Goal: Task Accomplishment & Management: Use online tool/utility

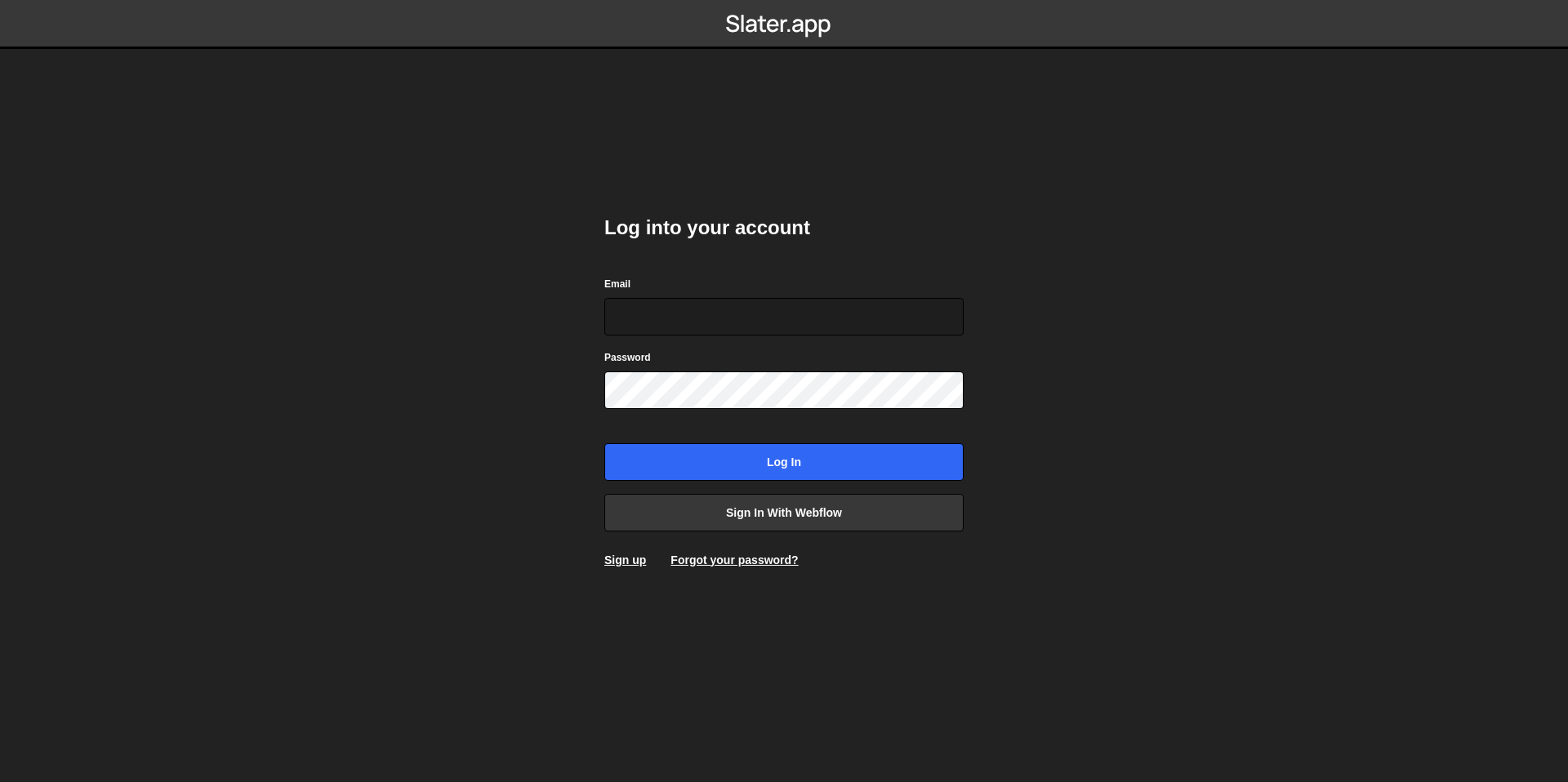
click at [518, 316] on body "Log into your account Email Password Log in Sign in with Webflow Sign up Forgot…" at bounding box center [784, 391] width 1568 height 782
type input "amyahyacoup@gmail.com"
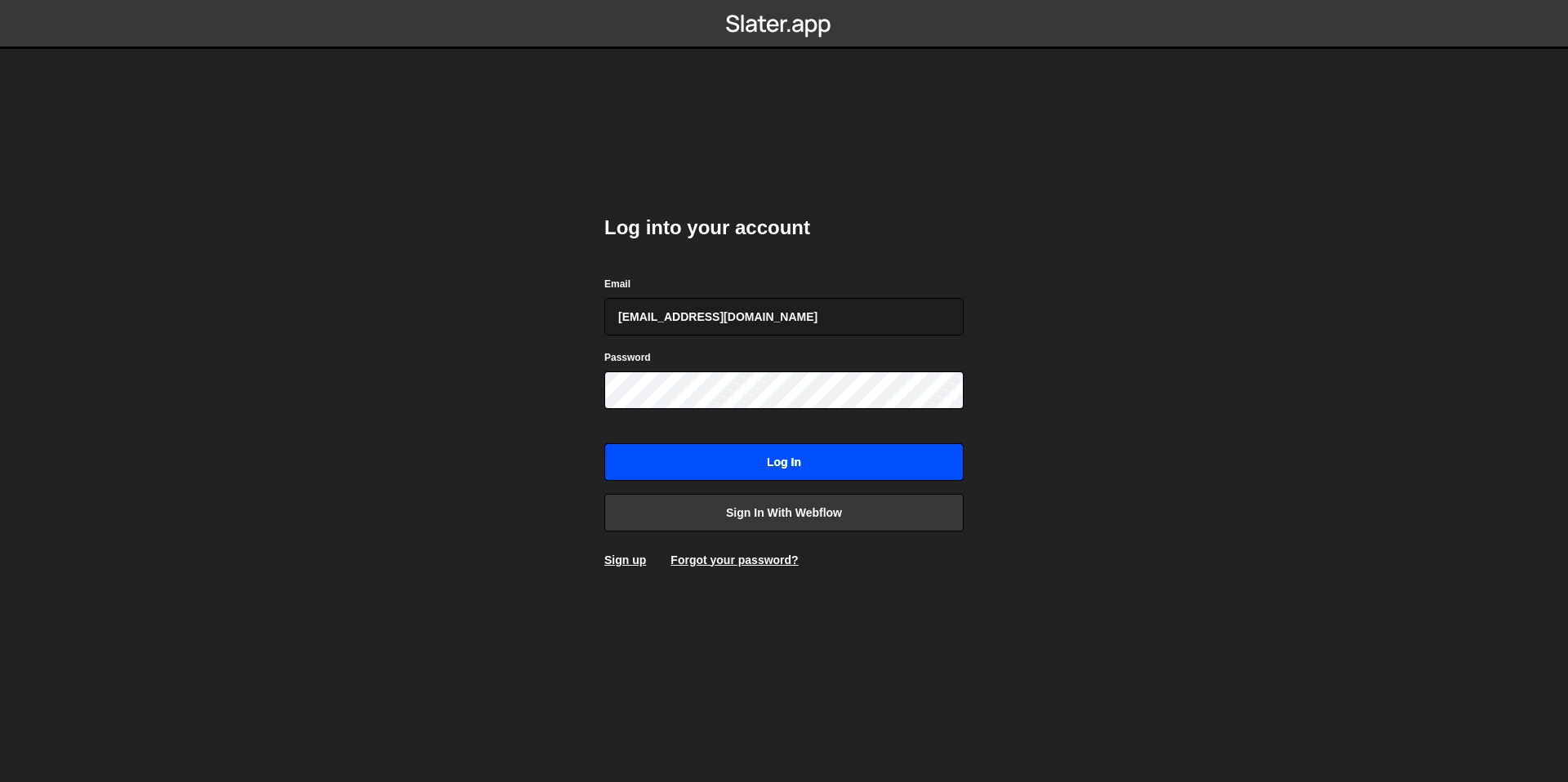
click at [760, 458] on input "Log in" at bounding box center [784, 462] width 360 height 38
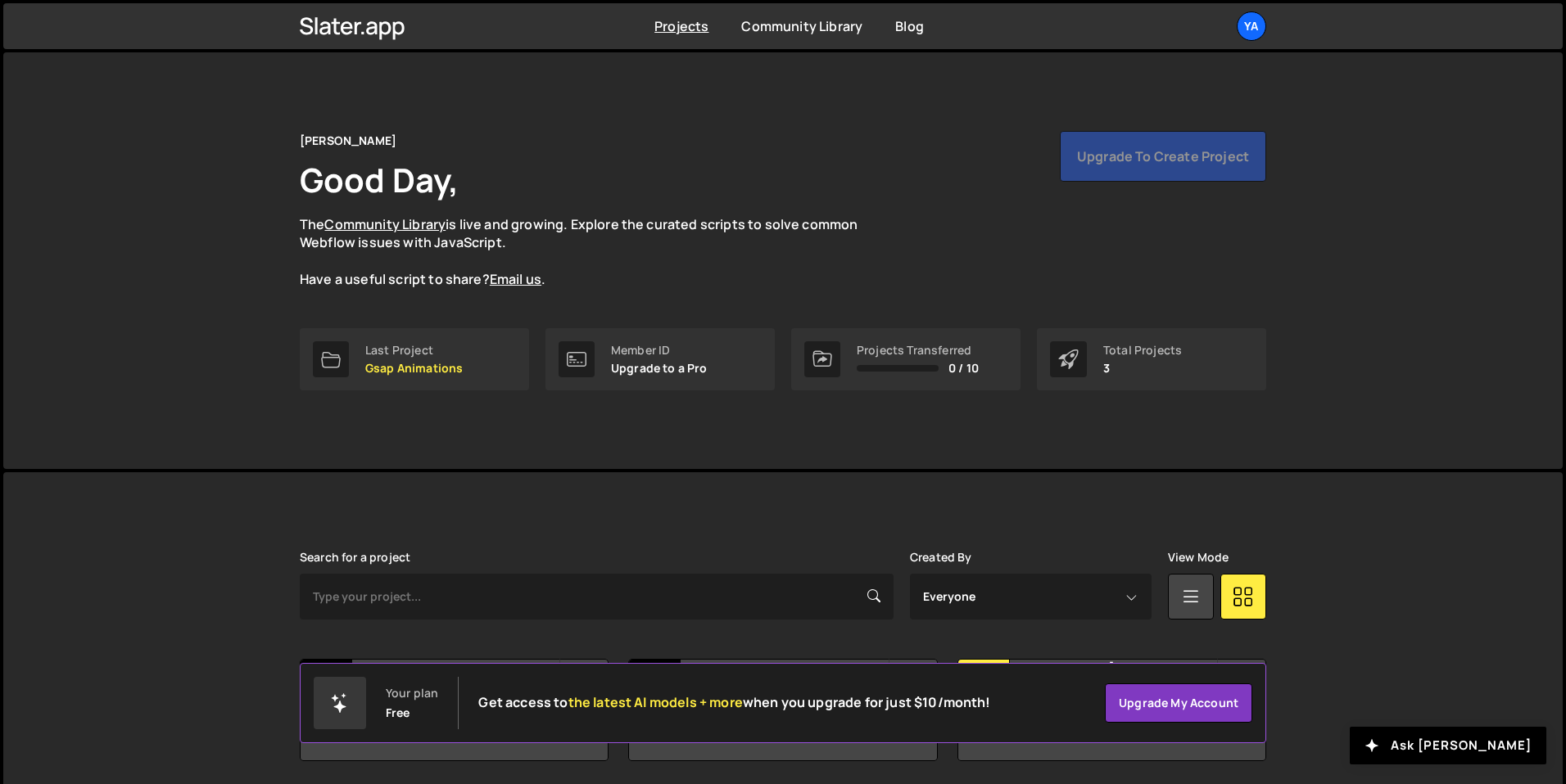
scroll to position [59, 0]
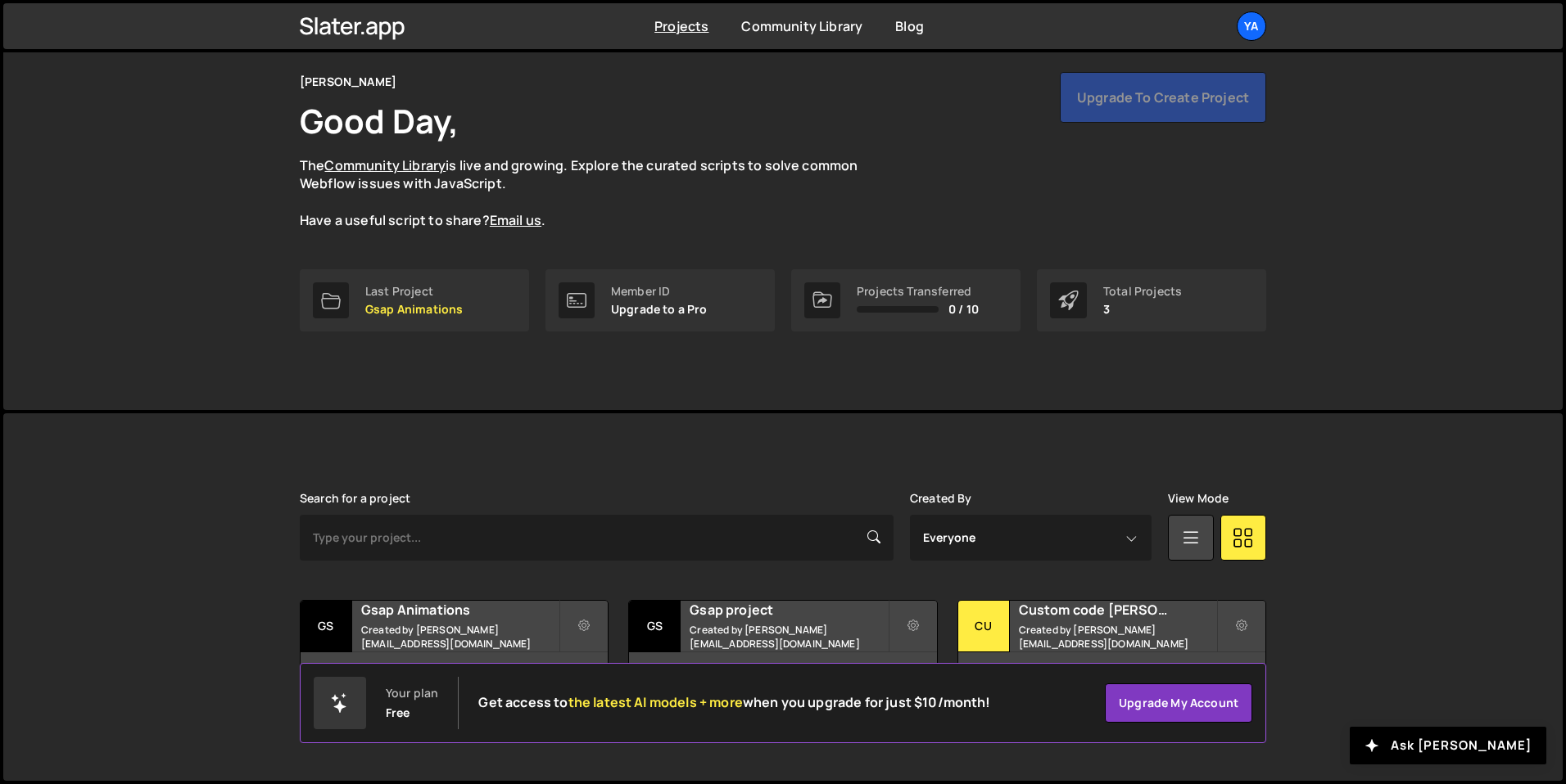
click at [1034, 155] on div "yahya nocoder Good Day, The Community Library is live and growing. Explore the …" at bounding box center [783, 151] width 967 height 158
click at [519, 615] on h2 "Gsap Animations" at bounding box center [459, 610] width 197 height 18
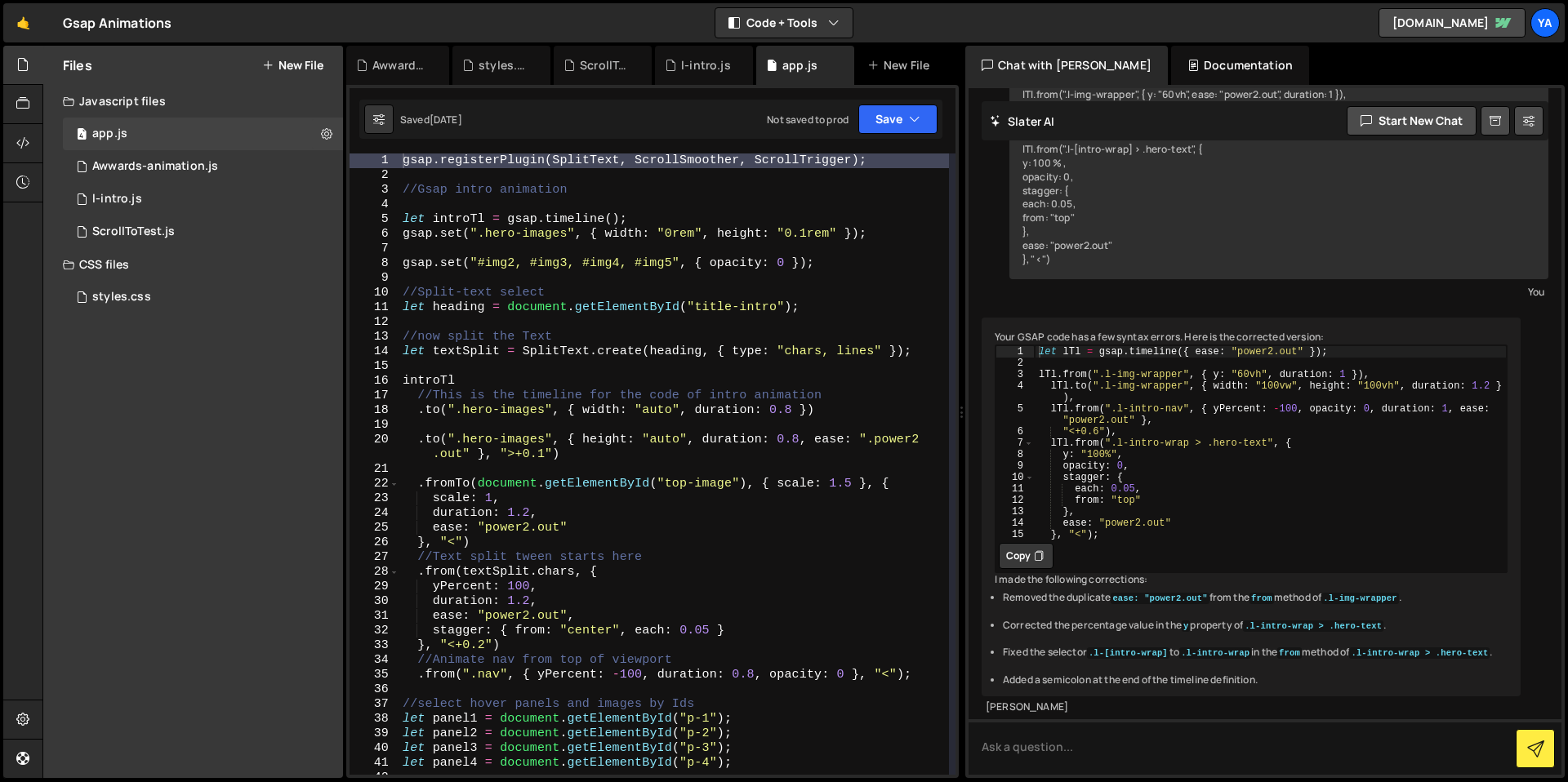
type textarea "gsap.set("#img2, #img3, #img4, #img5", { opacity: 0 });"
click at [543, 257] on div "gsap . registerPlugin ( SplitText , ScrollSmoother , ScrollTrigger ) ; //Gsap i…" at bounding box center [673, 478] width 550 height 651
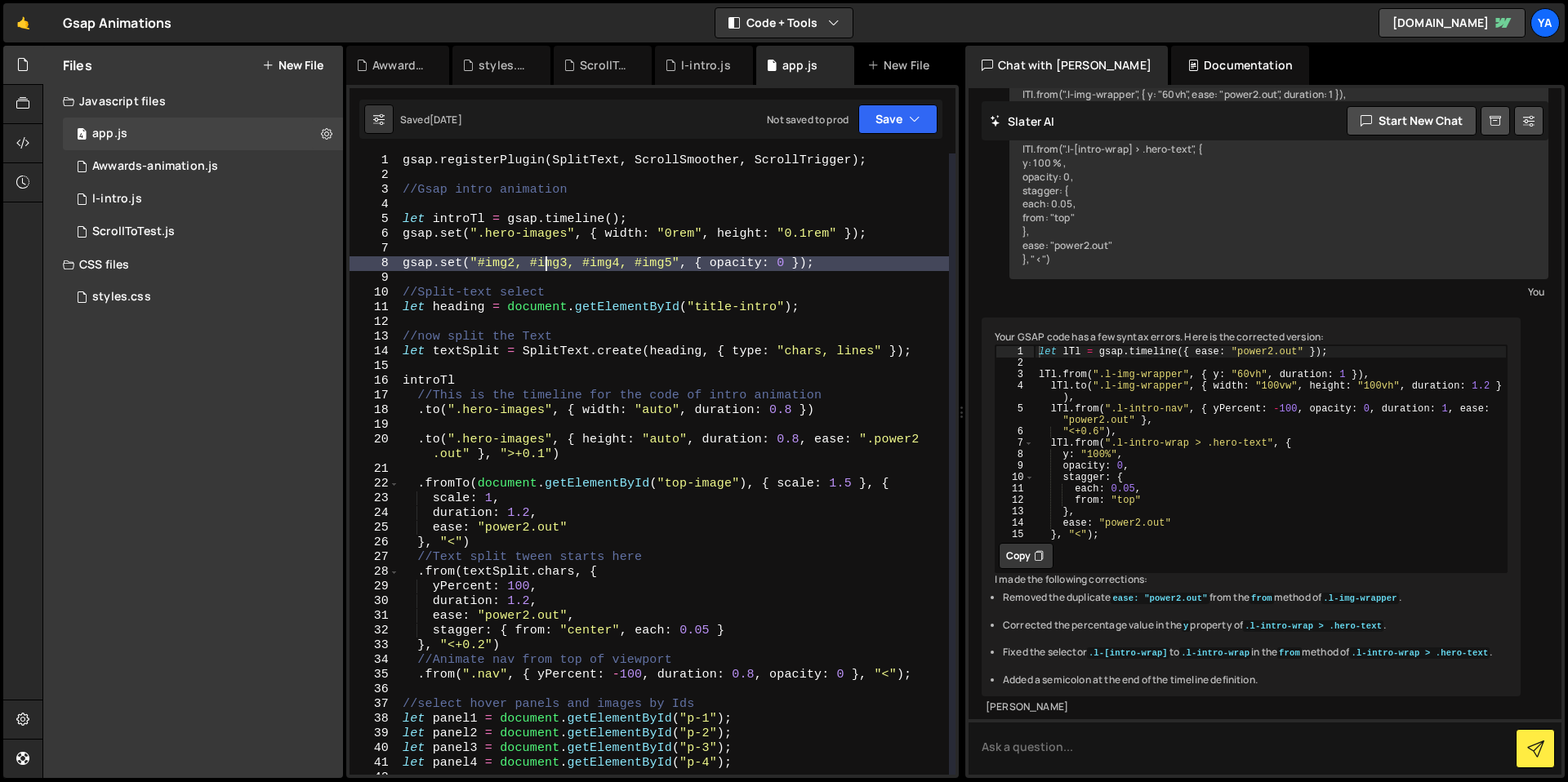
click at [579, 249] on div "gsap . registerPlugin ( SplitText , ScrollSmoother , ScrollTrigger ) ; //Gsap i…" at bounding box center [673, 478] width 550 height 651
click at [594, 235] on div "gsap . registerPlugin ( SplitText , ScrollSmoother , ScrollTrigger ) ; //Gsap i…" at bounding box center [673, 478] width 550 height 651
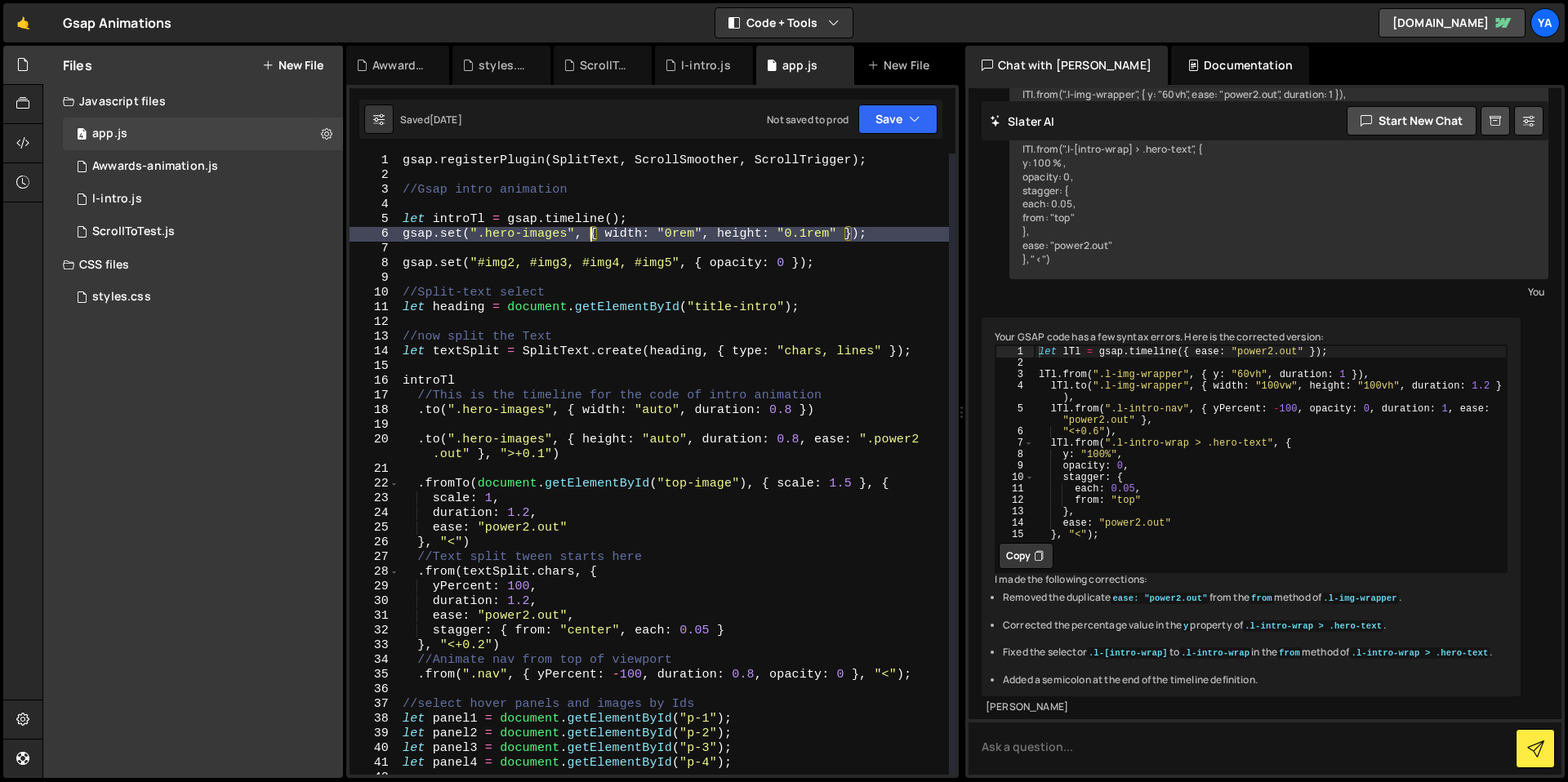
click at [607, 218] on div "gsap . registerPlugin ( SplitText , ScrollSmoother , ScrollTrigger ) ; //Gsap i…" at bounding box center [673, 478] width 550 height 651
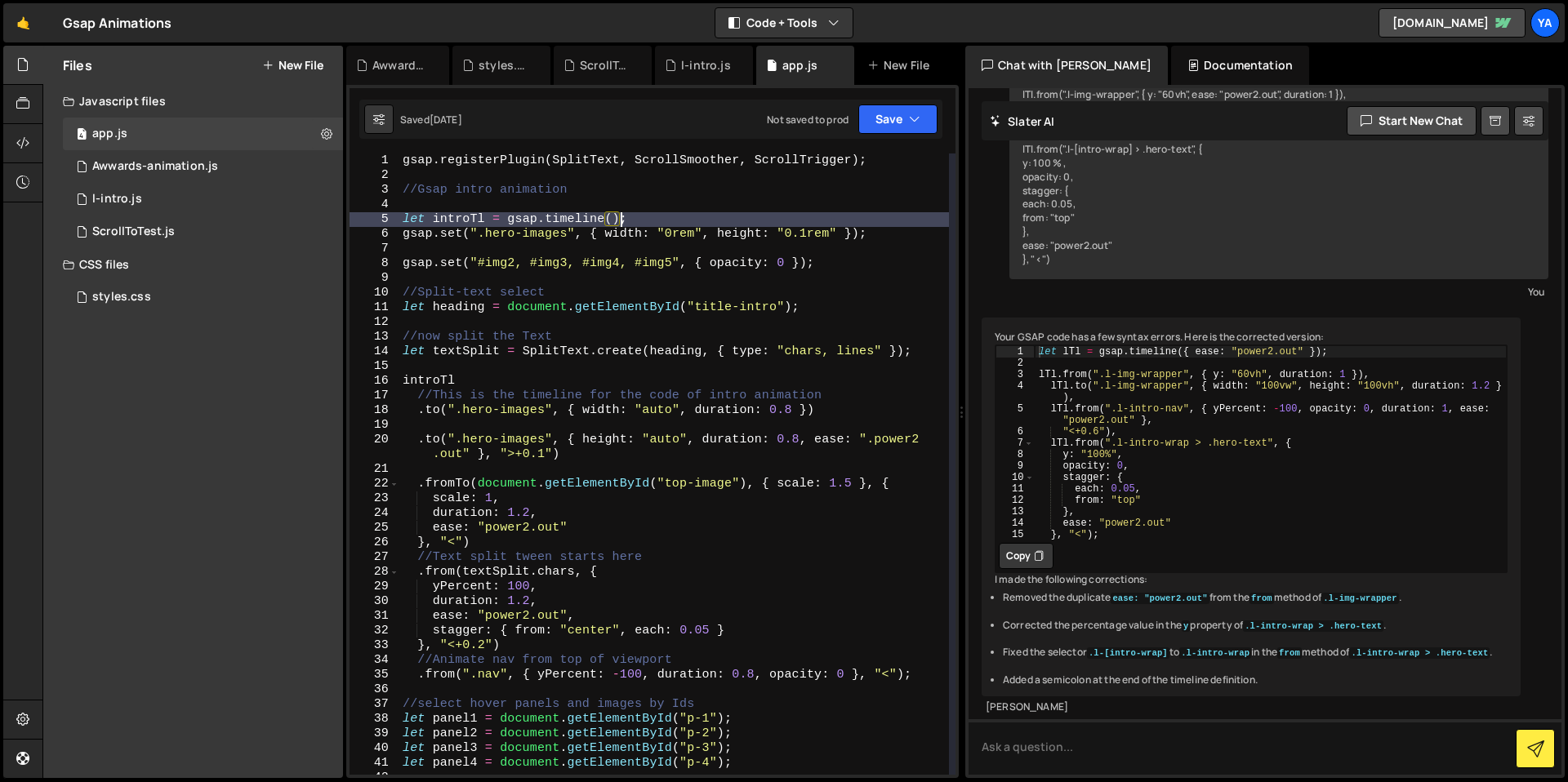
drag, startPoint x: 619, startPoint y: 213, endPoint x: 644, endPoint y: 212, distance: 25.0
click at [621, 213] on div "gsap . registerPlugin ( SplitText , ScrollSmoother , ScrollTrigger ) ; //Gsap i…" at bounding box center [673, 478] width 550 height 651
click at [643, 212] on div "gsap . registerPlugin ( SplitText , ScrollSmoother , ScrollTrigger ) ; //Gsap i…" at bounding box center [673, 478] width 550 height 651
click at [671, 217] on div "gsap . registerPlugin ( SplitText , ScrollSmoother , ScrollTrigger ) ; //Gsap i…" at bounding box center [673, 478] width 550 height 651
click at [649, 231] on div "gsap . registerPlugin ( SplitText , ScrollSmoother , ScrollTrigger ) ; //Gsap i…" at bounding box center [673, 478] width 550 height 651
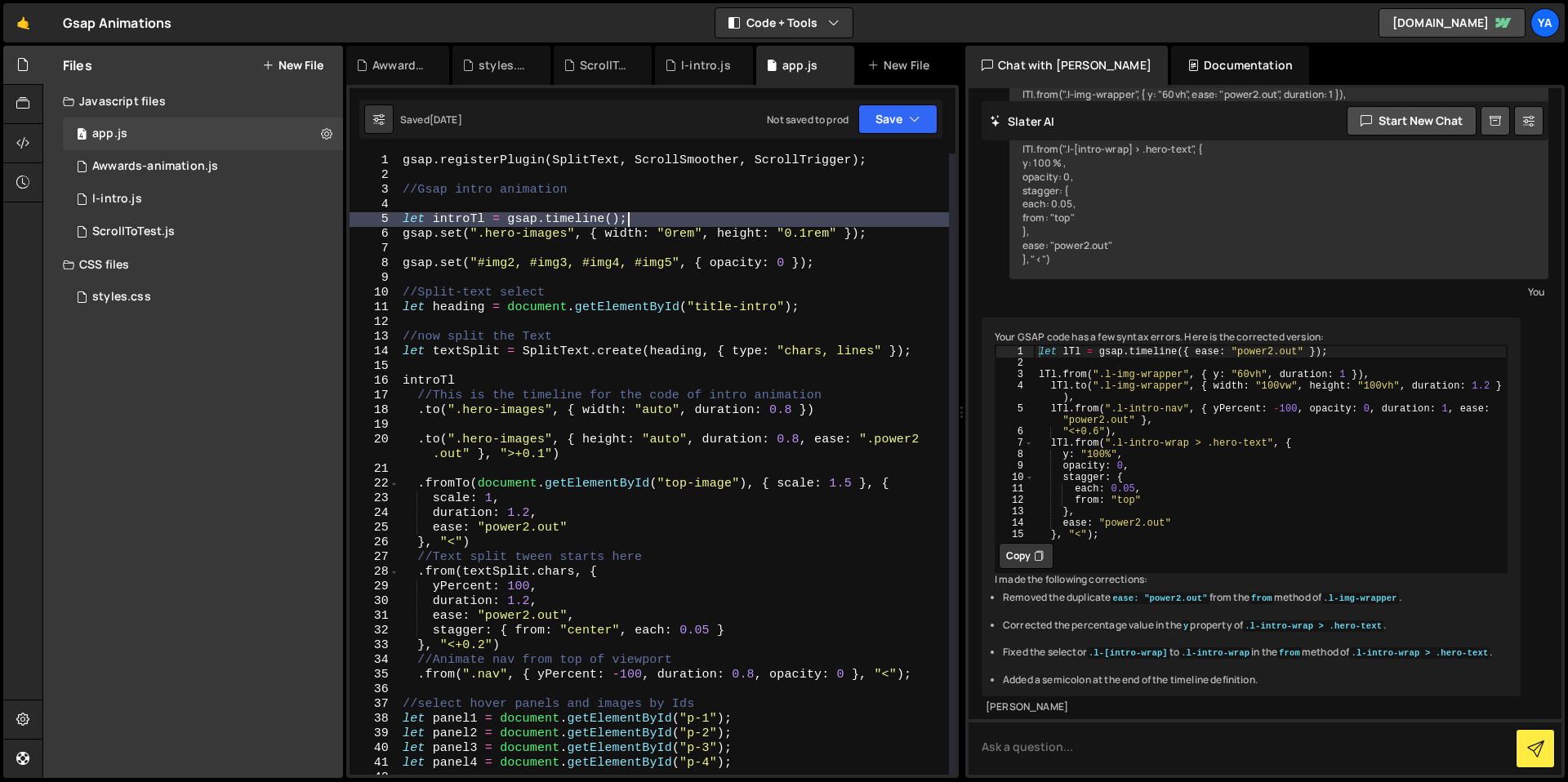
type textarea "gsap.set(".hero-images", { width: "0rem", height: "0.1rem" });"
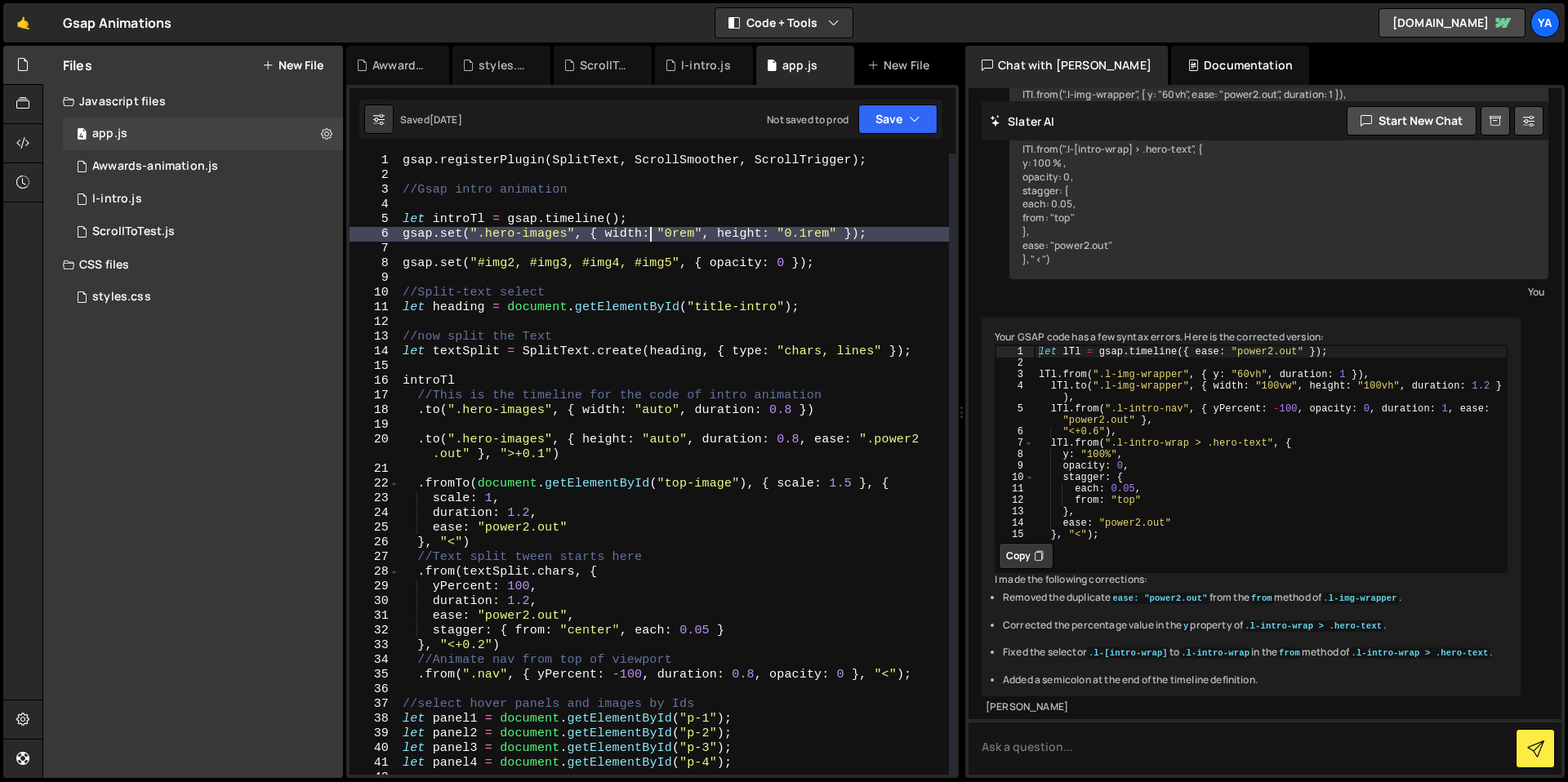
click at [627, 249] on div "gsap . registerPlugin ( SplitText , ScrollSmoother , ScrollTrigger ) ; //Gsap i…" at bounding box center [673, 478] width 550 height 651
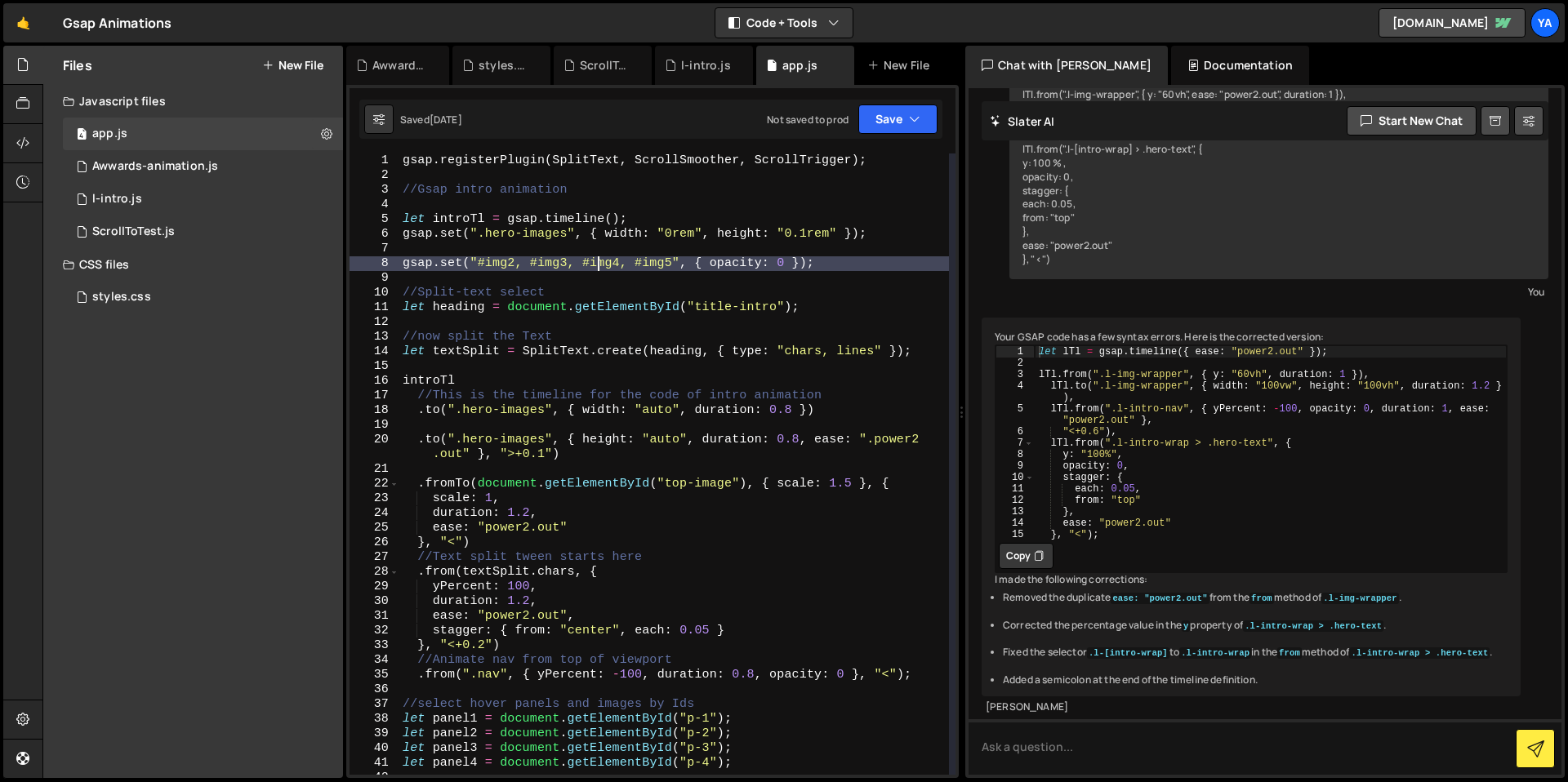
click at [599, 264] on div "gsap . registerPlugin ( SplitText , ScrollSmoother , ScrollTrigger ) ; //Gsap i…" at bounding box center [673, 478] width 550 height 651
type textarea "gsap.set("#img2, #img3, #img4, #img5", { opacity: 0 });"
click at [591, 271] on div "gsap . registerPlugin ( SplitText , ScrollSmoother , ScrollTrigger ) ; //Gsap i…" at bounding box center [673, 478] width 550 height 651
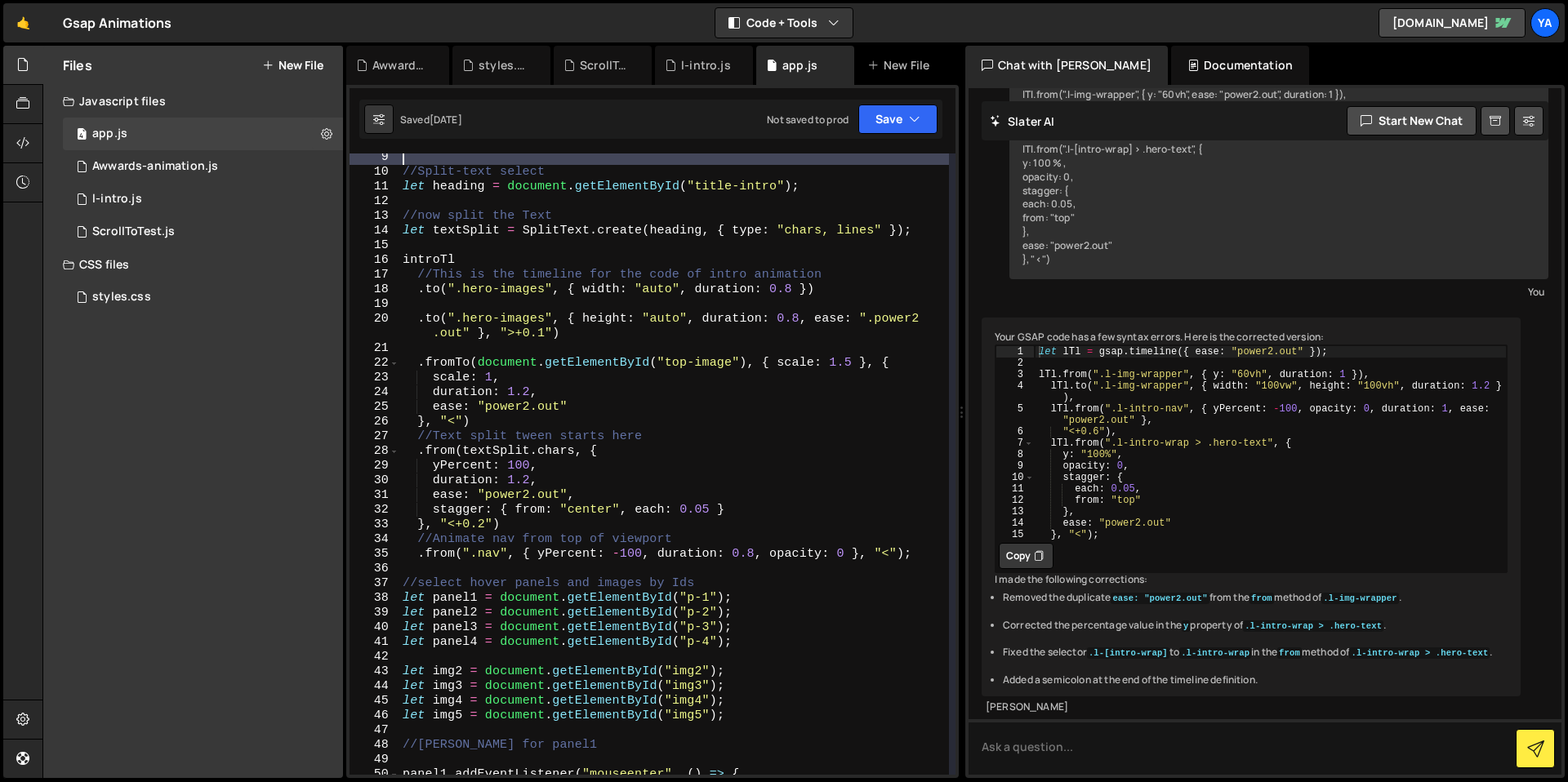
scroll to position [172, 0]
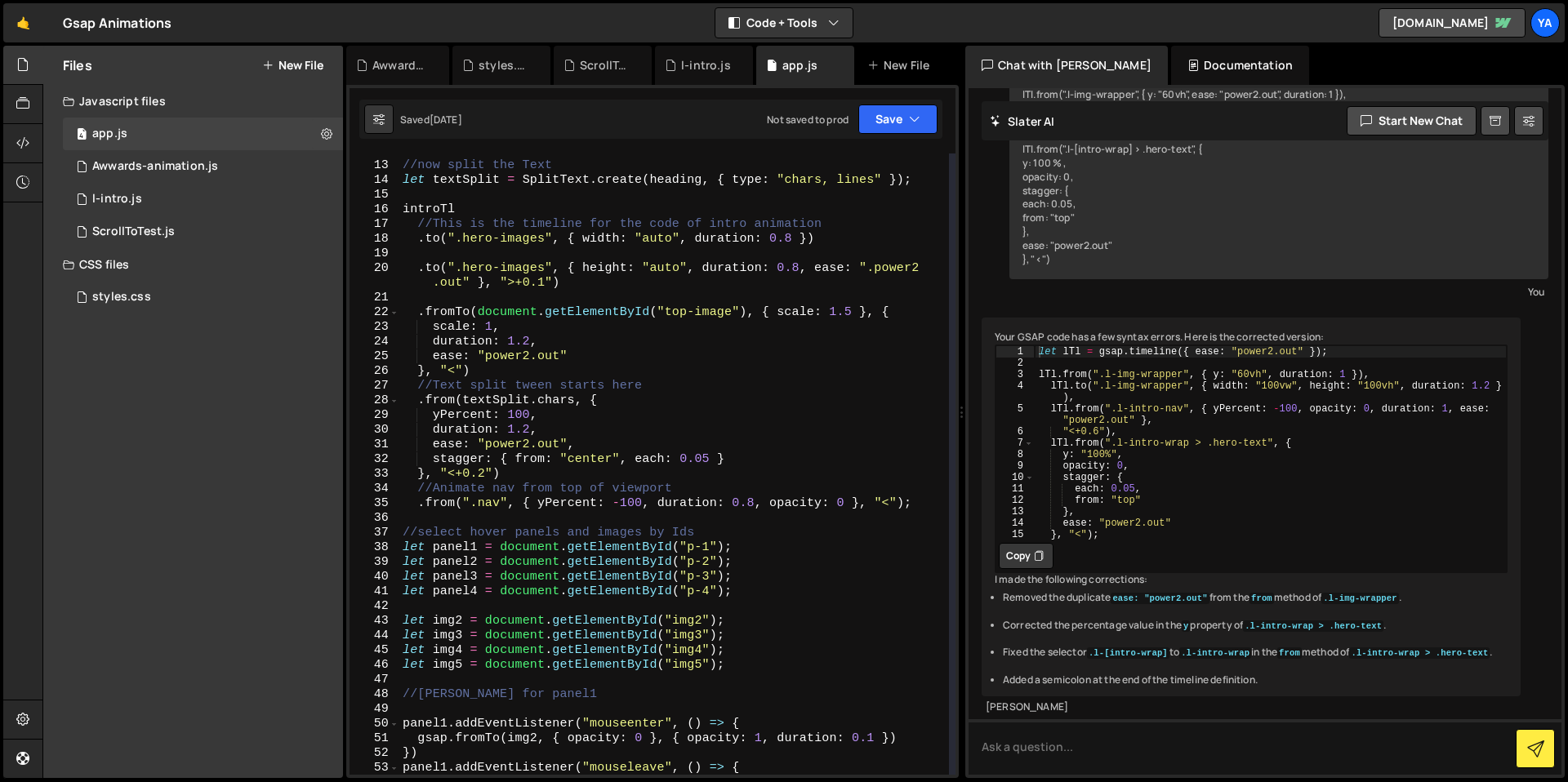
click at [597, 265] on div "//now split the Text let textSplit = SplitText . create ( heading , { type : "c…" at bounding box center [673, 469] width 550 height 651
type textarea ".to(".hero-images", { height: "auto", duration: 0.8, ease: ".power2.out" }, ">+…"
click at [174, 171] on div "Awwards-animation.js" at bounding box center [155, 167] width 126 height 15
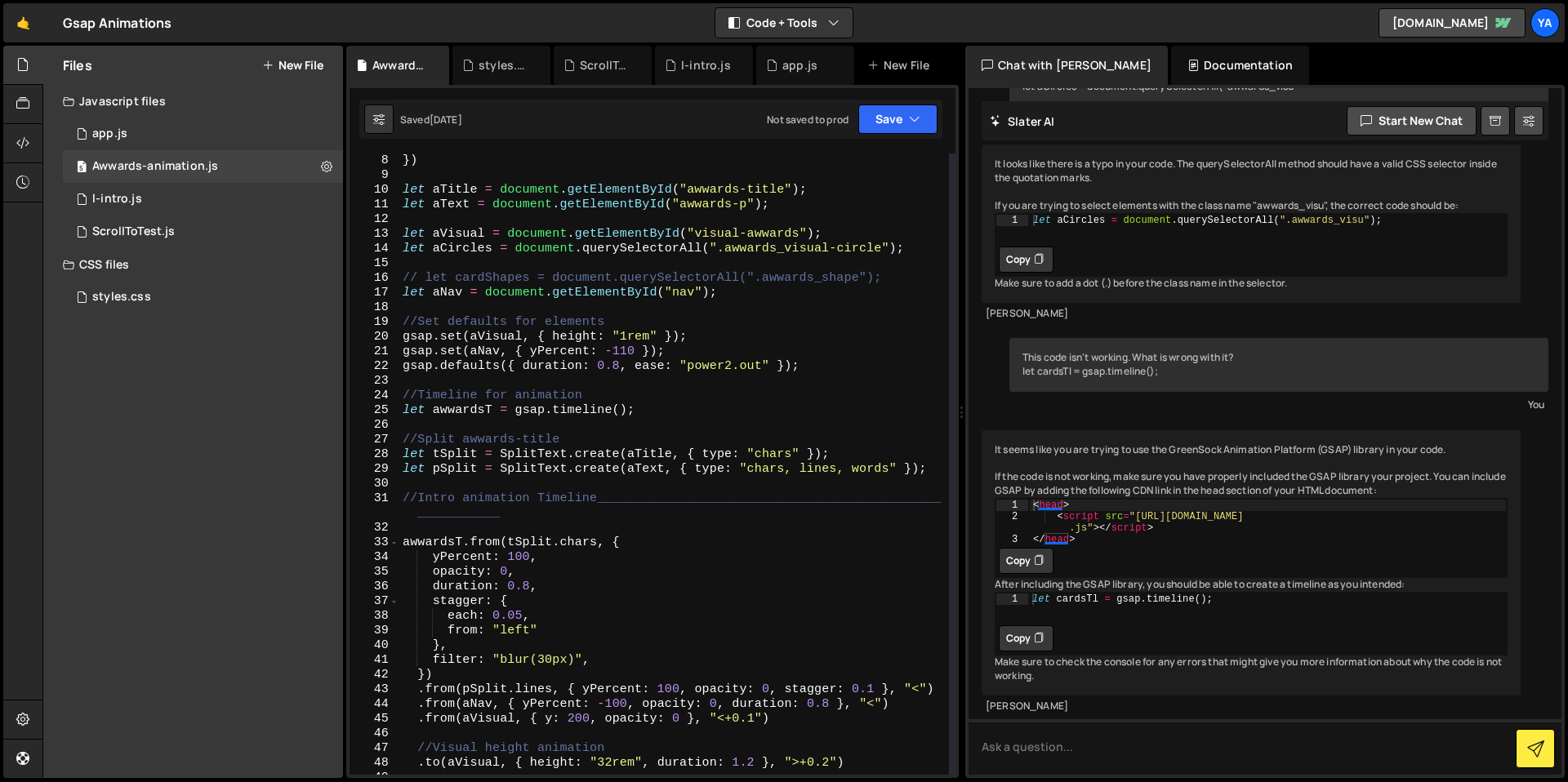
scroll to position [90, 0]
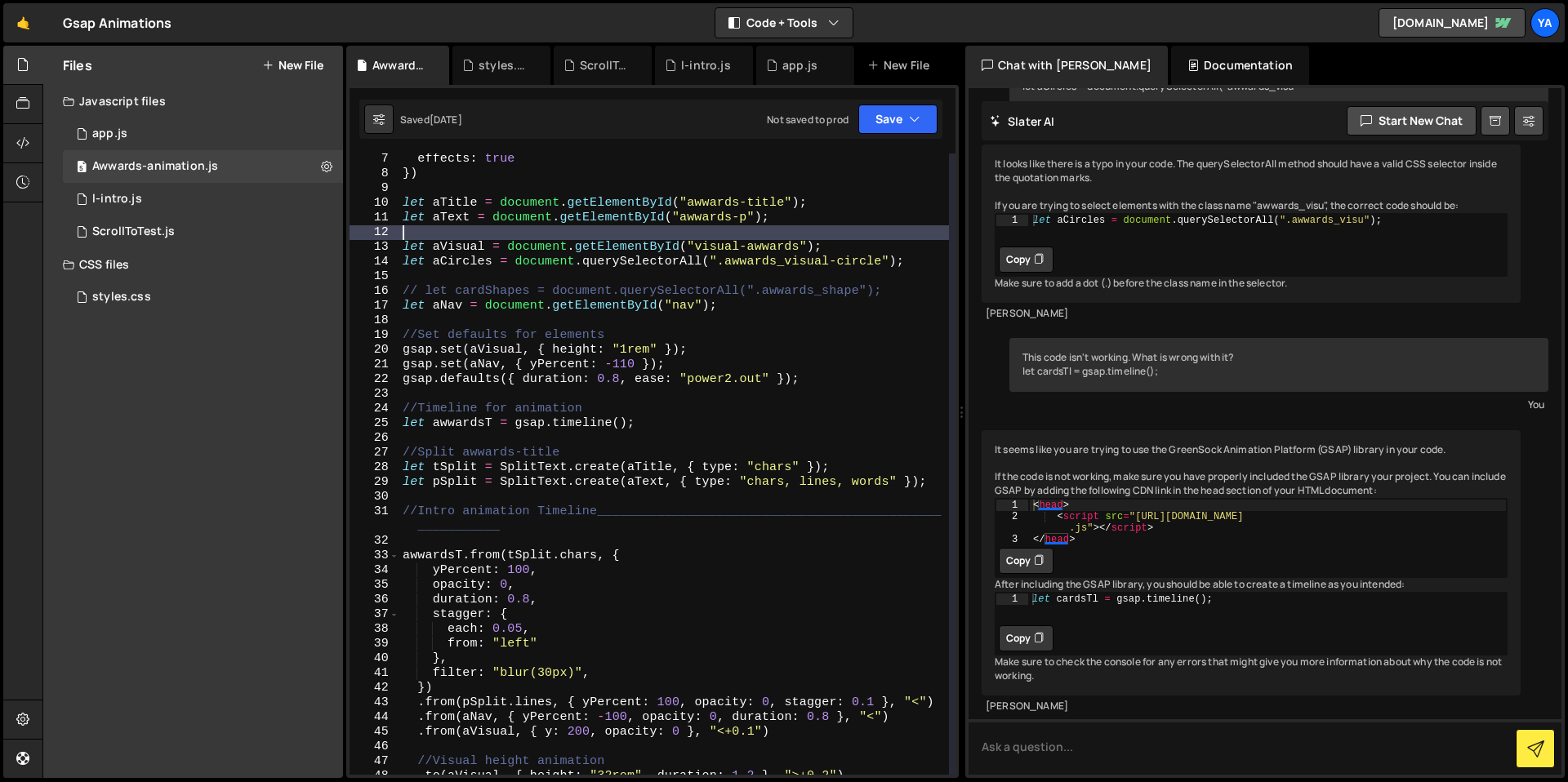
click at [676, 228] on div "effects : true }) let aTitle = document . getElementById ( "awwards-title" ) ; …" at bounding box center [673, 477] width 550 height 651
click at [684, 224] on div "effects : true }) let aTitle = document . getElementById ( "awwards-title" ) ; …" at bounding box center [673, 477] width 550 height 651
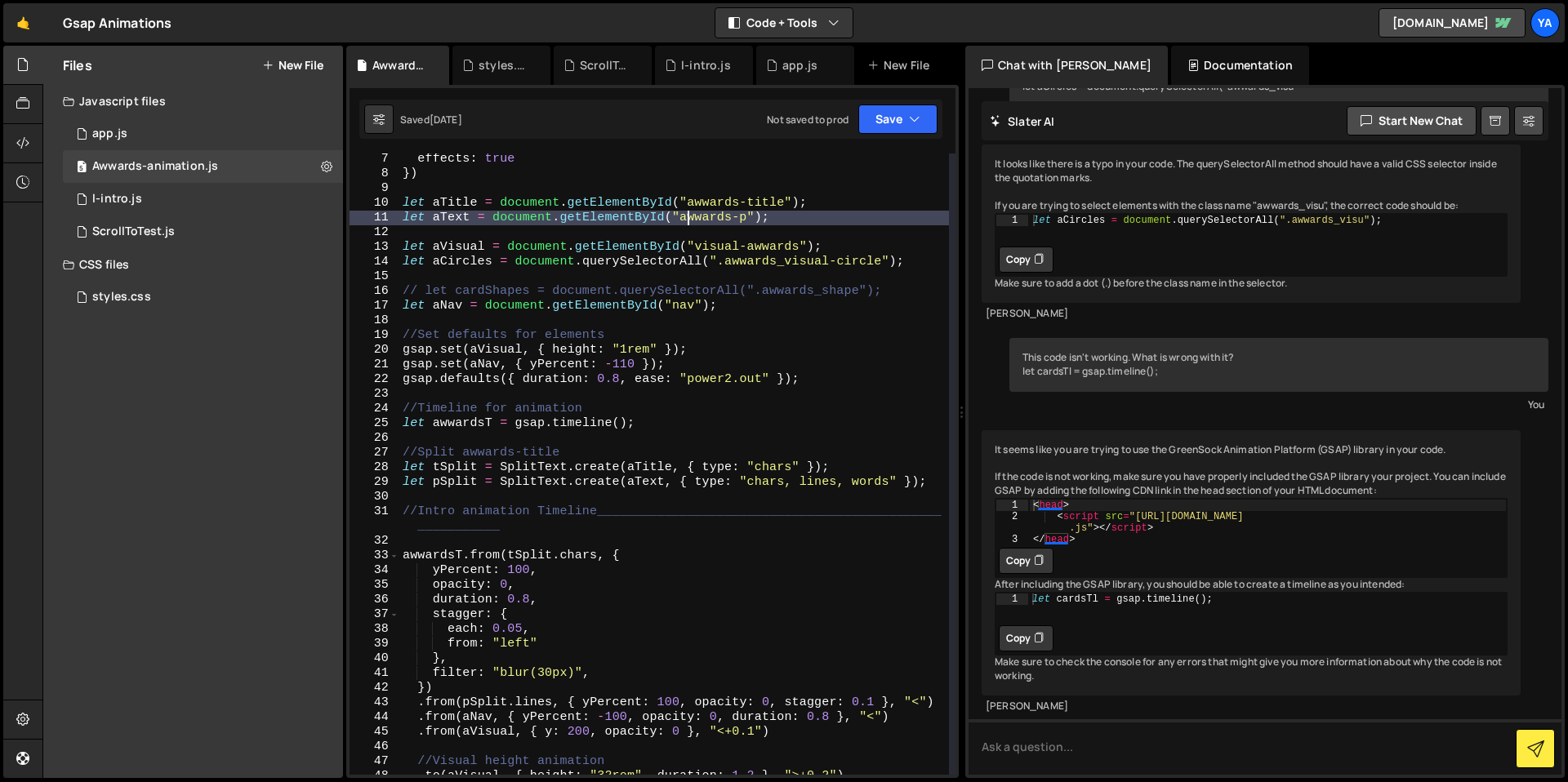
click at [707, 211] on div "effects : true }) let aTitle = document . getElementById ( "awwards-title" ) ; …" at bounding box center [673, 477] width 550 height 651
click at [713, 207] on div "effects : true }) let aTitle = document . getElementById ( "awwards-title" ) ; …" at bounding box center [673, 477] width 550 height 651
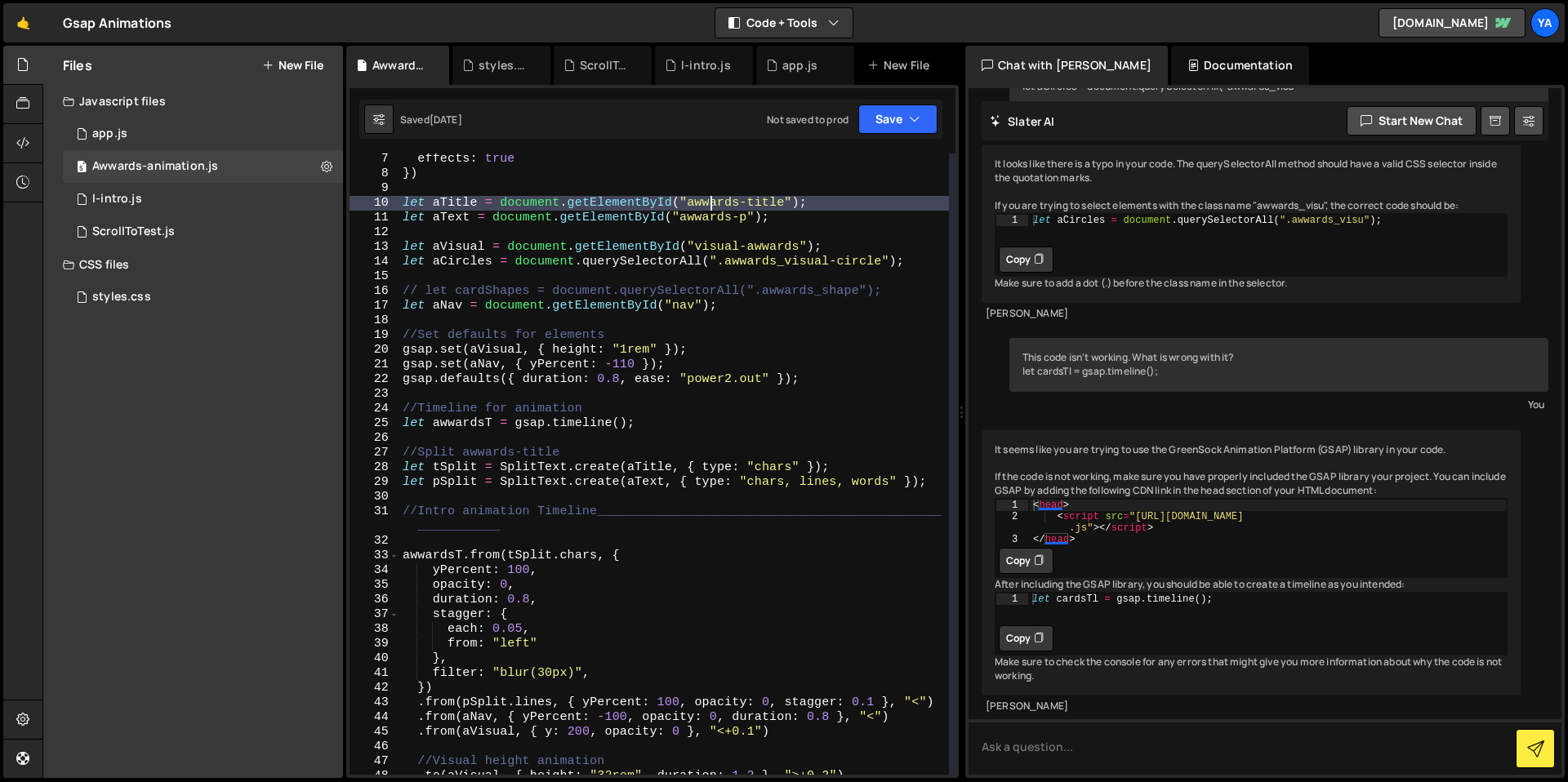
click at [714, 207] on div "effects : true }) let aTitle = document . getElementById ( "awwards-title" ) ; …" at bounding box center [673, 477] width 550 height 651
click at [720, 223] on div "effects : true }) let aTitle = document . getElementById ( "awwards-title" ) ; …" at bounding box center [673, 477] width 550 height 651
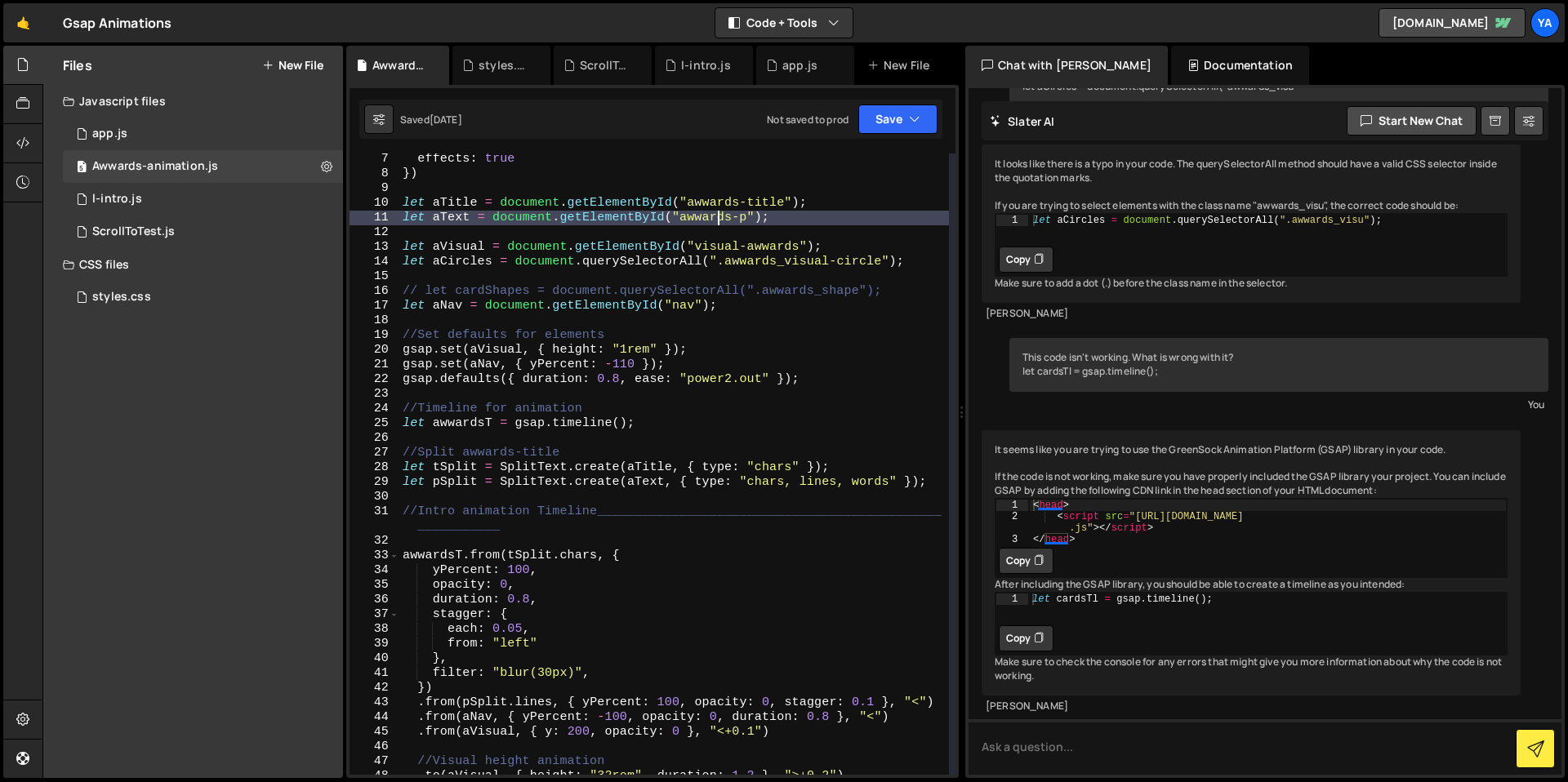
click at [756, 221] on div "effects : true }) let aTitle = document . getElementById ( "awwards-title" ) ; …" at bounding box center [673, 477] width 550 height 651
click at [786, 219] on div "effects : true }) let aTitle = document . getElementById ( "awwards-title" ) ; …" at bounding box center [673, 477] width 550 height 651
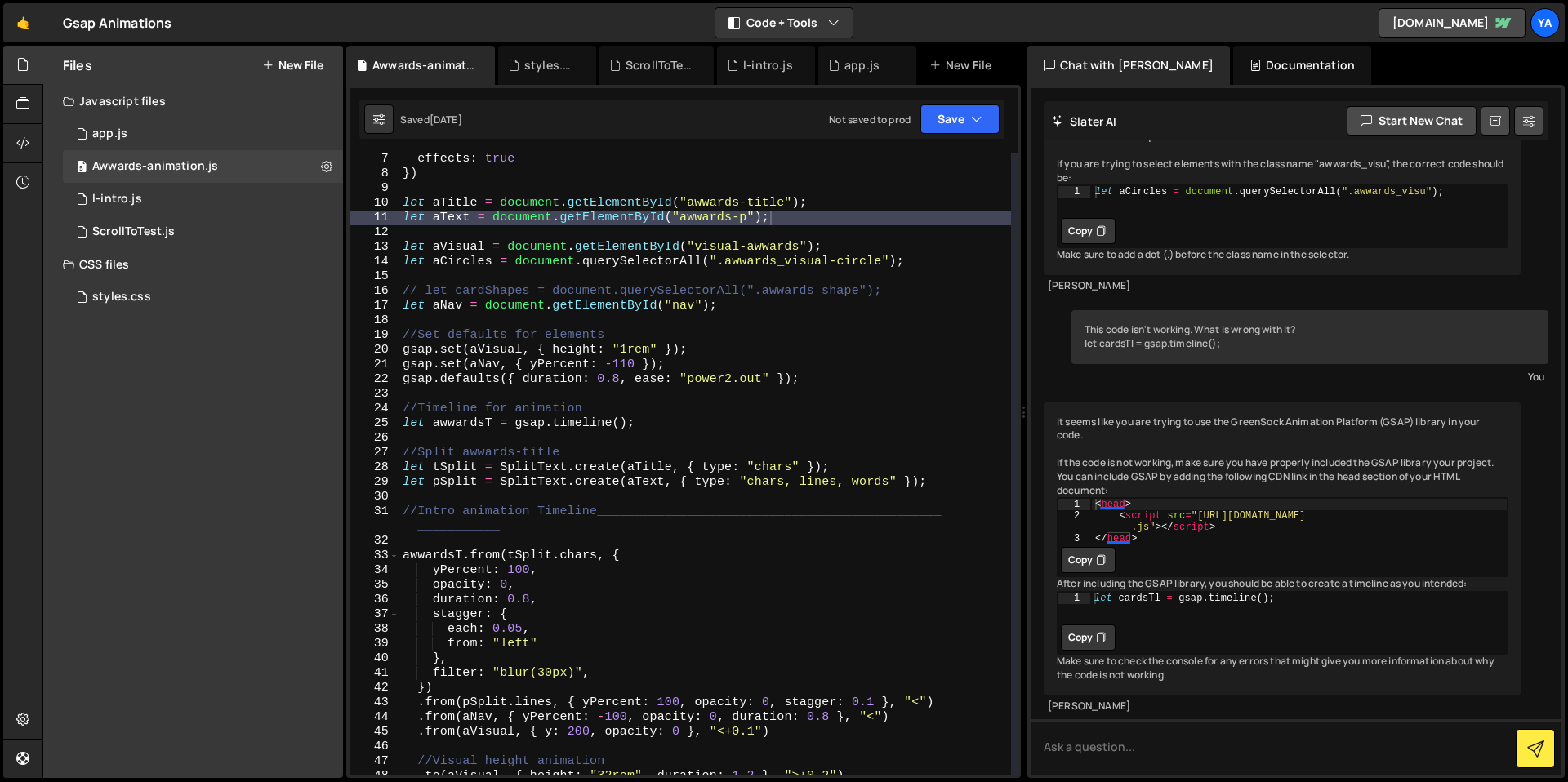
scroll to position [280, 0]
drag, startPoint x: 961, startPoint y: 240, endPoint x: 1315, endPoint y: 248, distance: 354.1
click at [1315, 248] on div "Files New File Javascript files 4 app.js 0 5 Awwards-animation.js 0 2 l-intro.j…" at bounding box center [805, 412] width 1525 height 733
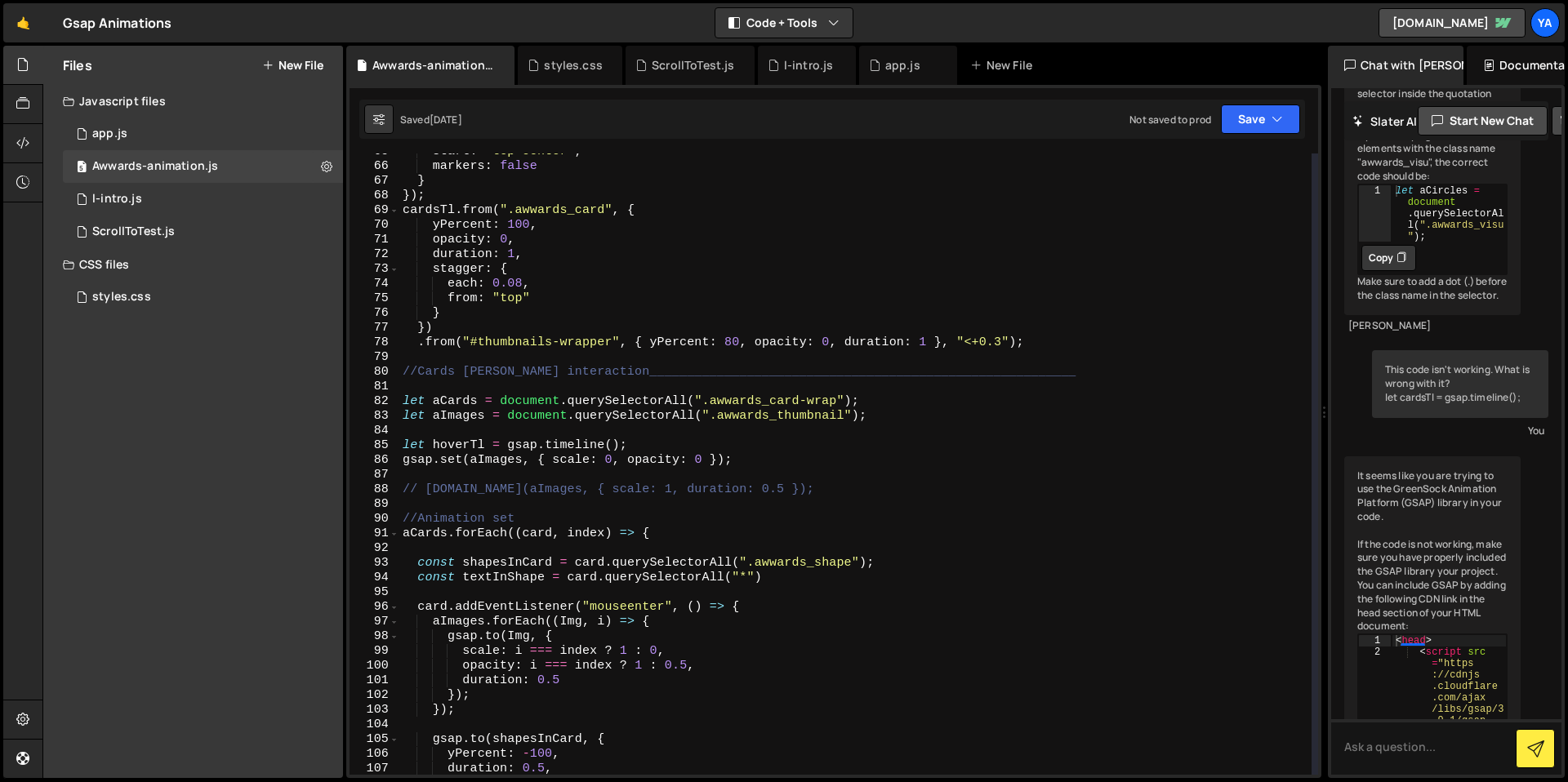
scroll to position [1072, 0]
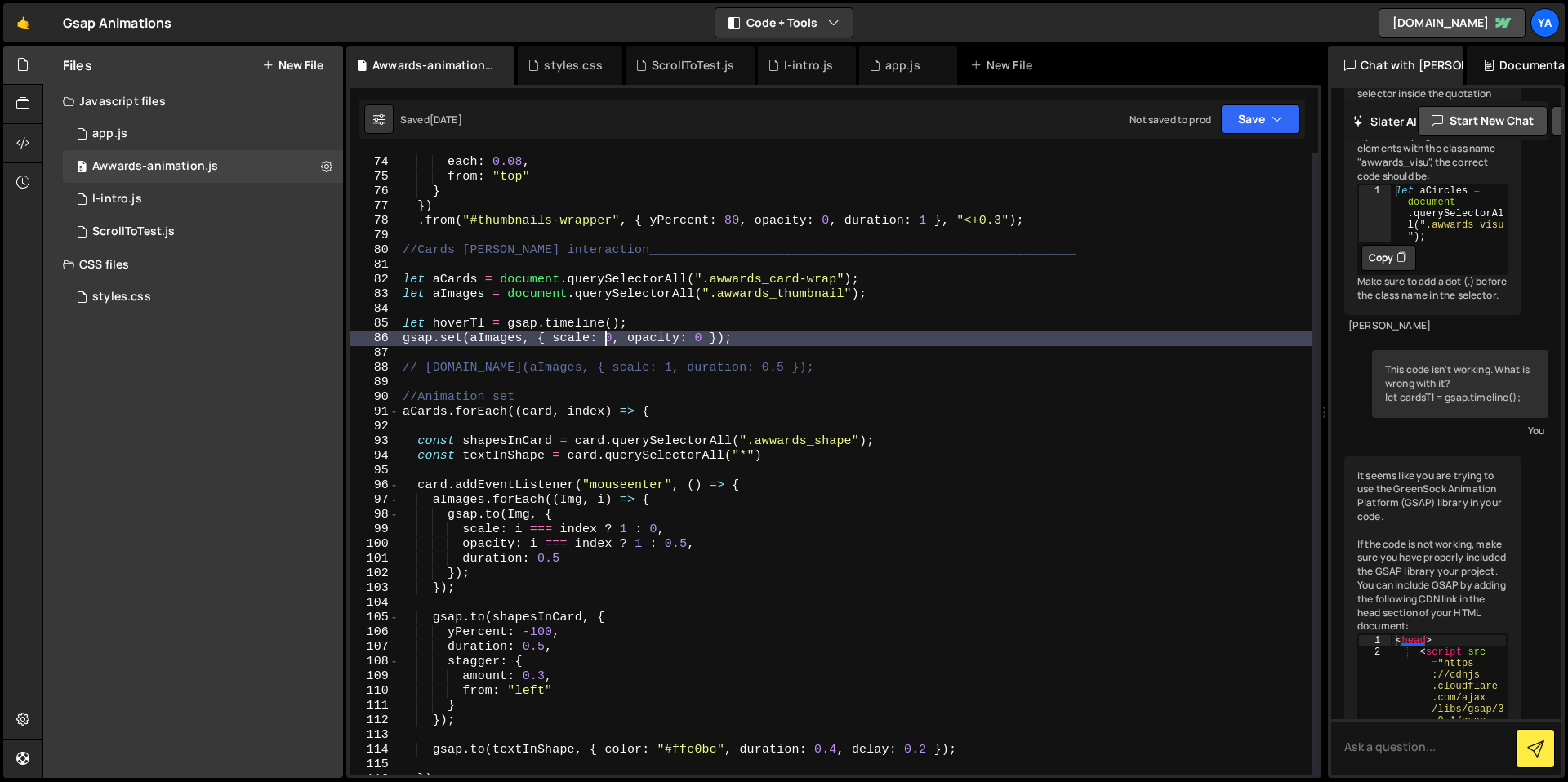
click at [605, 345] on div "stagger : { each : 0.08 , from : "top" } }) . from ( "#thumbnails-wrapper" , { …" at bounding box center [855, 465] width 912 height 651
click at [609, 339] on div "stagger : { each : 0.08 , from : "top" } }) . from ( "#thumbnails-wrapper" , { …" at bounding box center [855, 465] width 912 height 651
click at [628, 322] on div "stagger : { each : 0.08 , from : "top" } }) . from ( "#thumbnails-wrapper" , { …" at bounding box center [855, 465] width 912 height 651
type textarea "let hoverTl = gsap.timeline();"
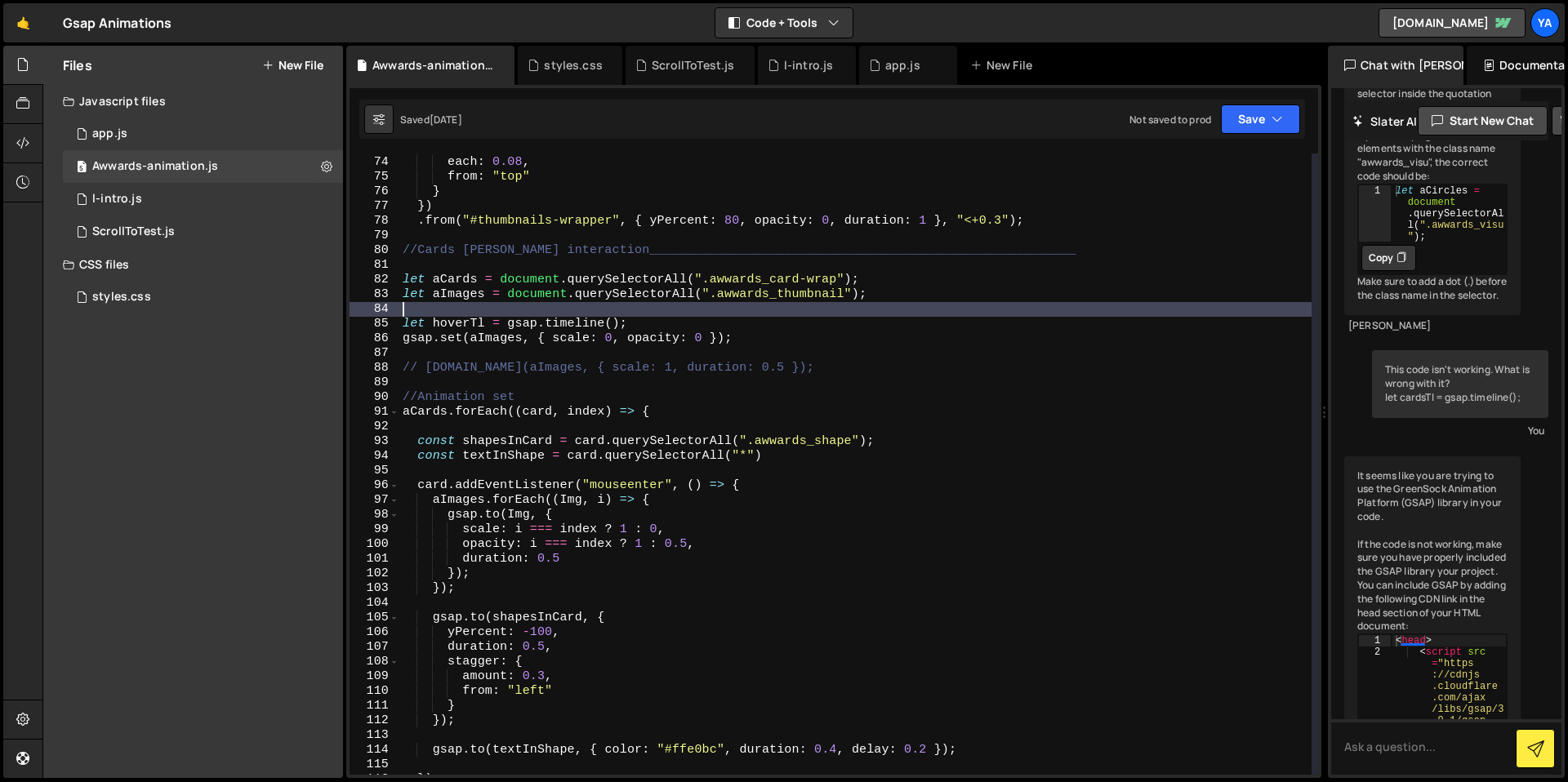
click at [641, 307] on div "stagger : { each : 0.08 , from : "top" } }) . from ( "#thumbnails-wrapper" , { …" at bounding box center [855, 465] width 912 height 651
drag, startPoint x: 660, startPoint y: 293, endPoint x: 669, endPoint y: 285, distance: 12.0
click at [661, 292] on div "stagger : { each : 0.08 , from : "top" } }) . from ( "#thumbnails-wrapper" , { …" at bounding box center [855, 465] width 912 height 651
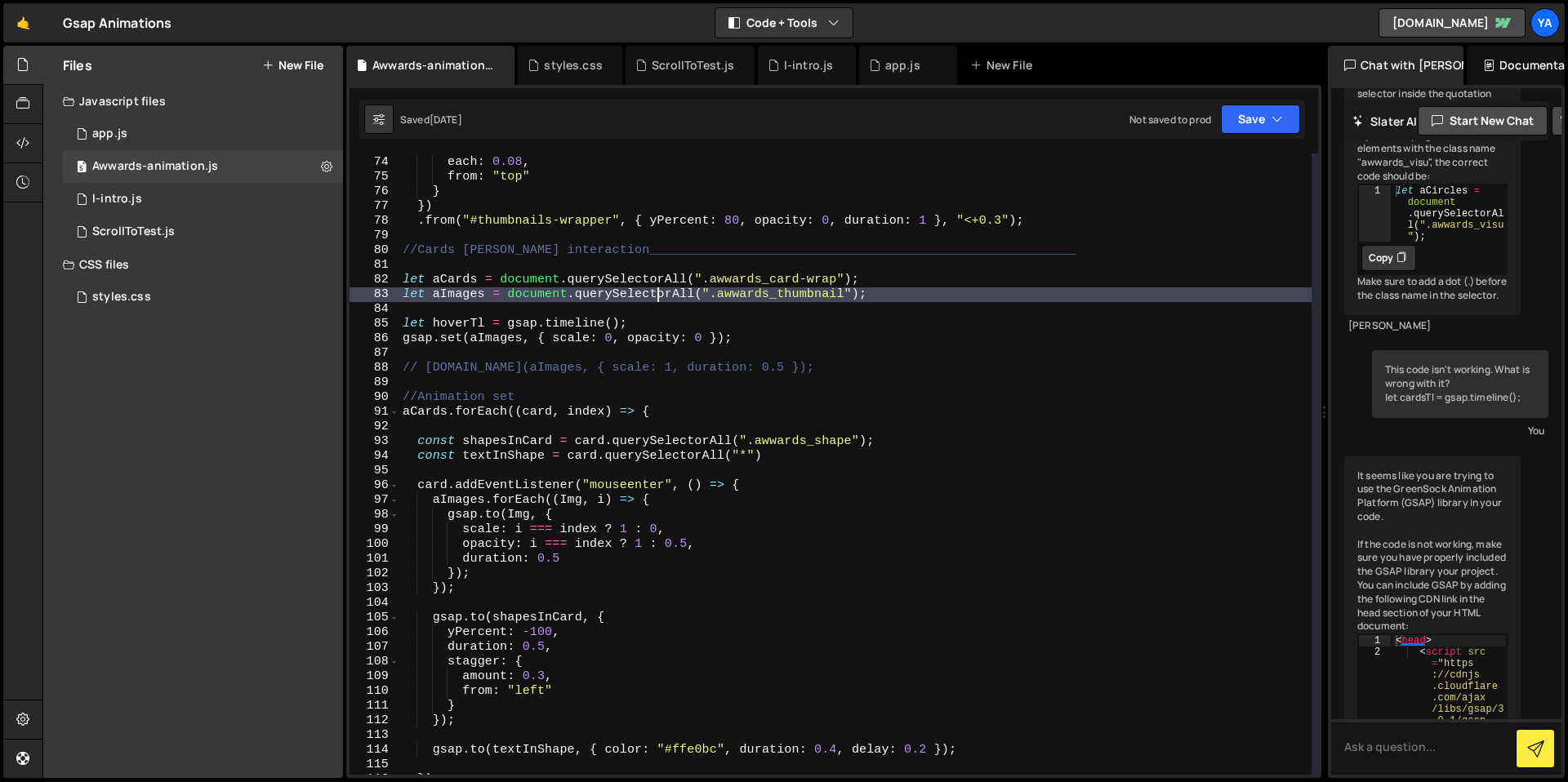
click at [678, 279] on div "stagger : { each : 0.08 , from : "top" } }) . from ( "#thumbnails-wrapper" , { …" at bounding box center [855, 465] width 912 height 651
type textarea "let aCards = document.querySelectorAll(".awwards_card-wrap");"
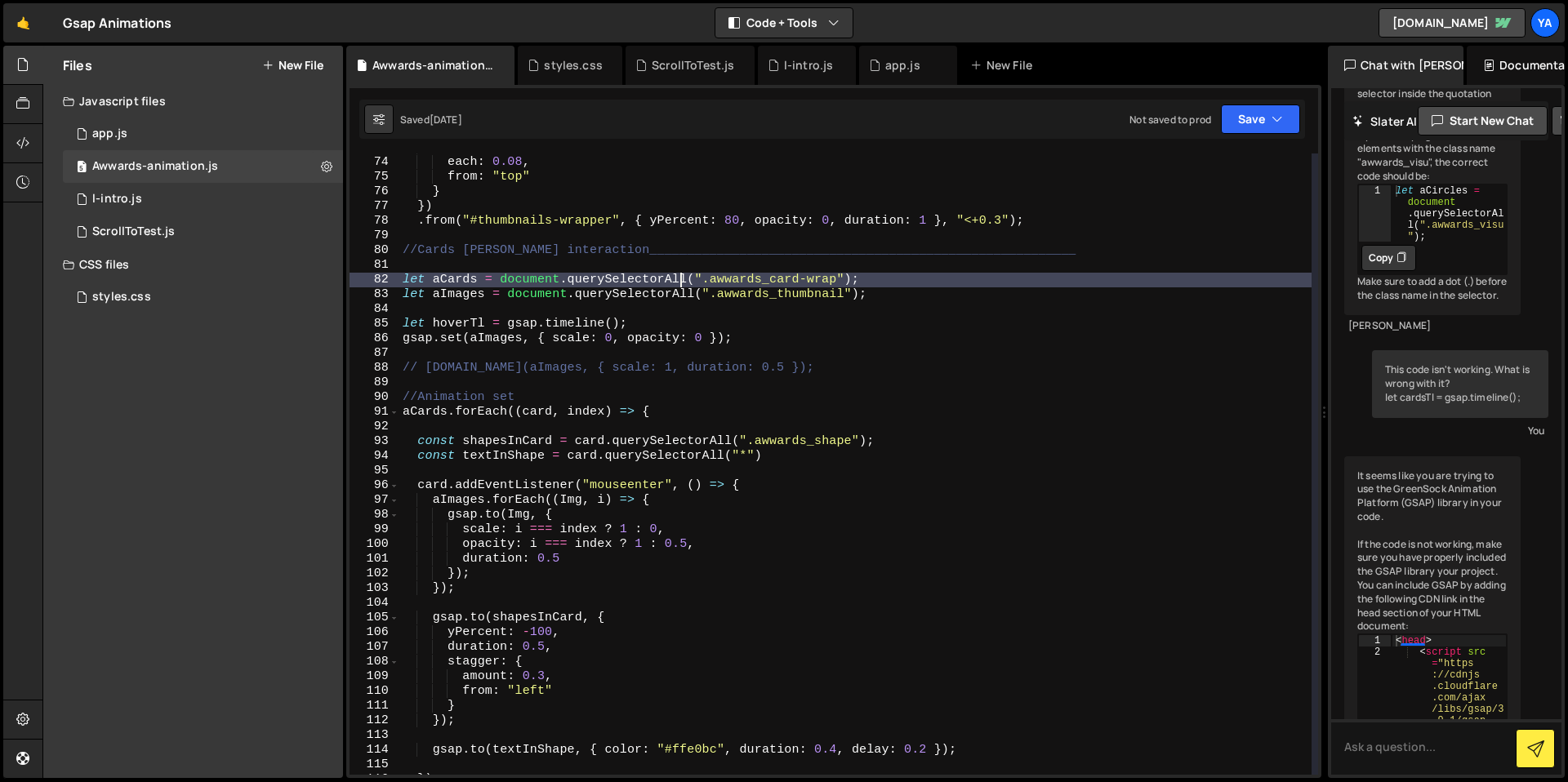
click at [691, 266] on div "stagger : { each : 0.08 , from : "top" } }) . from ( "#thumbnails-wrapper" , { …" at bounding box center [855, 465] width 912 height 651
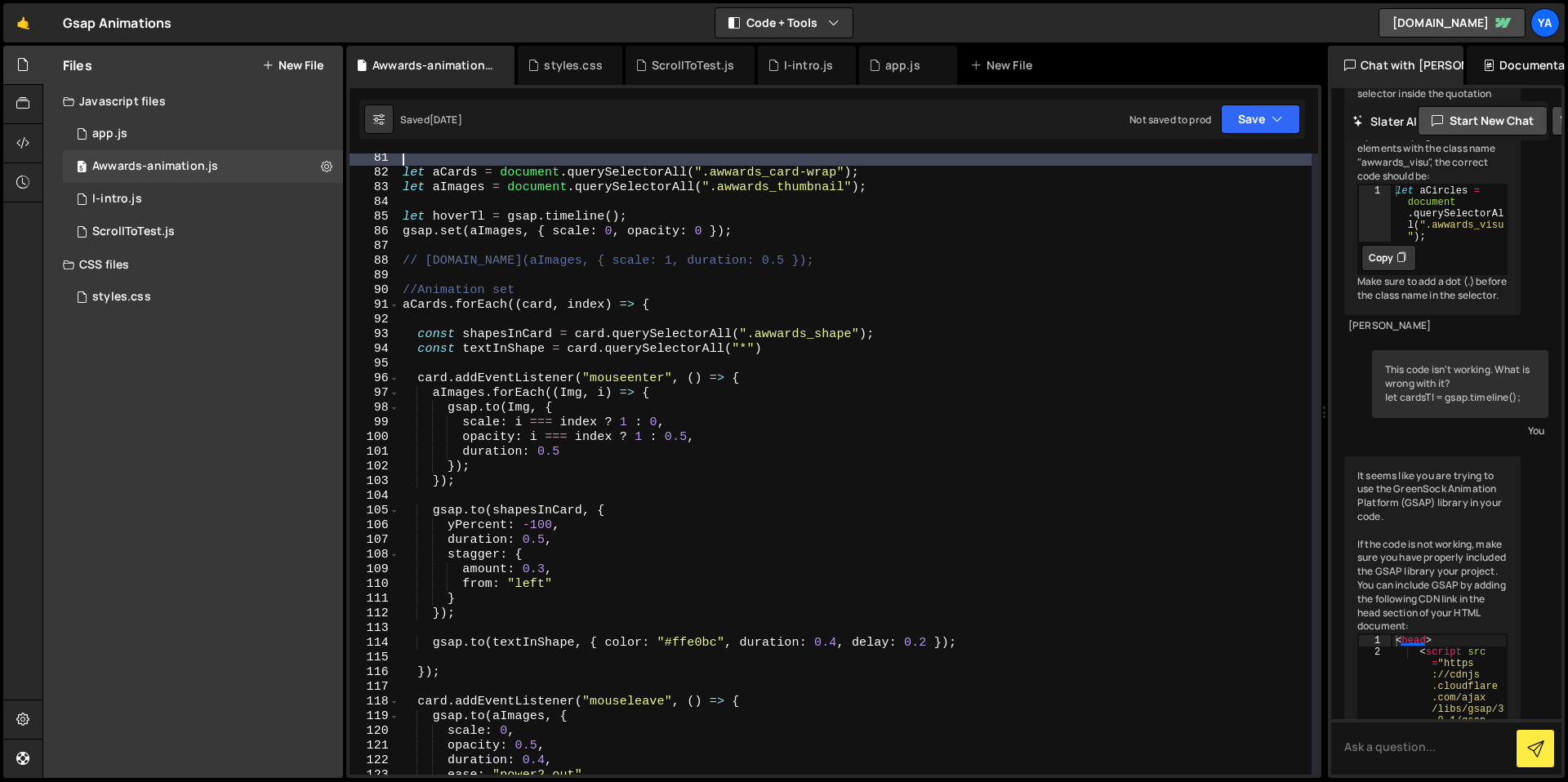
scroll to position [1179, 0]
click at [621, 280] on div "let aCards = document . querySelectorAll ( ".awwards_card-wrap" ) ; let aImages…" at bounding box center [855, 476] width 912 height 651
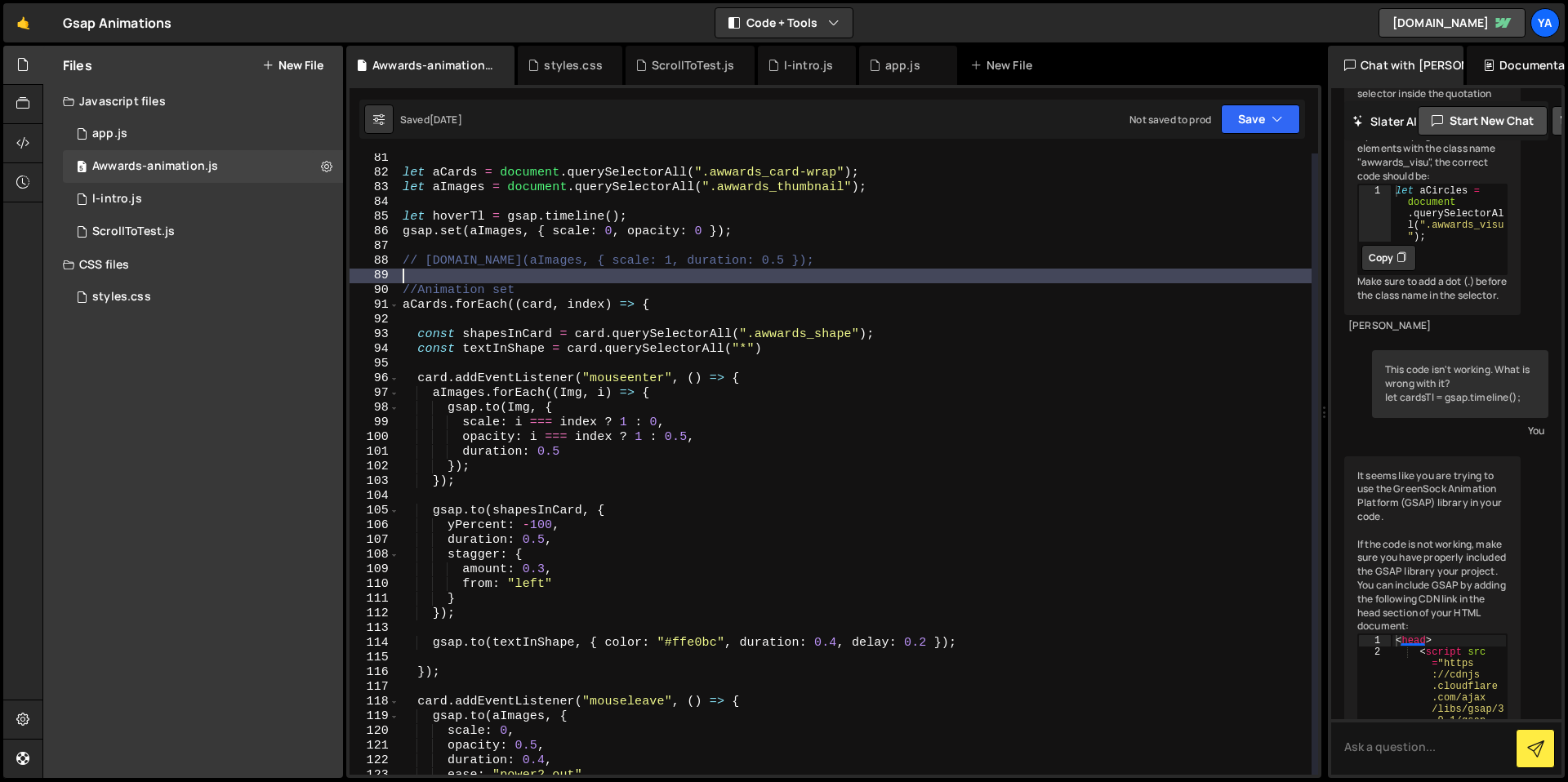
click at [628, 283] on div "let aCards = document . querySelectorAll ( ".awwards_card-wrap" ) ; let aImages…" at bounding box center [855, 476] width 912 height 651
click at [625, 300] on div "let aCards = document . querySelectorAll ( ".awwards_card-wrap" ) ; let aImages…" at bounding box center [855, 476] width 912 height 651
type textarea "aCards.forEach((card, index) => {"
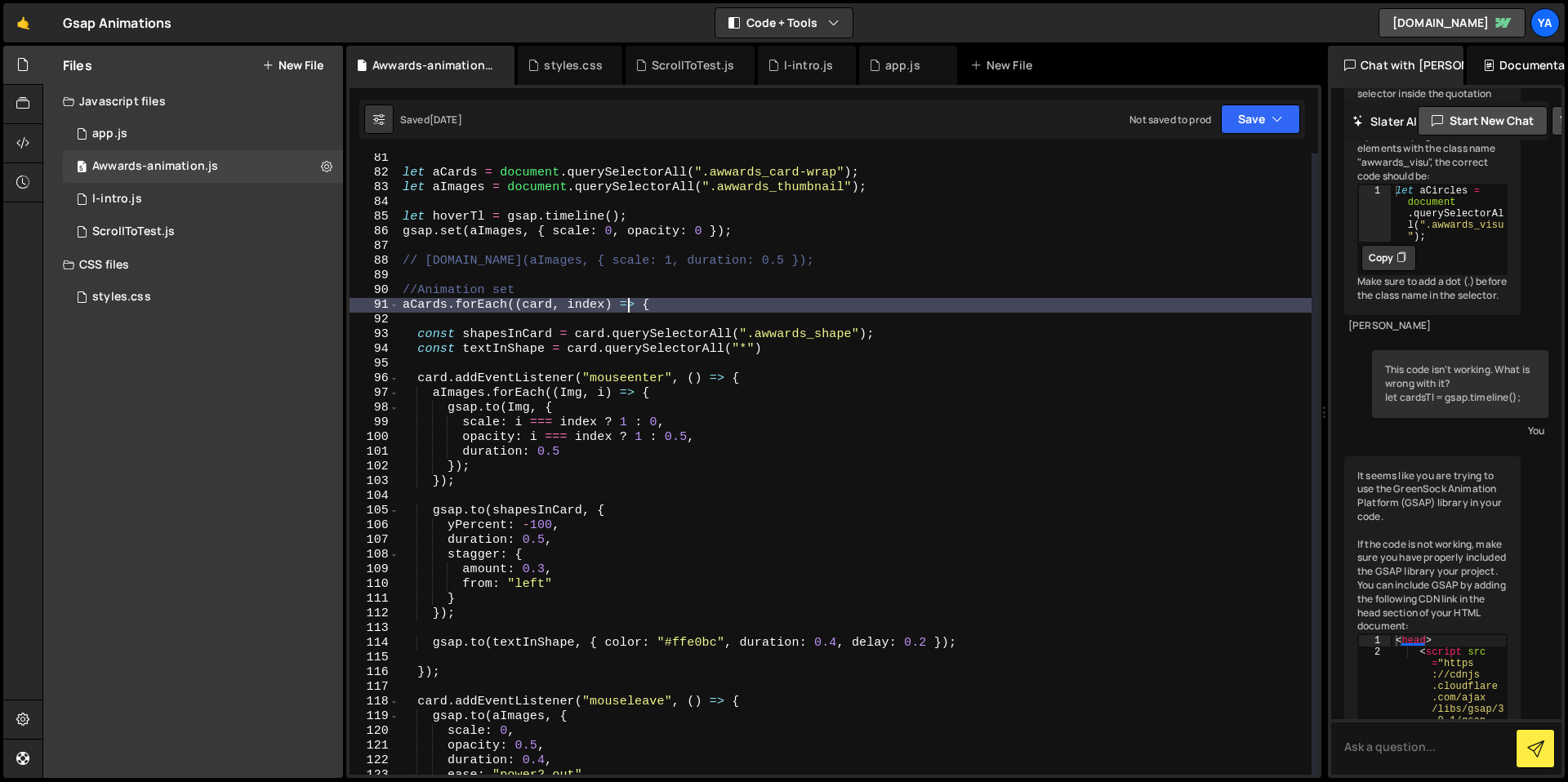
drag, startPoint x: 601, startPoint y: 306, endPoint x: 584, endPoint y: 315, distance: 19.2
click at [600, 306] on div "let aCards = document . querySelectorAll ( ".awwards_card-wrap" ) ; let aImages…" at bounding box center [855, 476] width 912 height 651
click at [616, 318] on div "let aCards = document . querySelectorAll ( ".awwards_card-wrap" ) ; let aImages…" at bounding box center [855, 476] width 912 height 651
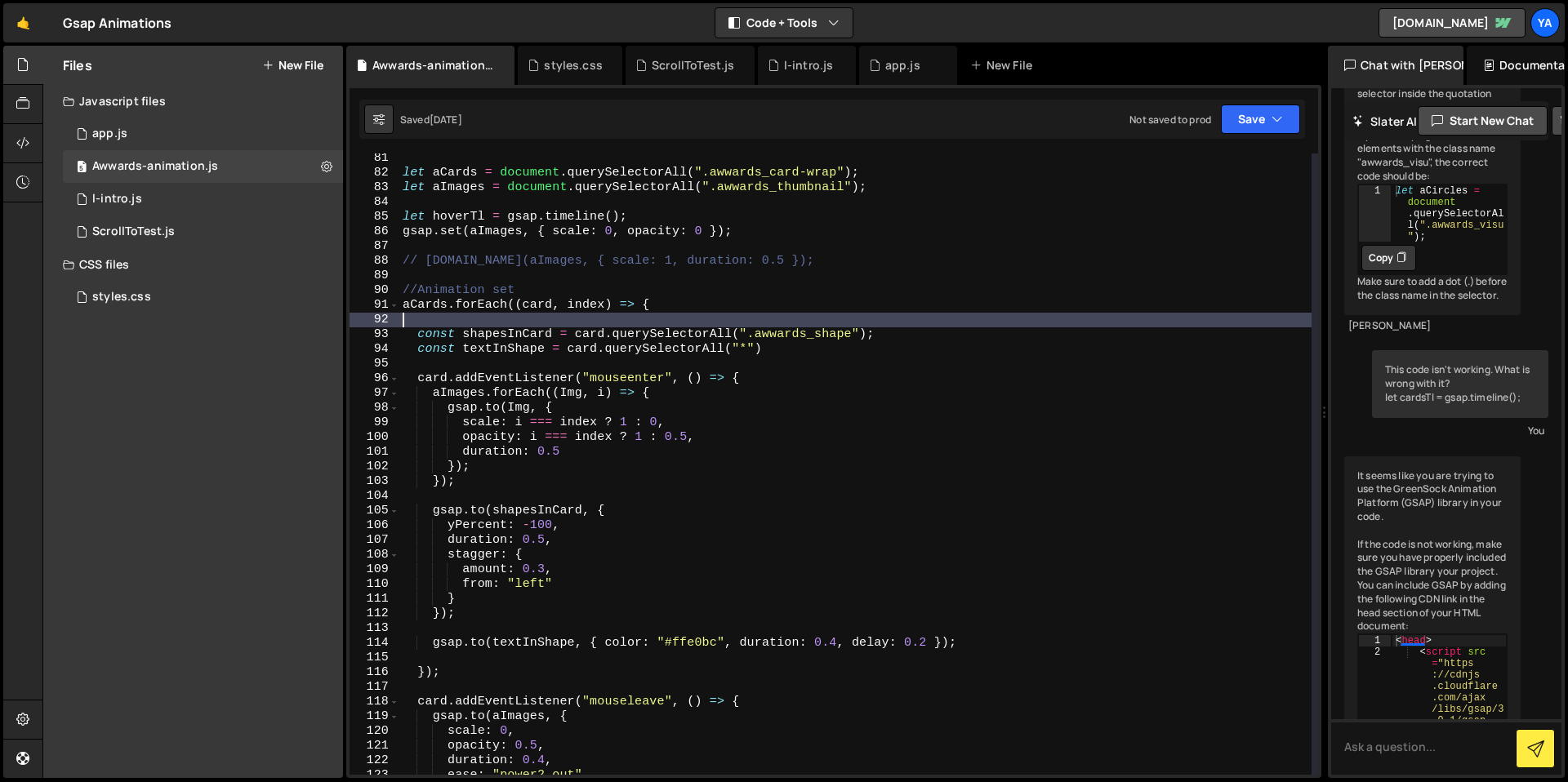
click at [709, 293] on div "let aCards = document . querySelectorAll ( ".awwards_card-wrap" ) ; let aImages…" at bounding box center [855, 476] width 912 height 651
type textarea "//Animation set"
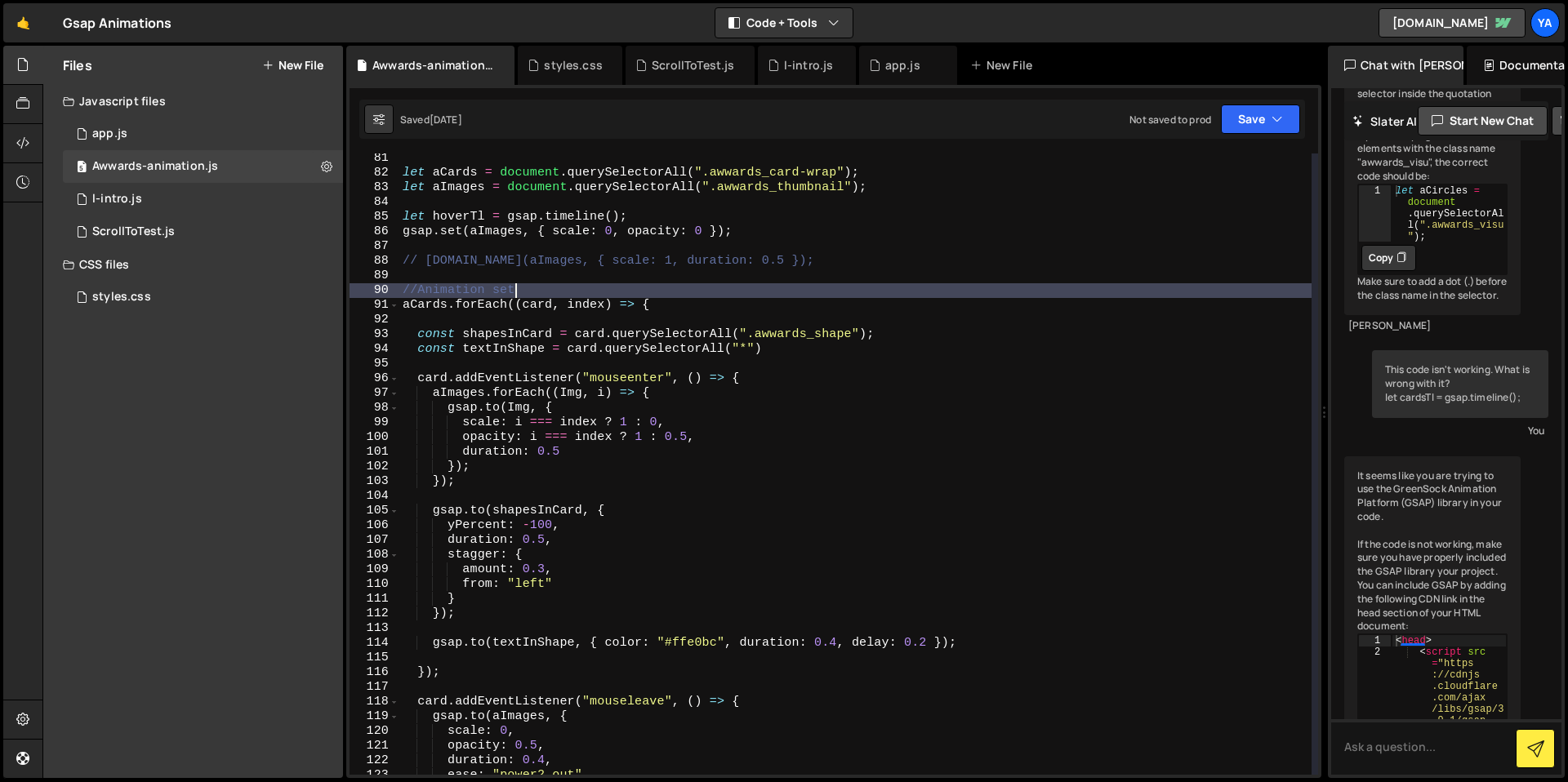
click at [730, 275] on div "let aCards = document . querySelectorAll ( ".awwards_card-wrap" ) ; let aImages…" at bounding box center [855, 476] width 912 height 651
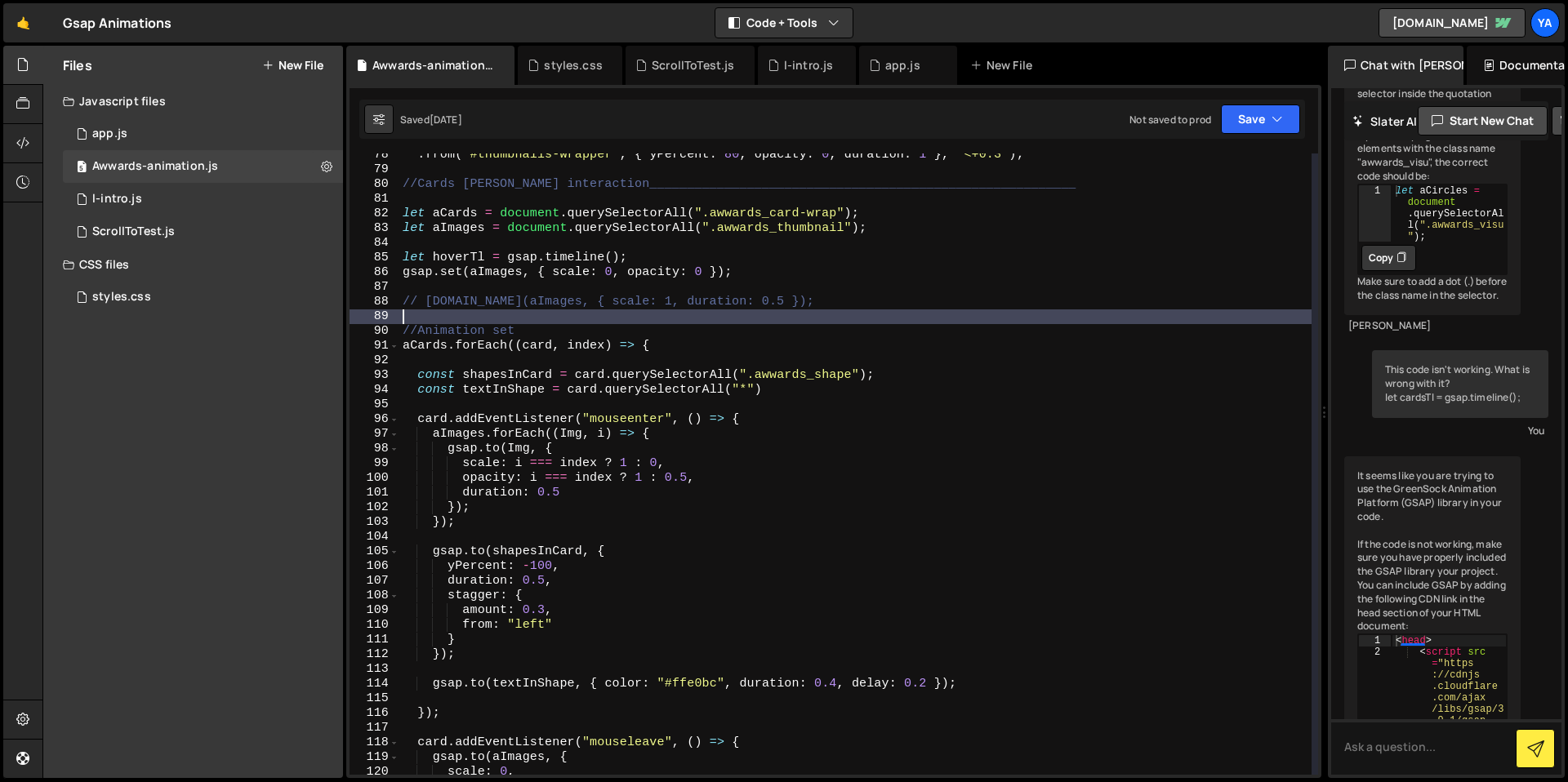
scroll to position [1078, 0]
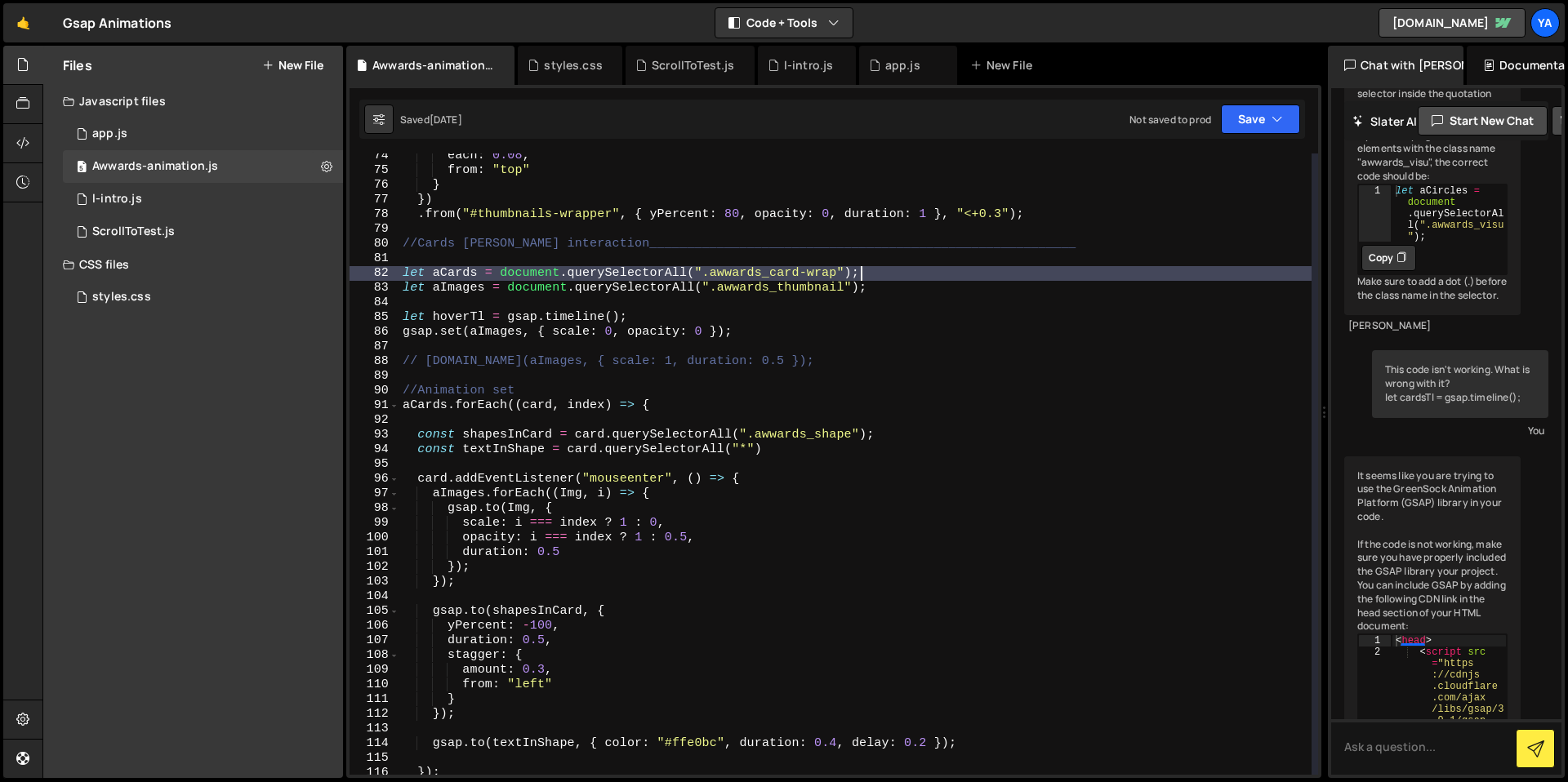
click at [903, 271] on div "each : 0.08 , from : "top" } }) . from ( "#thumbnails-wrapper" , { yPercent : 8…" at bounding box center [855, 474] width 912 height 651
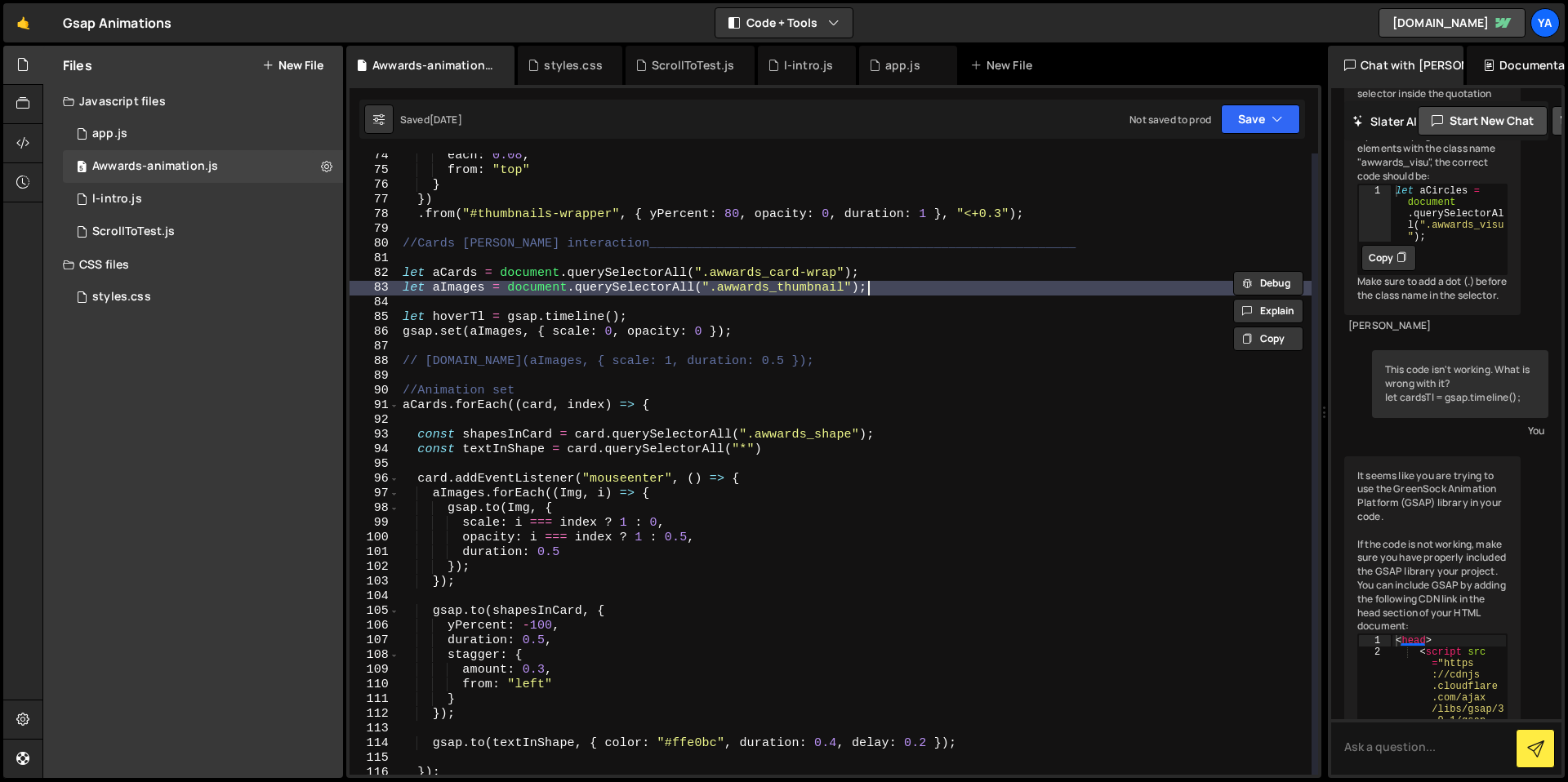
click at [888, 293] on div "each : 0.08 , from : "top" } }) . from ( "#thumbnails-wrapper" , { yPercent : 8…" at bounding box center [855, 474] width 912 height 651
click at [708, 403] on div "each : 0.08 , from : "top" } }) . from ( "#thumbnails-wrapper" , { yPercent : 8…" at bounding box center [855, 474] width 912 height 651
type textarea "aCards.forEach((card, index) => {"
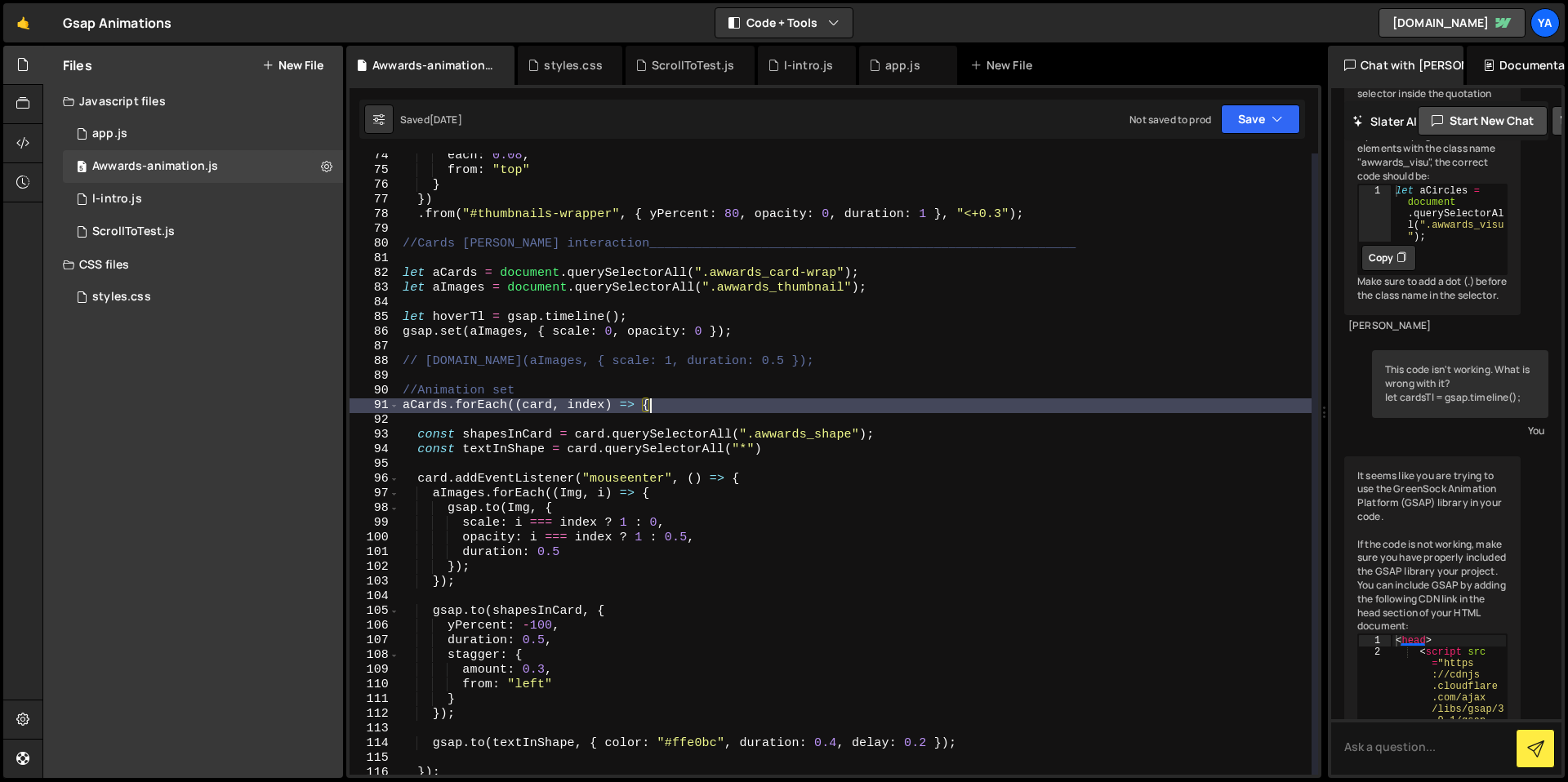
click at [710, 401] on div "each : 0.08 , from : "top" } }) . from ( "#thumbnails-wrapper" , { yPercent : 8…" at bounding box center [855, 474] width 912 height 651
click at [734, 379] on div "each : 0.08 , from : "top" } }) . from ( "#thumbnails-wrapper" , { yPercent : 8…" at bounding box center [855, 474] width 912 height 651
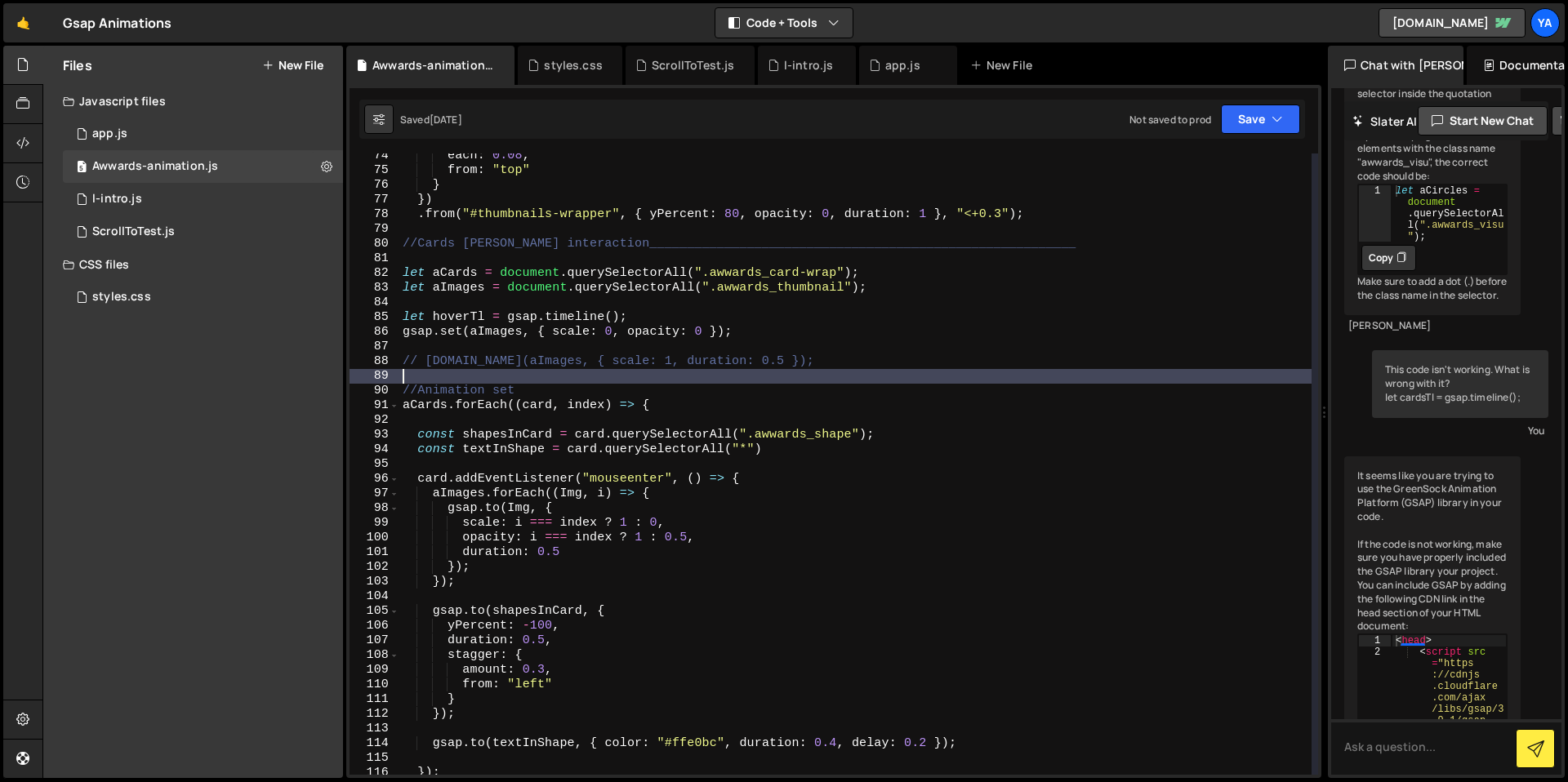
click at [737, 374] on div "each : 0.08 , from : "top" } }) . from ( "#thumbnails-wrapper" , { yPercent : 8…" at bounding box center [855, 474] width 912 height 651
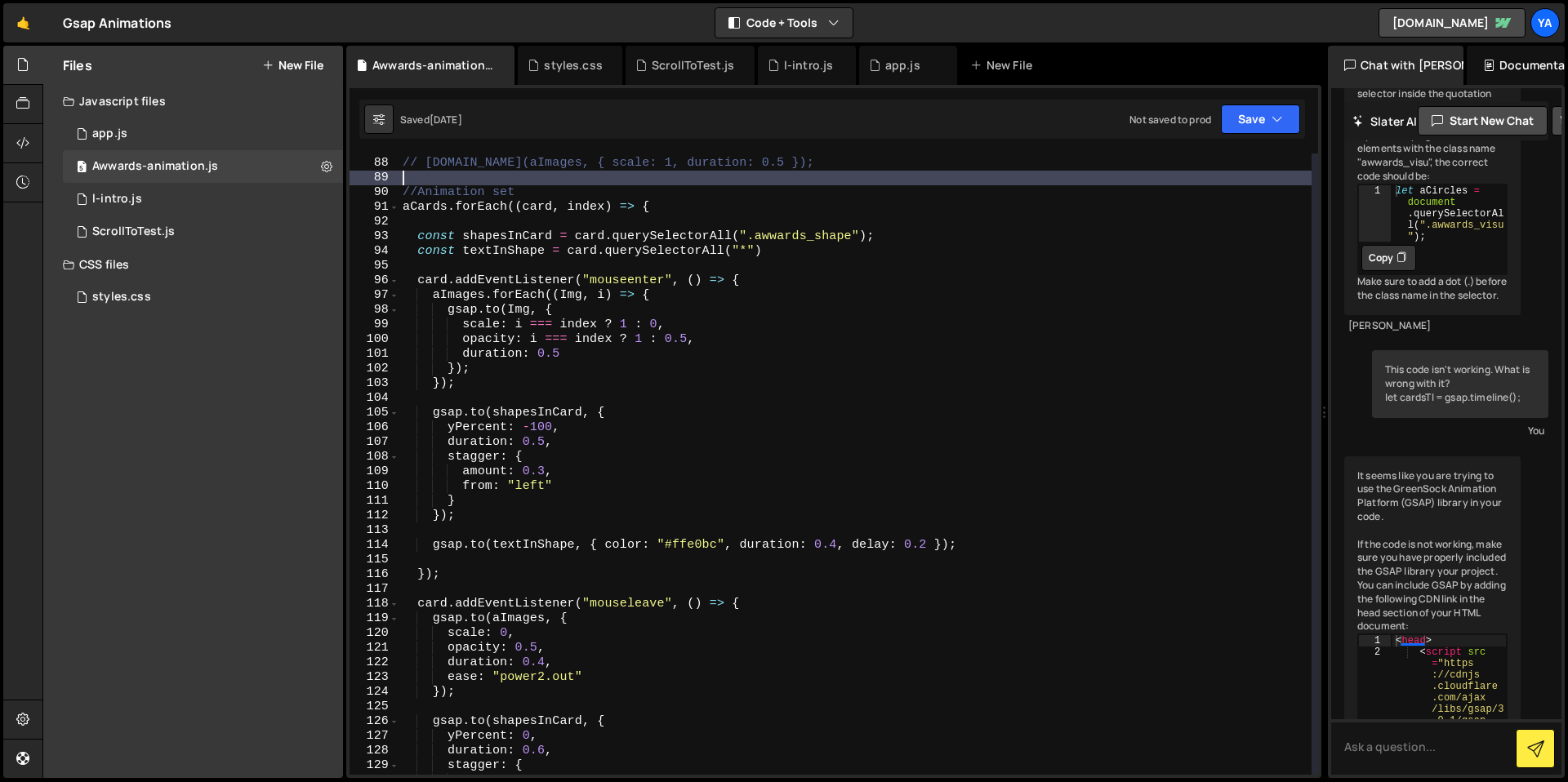
scroll to position [1270, 0]
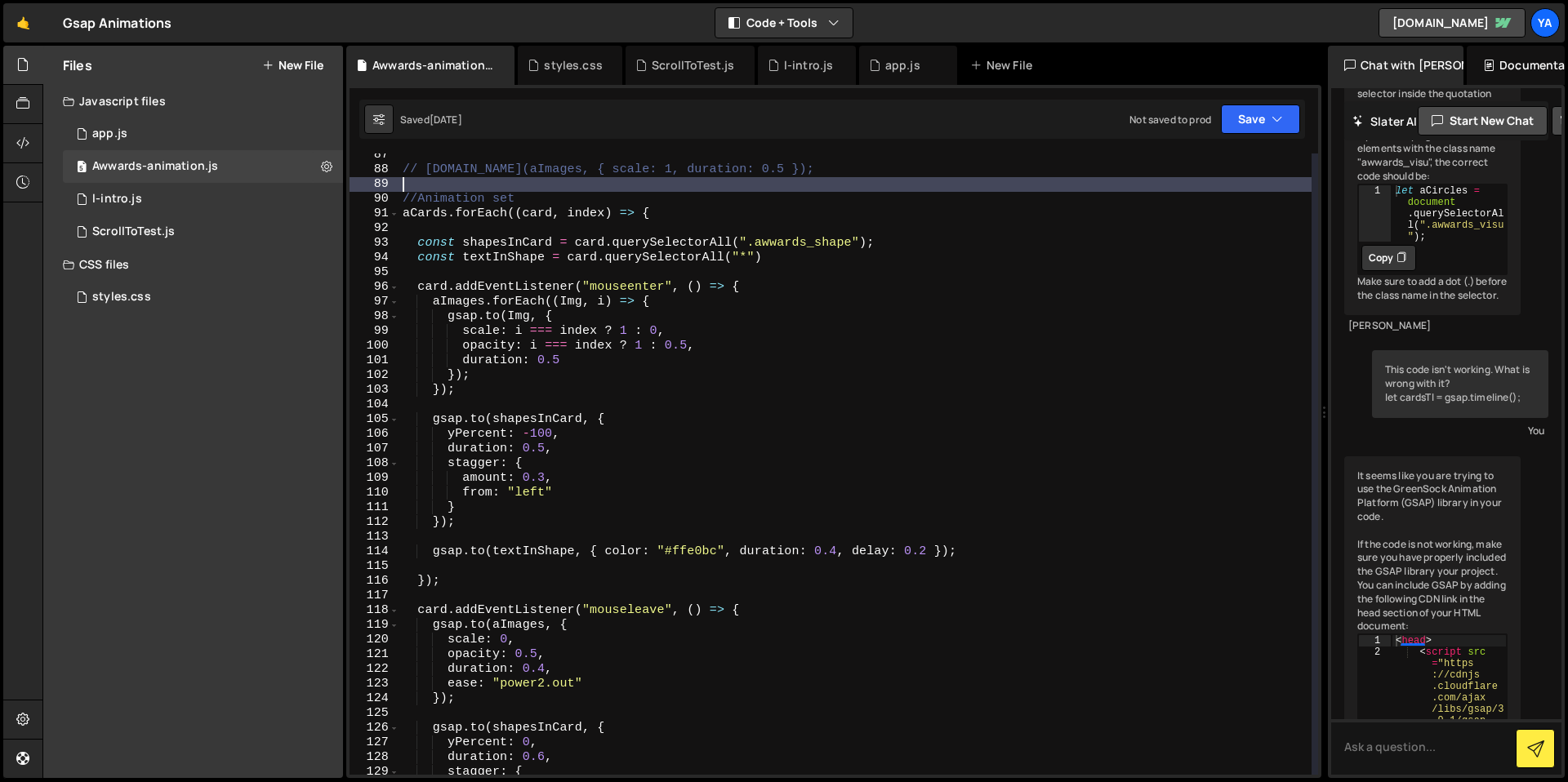
click at [457, 280] on div "// [DOMAIN_NAME](aImages, { scale: 1, duration: 0.5 }); //Animation set aCards …" at bounding box center [855, 473] width 912 height 651
type textarea "card.addEventListener("mouseenter", () => {"
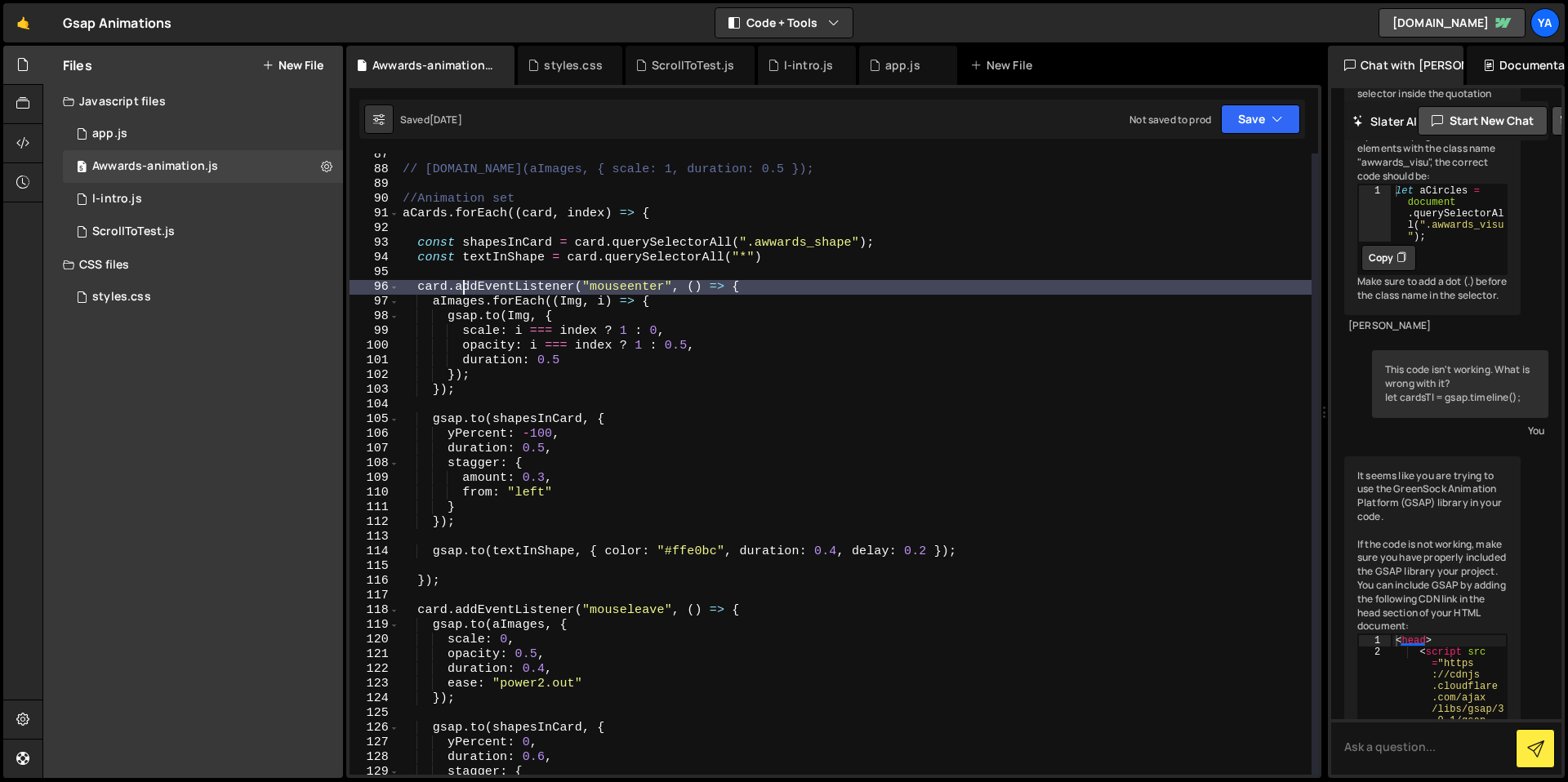
click at [461, 280] on div "// [DOMAIN_NAME](aImages, { scale: 1, duration: 0.5 }); //Animation set aCards …" at bounding box center [855, 473] width 912 height 651
click at [506, 281] on div "// [DOMAIN_NAME](aImages, { scale: 1, duration: 0.5 }); //Animation set aCards …" at bounding box center [855, 473] width 912 height 651
click at [522, 284] on div "// [DOMAIN_NAME](aImages, { scale: 1, duration: 0.5 }); //Animation set aCards …" at bounding box center [855, 473] width 912 height 651
click at [528, 284] on div "// [DOMAIN_NAME](aImages, { scale: 1, duration: 0.5 }); //Animation set aCards …" at bounding box center [855, 473] width 912 height 651
click at [533, 284] on div "// [DOMAIN_NAME](aImages, { scale: 1, duration: 0.5 }); //Animation set aCards …" at bounding box center [855, 473] width 912 height 651
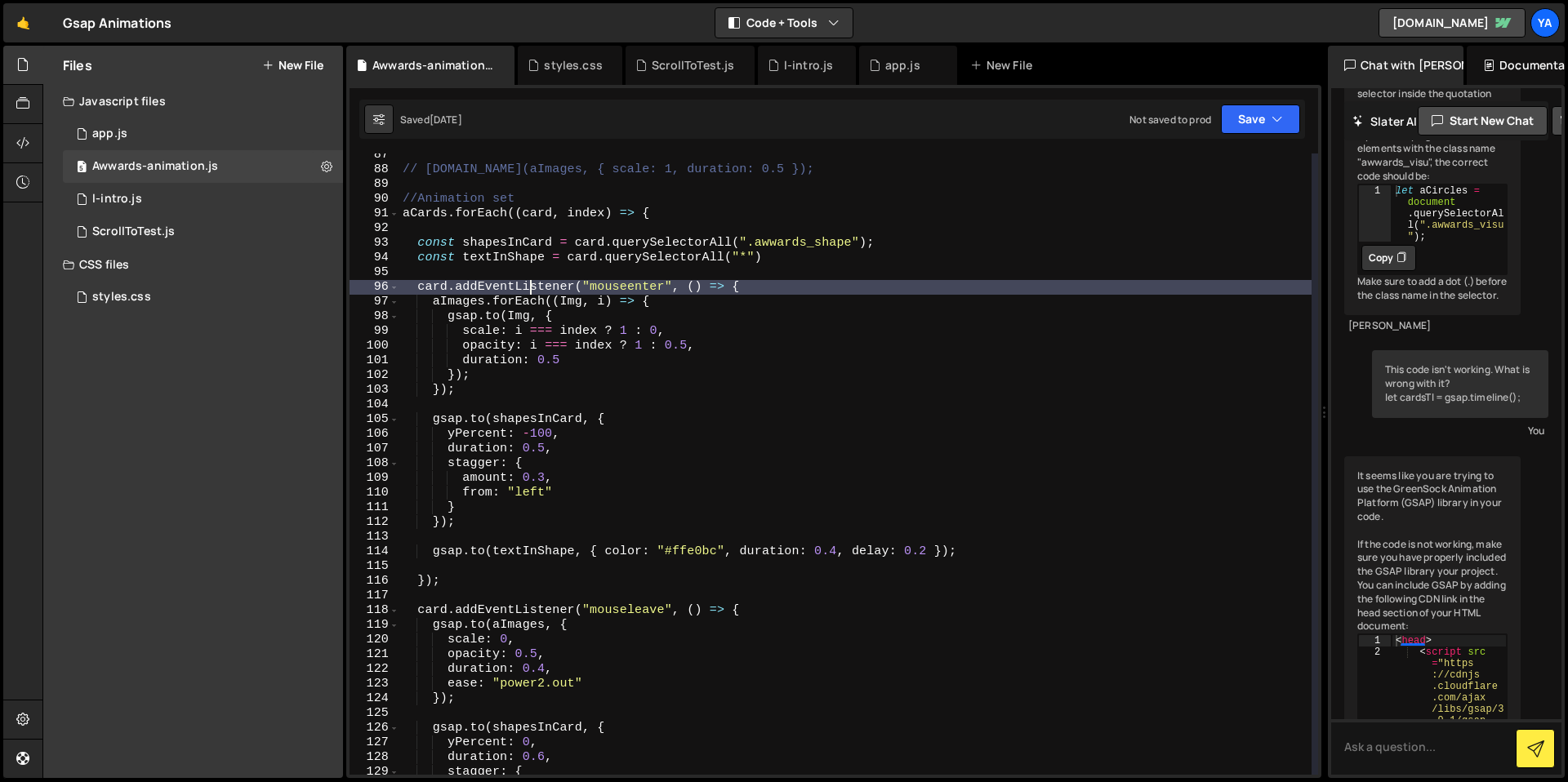
click at [550, 271] on div "// [DOMAIN_NAME](aImages, { scale: 1, duration: 0.5 }); //Animation set aCards …" at bounding box center [855, 473] width 912 height 651
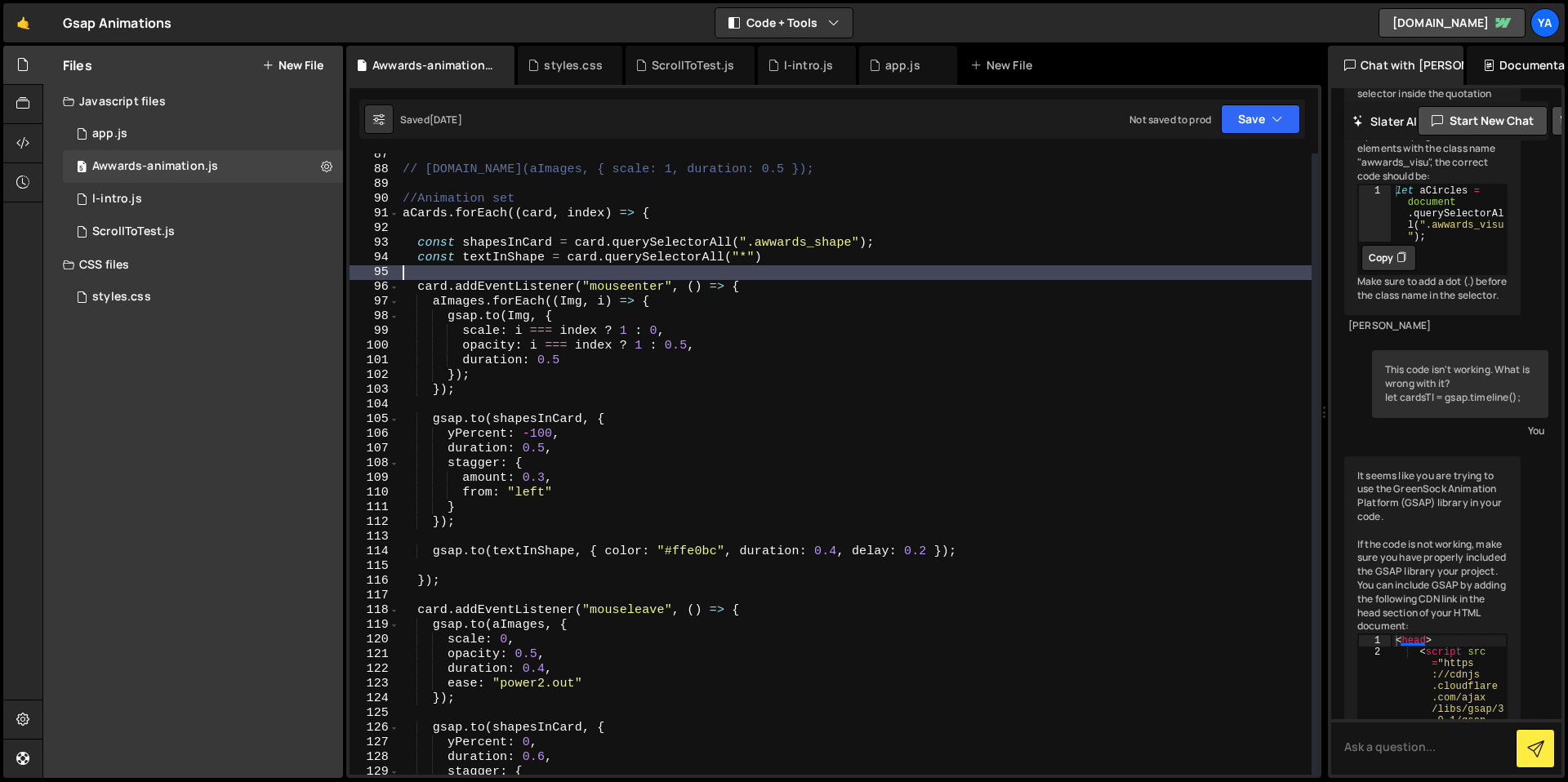
click at [547, 258] on div "// [DOMAIN_NAME](aImages, { scale: 1, duration: 0.5 }); //Animation set aCards …" at bounding box center [855, 473] width 912 height 651
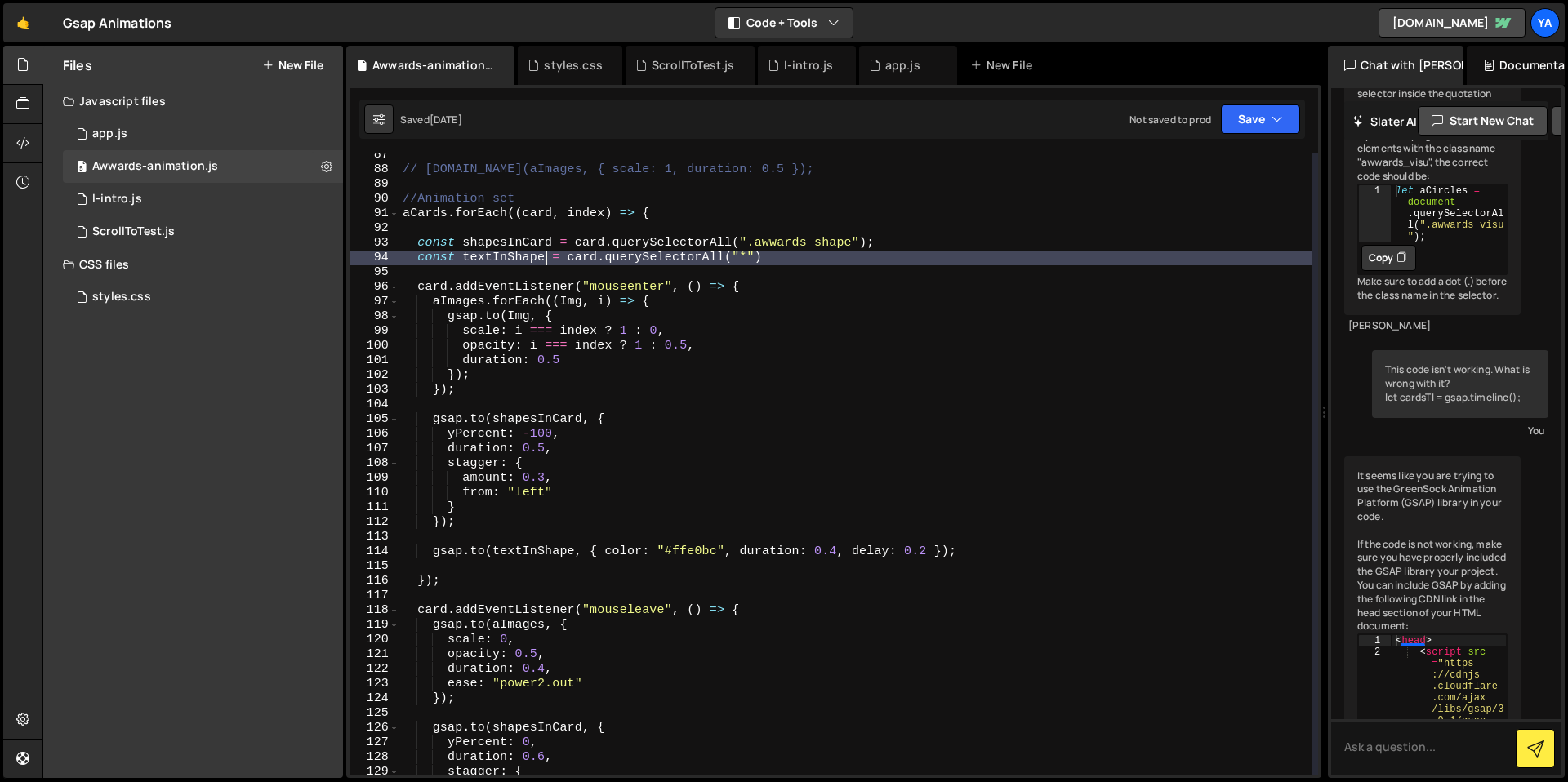
click at [530, 288] on div "// [DOMAIN_NAME](aImages, { scale: 1, duration: 0.5 }); //Animation set aCards …" at bounding box center [855, 473] width 912 height 651
type textarea "card.addEventListener("mouseenter", () => {"
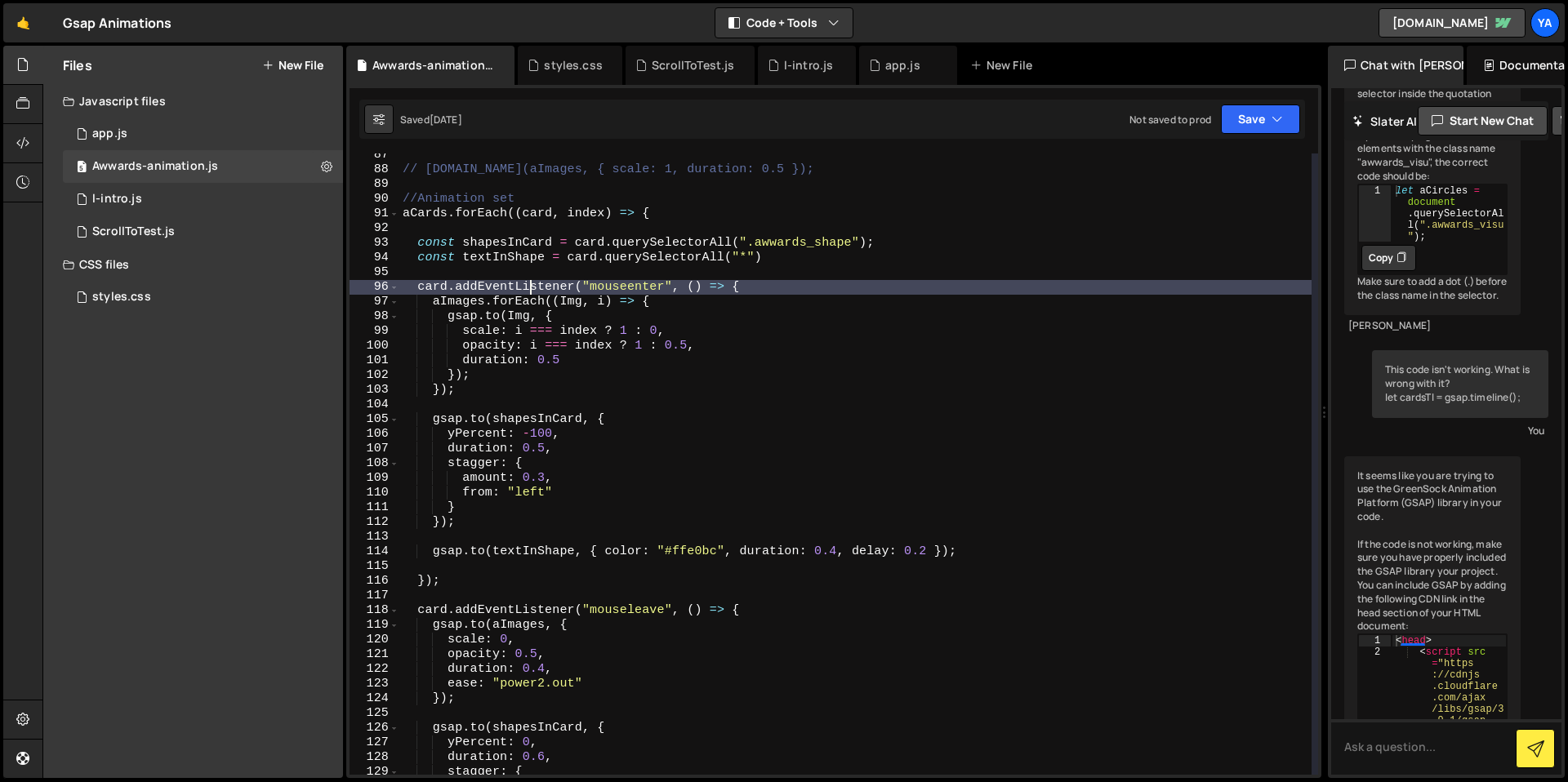
click at [518, 294] on div "// [DOMAIN_NAME](aImages, { scale: 1, duration: 0.5 }); //Animation set aCards …" at bounding box center [855, 473] width 912 height 651
click at [497, 293] on div "// [DOMAIN_NAME](aImages, { scale: 1, duration: 0.5 }); //Animation set aCards …" at bounding box center [855, 473] width 912 height 651
click at [556, 290] on div "// [DOMAIN_NAME](aImages, { scale: 1, duration: 0.5 }); //Animation set aCards …" at bounding box center [855, 473] width 912 height 651
click at [562, 291] on div "// [DOMAIN_NAME](aImages, { scale: 1, duration: 0.5 }); //Animation set aCards …" at bounding box center [855, 473] width 912 height 651
click at [573, 287] on div "// [DOMAIN_NAME](aImages, { scale: 1, duration: 0.5 }); //Animation set aCards …" at bounding box center [855, 473] width 912 height 651
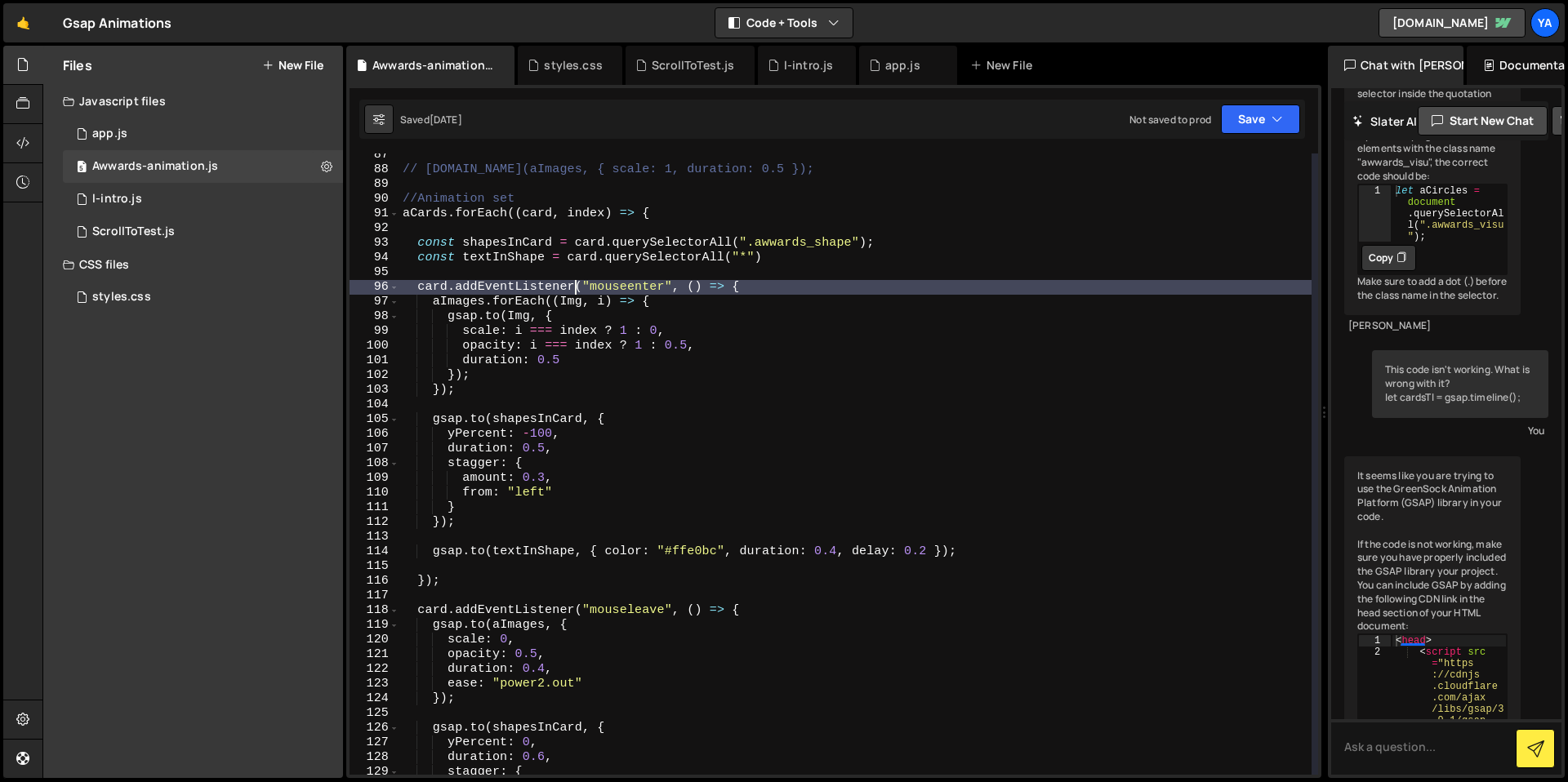
click at [589, 285] on div "// [DOMAIN_NAME](aImages, { scale: 1, duration: 0.5 }); //Animation set aCards …" at bounding box center [855, 473] width 912 height 651
click at [594, 265] on div "// [DOMAIN_NAME](aImages, { scale: 1, duration: 0.5 }); //Animation set aCards …" at bounding box center [855, 473] width 912 height 651
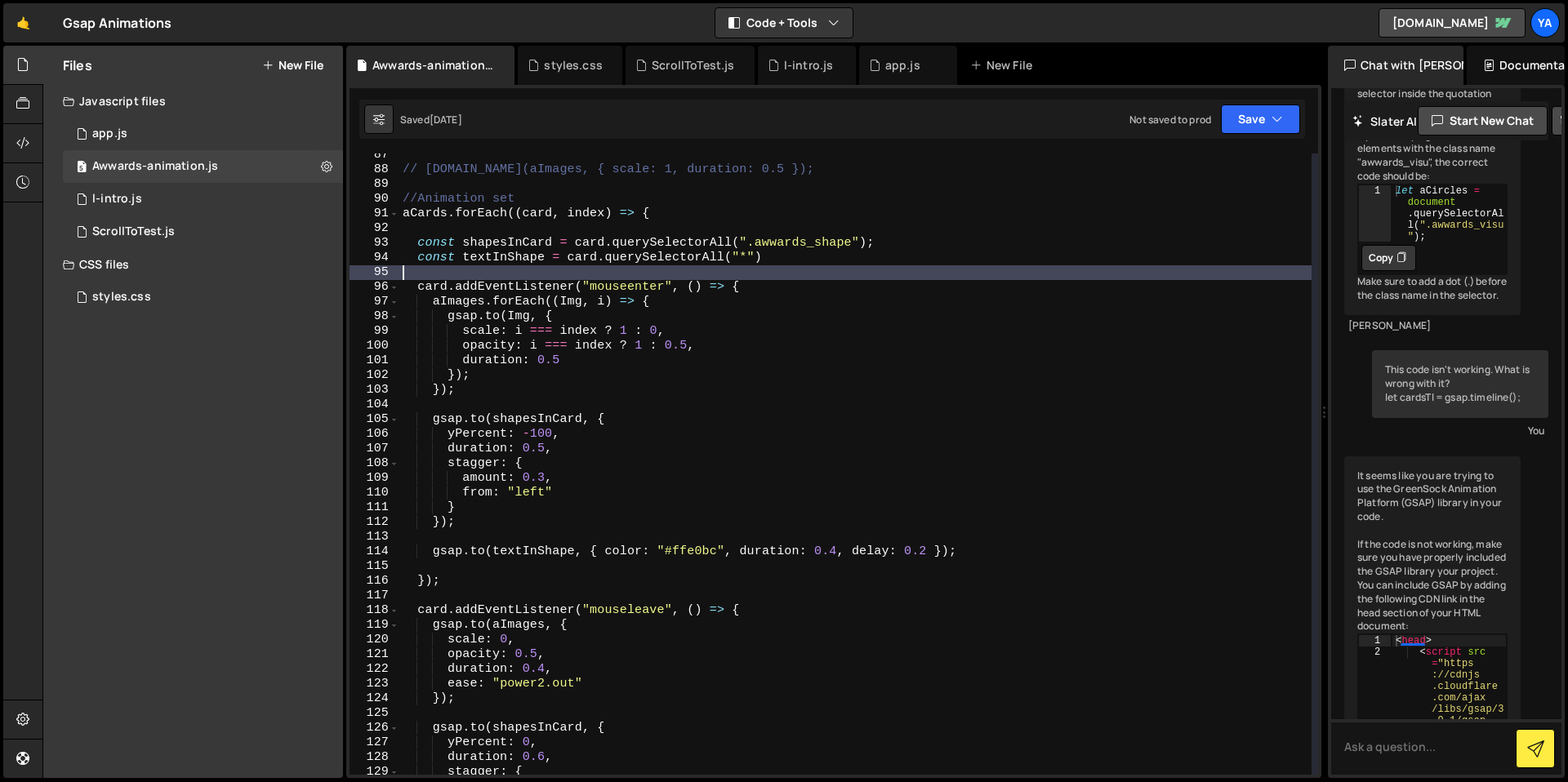
click at [566, 276] on div "// [DOMAIN_NAME](aImages, { scale: 1, duration: 0.5 }); //Animation set aCards …" at bounding box center [855, 473] width 912 height 651
click at [538, 261] on div "// [DOMAIN_NAME](aImages, { scale: 1, duration: 0.5 }); //Animation set aCards …" at bounding box center [855, 473] width 912 height 651
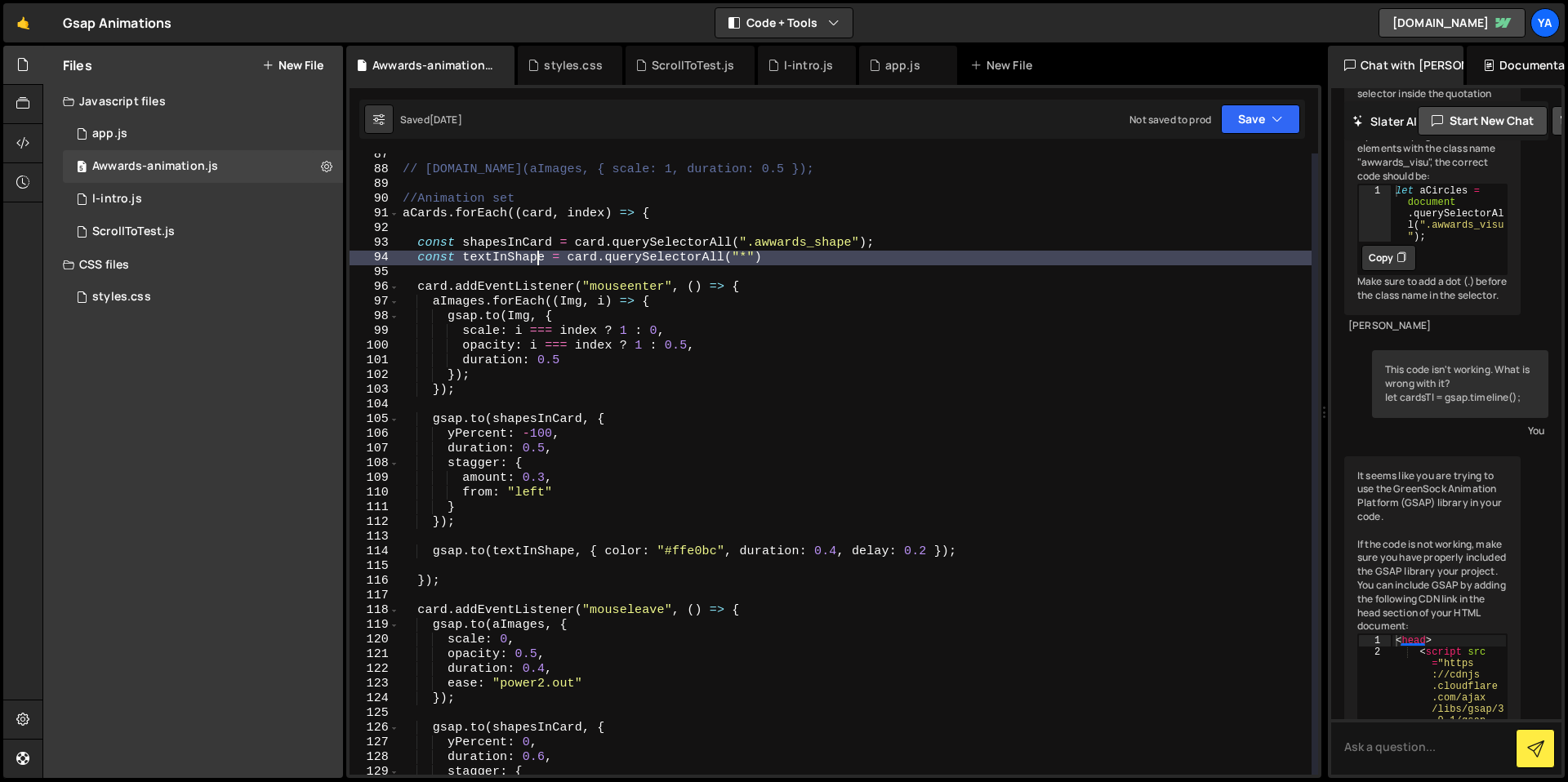
click at [587, 256] on div "// [DOMAIN_NAME](aImages, { scale: 1, duration: 0.5 }); //Animation set aCards …" at bounding box center [855, 473] width 912 height 651
click at [695, 262] on div "// [DOMAIN_NAME](aImages, { scale: 1, duration: 0.5 }); //Animation set aCards …" at bounding box center [855, 473] width 912 height 651
click at [740, 263] on div "// [DOMAIN_NAME](aImages, { scale: 1, duration: 0.5 }); //Animation set aCards …" at bounding box center [855, 473] width 912 height 651
click at [784, 262] on div "// [DOMAIN_NAME](aImages, { scale: 1, duration: 0.5 }); //Animation set aCards …" at bounding box center [855, 473] width 912 height 651
click at [807, 257] on div "// [DOMAIN_NAME](aImages, { scale: 1, duration: 0.5 }); //Animation set aCards …" at bounding box center [855, 473] width 912 height 651
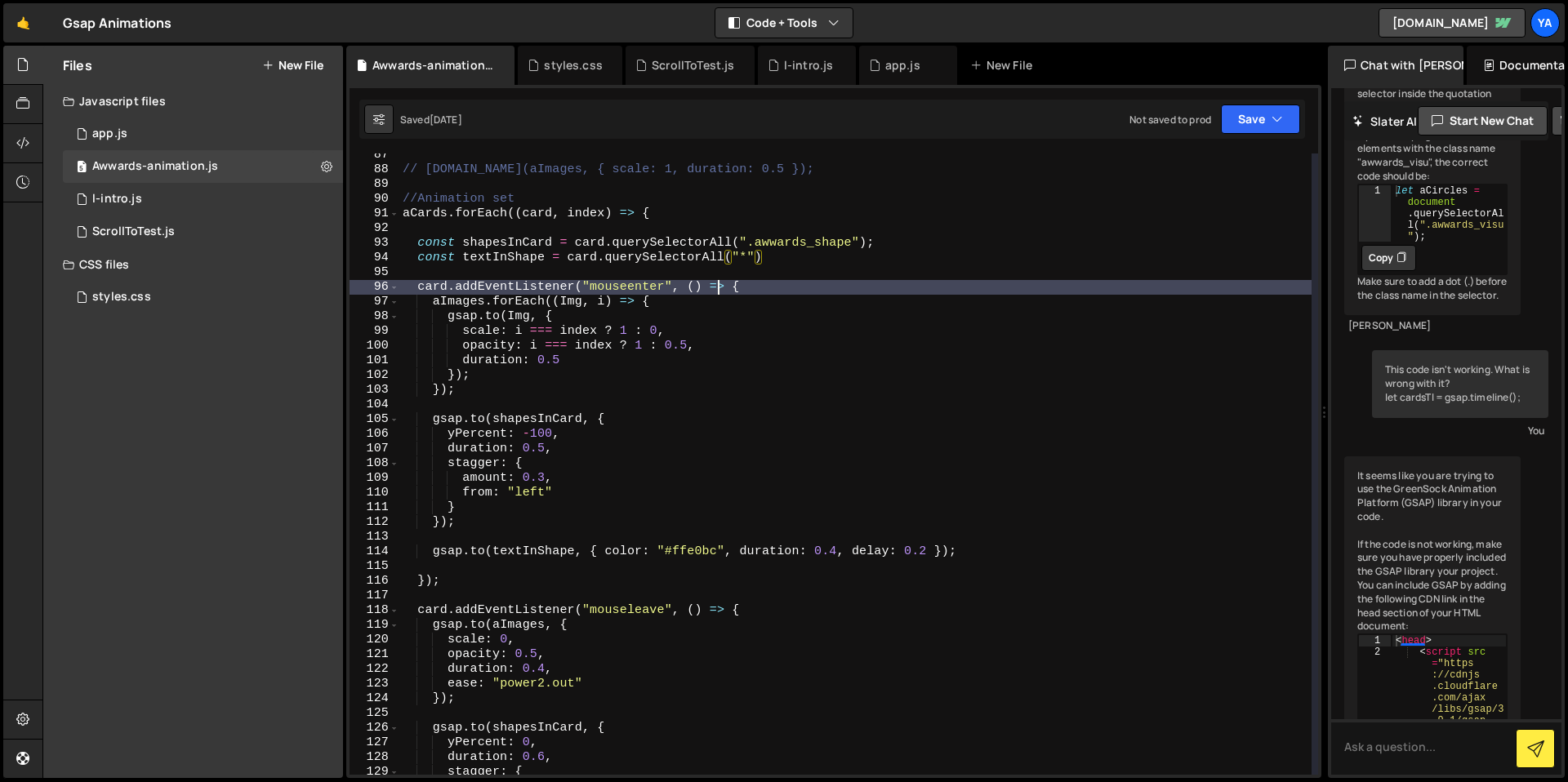
click at [716, 282] on div "// [DOMAIN_NAME](aImages, { scale: 1, duration: 0.5 }); //Animation set aCards …" at bounding box center [855, 473] width 912 height 651
click at [751, 281] on div "// [DOMAIN_NAME](aImages, { scale: 1, duration: 0.5 }); //Animation set aCards …" at bounding box center [855, 473] width 912 height 651
click at [764, 282] on div "// [DOMAIN_NAME](aImages, { scale: 1, duration: 0.5 }); //Animation set aCards …" at bounding box center [855, 473] width 912 height 651
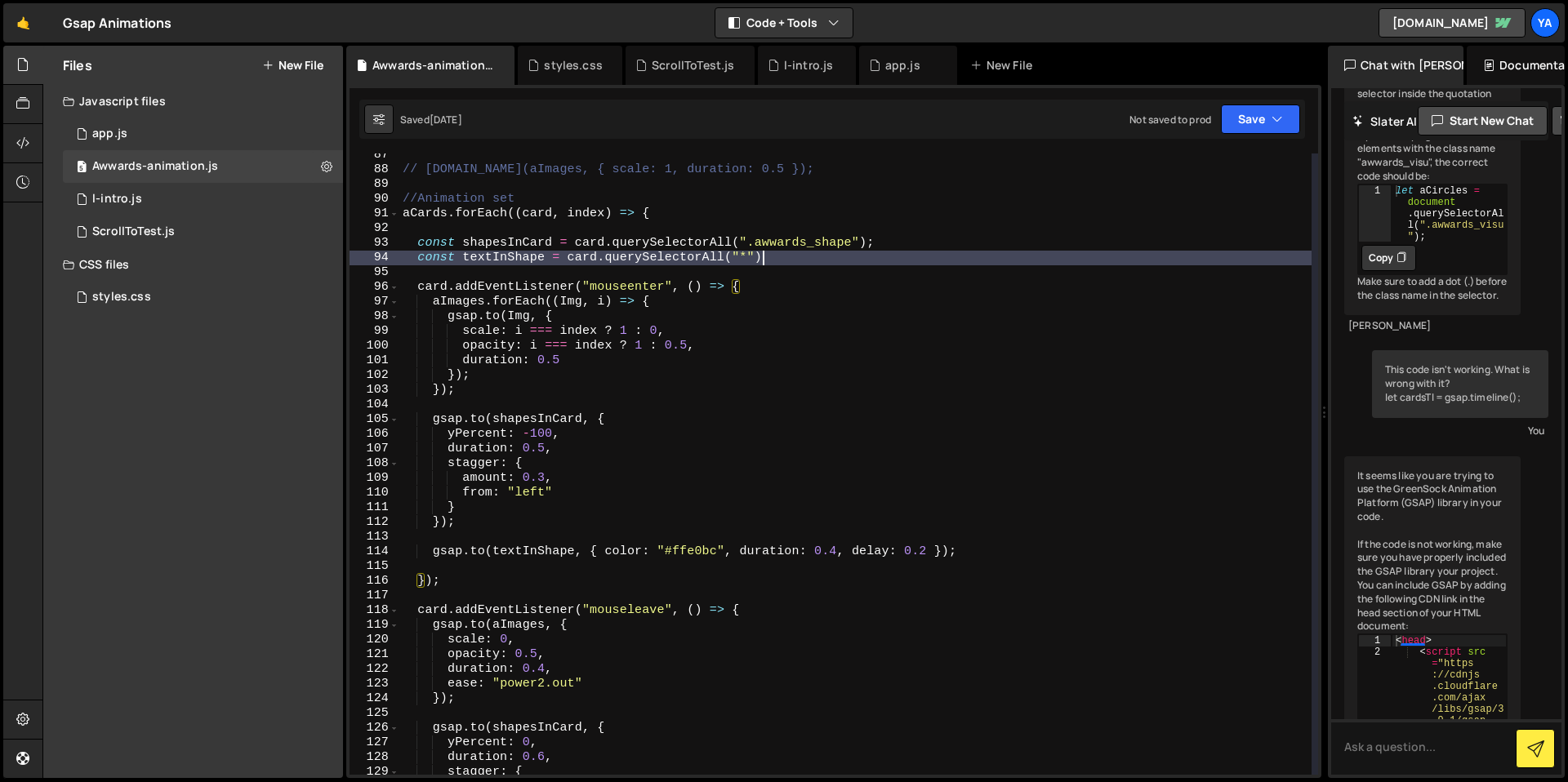
click at [766, 254] on div "// [DOMAIN_NAME](aImages, { scale: 1, duration: 0.5 }); //Animation set aCards …" at bounding box center [855, 473] width 912 height 651
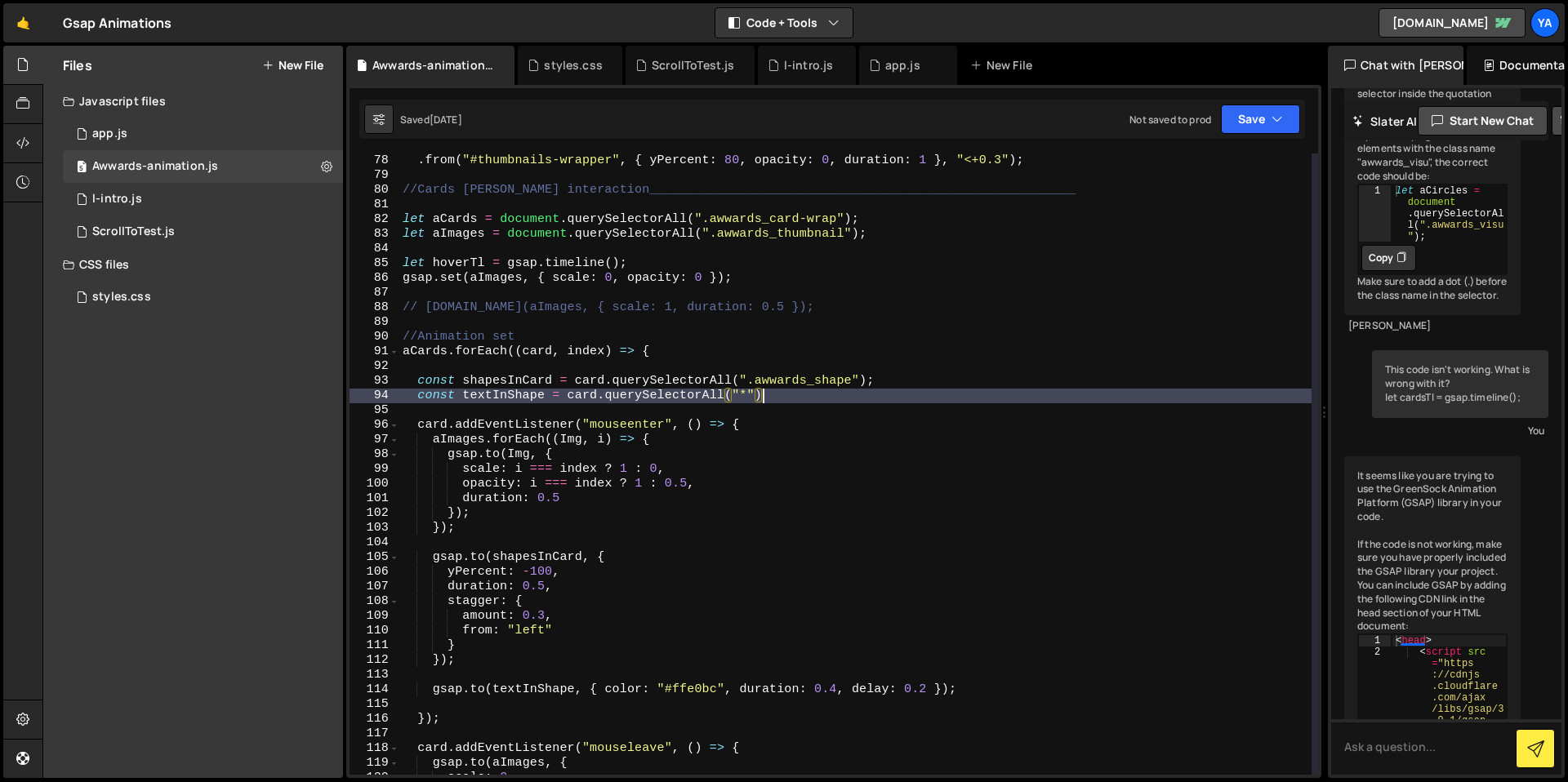
scroll to position [1156, 0]
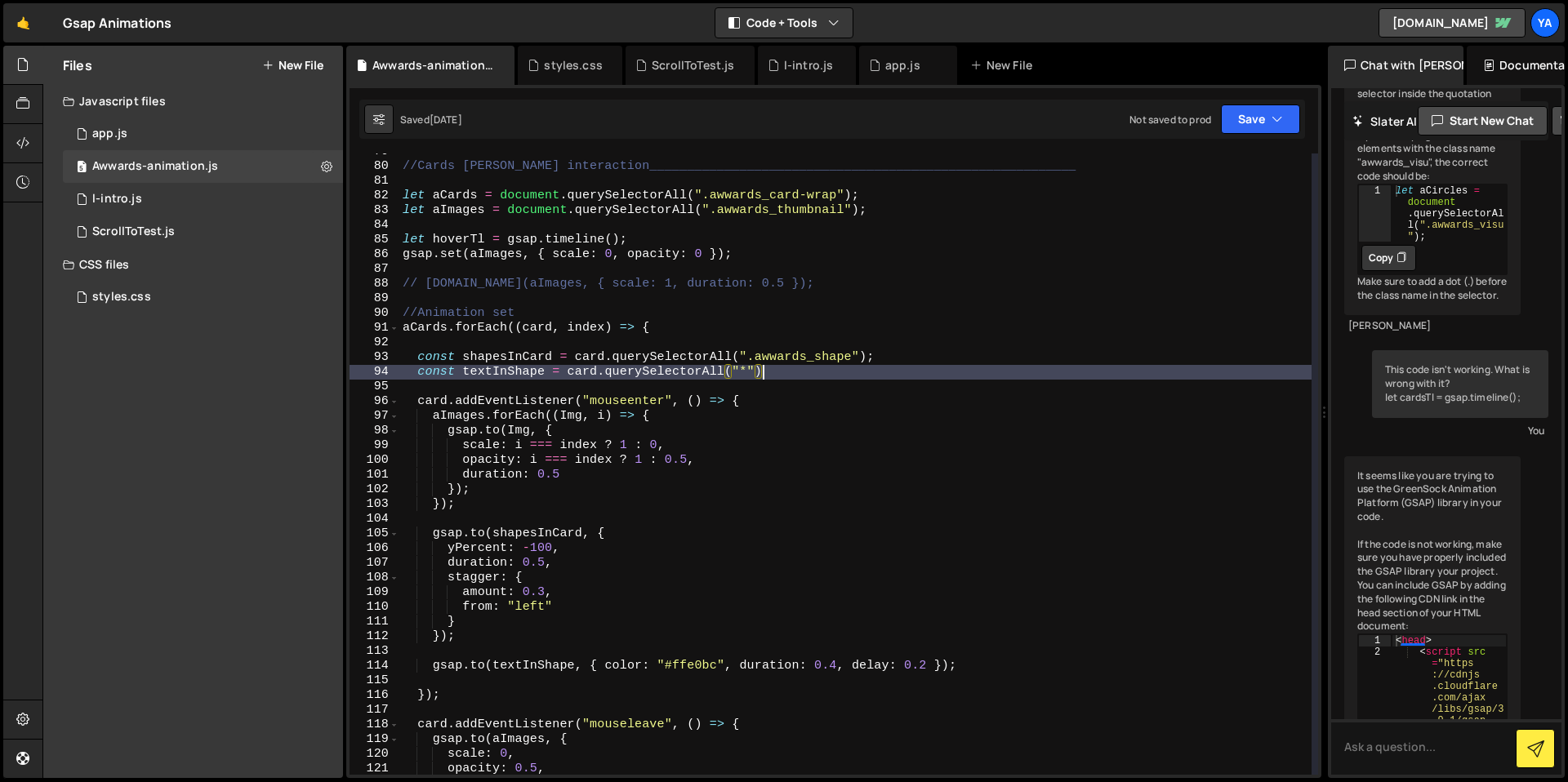
click at [685, 327] on div "//Cards [PERSON_NAME] interaction______________________________________________…" at bounding box center [855, 470] width 912 height 651
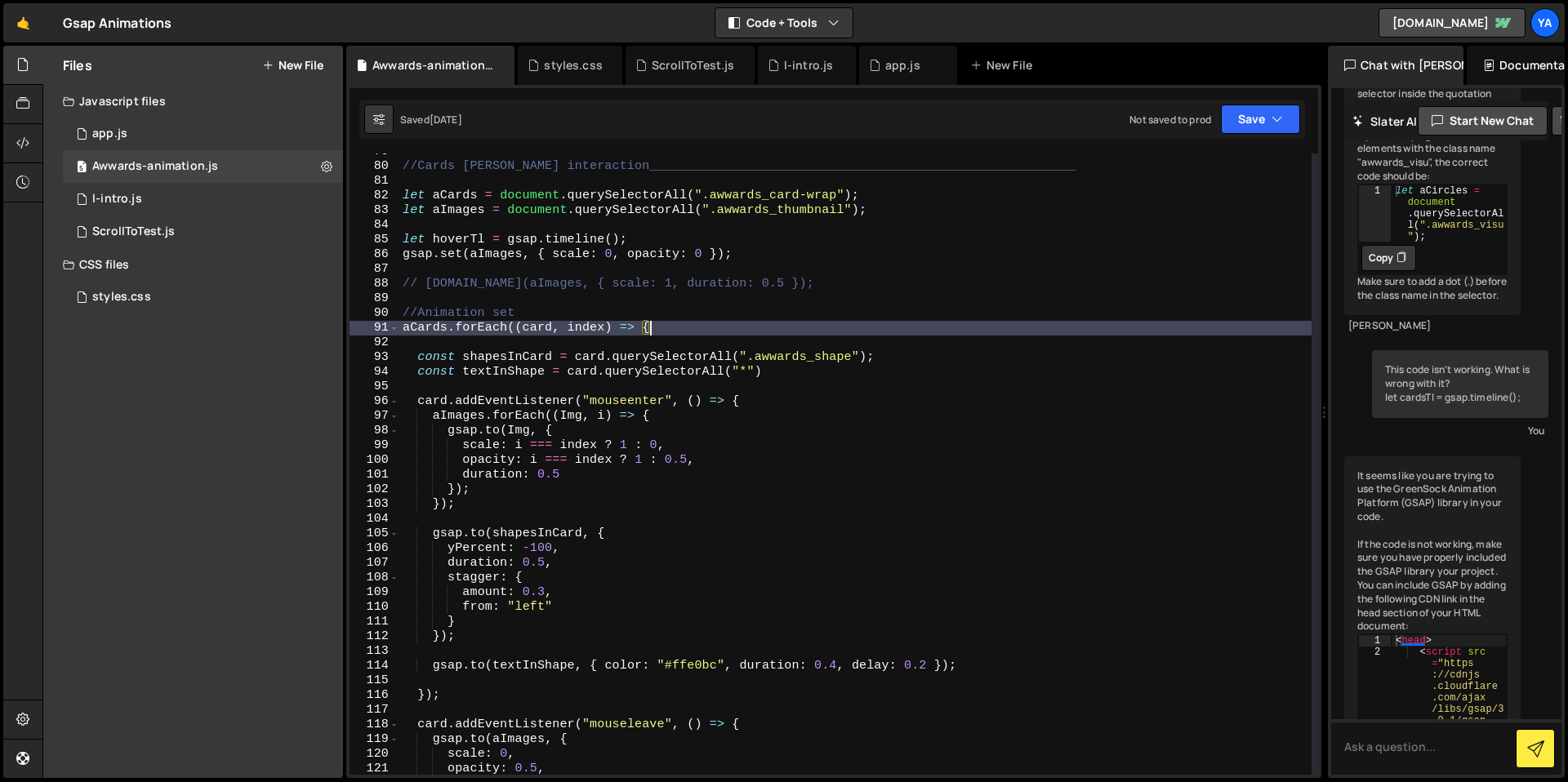
click at [722, 322] on div "//Cards [PERSON_NAME] interaction______________________________________________…" at bounding box center [855, 470] width 912 height 651
click at [648, 333] on div "//Cards [PERSON_NAME] interaction______________________________________________…" at bounding box center [855, 470] width 912 height 651
click at [604, 335] on div "//Cards [PERSON_NAME] interaction______________________________________________…" at bounding box center [855, 470] width 912 height 651
drag, startPoint x: 550, startPoint y: 367, endPoint x: 564, endPoint y: 365, distance: 14.1
click at [550, 367] on div "//Cards [PERSON_NAME] interaction______________________________________________…" at bounding box center [855, 470] width 912 height 651
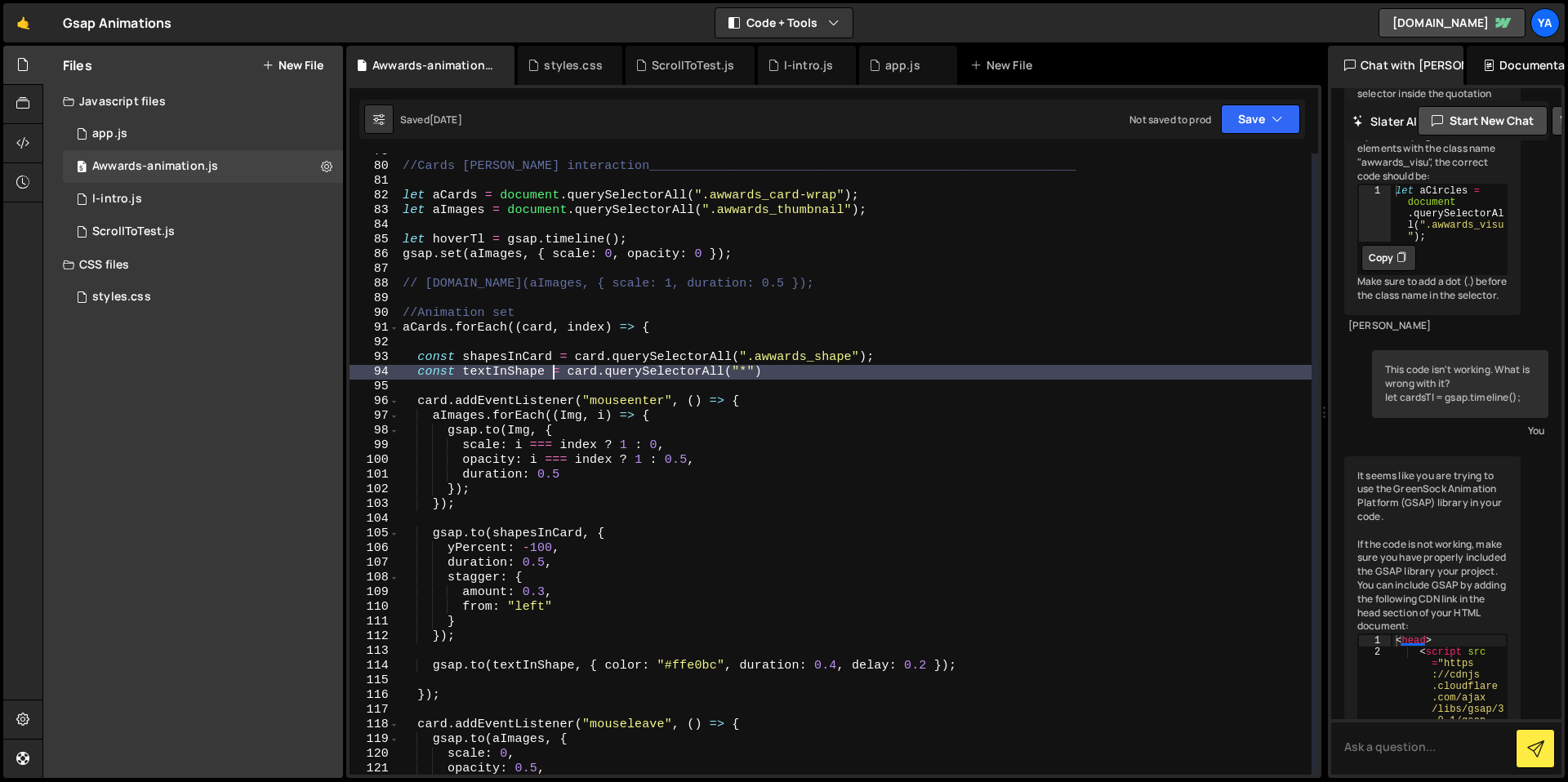
click at [573, 365] on div "//Cards [PERSON_NAME] interaction______________________________________________…" at bounding box center [855, 470] width 912 height 651
click at [601, 361] on div "//Cards [PERSON_NAME] interaction______________________________________________…" at bounding box center [855, 470] width 912 height 651
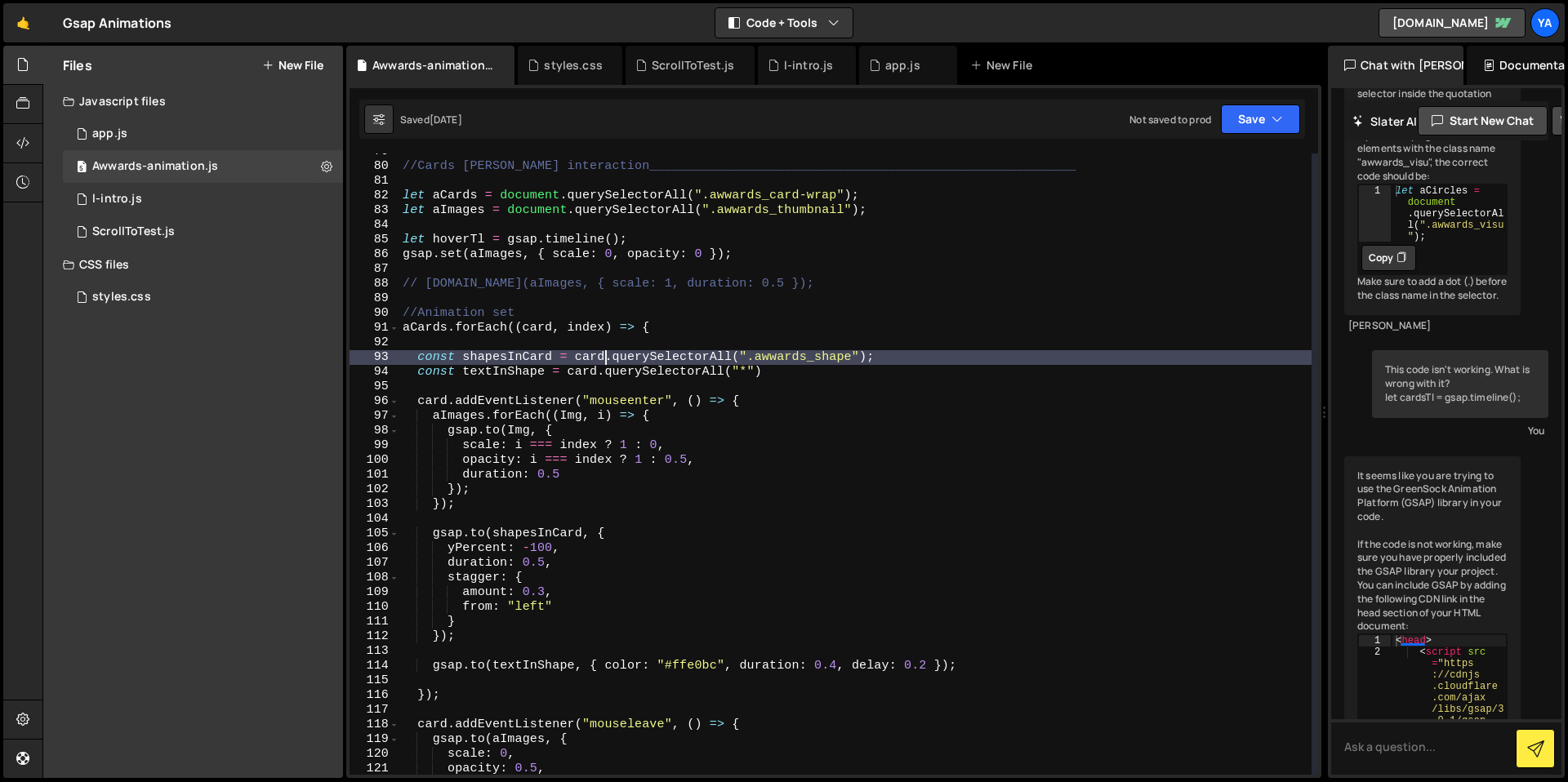
click at [606, 351] on div "//Cards [PERSON_NAME] interaction______________________________________________…" at bounding box center [855, 470] width 912 height 651
click at [607, 327] on div "//Cards [PERSON_NAME] interaction______________________________________________…" at bounding box center [855, 470] width 912 height 651
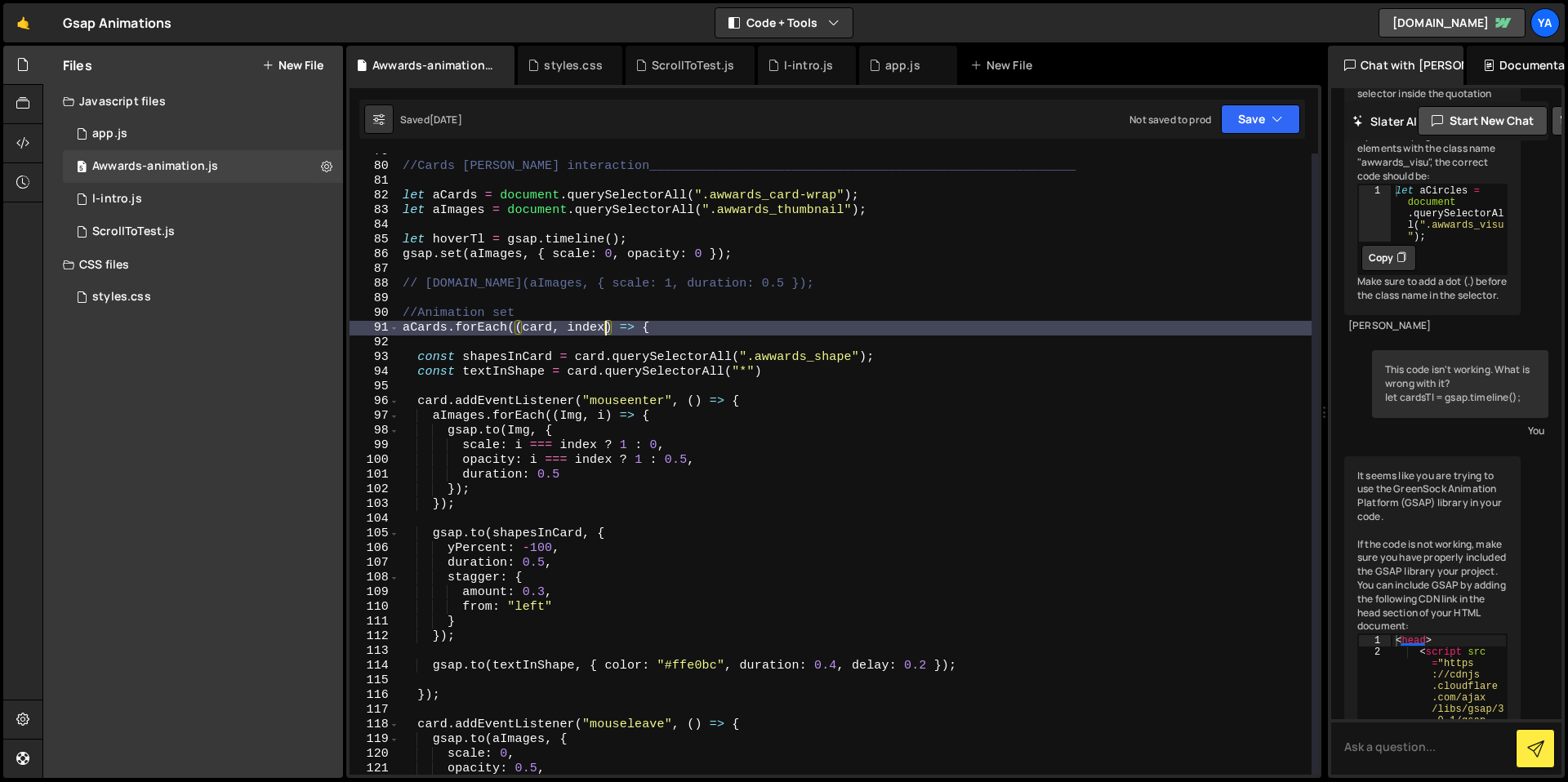
click at [629, 322] on div "//Cards [PERSON_NAME] interaction______________________________________________…" at bounding box center [855, 470] width 912 height 651
click at [522, 313] on div "//Cards [PERSON_NAME] interaction______________________________________________…" at bounding box center [855, 470] width 912 height 651
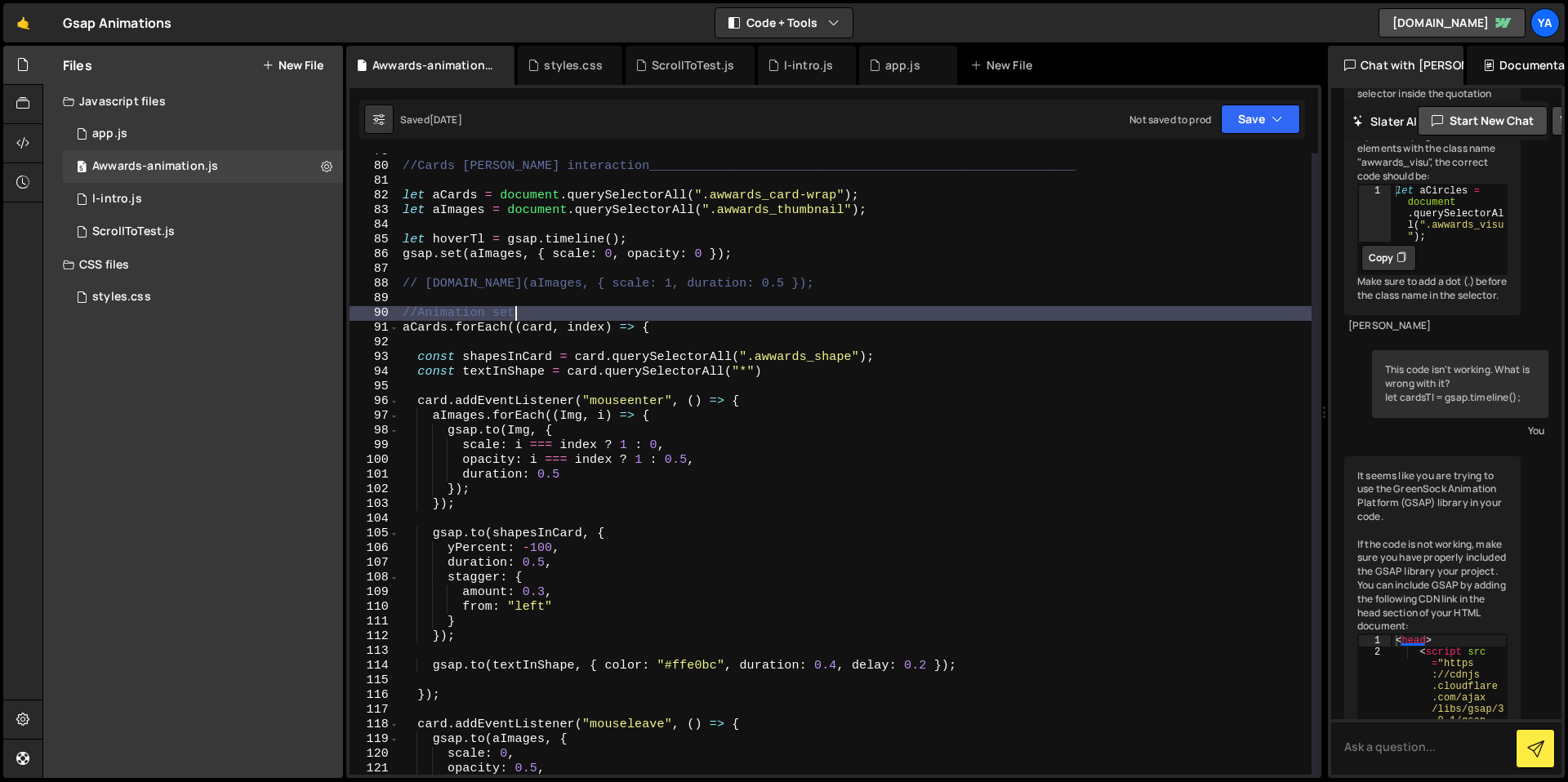
click at [561, 315] on div "//Cards [PERSON_NAME] interaction______________________________________________…" at bounding box center [855, 470] width 912 height 651
click at [564, 315] on div "//Cards [PERSON_NAME] interaction______________________________________________…" at bounding box center [855, 470] width 912 height 651
click at [578, 313] on div "//Cards [PERSON_NAME] interaction______________________________________________…" at bounding box center [855, 470] width 912 height 651
click at [587, 309] on div "//Cards [PERSON_NAME] interaction______________________________________________…" at bounding box center [855, 470] width 912 height 651
click at [602, 307] on div "//Cards [PERSON_NAME] interaction______________________________________________…" at bounding box center [855, 470] width 912 height 651
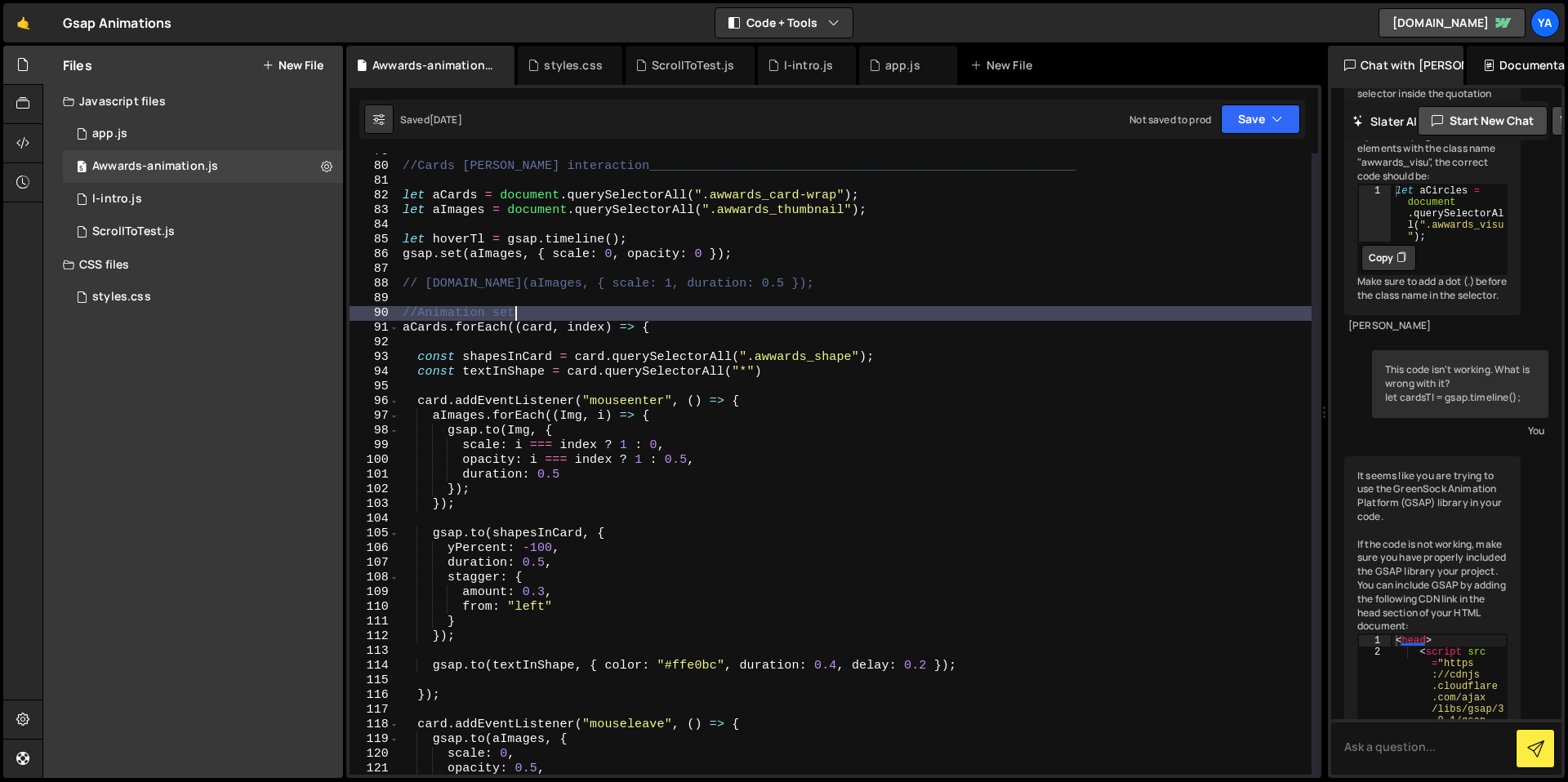
click at [641, 260] on div "//Cards [PERSON_NAME] interaction______________________________________________…" at bounding box center [855, 470] width 912 height 651
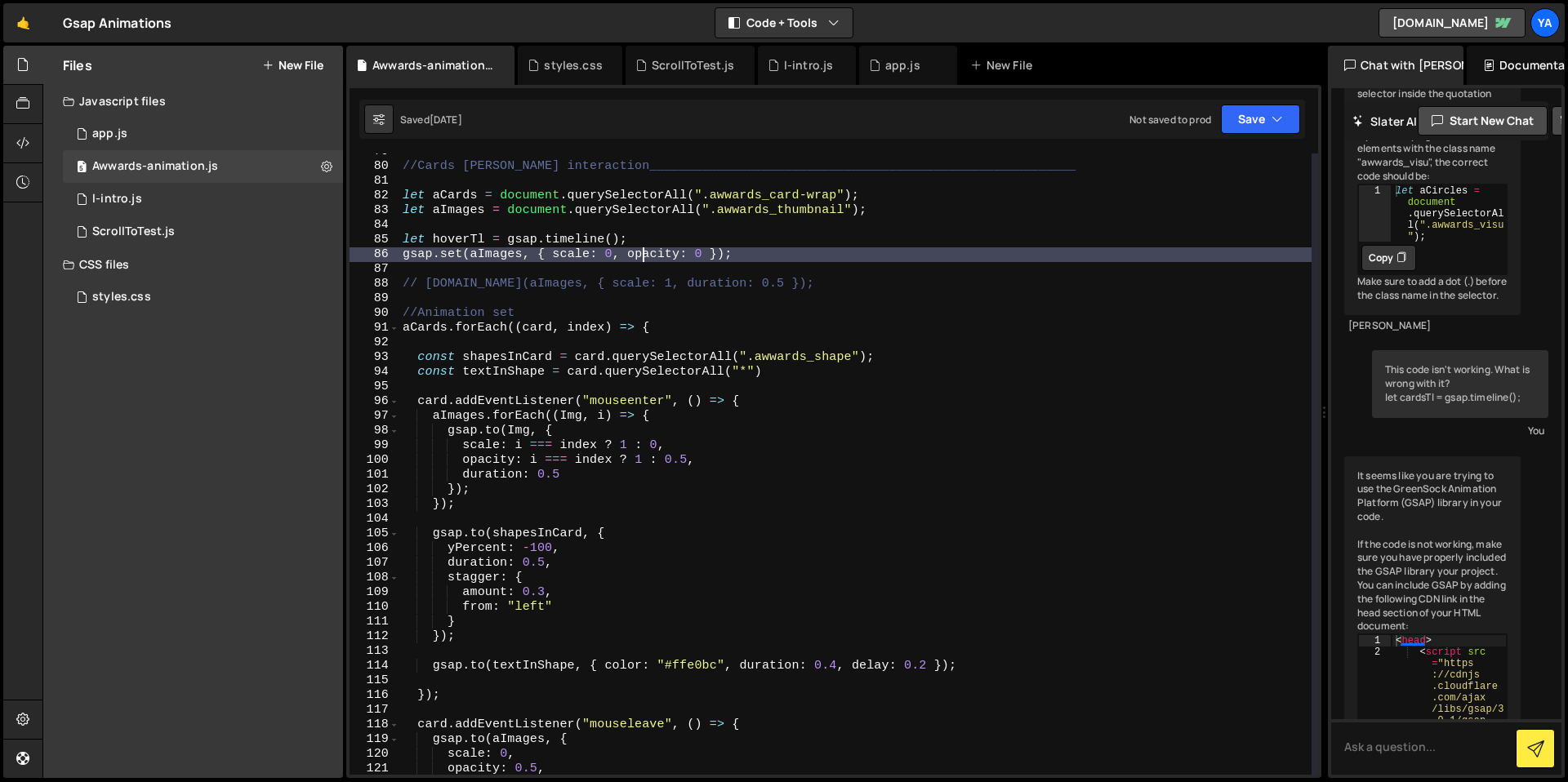
click at [687, 252] on div "//Cards [PERSON_NAME] interaction______________________________________________…" at bounding box center [855, 470] width 912 height 651
drag, startPoint x: 706, startPoint y: 245, endPoint x: 741, endPoint y: 247, distance: 35.1
click at [706, 245] on div "//Cards [PERSON_NAME] interaction______________________________________________…" at bounding box center [855, 470] width 912 height 651
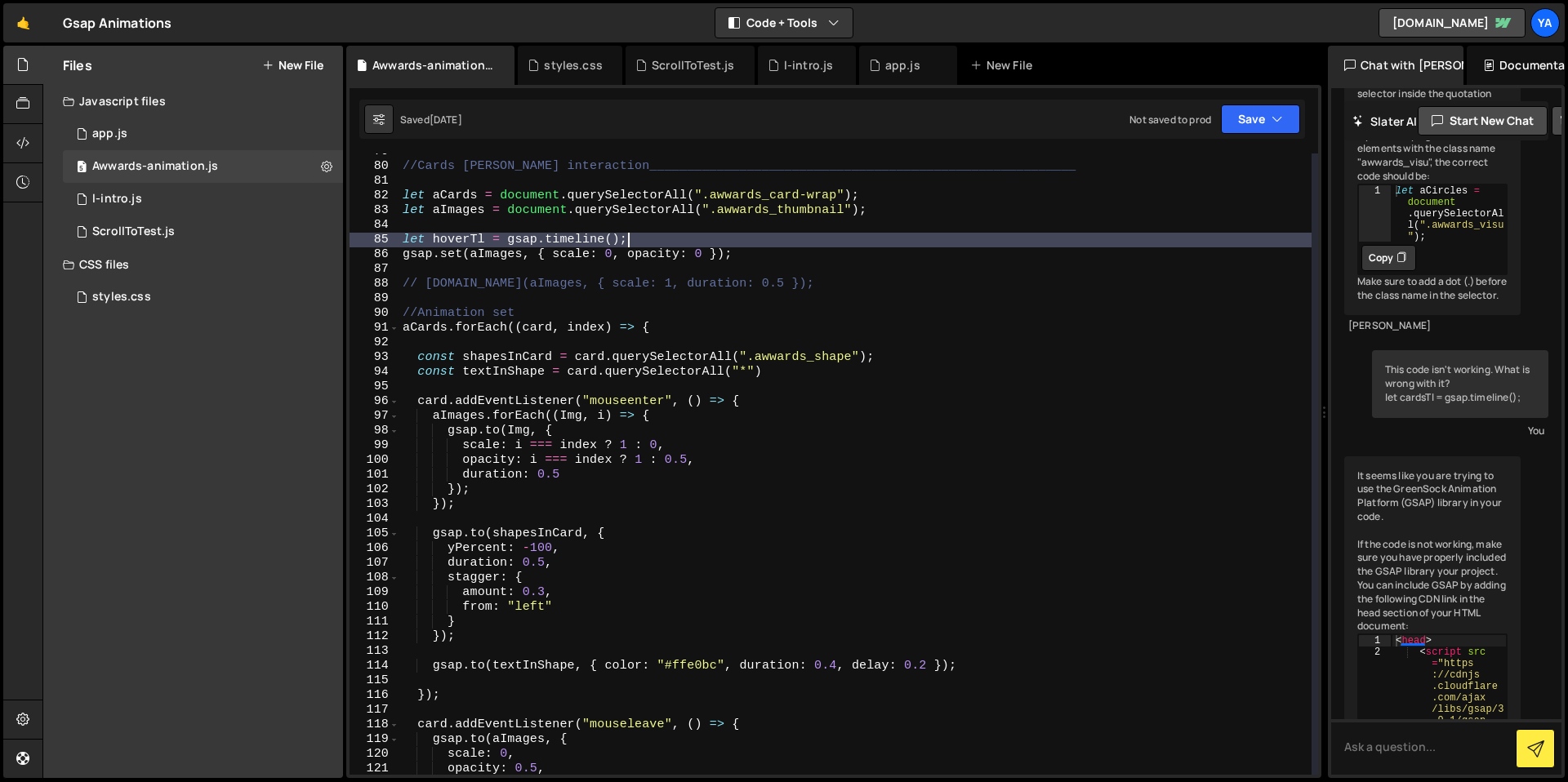
click at [741, 247] on div "//Cards [PERSON_NAME] interaction______________________________________________…" at bounding box center [855, 470] width 912 height 651
click at [752, 251] on div "//Cards [PERSON_NAME] interaction______________________________________________…" at bounding box center [855, 470] width 912 height 651
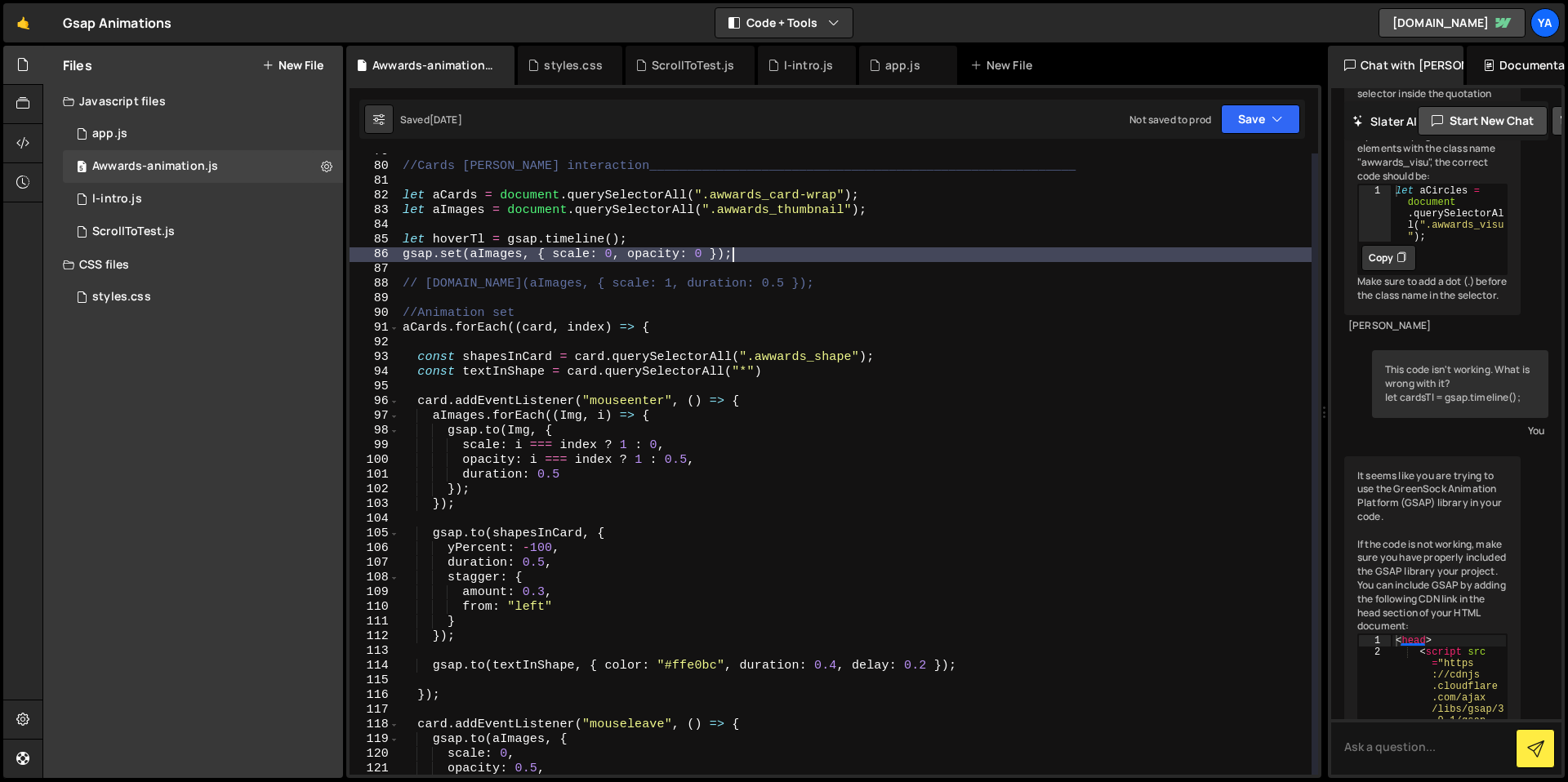
click at [713, 277] on div "//Cards [PERSON_NAME] interaction______________________________________________…" at bounding box center [855, 470] width 912 height 651
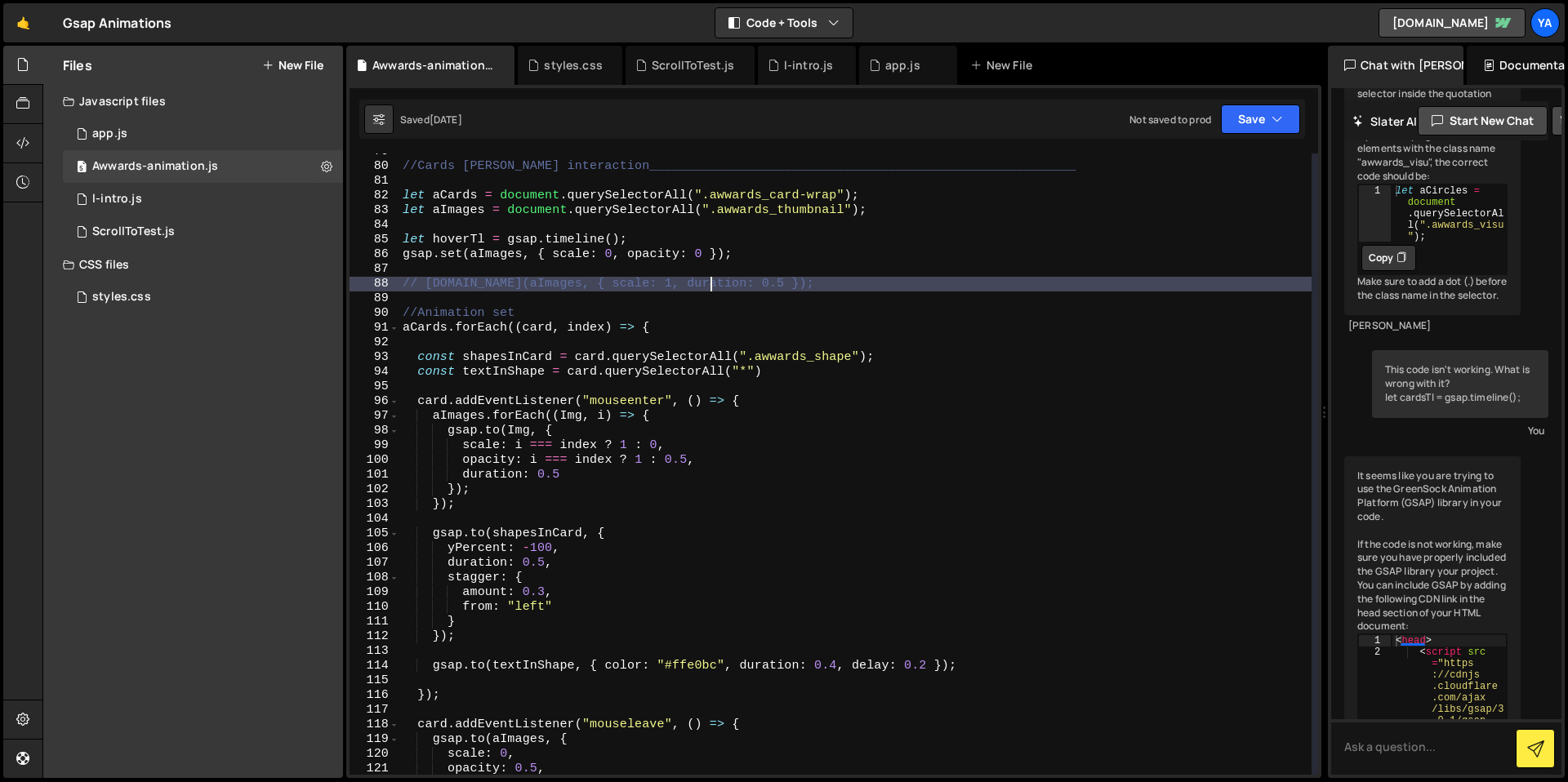
drag, startPoint x: 668, startPoint y: 322, endPoint x: 662, endPoint y: 329, distance: 9.2
click at [668, 322] on div "//Cards [PERSON_NAME] interaction______________________________________________…" at bounding box center [855, 470] width 912 height 651
type textarea "aCards.forEach((card, index) => {"
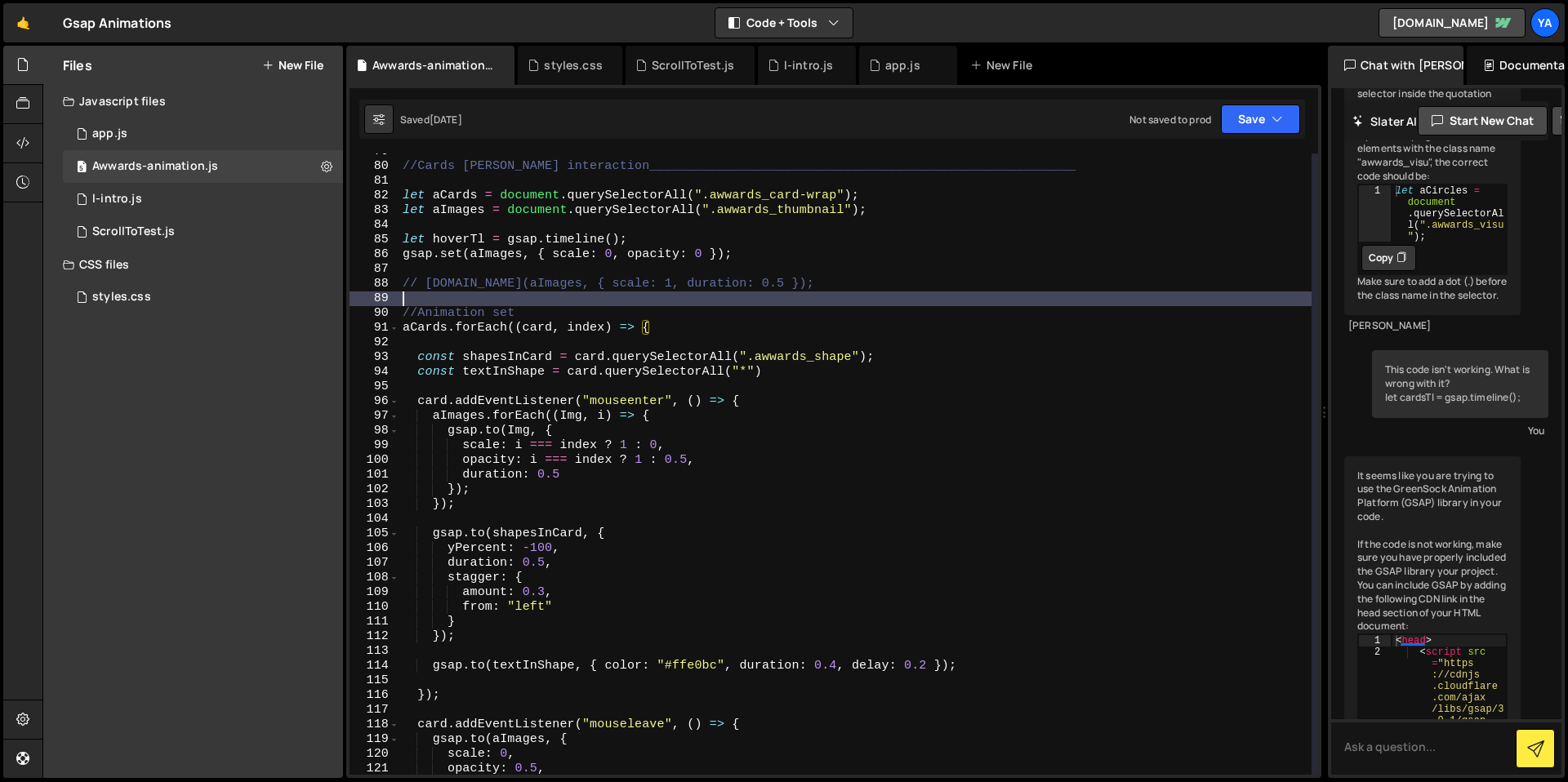
click at [636, 300] on div "//Cards [PERSON_NAME] interaction______________________________________________…" at bounding box center [855, 470] width 912 height 651
click at [644, 294] on div "//Cards [PERSON_NAME] interaction______________________________________________…" at bounding box center [855, 470] width 912 height 651
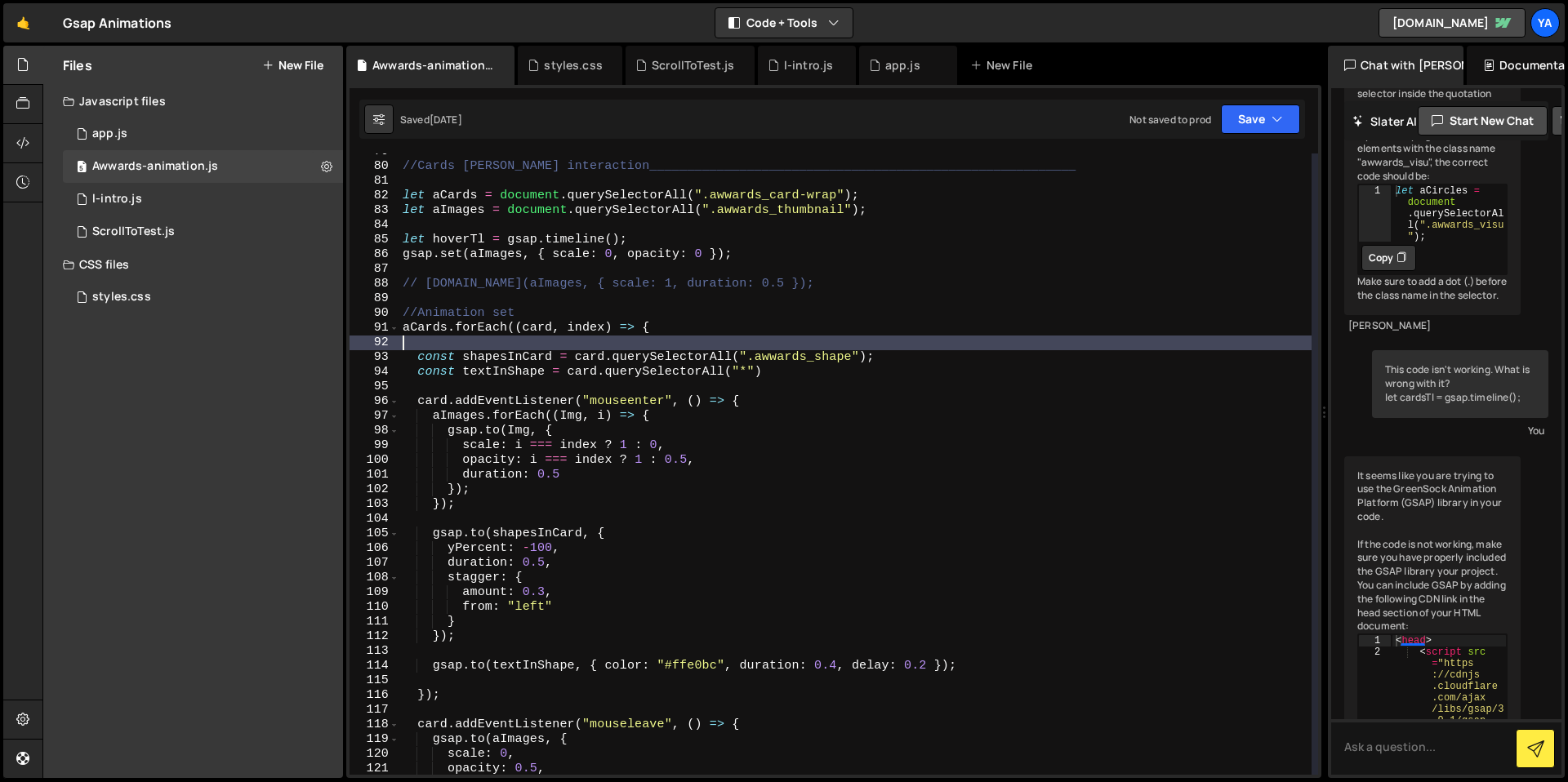
click at [603, 348] on div "//Cards [PERSON_NAME] interaction______________________________________________…" at bounding box center [855, 470] width 912 height 651
click at [632, 338] on div "//Cards [PERSON_NAME] interaction______________________________________________…" at bounding box center [855, 470] width 912 height 651
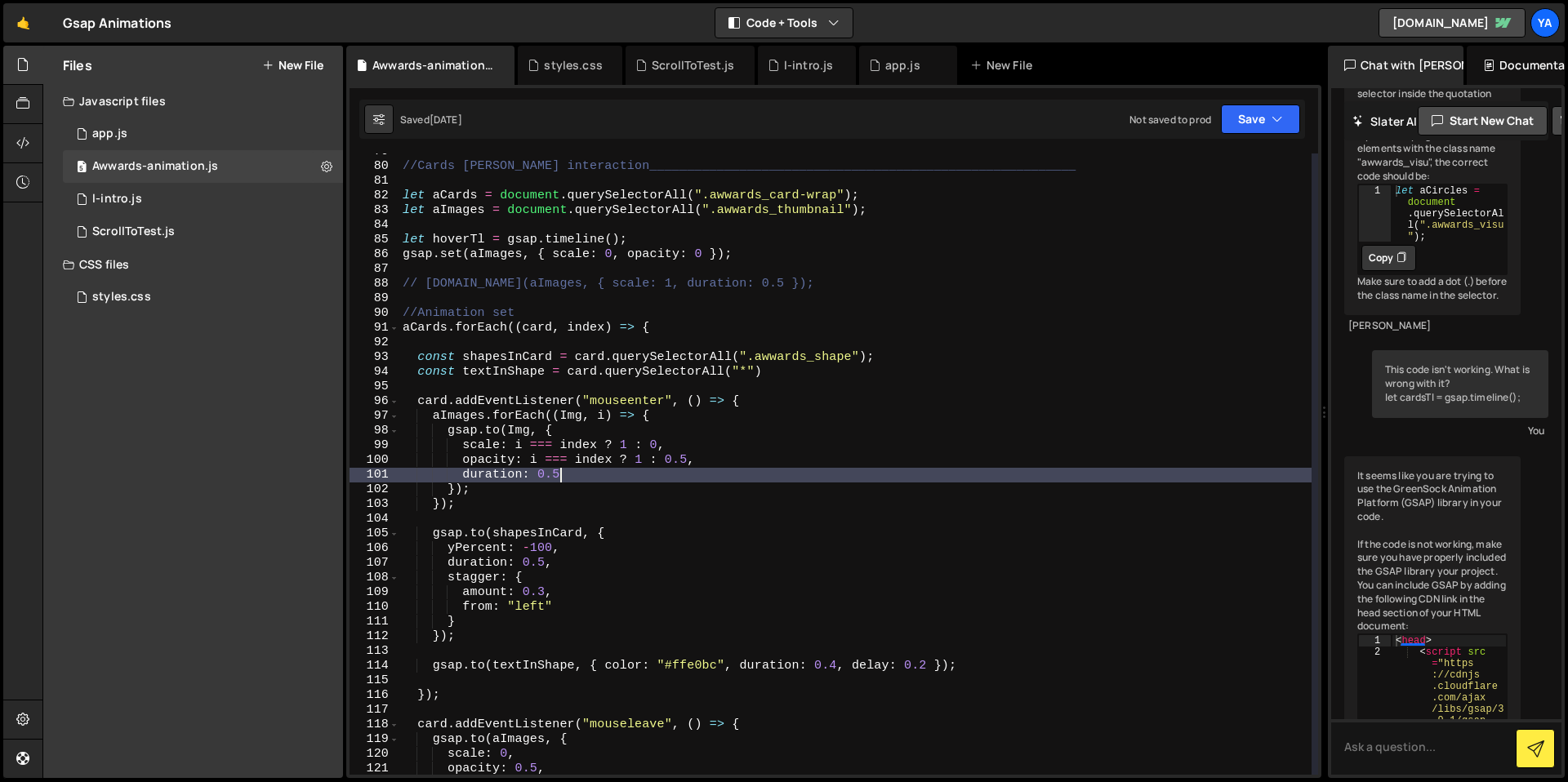
click at [679, 469] on div "//Cards [PERSON_NAME] interaction______________________________________________…" at bounding box center [855, 470] width 912 height 651
click at [685, 460] on div "//Cards [PERSON_NAME] interaction______________________________________________…" at bounding box center [855, 470] width 912 height 651
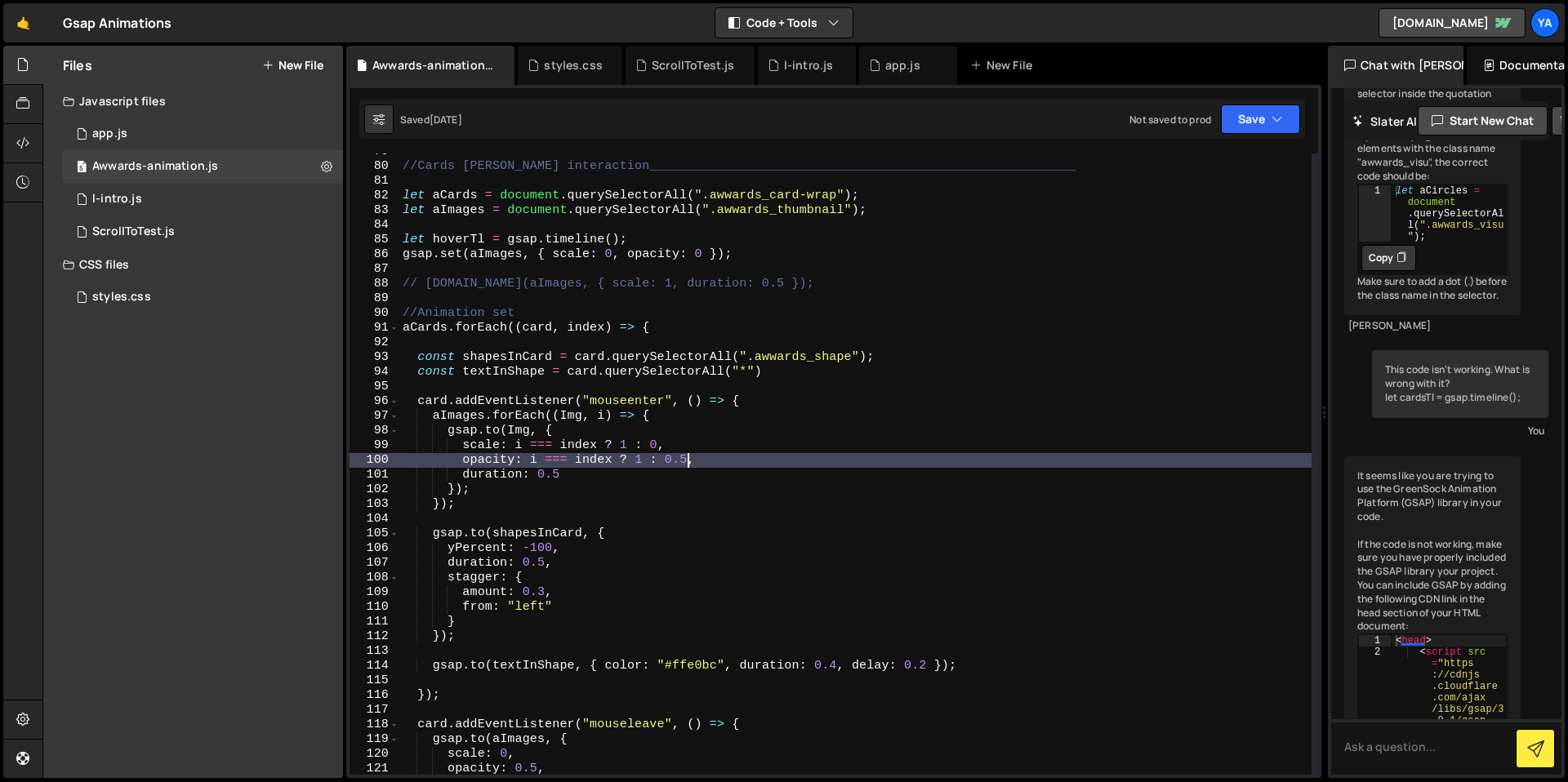
click at [695, 449] on div "//Cards [PERSON_NAME] interaction______________________________________________…" at bounding box center [855, 470] width 912 height 651
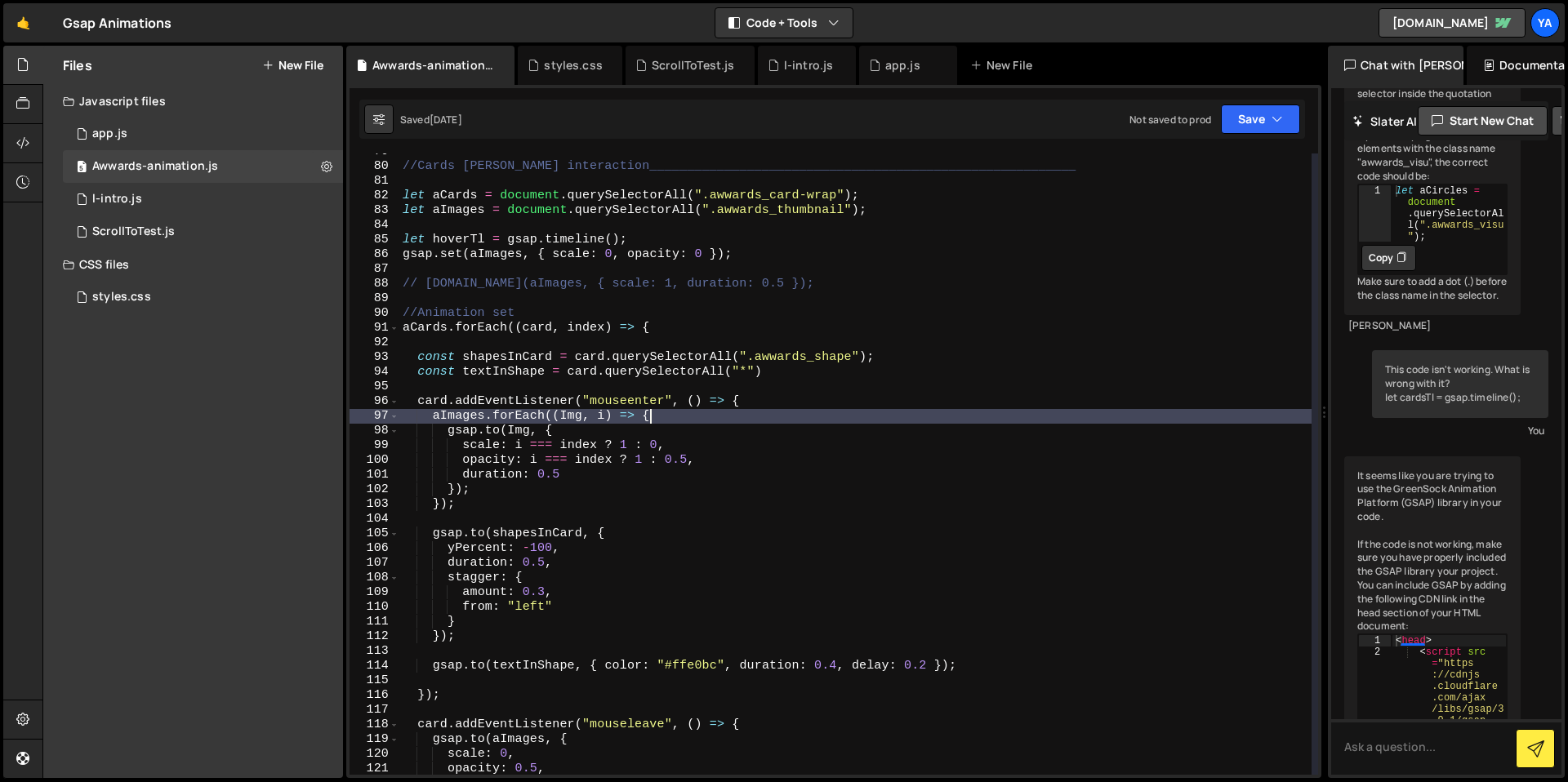
click at [716, 413] on div "//Cards [PERSON_NAME] interaction______________________________________________…" at bounding box center [855, 470] width 912 height 651
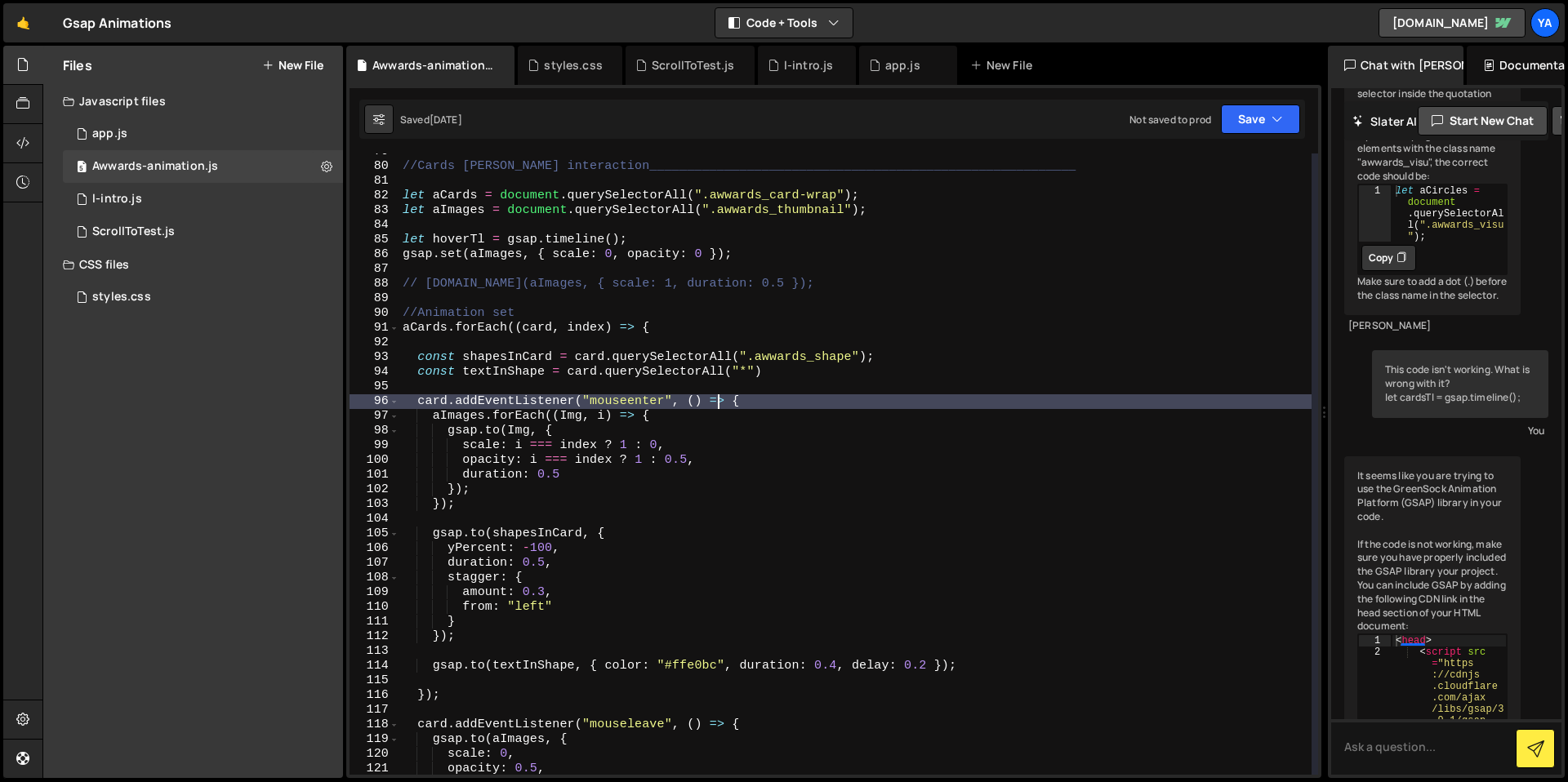
click at [717, 408] on div "//Cards [PERSON_NAME] interaction______________________________________________…" at bounding box center [855, 470] width 912 height 651
click at [699, 419] on div "//Cards [PERSON_NAME] interaction______________________________________________…" at bounding box center [855, 470] width 912 height 651
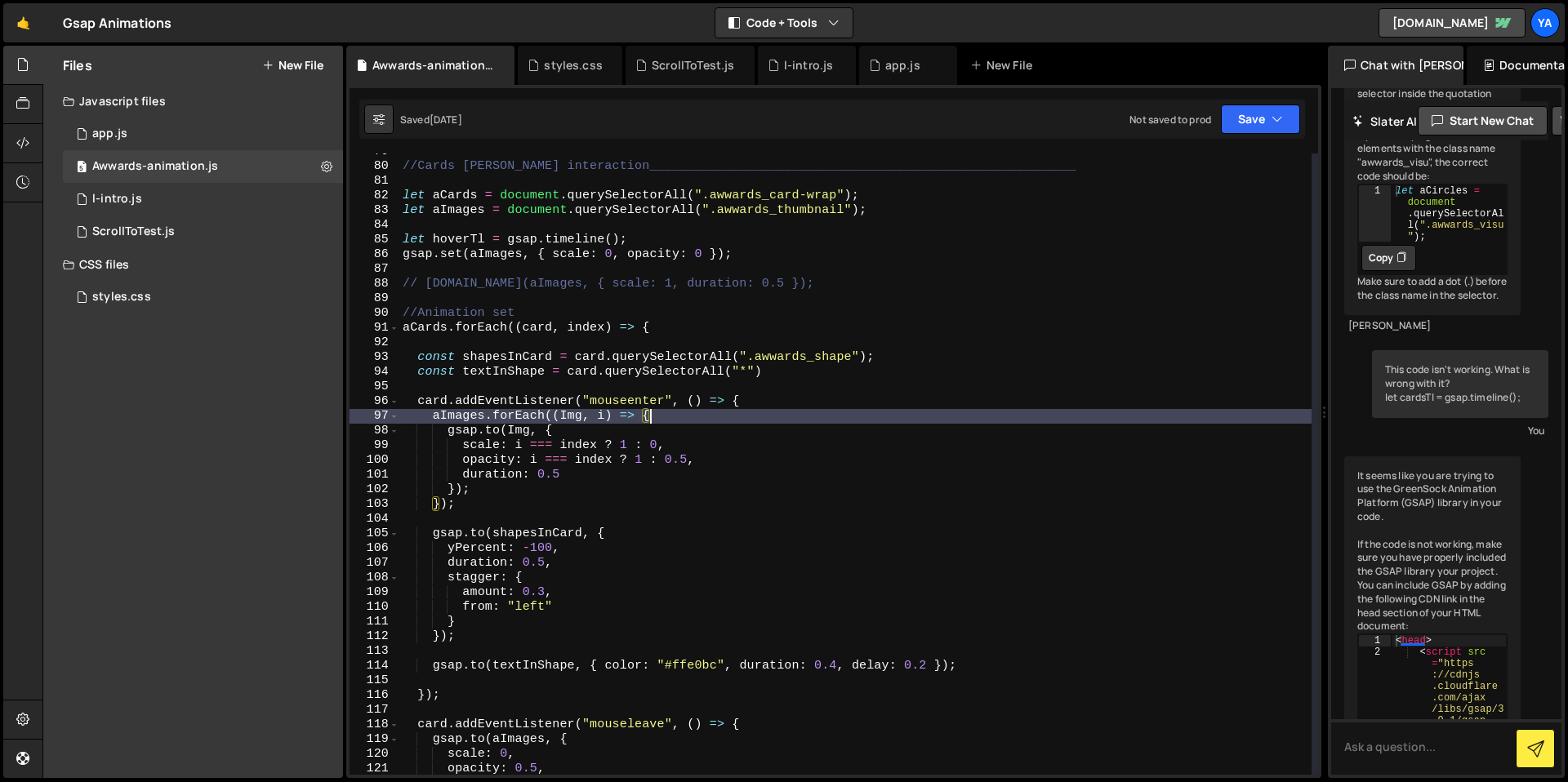
drag, startPoint x: 676, startPoint y: 435, endPoint x: 654, endPoint y: 445, distance: 24.2
click at [675, 435] on div "//Cards [PERSON_NAME] interaction______________________________________________…" at bounding box center [855, 470] width 912 height 651
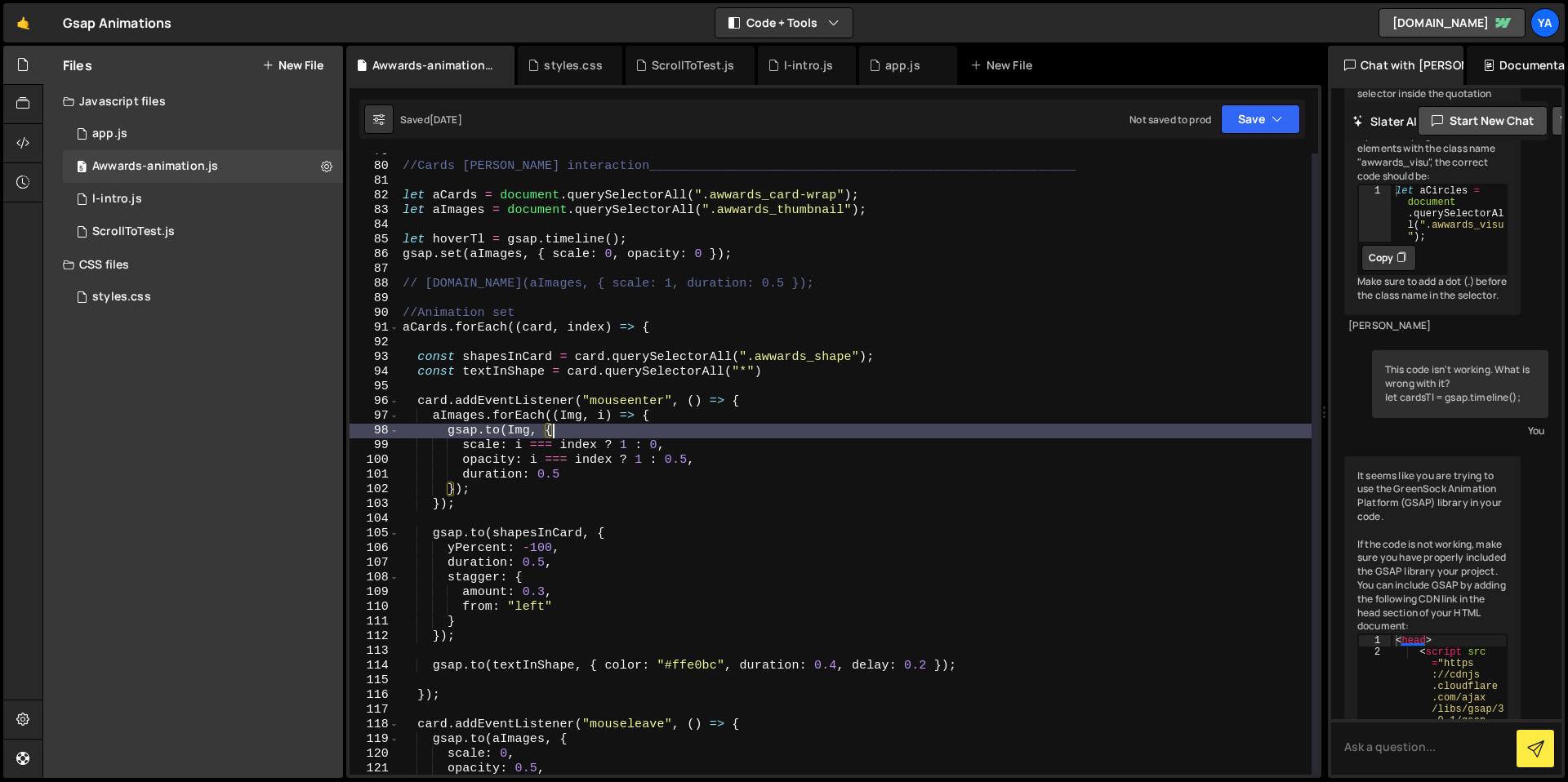
click at [651, 446] on div "//Cards [PERSON_NAME] interaction______________________________________________…" at bounding box center [855, 470] width 912 height 651
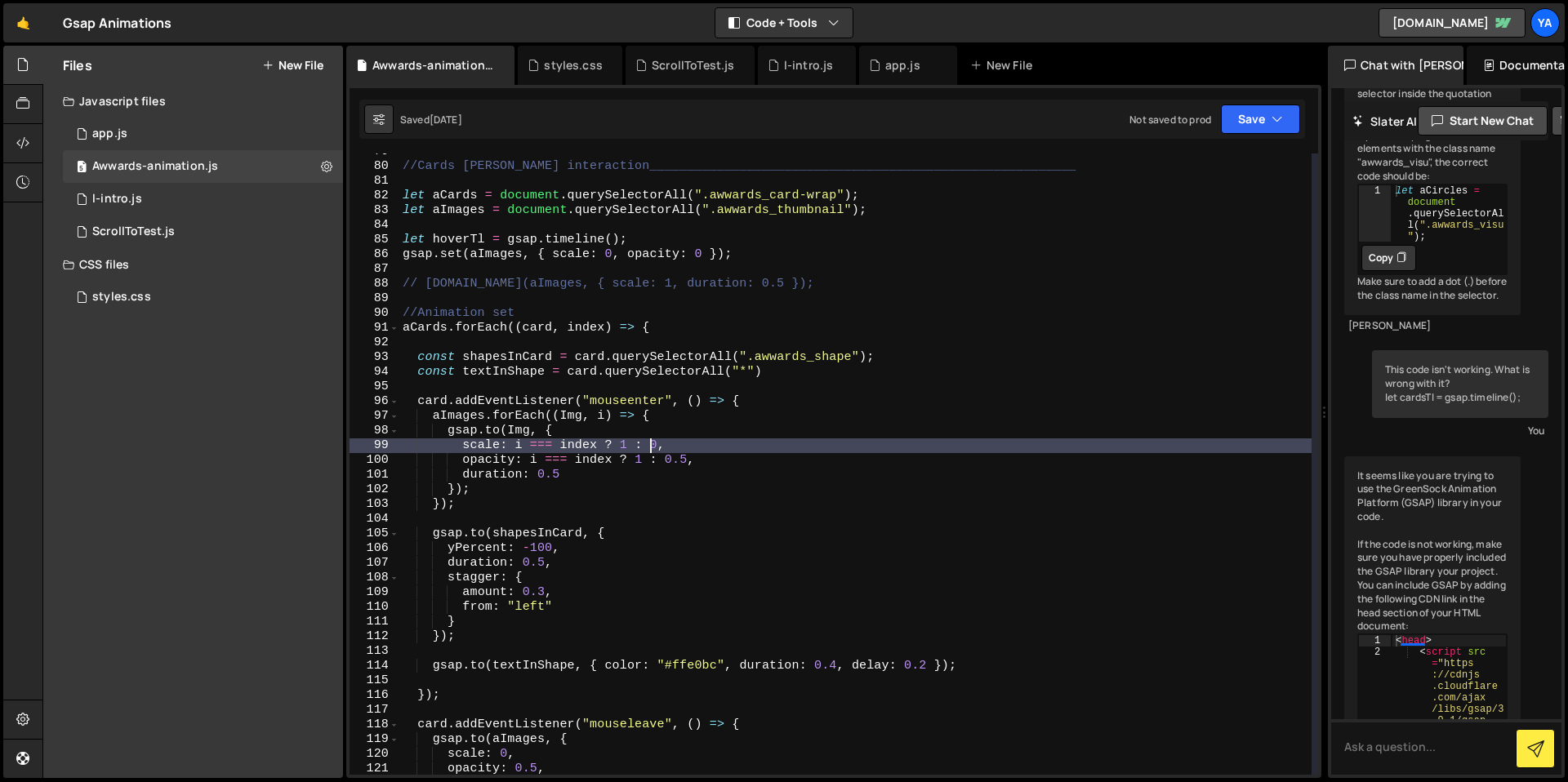
click at [633, 451] on div "//Cards [PERSON_NAME] interaction______________________________________________…" at bounding box center [855, 470] width 912 height 651
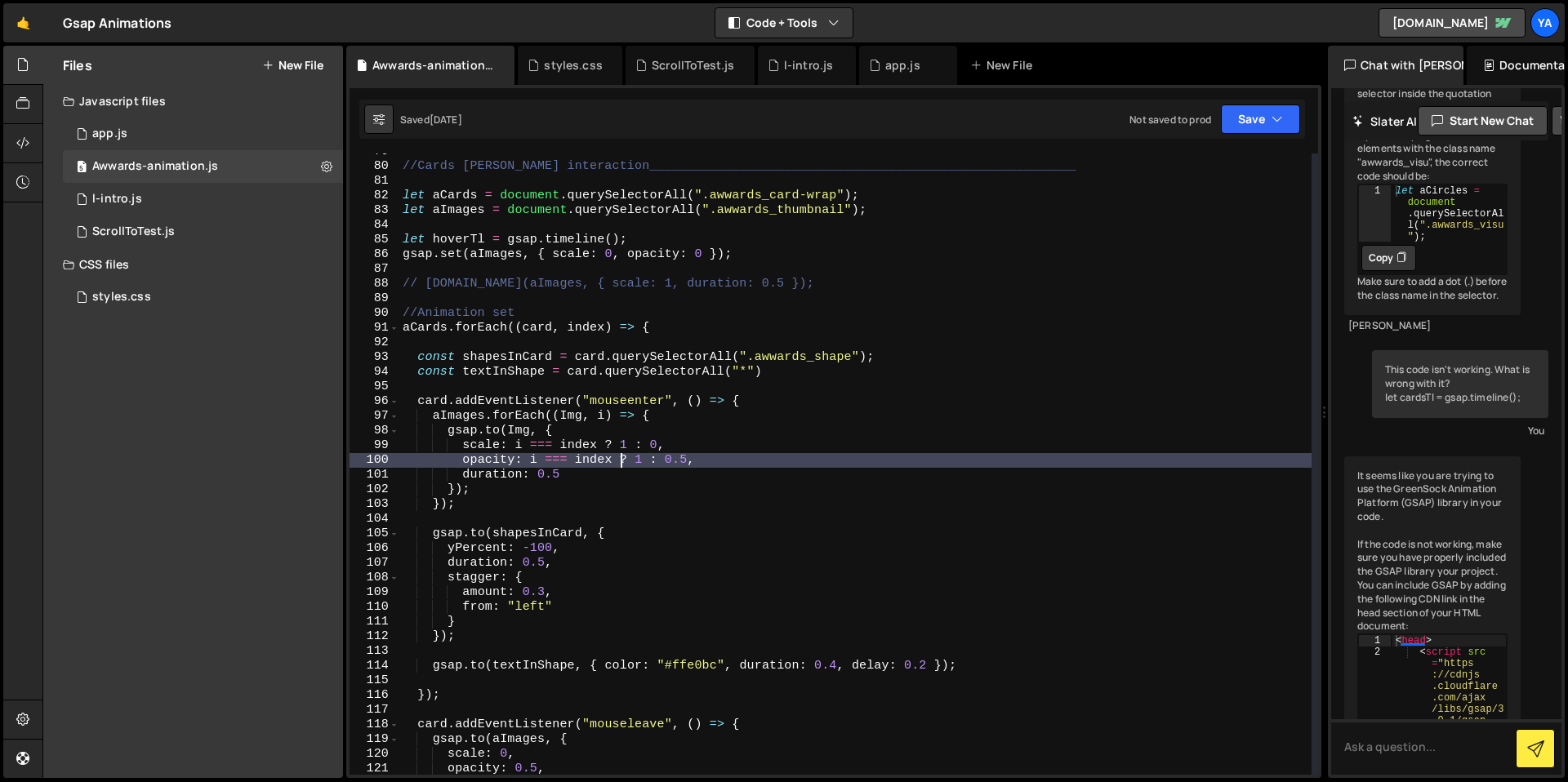
click at [619, 459] on div "//Cards [PERSON_NAME] interaction______________________________________________…" at bounding box center [855, 470] width 912 height 651
click at [552, 430] on div "//Cards [PERSON_NAME] interaction______________________________________________…" at bounding box center [855, 470] width 912 height 651
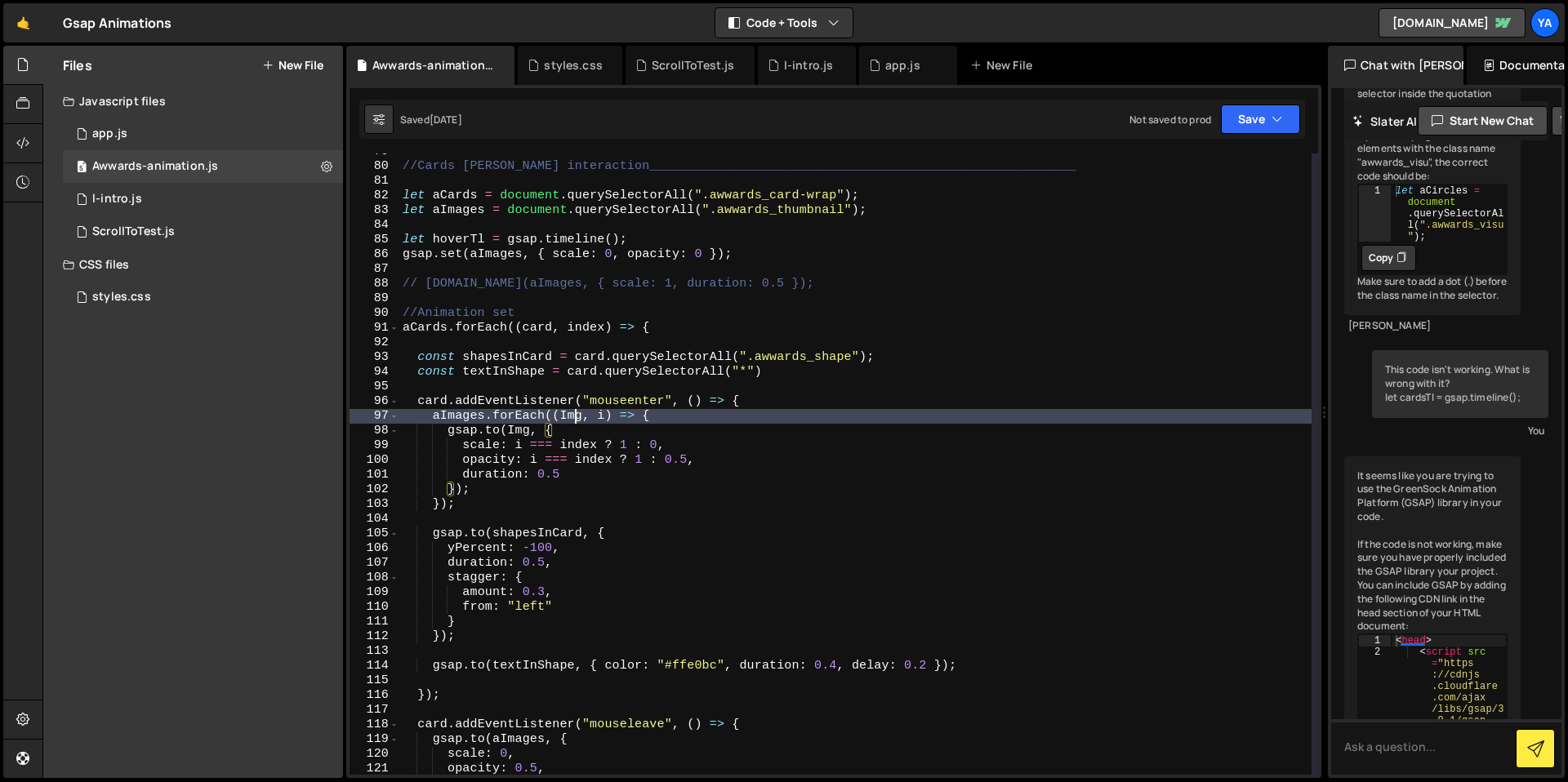
click at [572, 423] on div "//Cards [PERSON_NAME] interaction______________________________________________…" at bounding box center [855, 470] width 912 height 651
click at [587, 421] on div "//Cards [PERSON_NAME] interaction______________________________________________…" at bounding box center [855, 470] width 912 height 651
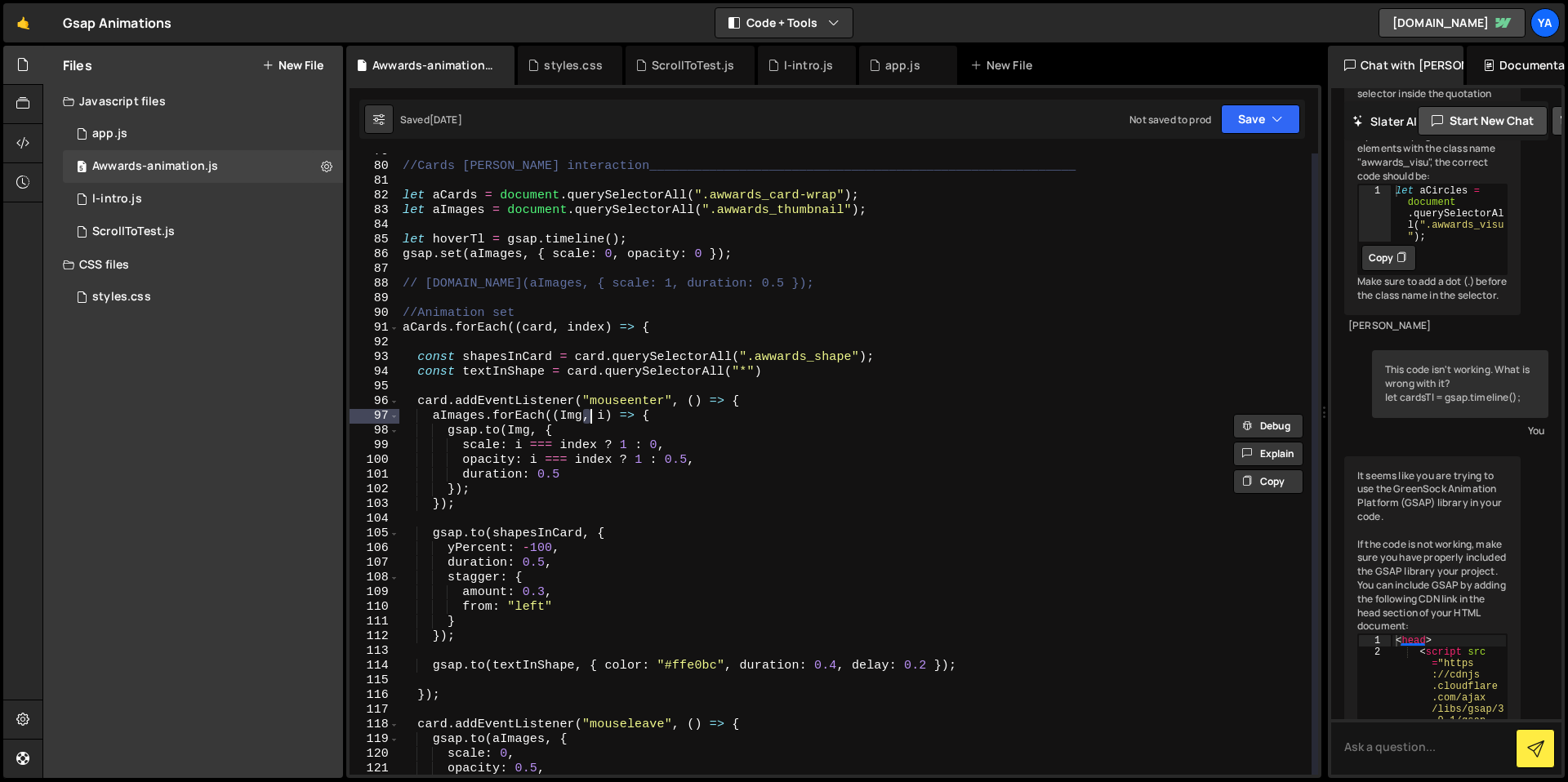
click at [624, 418] on div "//Cards [PERSON_NAME] interaction______________________________________________…" at bounding box center [855, 470] width 912 height 651
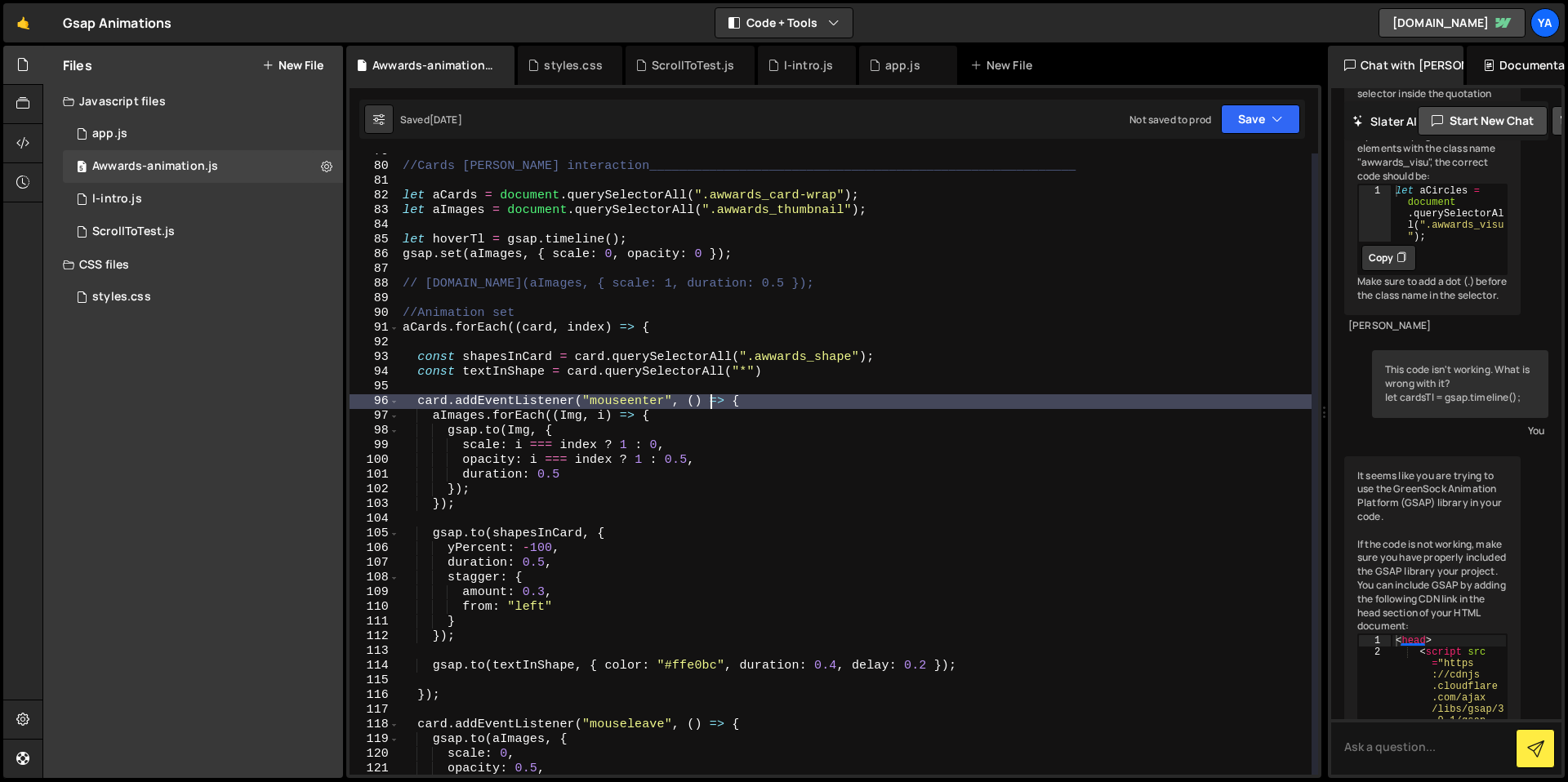
click at [710, 397] on div "//Cards [PERSON_NAME] interaction______________________________________________…" at bounding box center [855, 470] width 912 height 651
type textarea "card.addEventListener("mouseenter", () => {"
click at [718, 395] on div "//Cards [PERSON_NAME] interaction______________________________________________…" at bounding box center [855, 470] width 912 height 651
drag, startPoint x: 738, startPoint y: 392, endPoint x: 758, endPoint y: 385, distance: 21.2
click at [738, 392] on div "//Cards [PERSON_NAME] interaction______________________________________________…" at bounding box center [855, 470] width 912 height 651
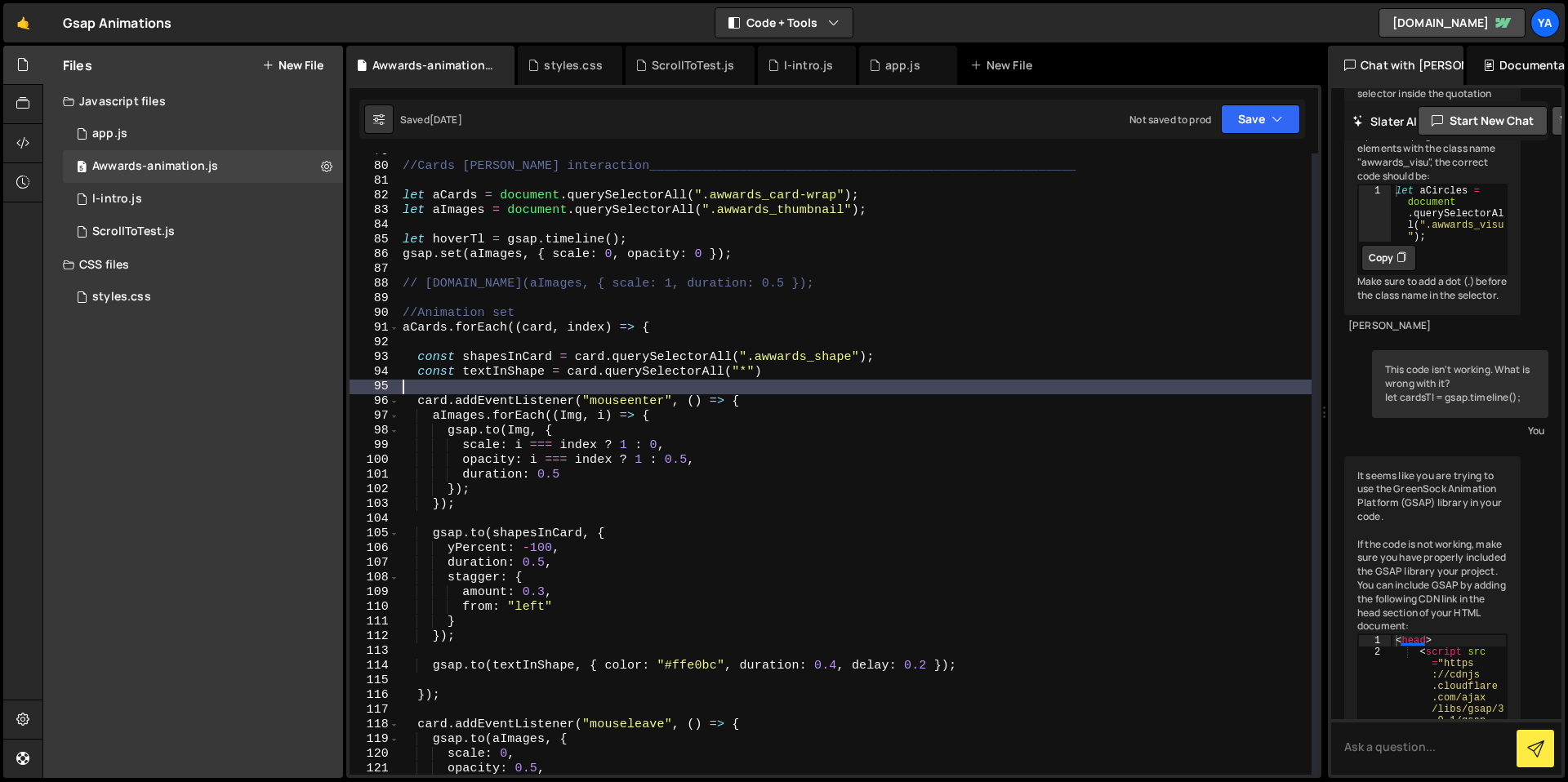
click at [758, 385] on div "//Cards [PERSON_NAME] interaction______________________________________________…" at bounding box center [855, 470] width 912 height 651
click at [776, 375] on div "//Cards [PERSON_NAME] interaction______________________________________________…" at bounding box center [855, 470] width 912 height 651
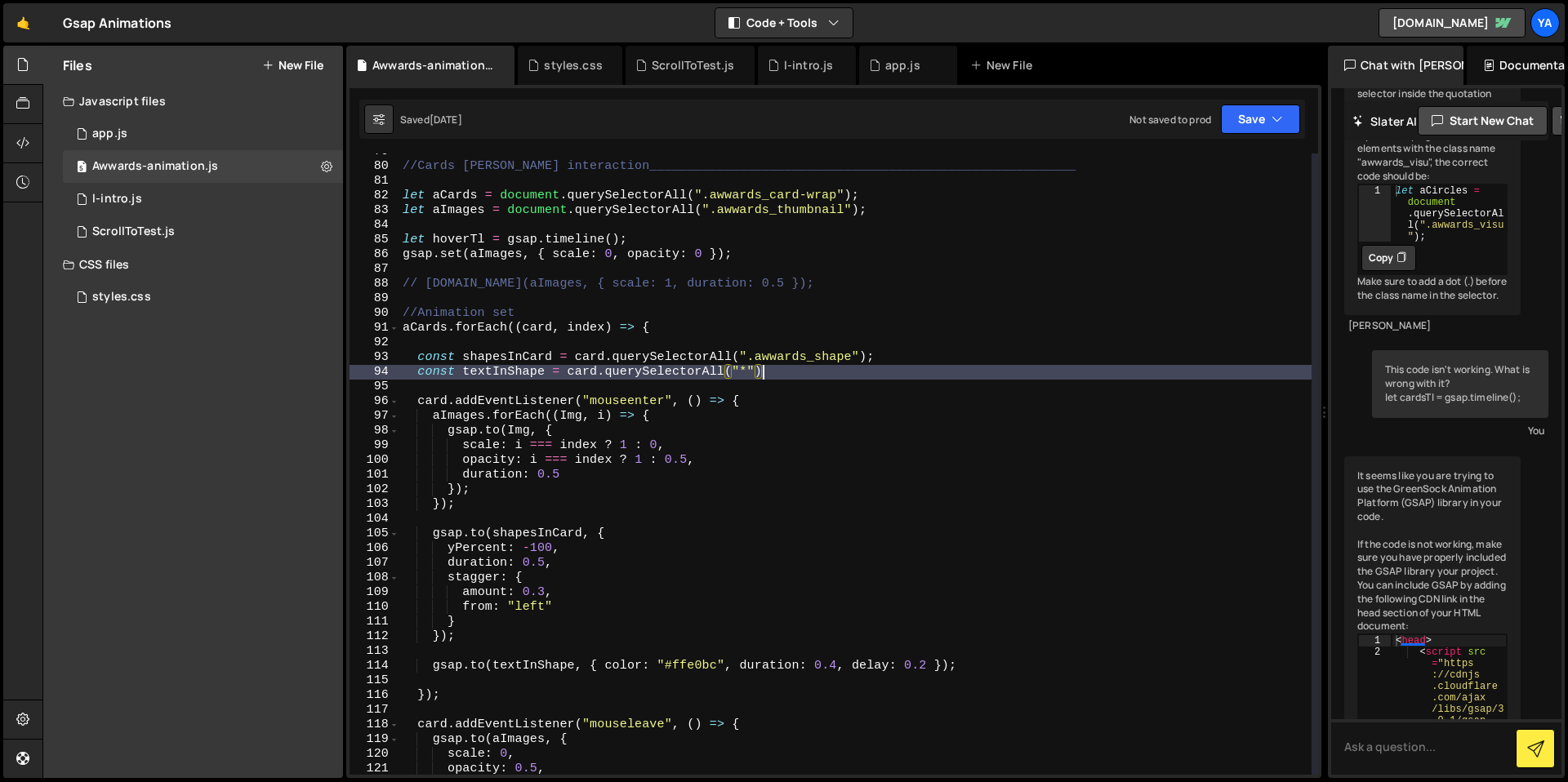
click at [784, 368] on div "//Cards [PERSON_NAME] interaction______________________________________________…" at bounding box center [855, 470] width 912 height 651
click at [772, 404] on div "//Cards [PERSON_NAME] interaction______________________________________________…" at bounding box center [855, 470] width 912 height 651
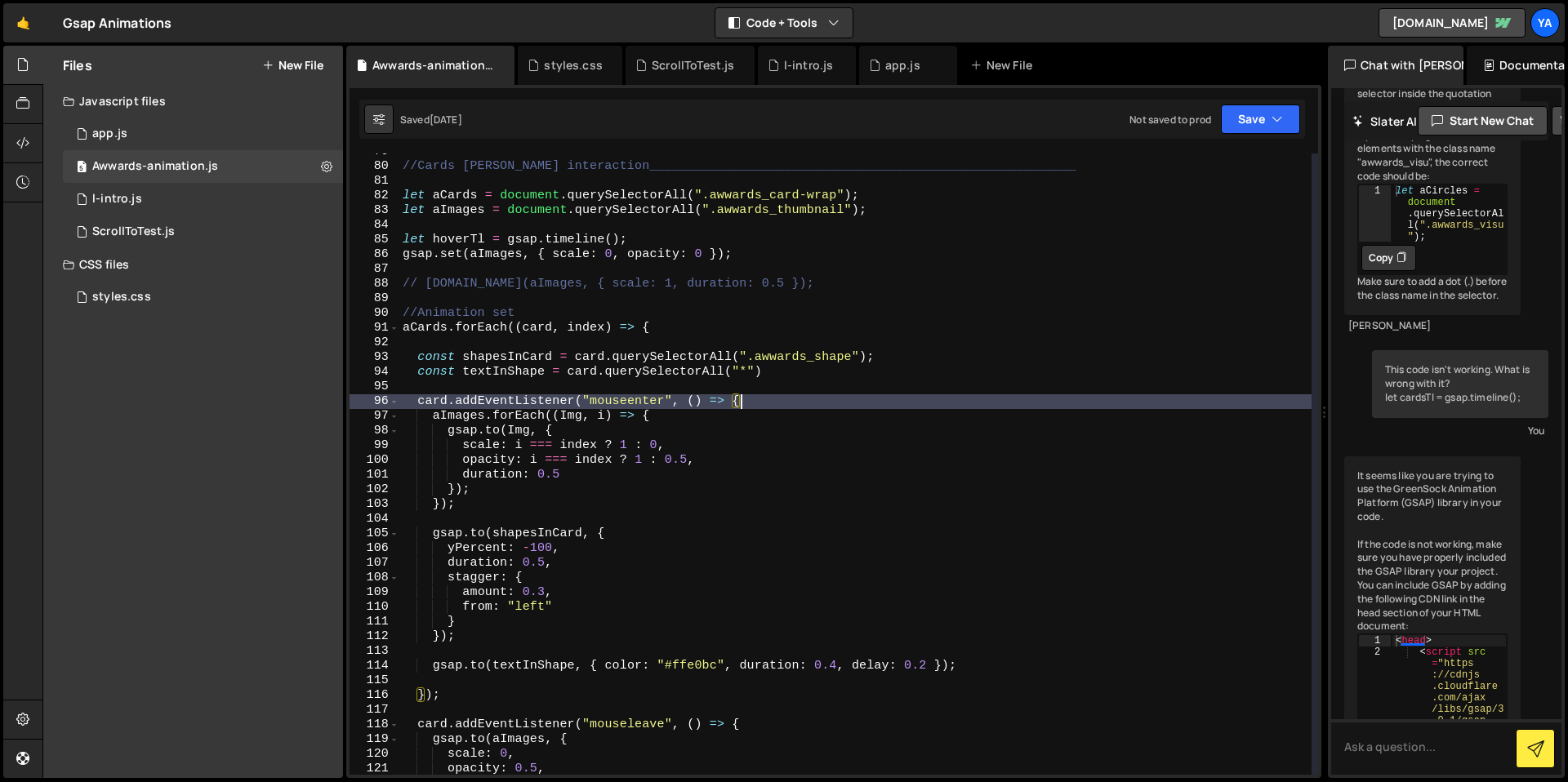
click at [771, 359] on div "//Cards [PERSON_NAME] interaction______________________________________________…" at bounding box center [855, 470] width 912 height 651
type textarea "const shapesInCard = card.querySelectorAll(".awwards_shape");"
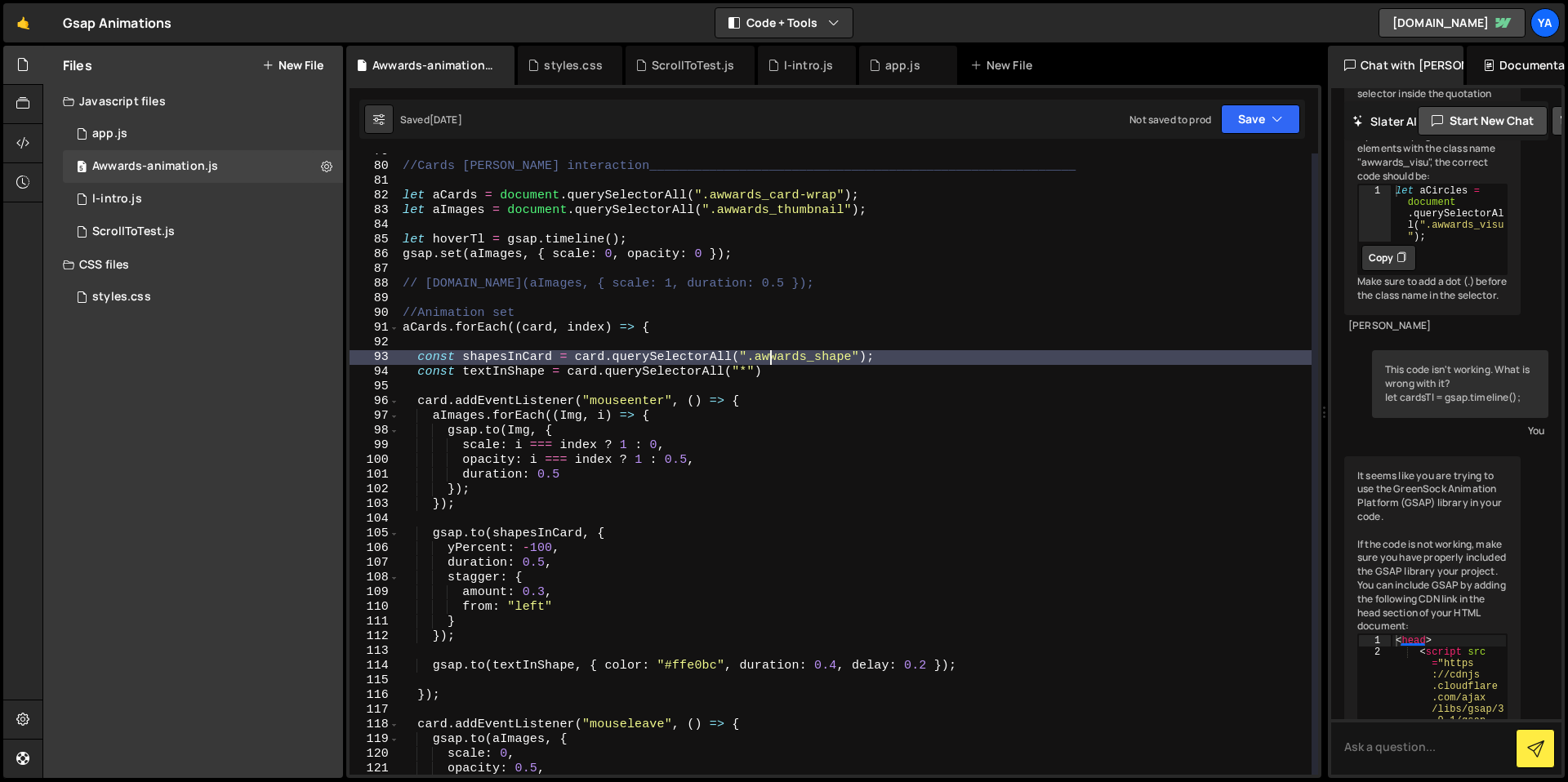
click at [791, 339] on div "//Cards [PERSON_NAME] interaction______________________________________________…" at bounding box center [855, 470] width 912 height 651
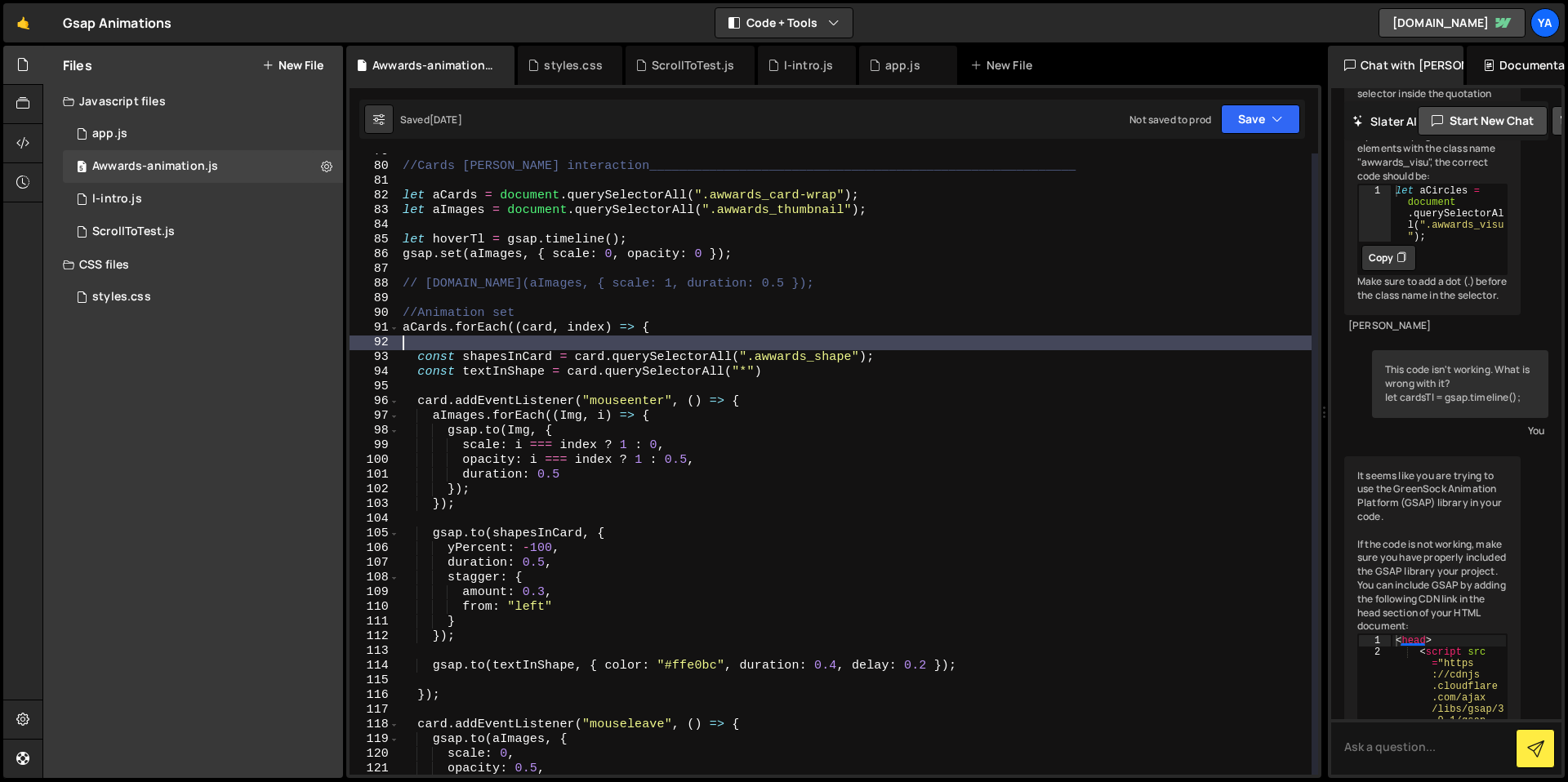
click at [608, 417] on div "//Cards [PERSON_NAME] interaction______________________________________________…" at bounding box center [855, 470] width 912 height 651
click at [589, 425] on div "//Cards [PERSON_NAME] interaction______________________________________________…" at bounding box center [855, 470] width 912 height 651
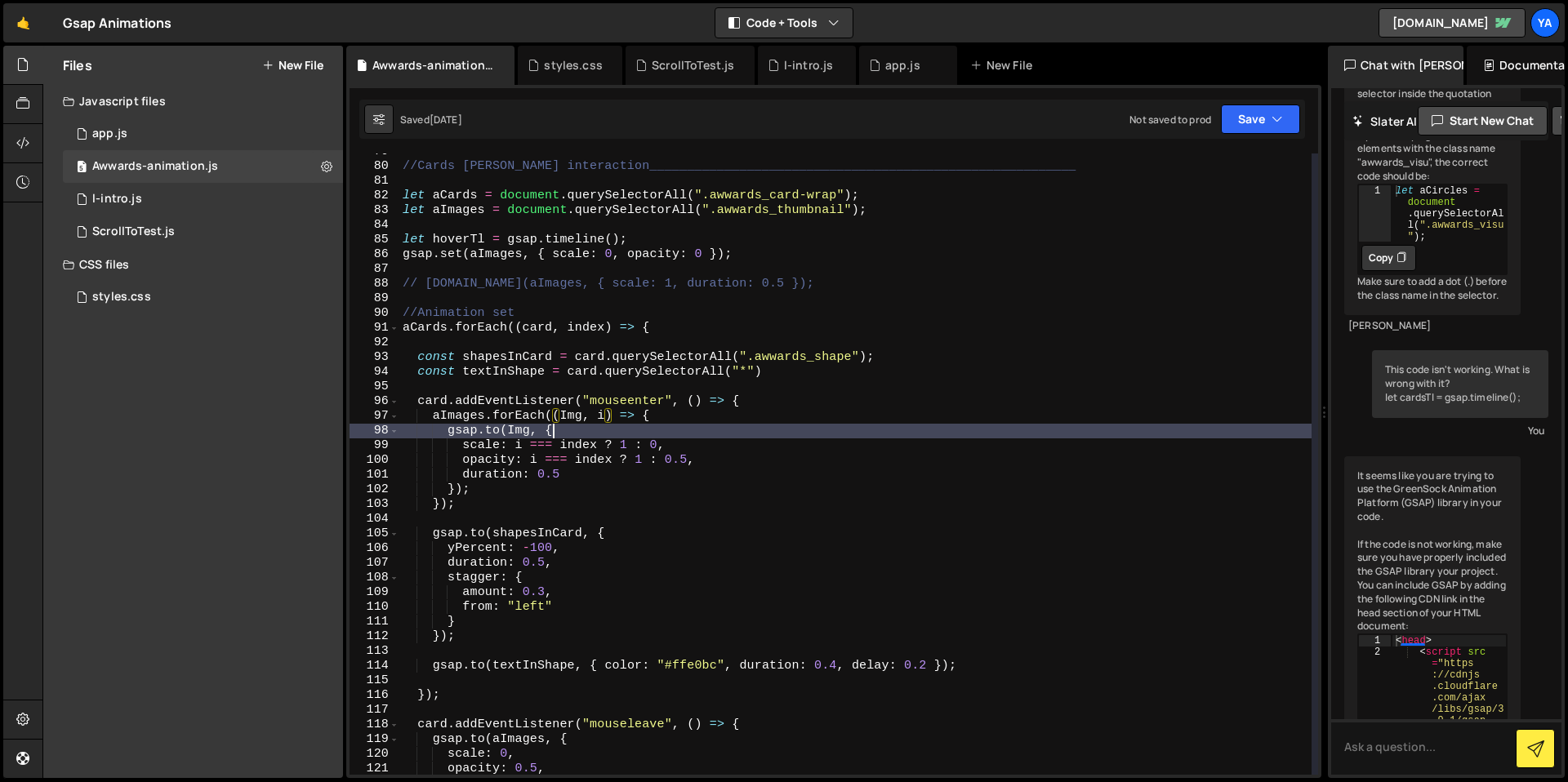
click at [548, 432] on div "//Cards [PERSON_NAME] interaction______________________________________________…" at bounding box center [855, 470] width 912 height 651
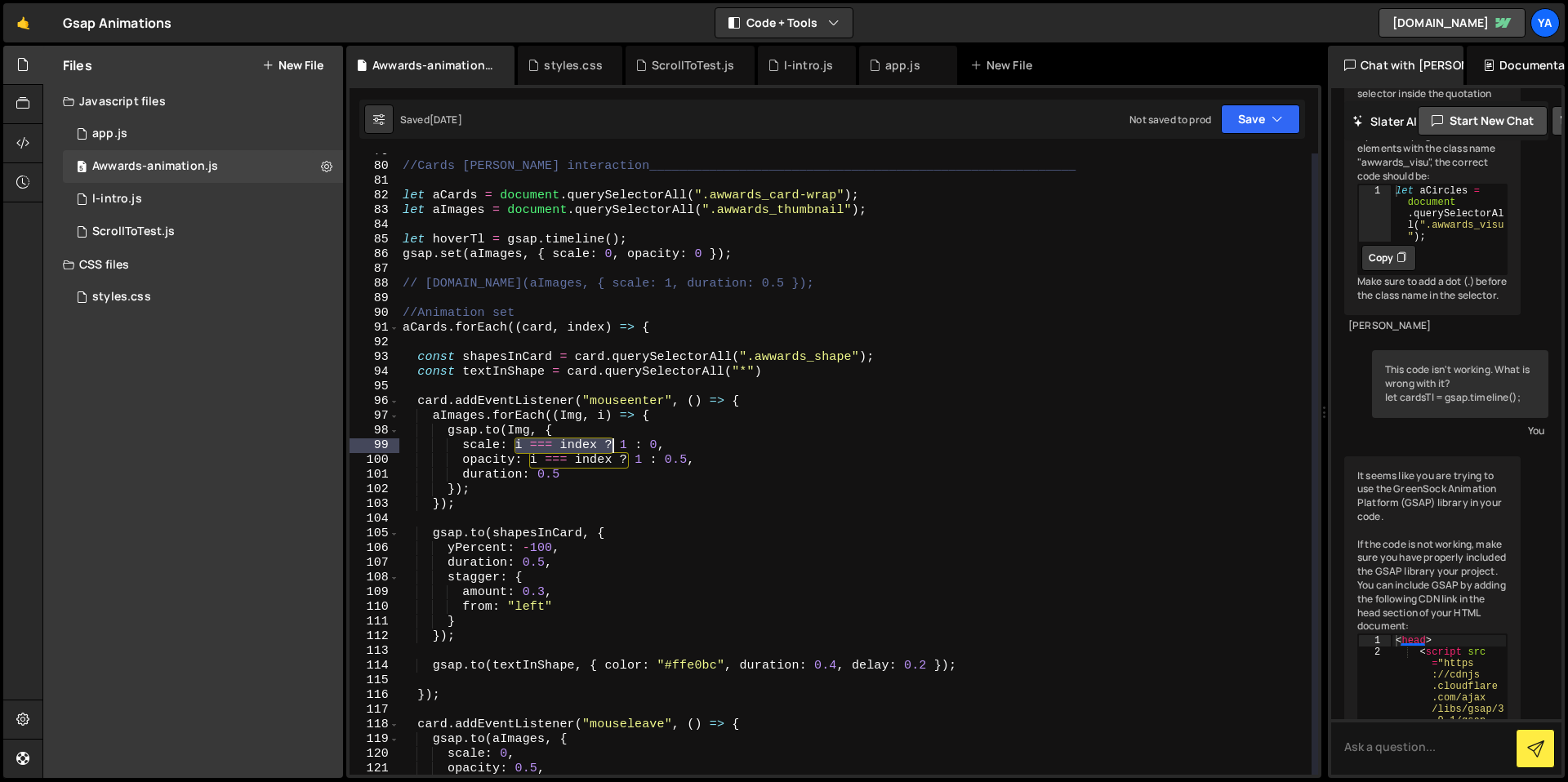
drag, startPoint x: 516, startPoint y: 447, endPoint x: 613, endPoint y: 447, distance: 97.0
click at [613, 447] on div "//Cards [PERSON_NAME] interaction______________________________________________…" at bounding box center [855, 470] width 912 height 651
click at [550, 446] on div "//Cards [PERSON_NAME] interaction______________________________________________…" at bounding box center [855, 464] width 912 height 621
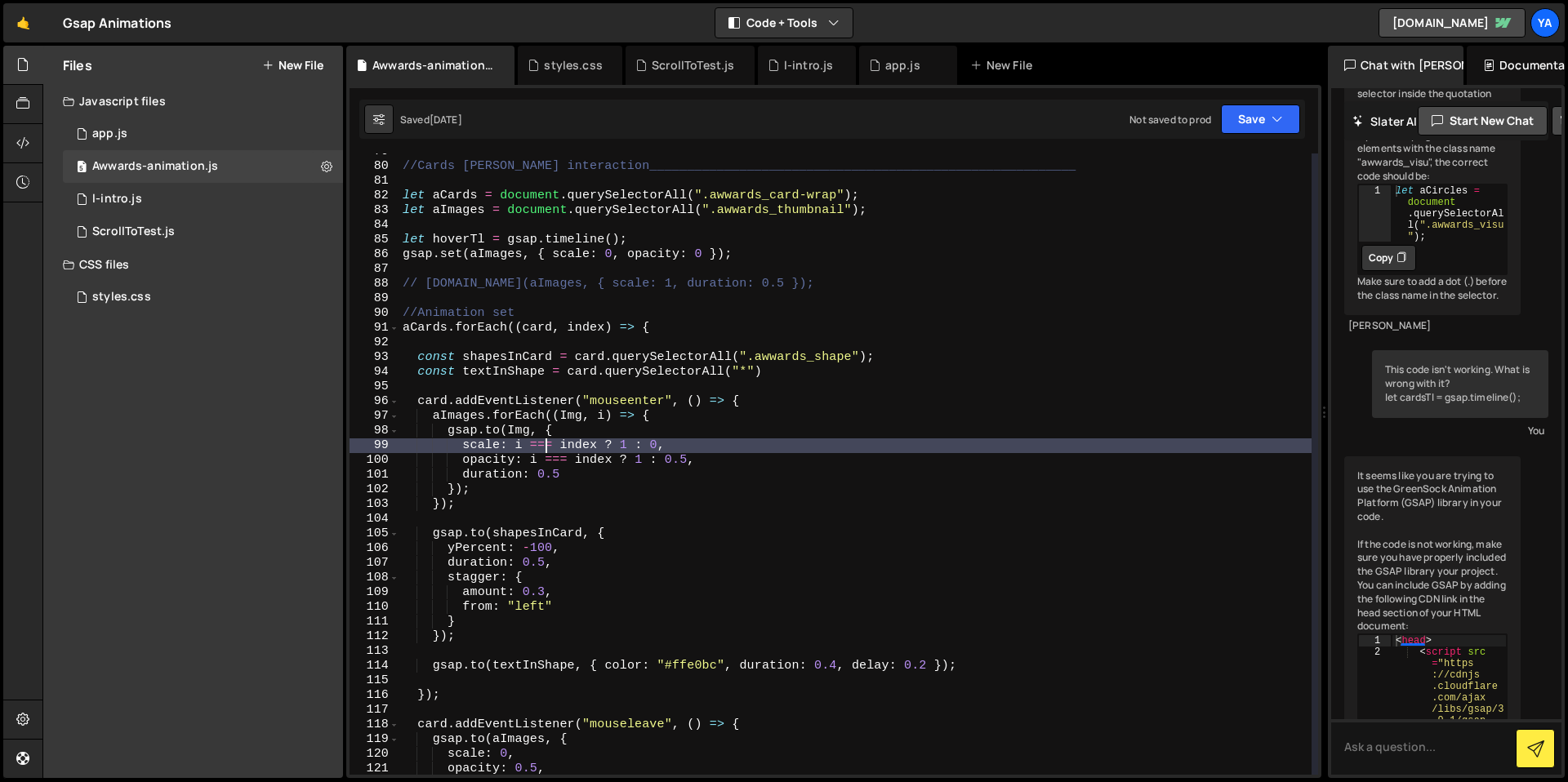
click at [544, 447] on div "//Cards [PERSON_NAME] interaction______________________________________________…" at bounding box center [855, 470] width 912 height 651
click at [526, 445] on div "//Cards [PERSON_NAME] interaction______________________________________________…" at bounding box center [855, 470] width 912 height 651
click at [519, 447] on div "//Cards [PERSON_NAME] interaction______________________________________________…" at bounding box center [855, 470] width 912 height 651
click at [510, 451] on div "//Cards [PERSON_NAME] interaction______________________________________________…" at bounding box center [855, 470] width 912 height 651
click at [591, 475] on div "//Cards [PERSON_NAME] interaction______________________________________________…" at bounding box center [855, 470] width 912 height 651
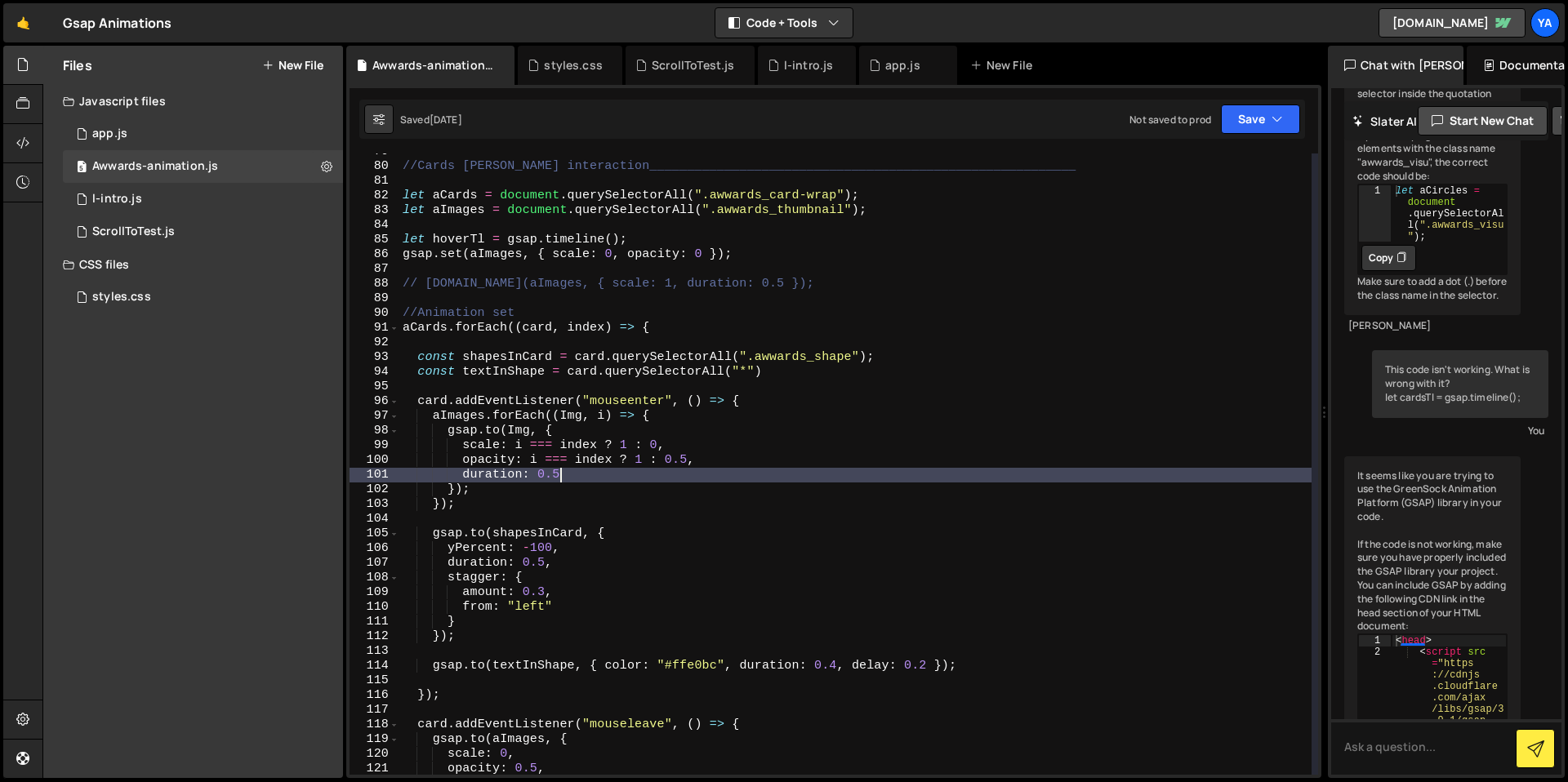
drag, startPoint x: 602, startPoint y: 474, endPoint x: 619, endPoint y: 472, distance: 17.1
click at [602, 474] on div "//Cards [PERSON_NAME] interaction______________________________________________…" at bounding box center [855, 470] width 912 height 651
click at [619, 472] on div "//Cards [PERSON_NAME] interaction______________________________________________…" at bounding box center [855, 470] width 912 height 651
click at [615, 438] on div "//Cards [PERSON_NAME] interaction______________________________________________…" at bounding box center [855, 470] width 912 height 651
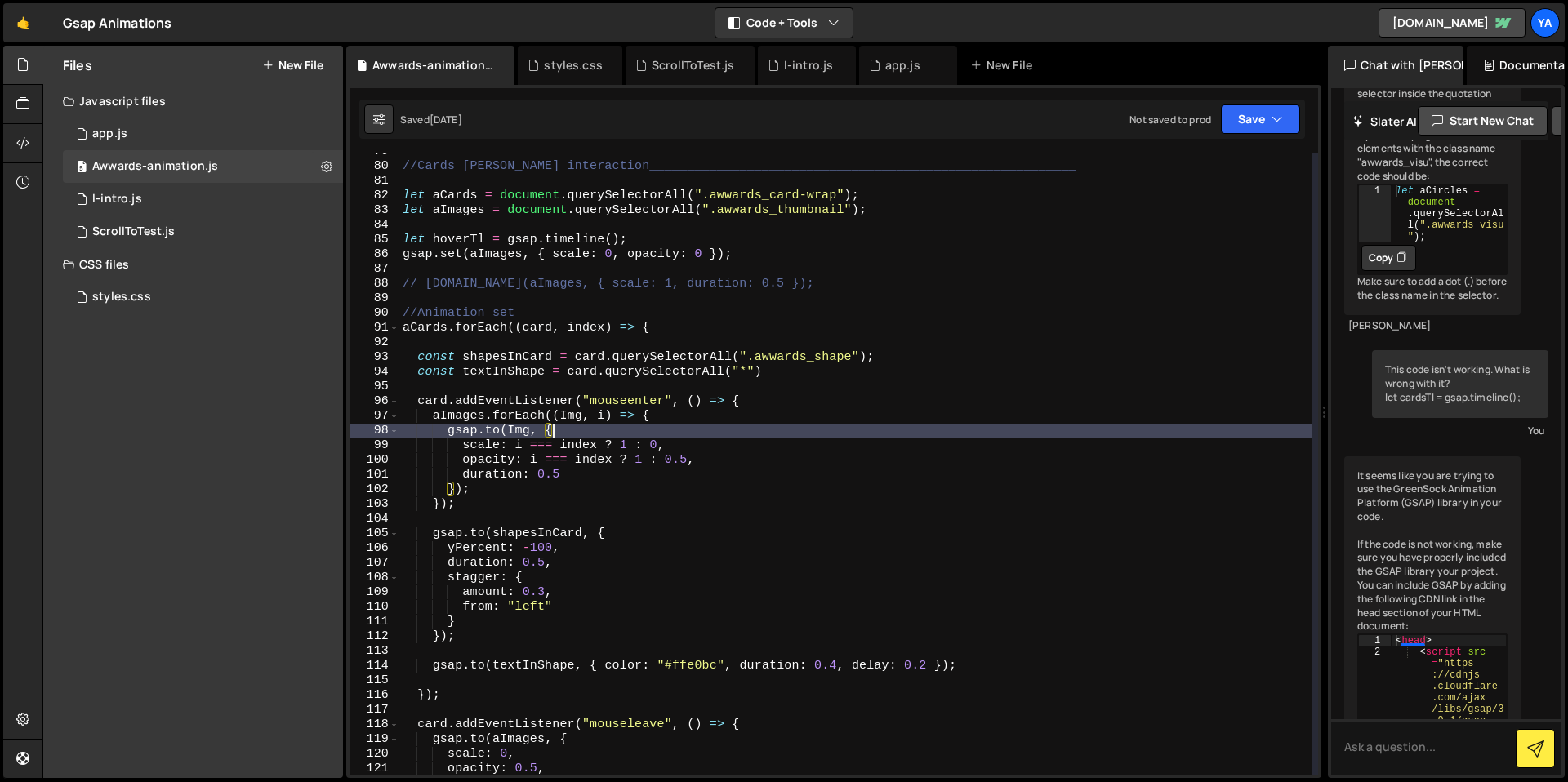
click at [550, 447] on div "//Cards [PERSON_NAME] interaction______________________________________________…" at bounding box center [855, 470] width 912 height 651
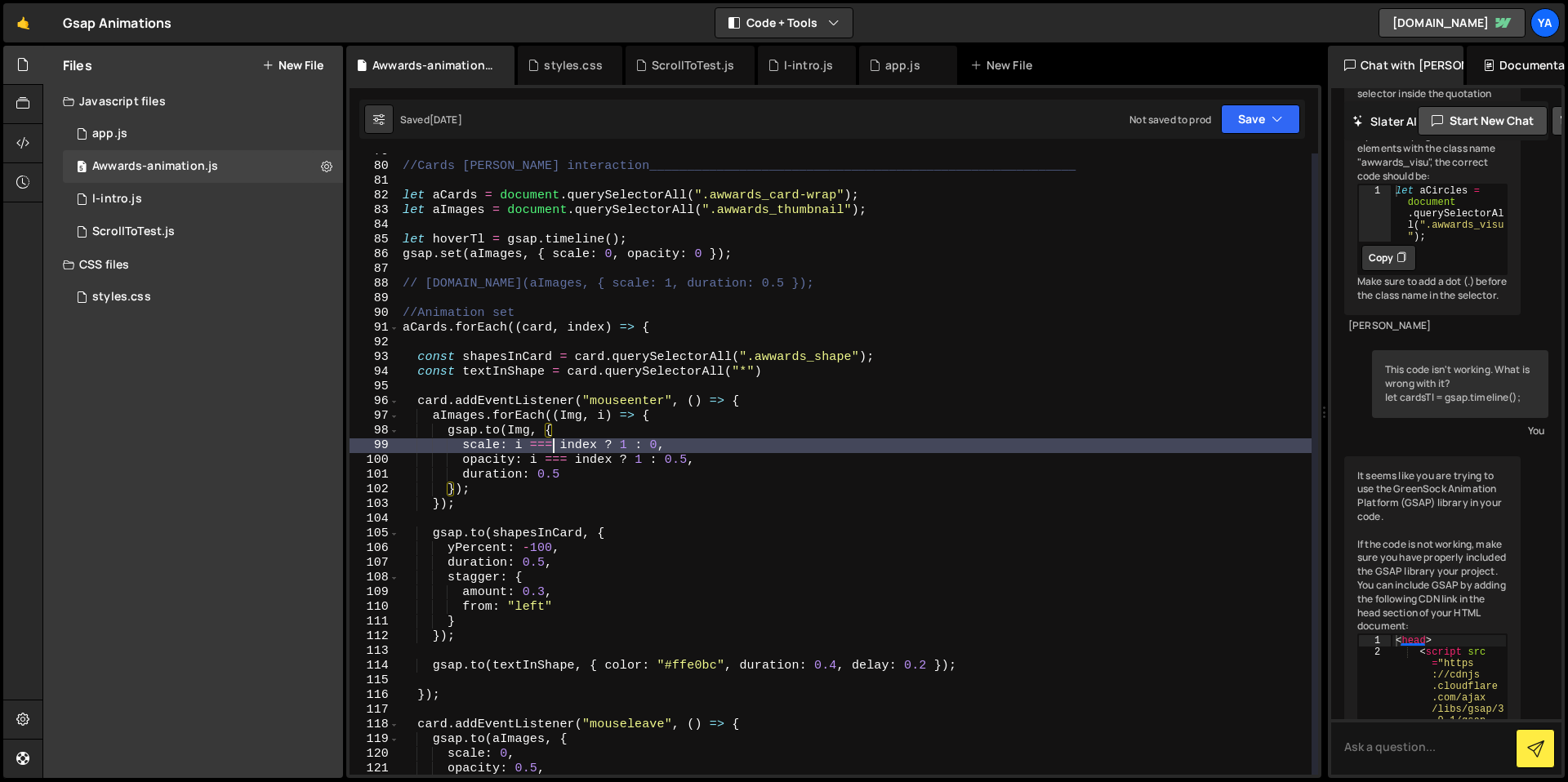
click at [538, 452] on div "//Cards [PERSON_NAME] interaction______________________________________________…" at bounding box center [855, 470] width 912 height 651
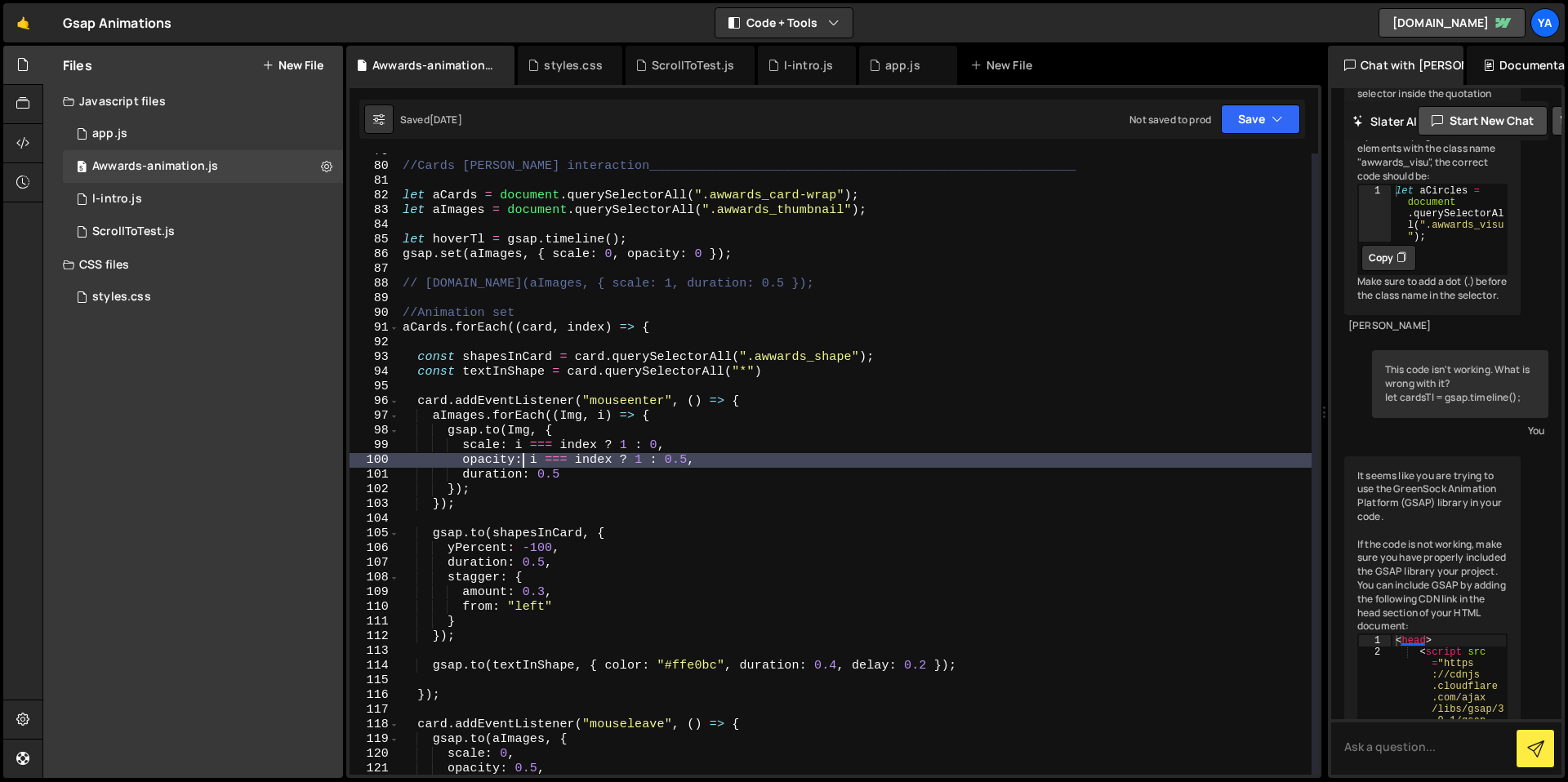
click at [526, 462] on div "//Cards [PERSON_NAME] interaction______________________________________________…" at bounding box center [855, 470] width 912 height 651
click at [516, 447] on div "//Cards [PERSON_NAME] interaction______________________________________________…" at bounding box center [855, 470] width 912 height 651
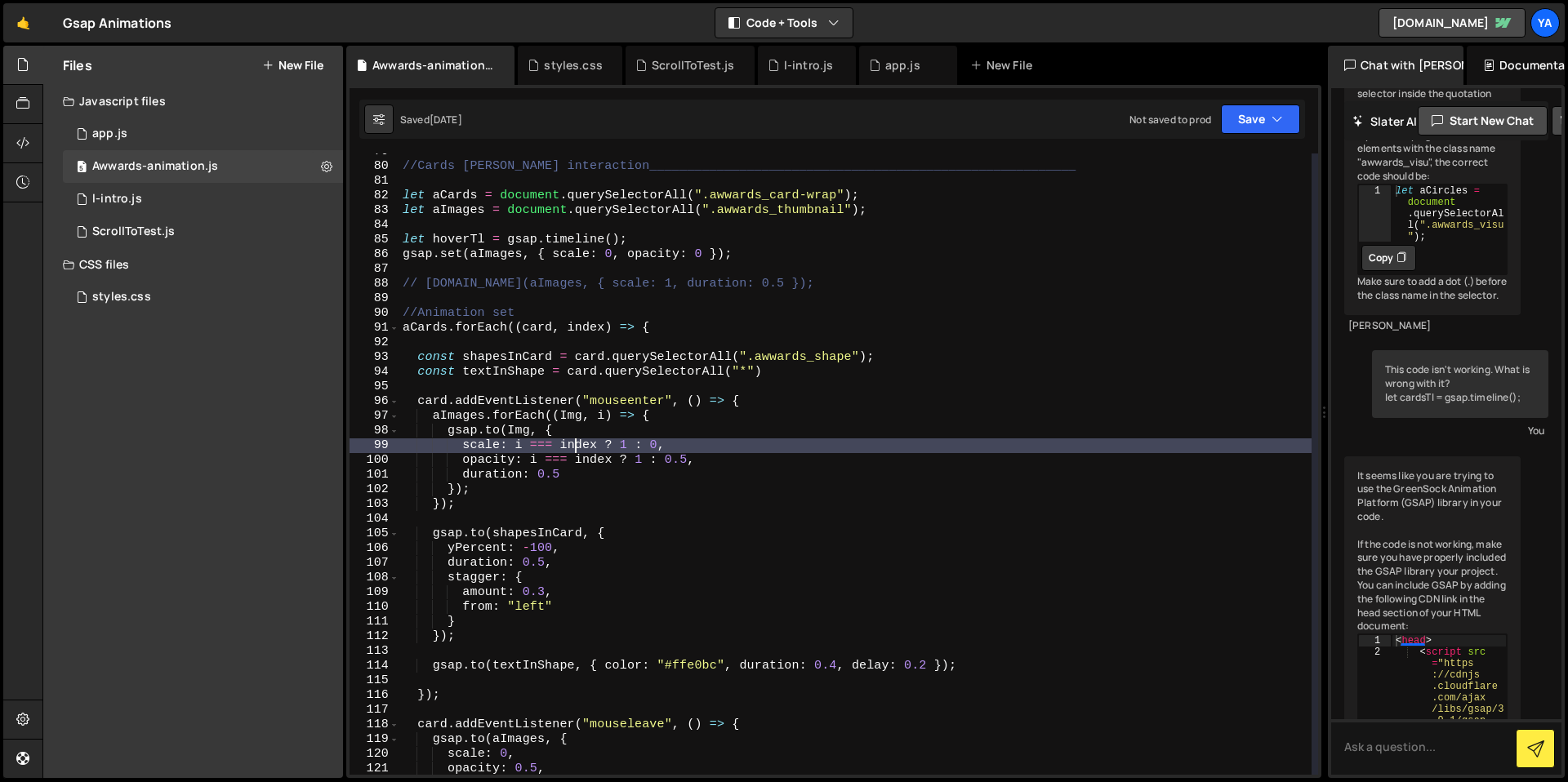
click at [573, 440] on div "//Cards [PERSON_NAME] interaction______________________________________________…" at bounding box center [855, 470] width 912 height 651
click at [585, 440] on div "//Cards [PERSON_NAME] interaction______________________________________________…" at bounding box center [855, 470] width 912 height 651
click at [760, 399] on div "//Cards [PERSON_NAME] interaction______________________________________________…" at bounding box center [855, 470] width 912 height 651
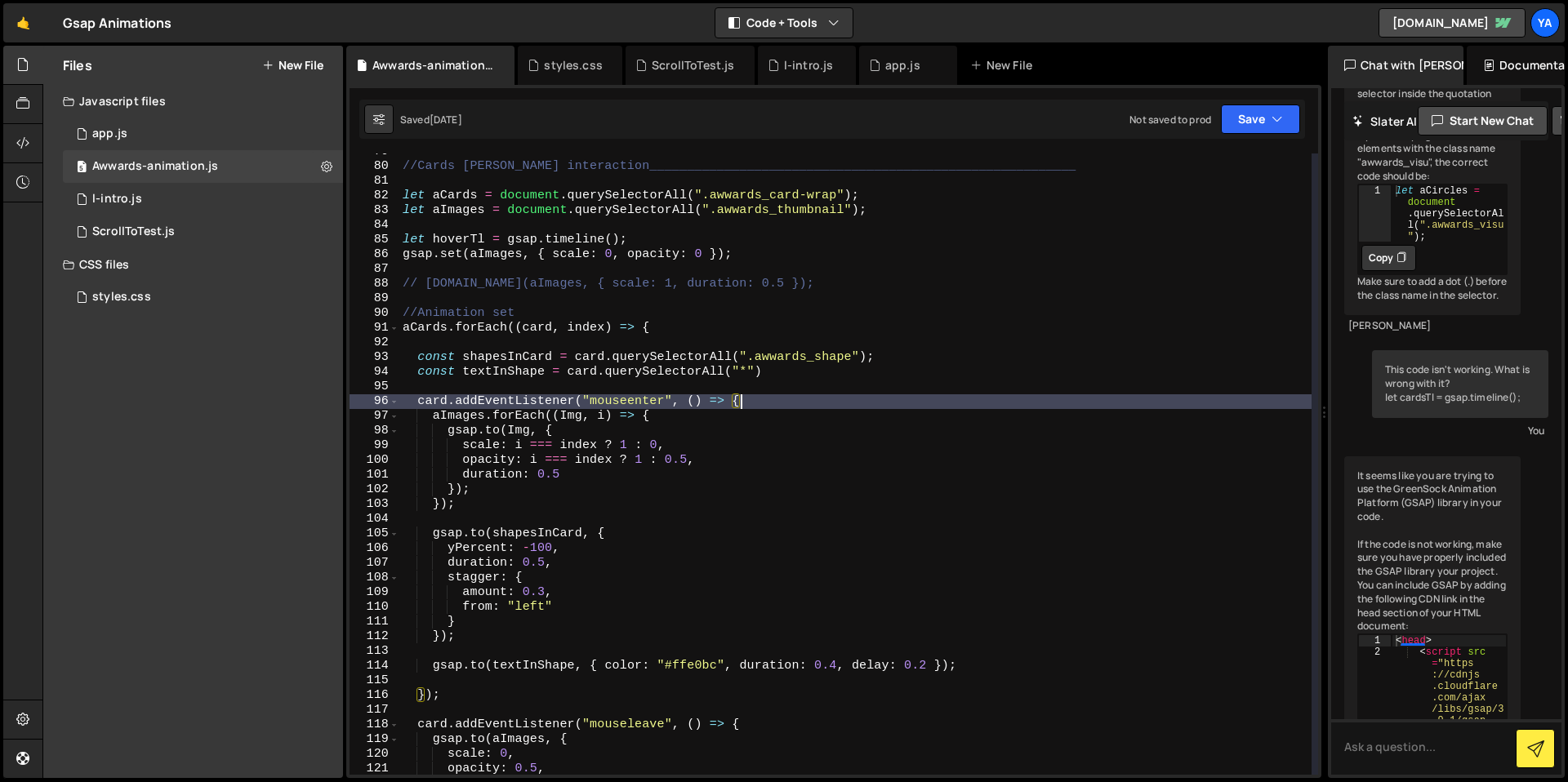
click at [768, 399] on div "//Cards [PERSON_NAME] interaction______________________________________________…" at bounding box center [855, 470] width 912 height 651
click at [738, 423] on div "//Cards [PERSON_NAME] interaction______________________________________________…" at bounding box center [855, 470] width 912 height 651
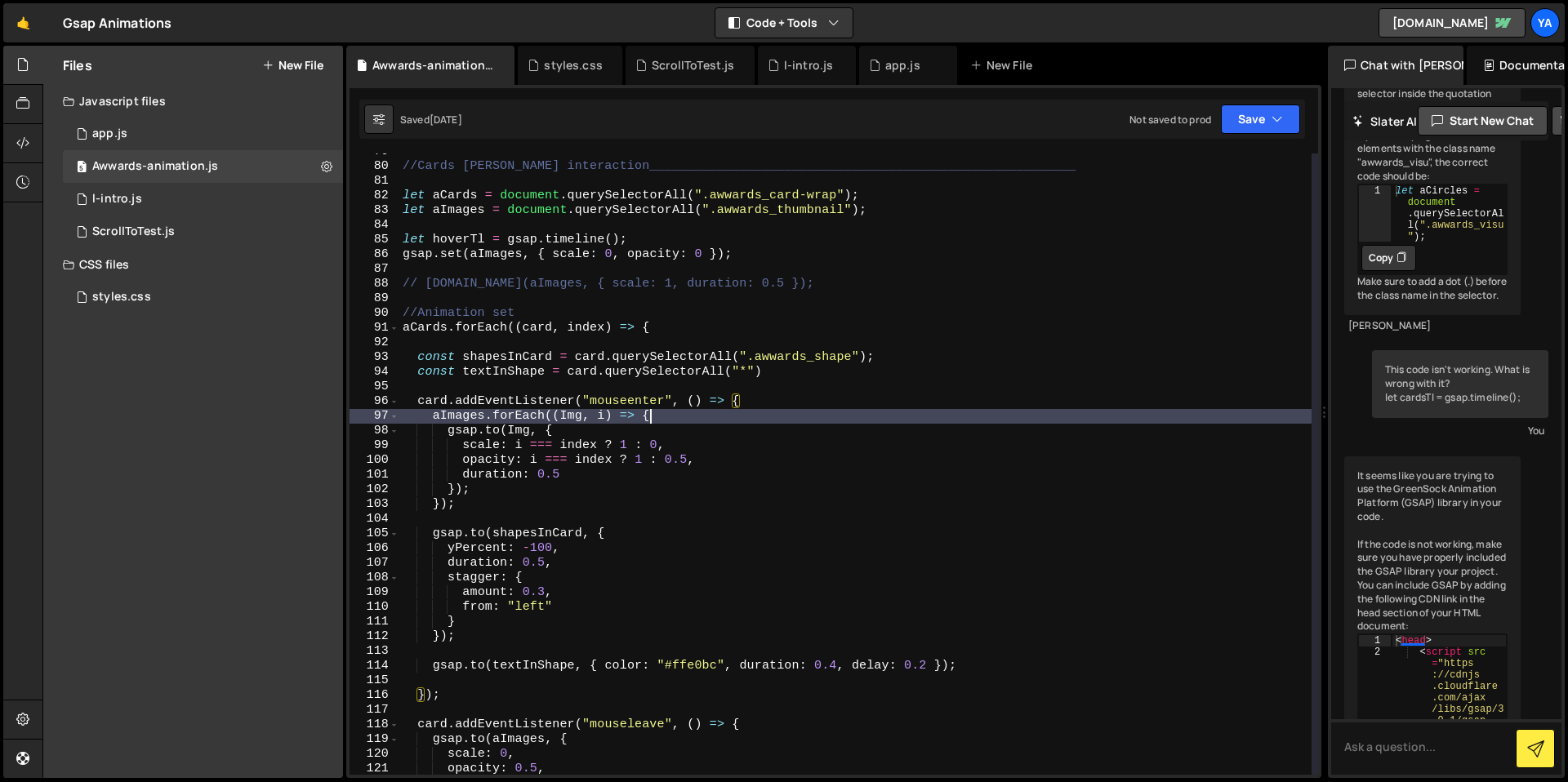
click at [735, 427] on div "//Cards [PERSON_NAME] interaction______________________________________________…" at bounding box center [855, 470] width 912 height 651
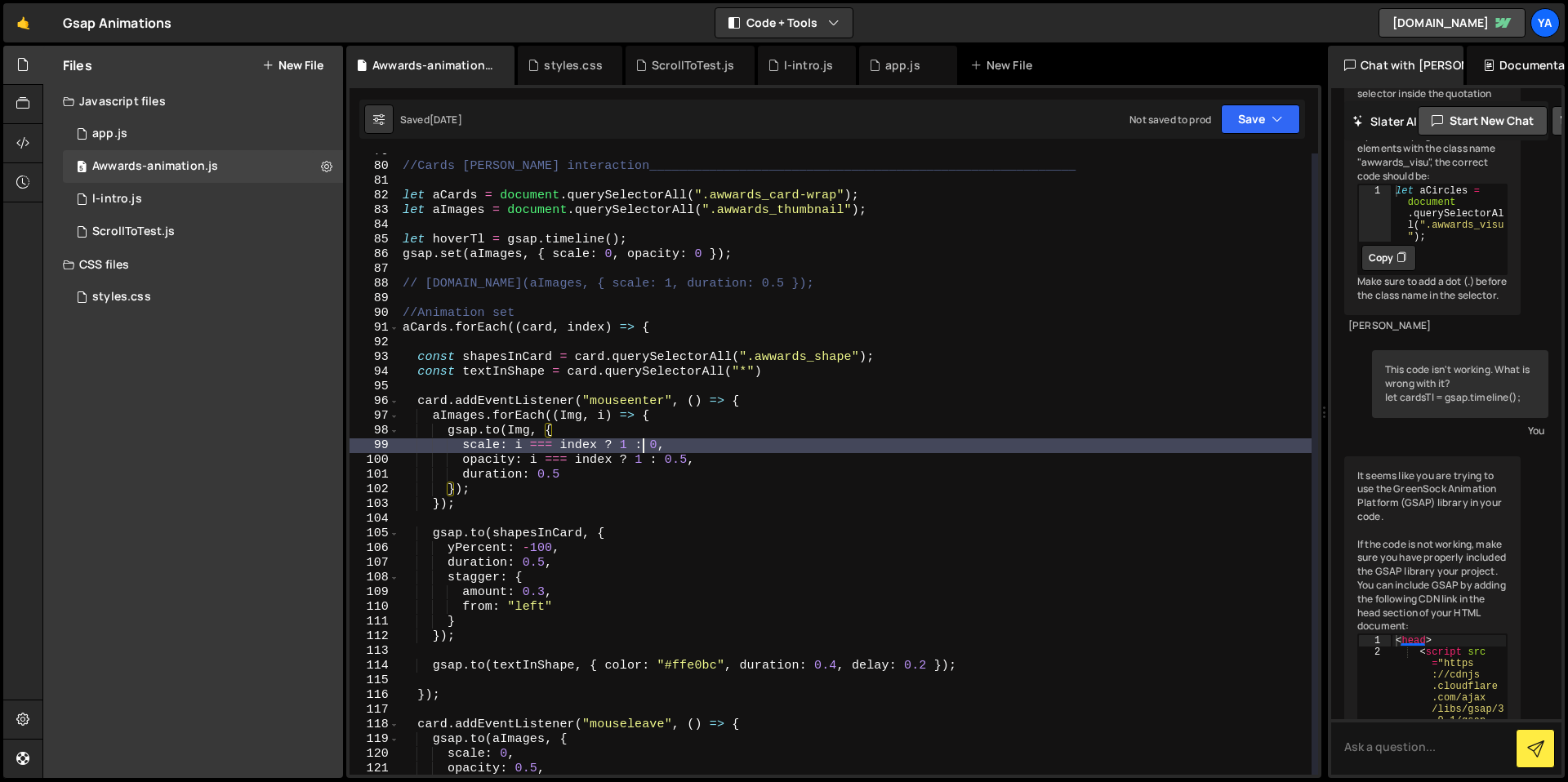
click at [646, 440] on div "//Cards [PERSON_NAME] interaction______________________________________________…" at bounding box center [855, 470] width 912 height 651
click at [623, 444] on div "//Cards [PERSON_NAME] interaction______________________________________________…" at bounding box center [855, 470] width 912 height 651
click at [617, 449] on div "//Cards [PERSON_NAME] interaction______________________________________________…" at bounding box center [855, 470] width 912 height 651
click at [660, 453] on div "//Cards [PERSON_NAME] interaction______________________________________________…" at bounding box center [855, 470] width 912 height 651
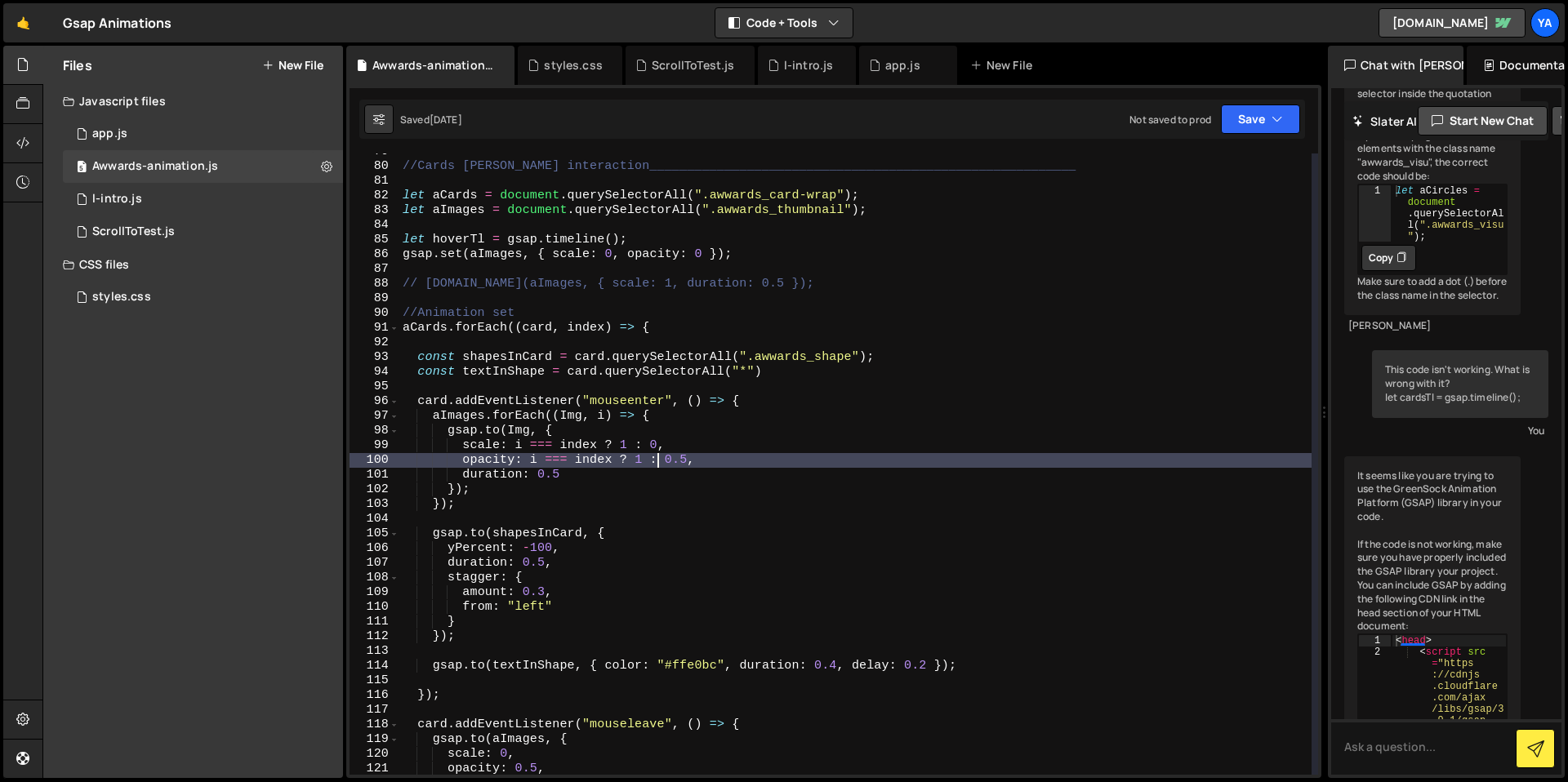
click at [673, 445] on div "//Cards [PERSON_NAME] interaction______________________________________________…" at bounding box center [855, 470] width 912 height 651
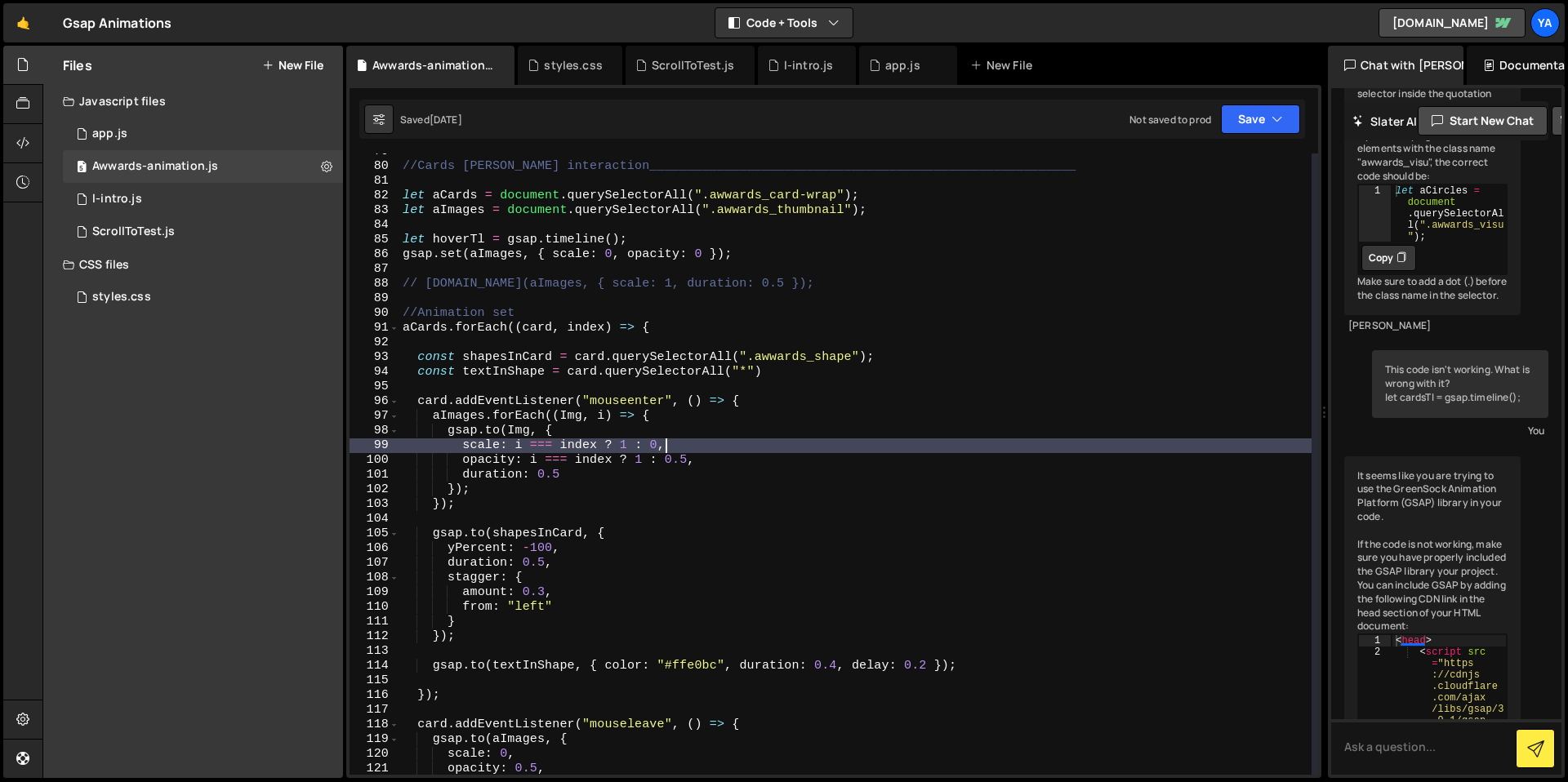
click at [675, 443] on div "//Cards [PERSON_NAME] interaction______________________________________________…" at bounding box center [855, 470] width 912 height 651
click at [676, 442] on div "//Cards [PERSON_NAME] interaction______________________________________________…" at bounding box center [855, 470] width 912 height 651
click at [685, 440] on div "//Cards [PERSON_NAME] interaction______________________________________________…" at bounding box center [855, 464] width 912 height 621
click at [693, 441] on div "//Cards [PERSON_NAME] interaction______________________________________________…" at bounding box center [855, 470] width 912 height 651
click at [660, 449] on div "//Cards [PERSON_NAME] interaction______________________________________________…" at bounding box center [855, 470] width 912 height 651
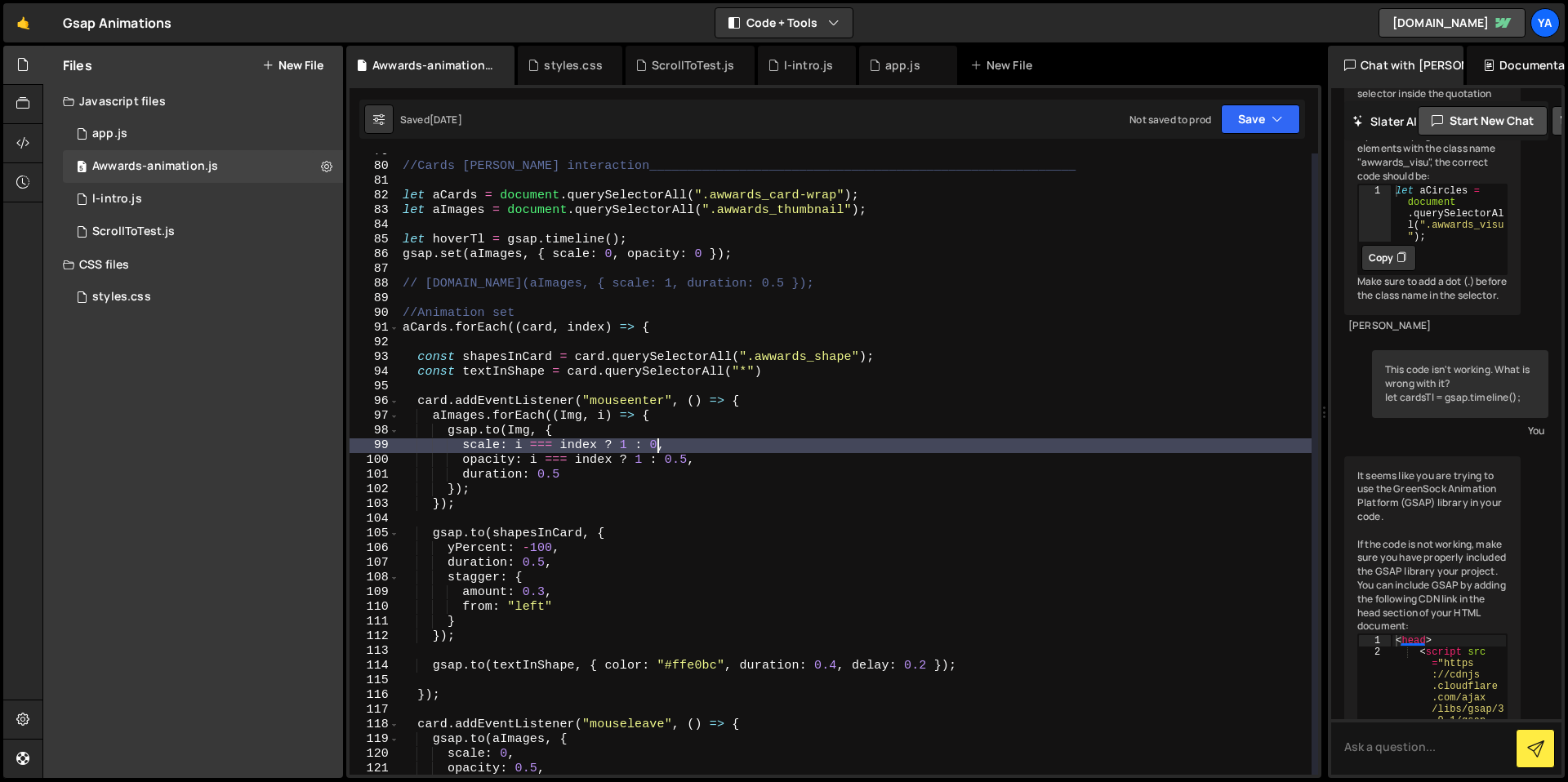
click at [625, 450] on div "//Cards [PERSON_NAME] interaction______________________________________________…" at bounding box center [855, 470] width 912 height 651
drag, startPoint x: 637, startPoint y: 447, endPoint x: 658, endPoint y: 447, distance: 21.0
click at [637, 447] on div "//Cards [PERSON_NAME] interaction______________________________________________…" at bounding box center [855, 470] width 912 height 651
drag, startPoint x: 658, startPoint y: 447, endPoint x: 668, endPoint y: 444, distance: 10.4
click at [662, 445] on div "//Cards [PERSON_NAME] interaction______________________________________________…" at bounding box center [855, 470] width 912 height 651
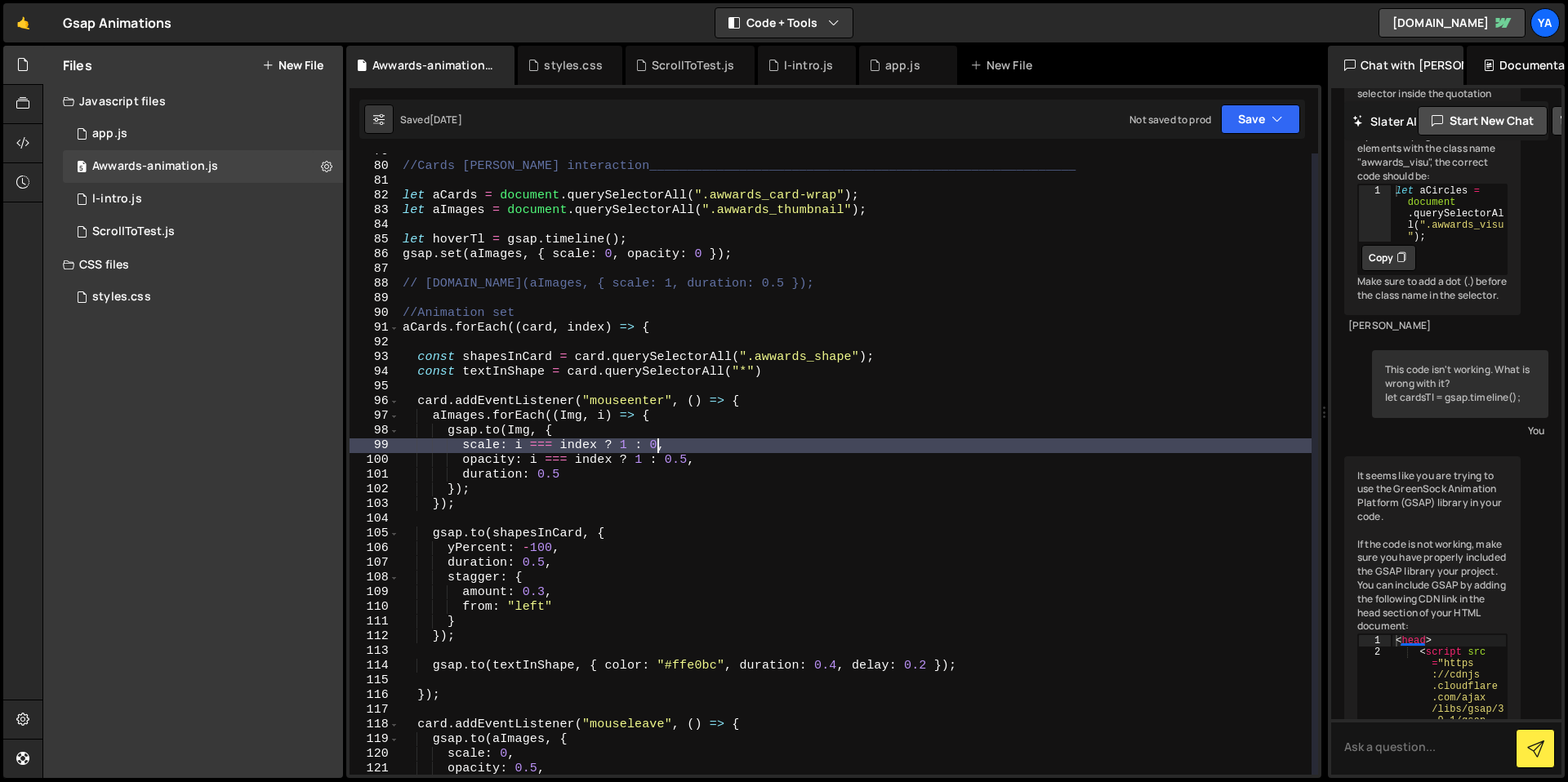
click at [671, 444] on div "//Cards [PERSON_NAME] interaction______________________________________________…" at bounding box center [855, 470] width 912 height 651
click at [699, 439] on div "//Cards [PERSON_NAME] interaction______________________________________________…" at bounding box center [855, 470] width 912 height 651
click at [740, 434] on div "//Cards [PERSON_NAME] interaction______________________________________________…" at bounding box center [855, 470] width 912 height 651
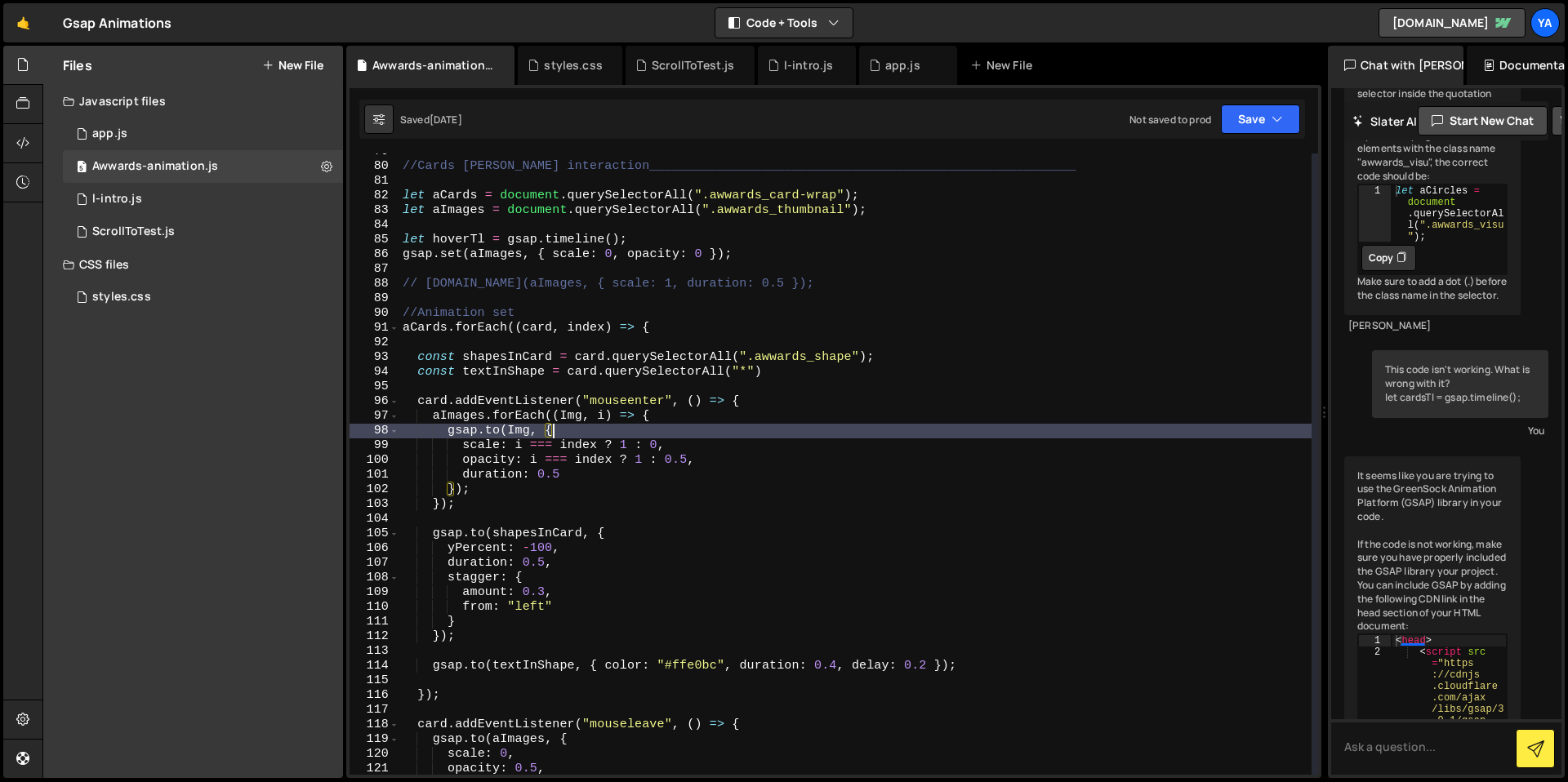
click at [708, 460] on div "//Cards [PERSON_NAME] interaction______________________________________________…" at bounding box center [855, 470] width 912 height 651
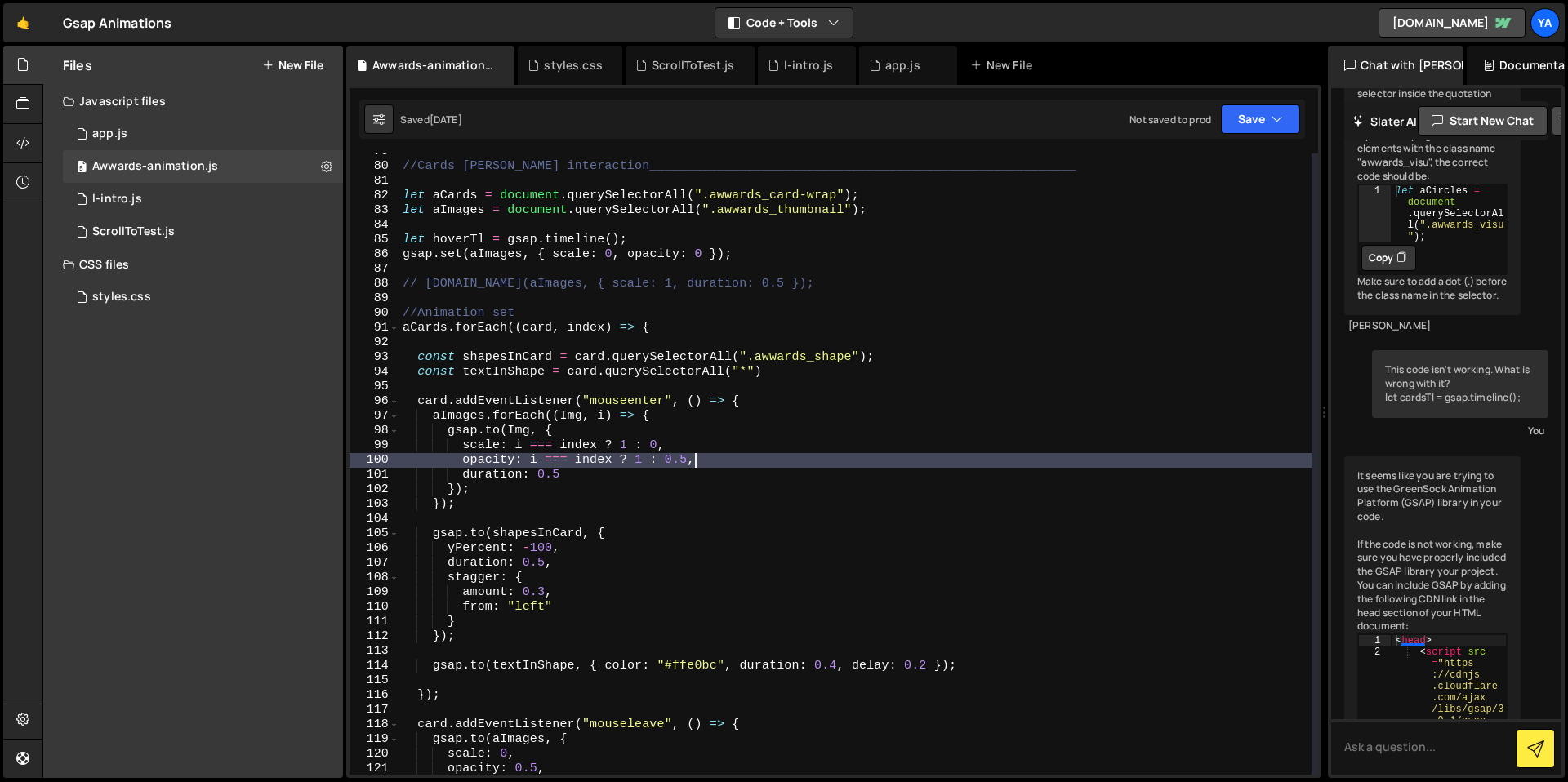
click at [753, 453] on div "//Cards [PERSON_NAME] interaction______________________________________________…" at bounding box center [855, 470] width 912 height 651
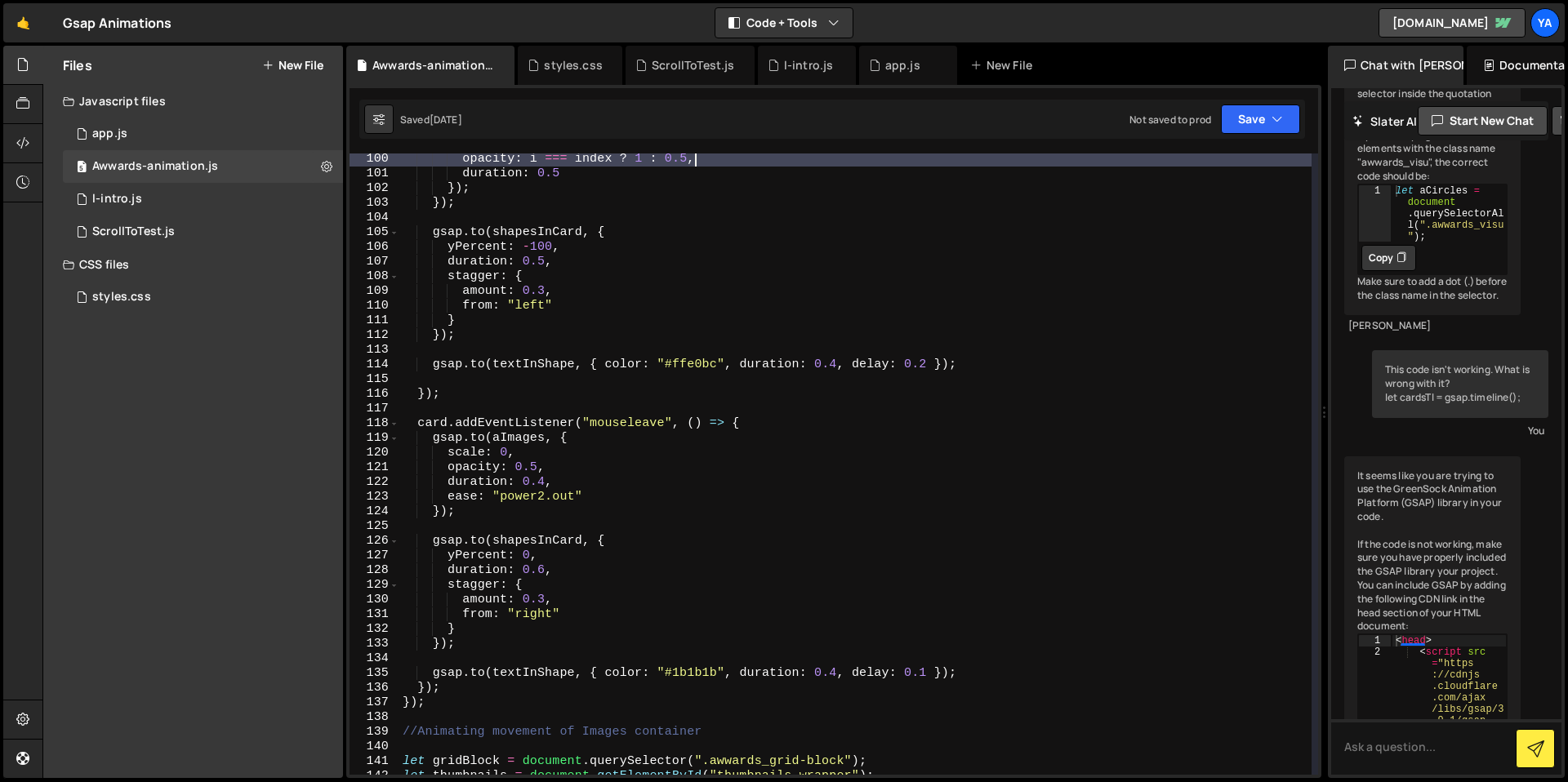
scroll to position [1558, 0]
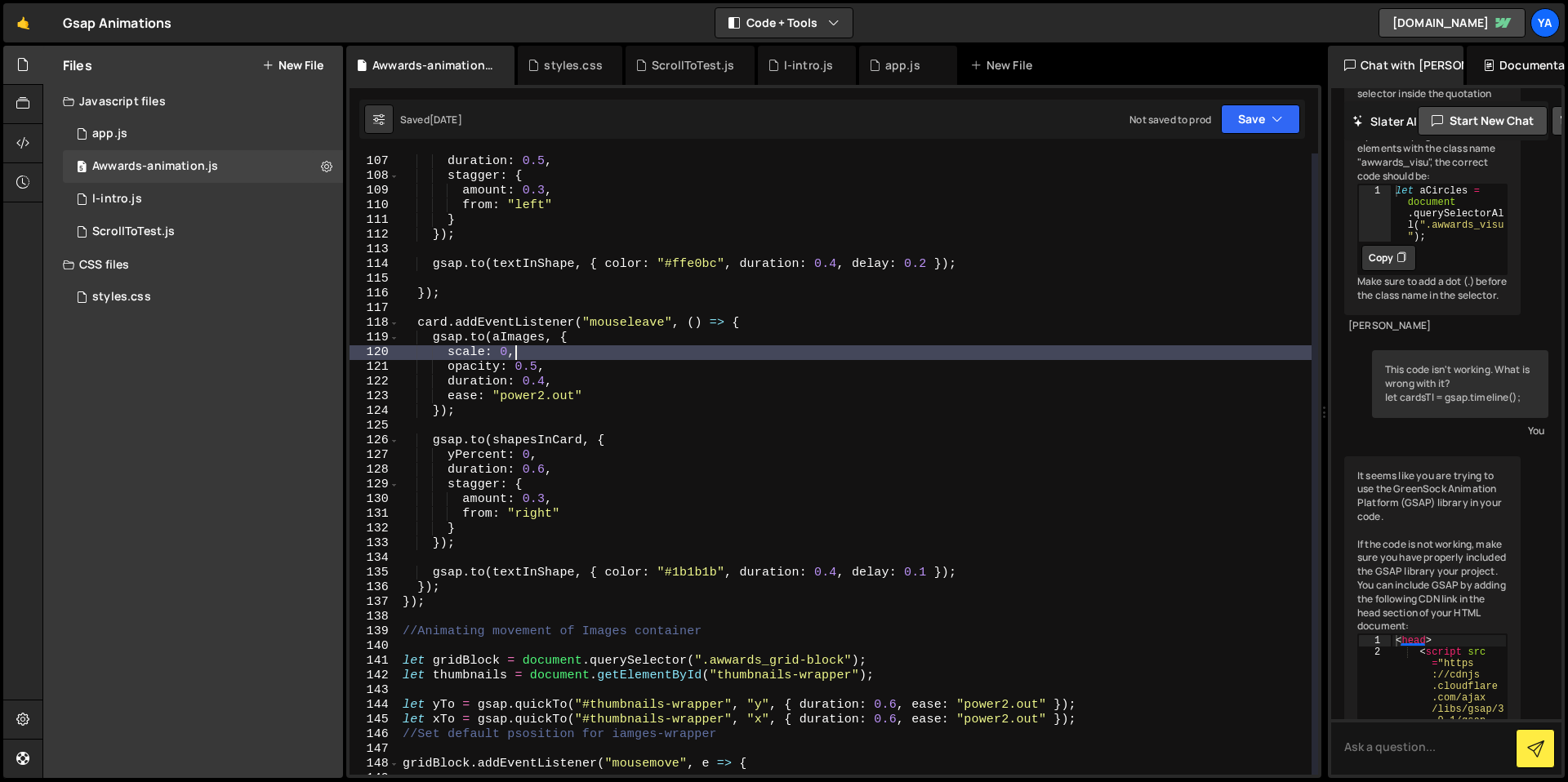
click at [889, 354] on div "yPercent : - 100 , duration : 0.5 , stagger : { amount : 0.3 , from : "left" } …" at bounding box center [855, 464] width 912 height 651
click at [920, 347] on div "yPercent : - 100 , duration : 0.5 , stagger : { amount : 0.3 , from : "left" } …" at bounding box center [855, 464] width 912 height 651
click at [942, 342] on div "yPercent : - 100 , duration : 0.5 , stagger : { amount : 0.3 , from : "left" } …" at bounding box center [855, 464] width 912 height 651
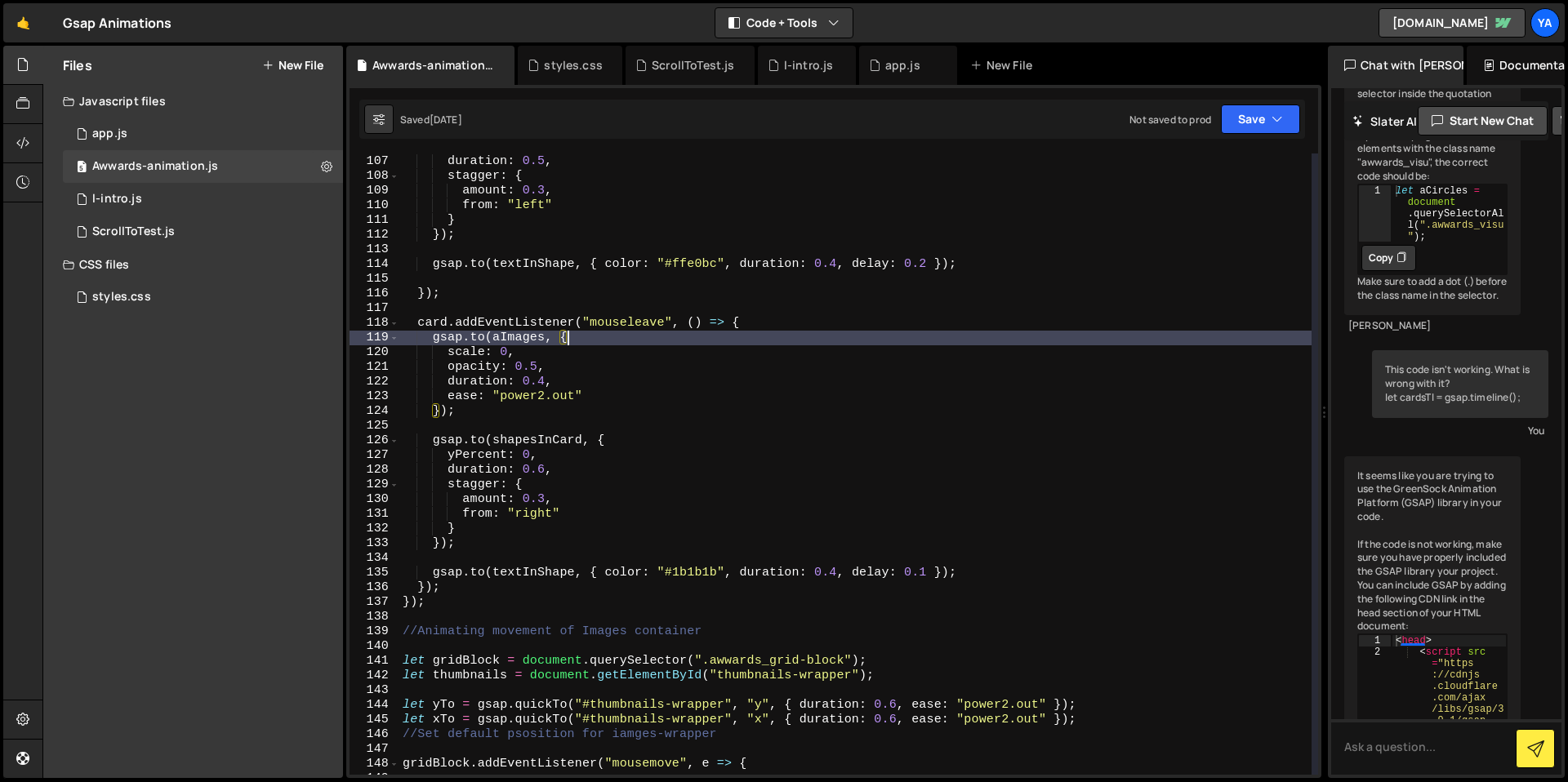
click at [859, 387] on div "yPercent : - 100 , duration : 0.5 , stagger : { amount : 0.3 , from : "left" } …" at bounding box center [855, 464] width 912 height 651
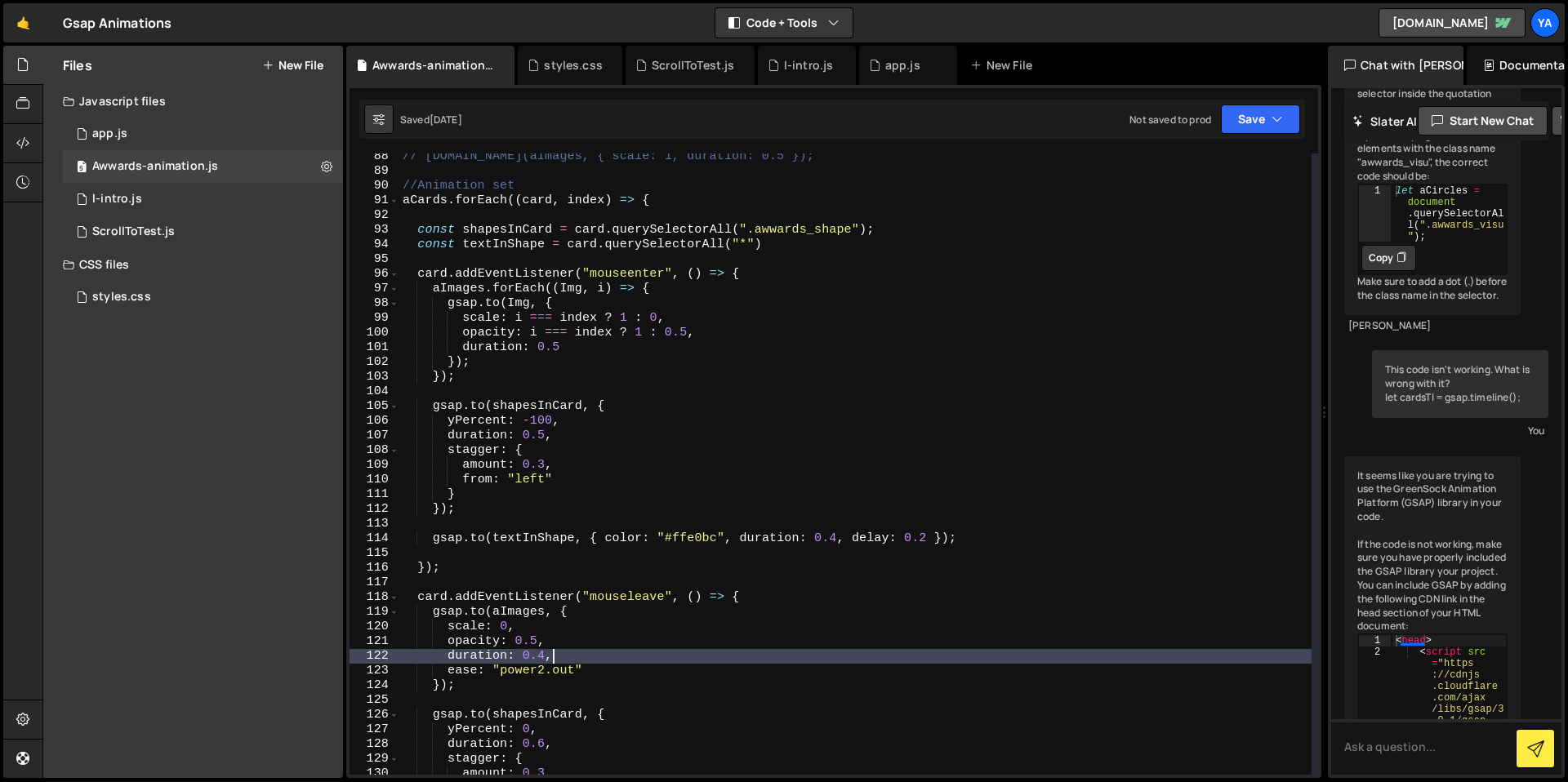
scroll to position [1295, 0]
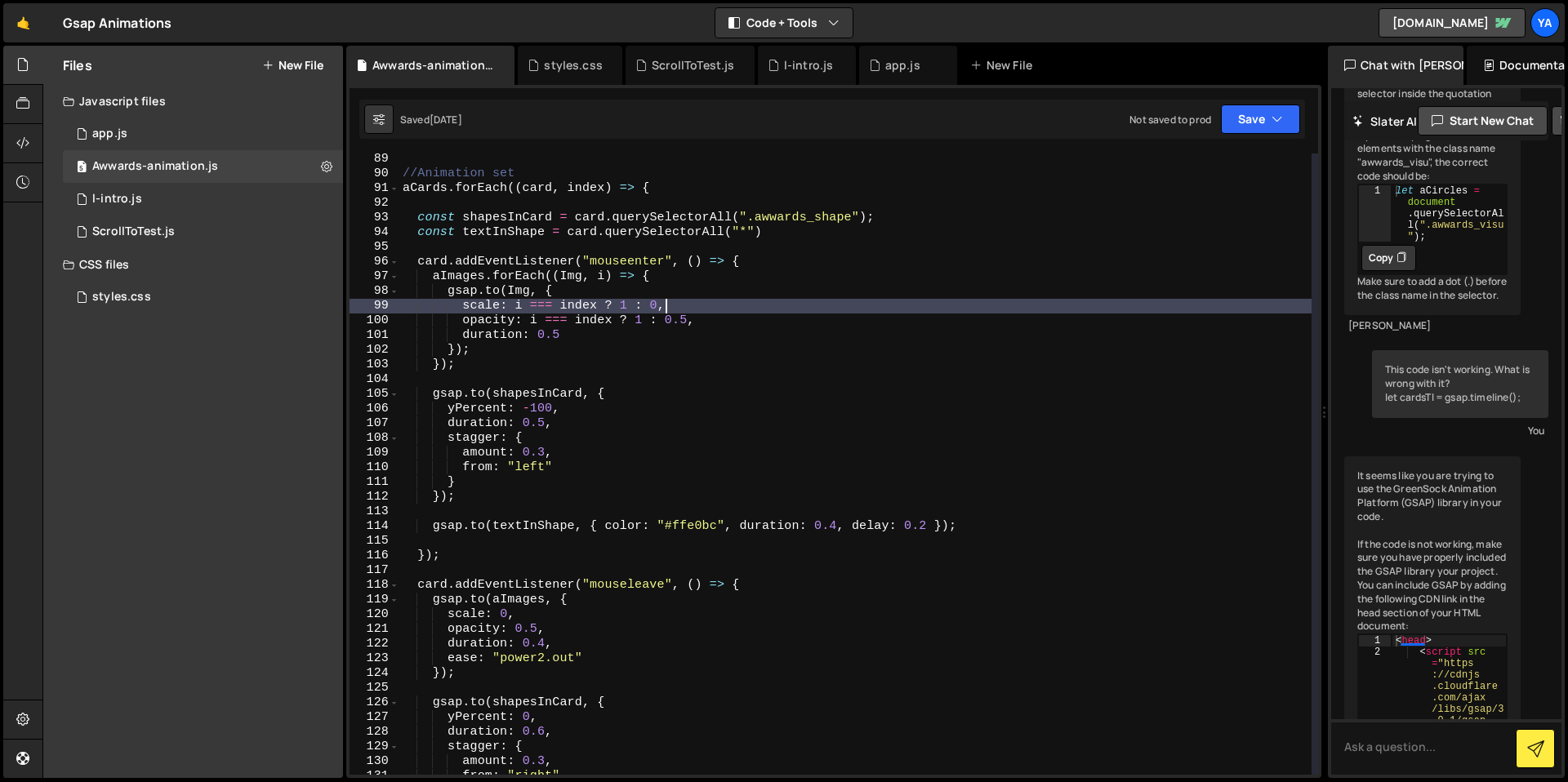
click at [728, 300] on div "//Animation set aCards . forEach (( card , index ) => { const shapesInCard = ca…" at bounding box center [855, 477] width 912 height 651
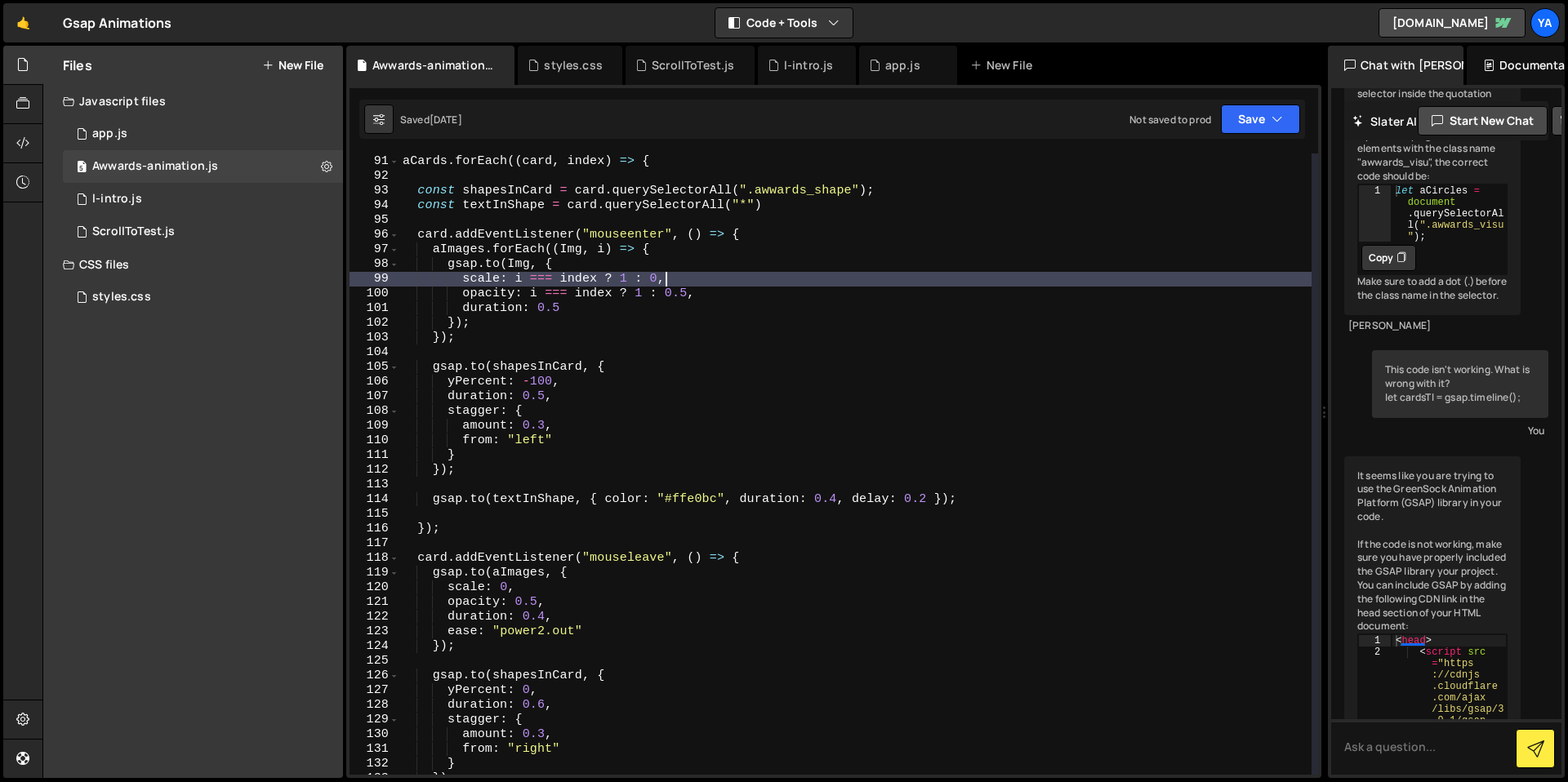
click at [811, 265] on div "//Animation set aCards . forEach (( card , index ) => { const shapesInCard = ca…" at bounding box center [855, 464] width 912 height 651
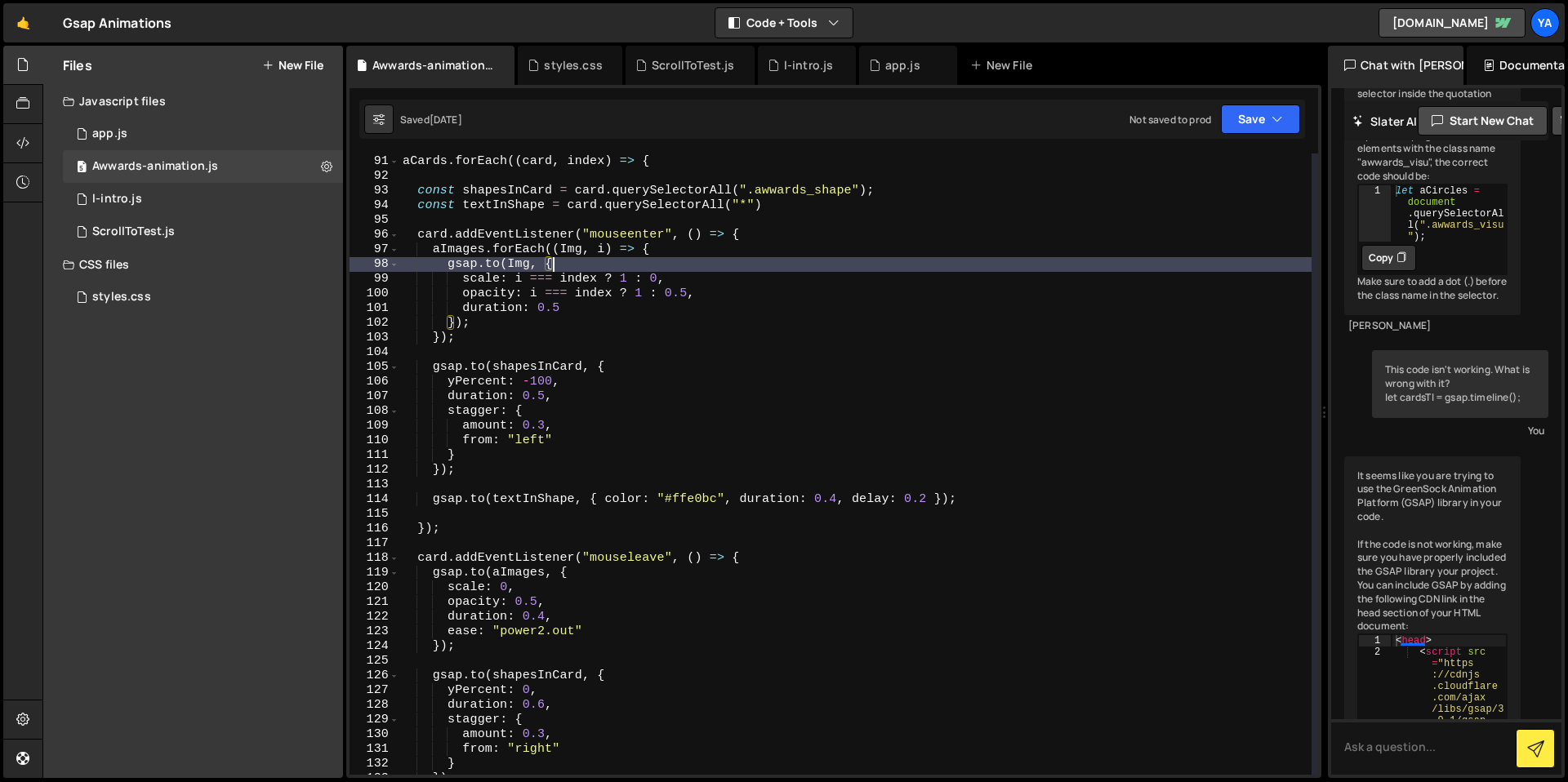
click at [811, 265] on div "//Animation set aCards . forEach (( card , index ) => { const shapesInCard = ca…" at bounding box center [855, 464] width 912 height 651
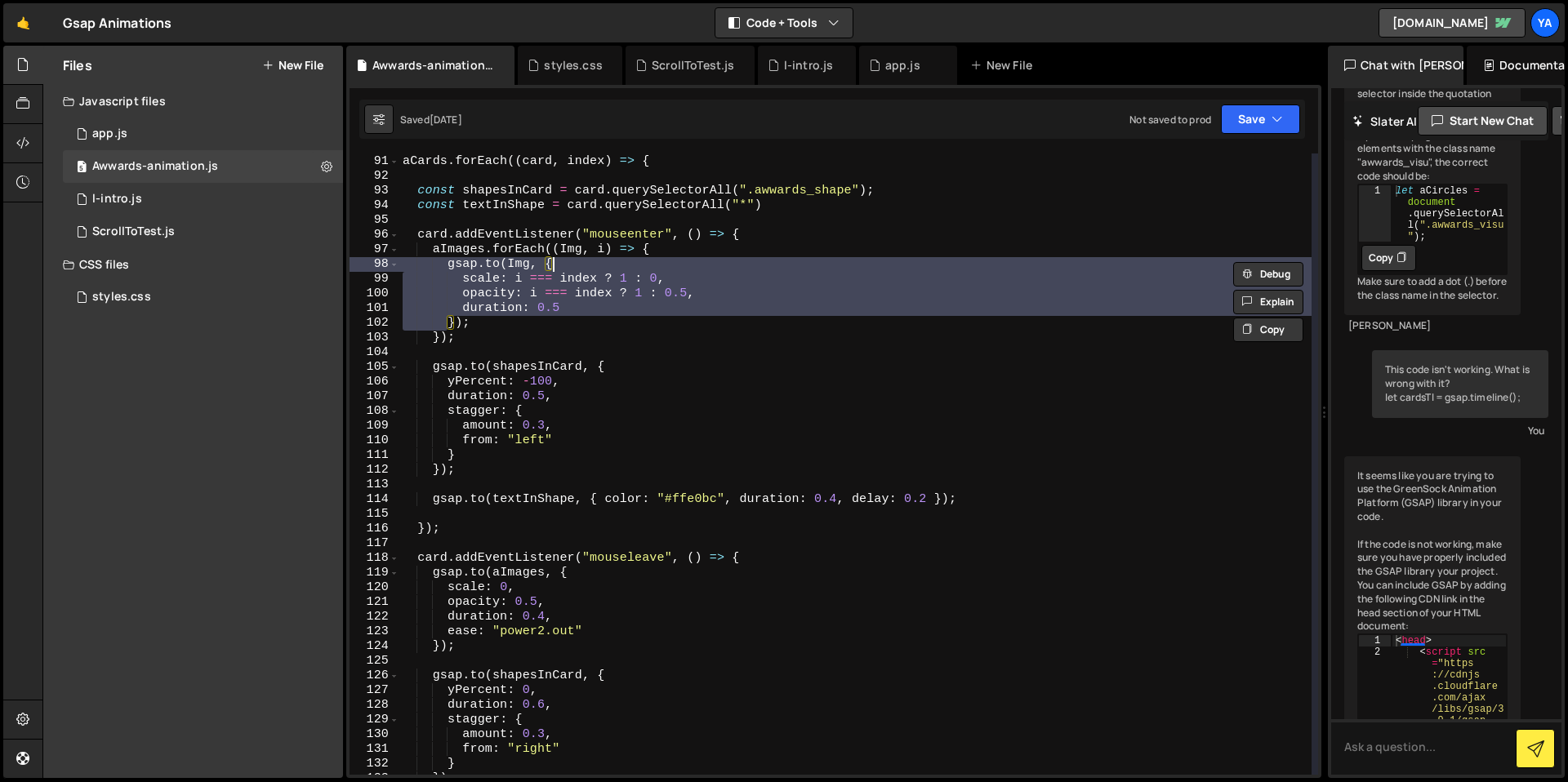
click at [824, 256] on div "//Animation set aCards . forEach (( card , index ) => { const shapesInCard = ca…" at bounding box center [855, 464] width 912 height 651
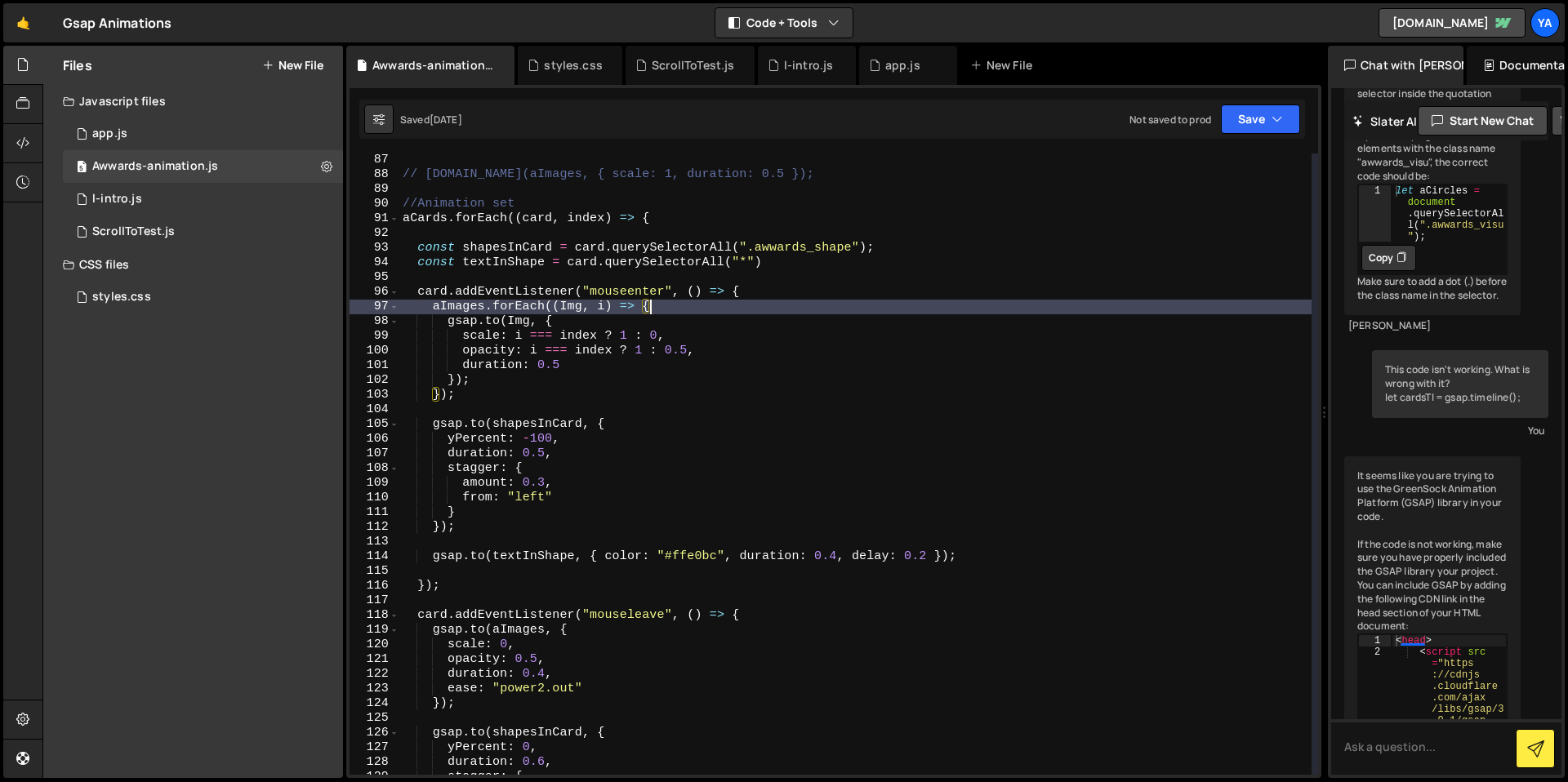
scroll to position [1258, 0]
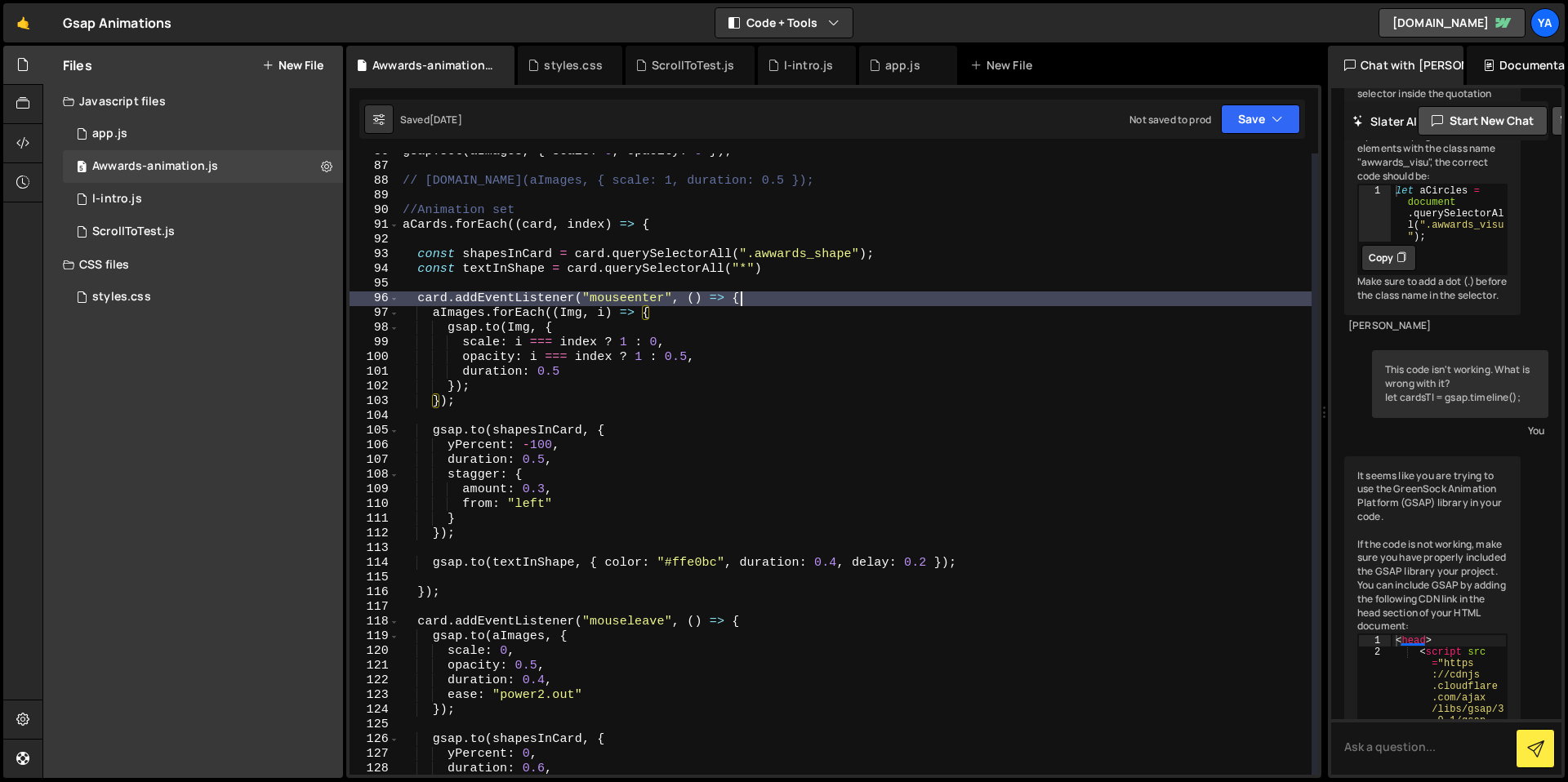
click at [779, 301] on div "gsap . set ( aImages , { scale : 0 , opacity : 0 }) ; // [DOMAIN_NAME](aImages,…" at bounding box center [855, 470] width 912 height 651
click at [794, 298] on div "gsap . set ( aImages , { scale : 0 , opacity : 0 }) ; // [DOMAIN_NAME](aImages,…" at bounding box center [855, 470] width 912 height 651
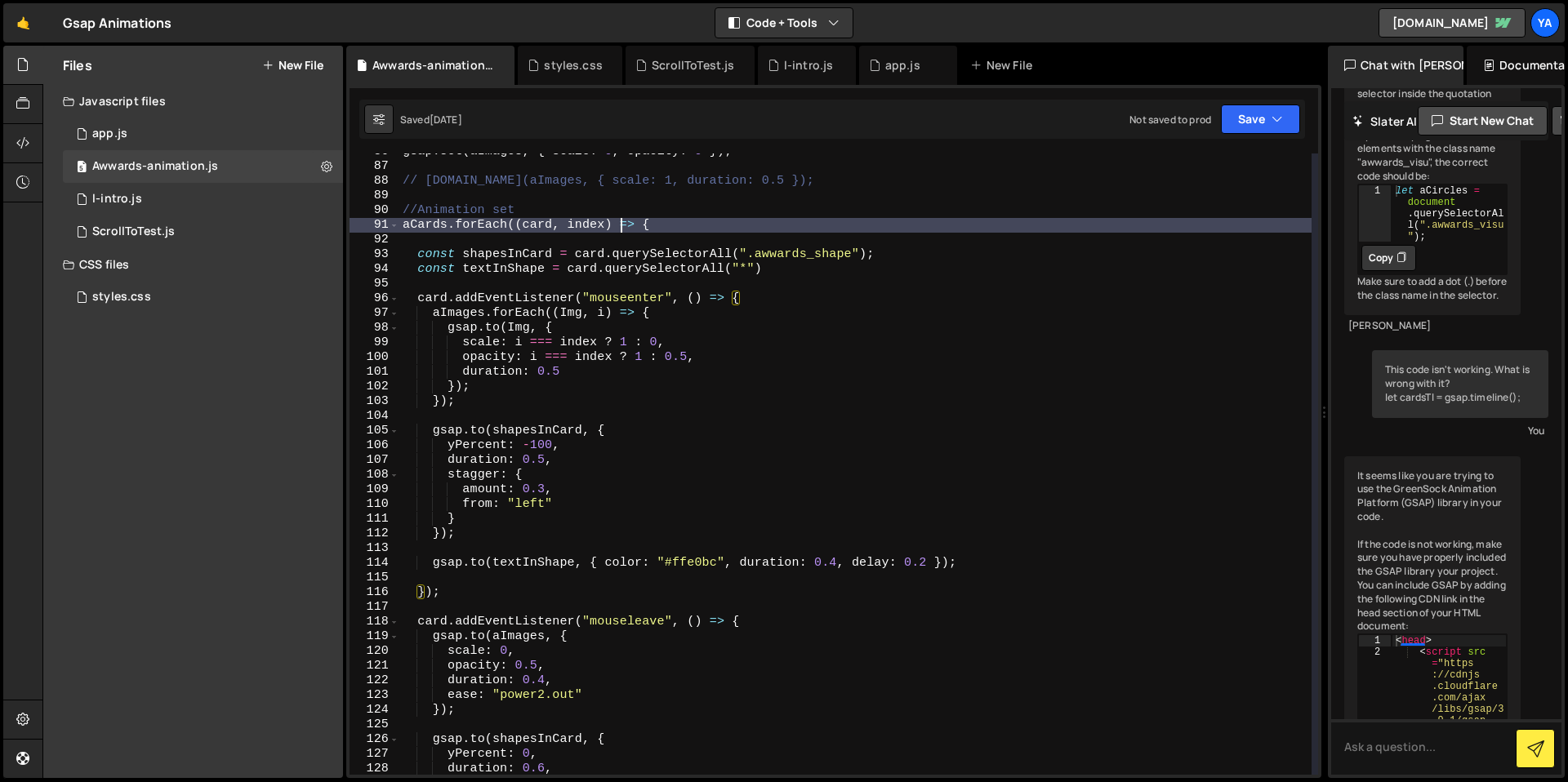
click at [618, 223] on div "gsap . set ( aImages , { scale : 0 , opacity : 0 }) ; // [DOMAIN_NAME](aImages,…" at bounding box center [855, 470] width 912 height 651
click at [706, 220] on div "gsap . set ( aImages , { scale : 0 , opacity : 0 }) ; // [DOMAIN_NAME](aImages,…" at bounding box center [855, 470] width 912 height 651
click at [806, 308] on div "gsap . set ( aImages , { scale : 0 , opacity : 0 }) ; // [DOMAIN_NAME](aImages,…" at bounding box center [855, 470] width 912 height 651
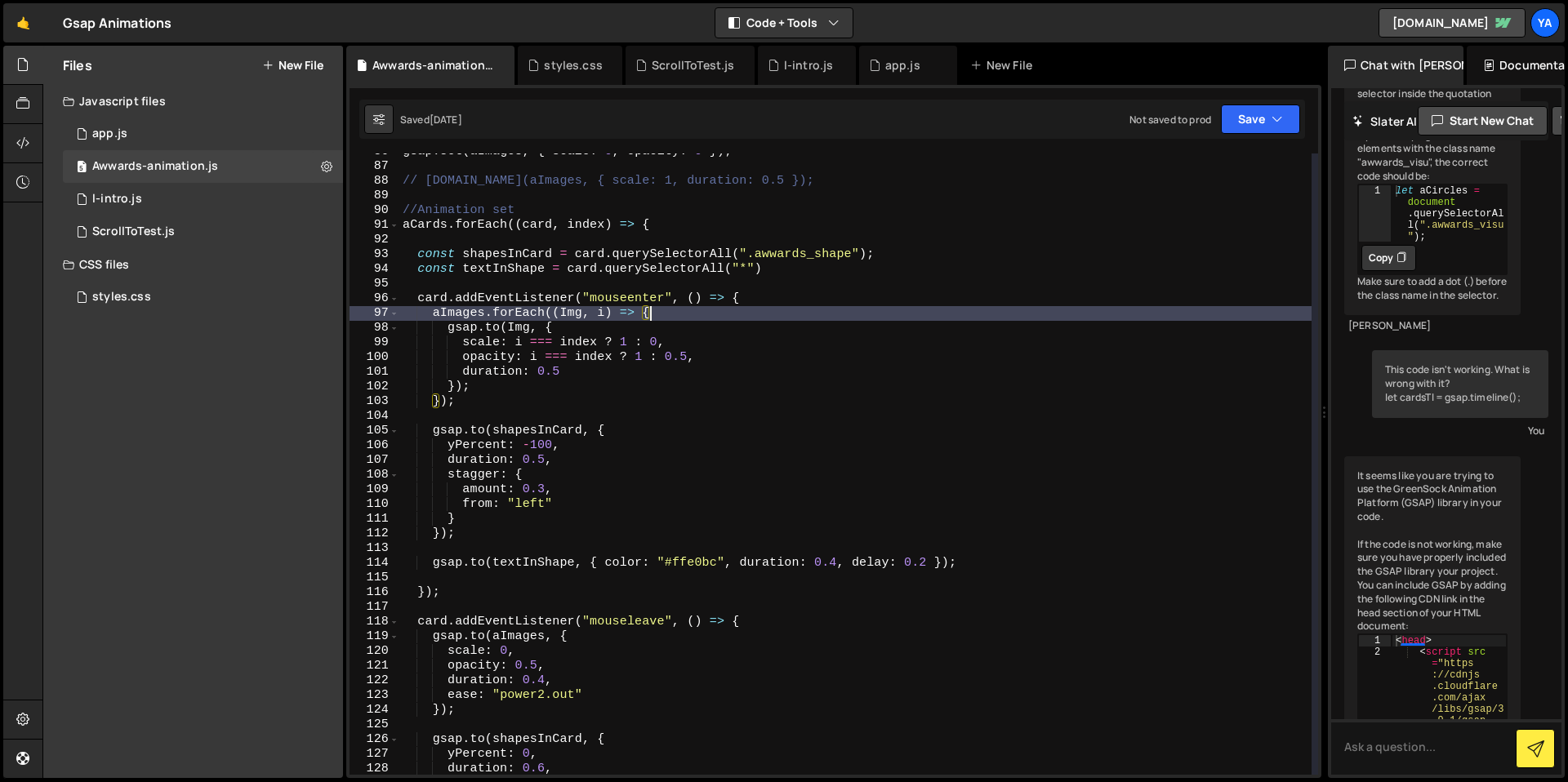
click at [692, 391] on div "gsap . set ( aImages , { scale : 0 , opacity : 0 }) ; // [DOMAIN_NAME](aImages,…" at bounding box center [855, 470] width 912 height 651
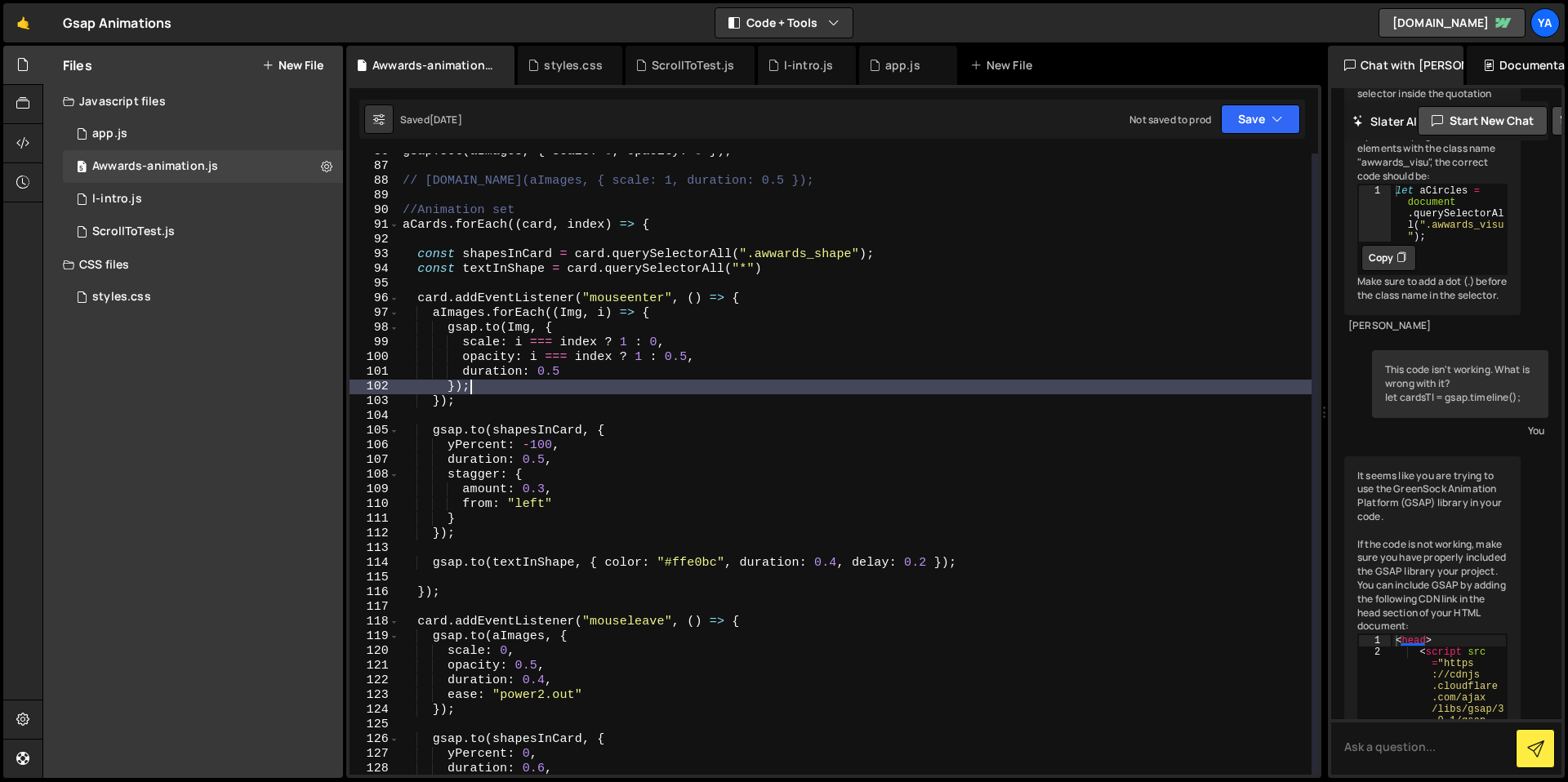
click at [723, 366] on div "gsap . set ( aImages , { scale : 0 , opacity : 0 }) ; // [DOMAIN_NAME](aImages,…" at bounding box center [855, 470] width 912 height 651
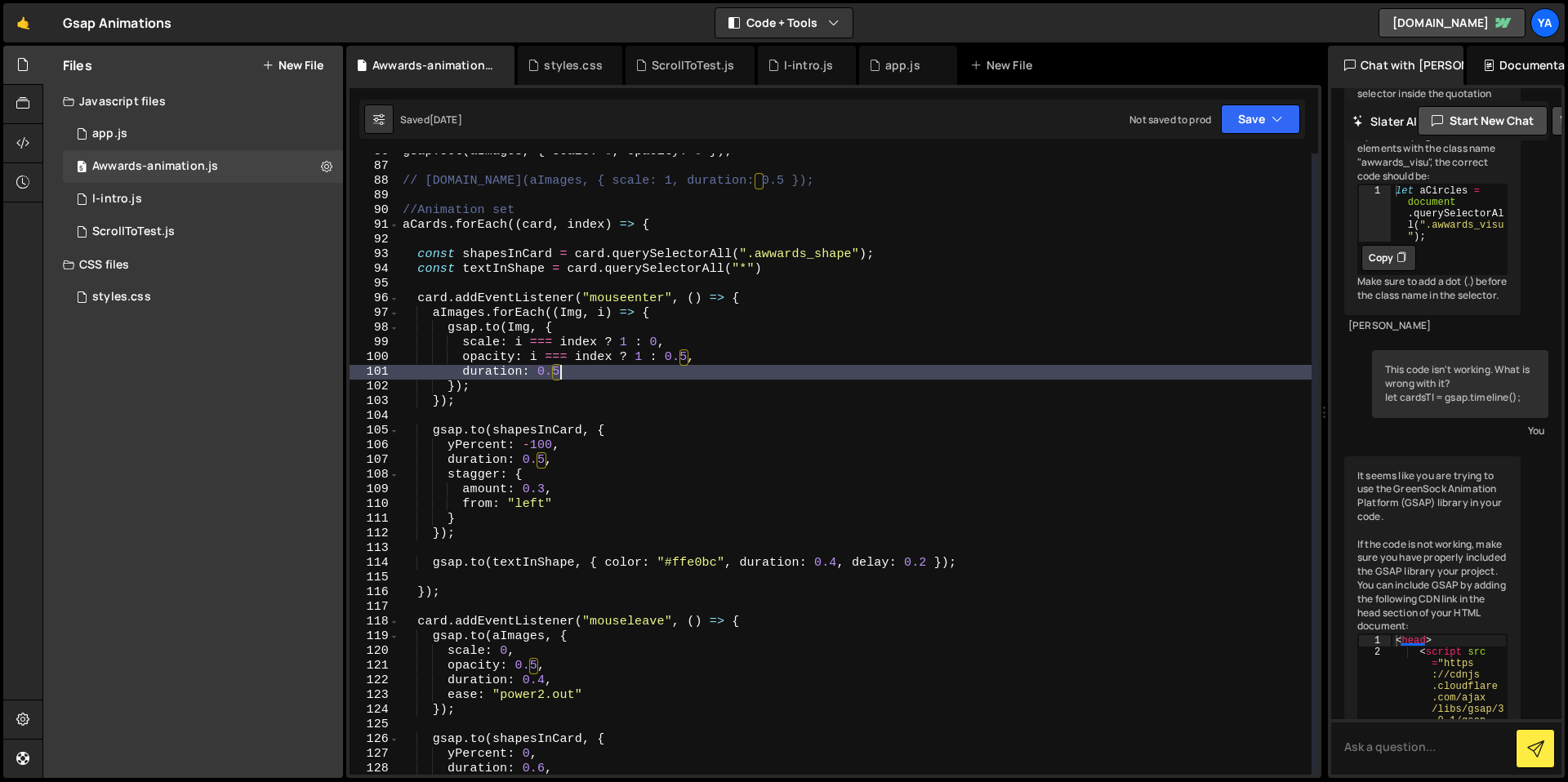
click at [724, 364] on div "gsap . set ( aImages , { scale : 0 , opacity : 0 }) ; // [DOMAIN_NAME](aImages,…" at bounding box center [855, 470] width 912 height 651
click at [730, 352] on div "gsap . set ( aImages , { scale : 0 , opacity : 0 }) ; // [DOMAIN_NAME](aImages,…" at bounding box center [855, 464] width 912 height 621
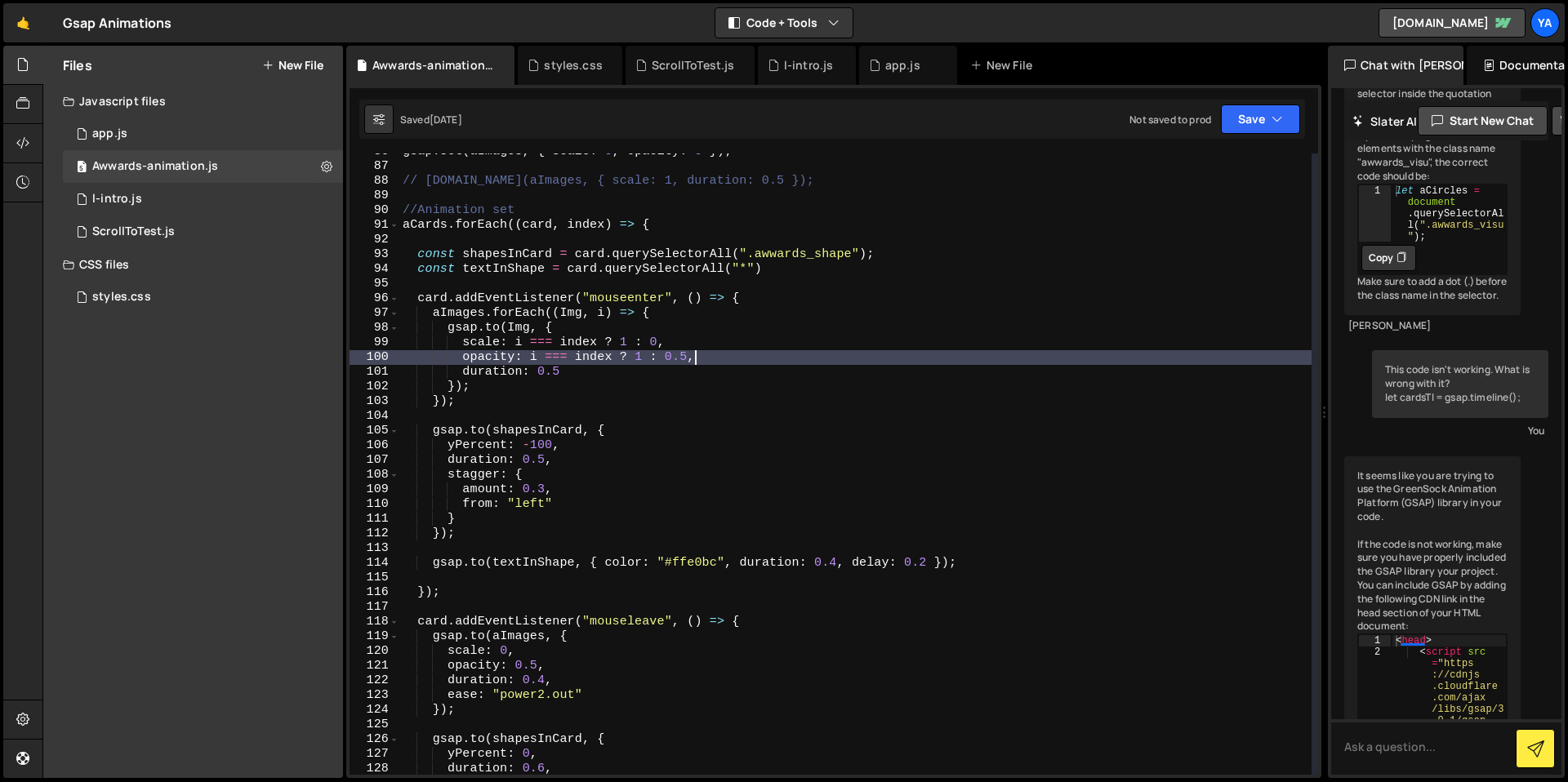
click at [725, 351] on div "gsap . set ( aImages , { scale : 0 , opacity : 0 }) ; // [DOMAIN_NAME](aImages,…" at bounding box center [855, 470] width 912 height 651
click at [678, 359] on div "gsap . set ( aImages , { scale : 0 , opacity : 0 }) ; // [DOMAIN_NAME](aImages,…" at bounding box center [855, 470] width 912 height 651
click at [634, 367] on div "gsap . set ( aImages , { scale : 0 , opacity : 0 }) ; // [DOMAIN_NAME](aImages,…" at bounding box center [855, 470] width 912 height 651
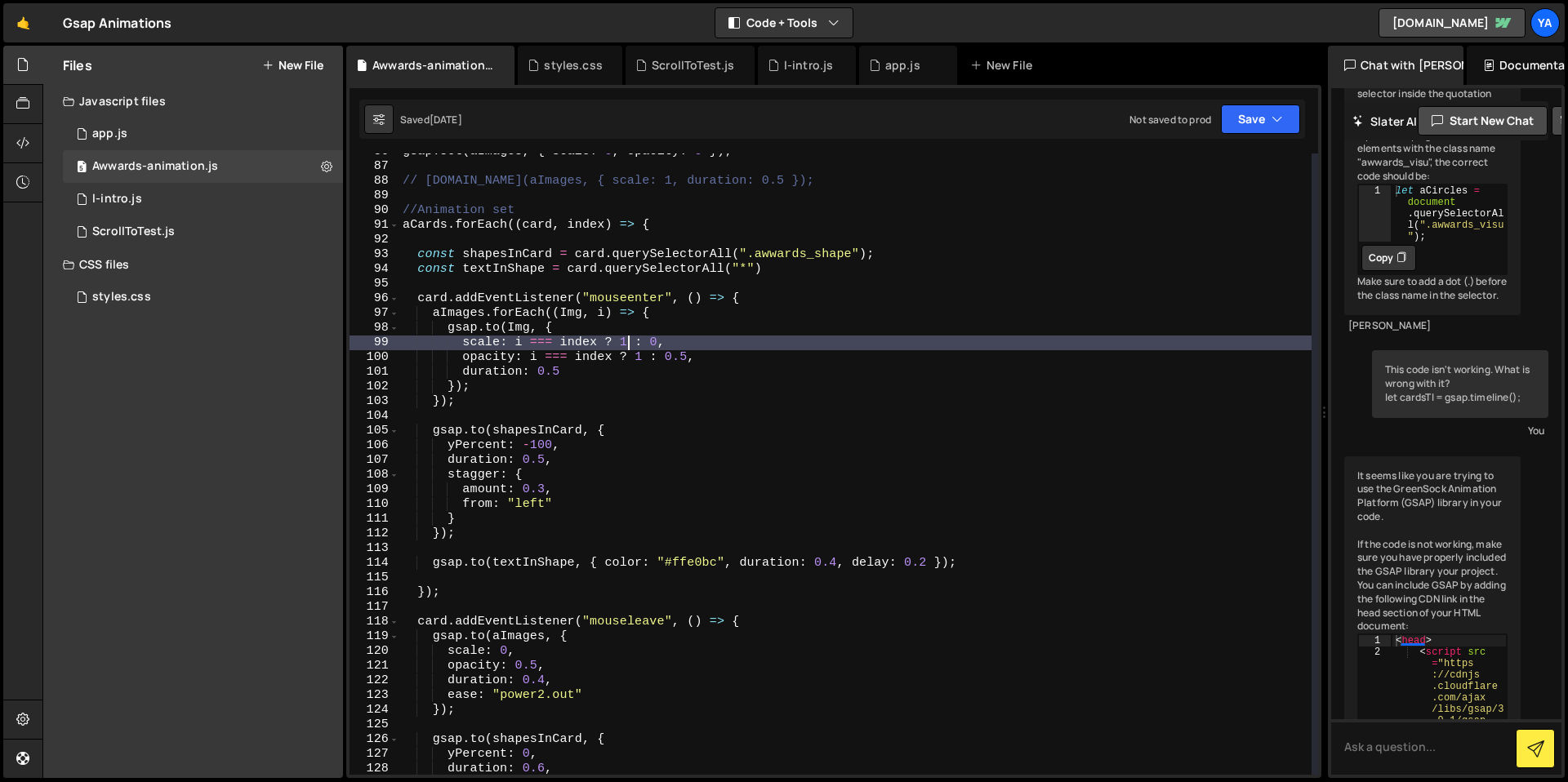
click at [629, 341] on div "gsap . set ( aImages , { scale : 0 , opacity : 0 }) ; // [DOMAIN_NAME](aImages,…" at bounding box center [855, 470] width 912 height 651
click at [671, 338] on div "gsap . set ( aImages , { scale : 0 , opacity : 0 }) ; // [DOMAIN_NAME](aImages,…" at bounding box center [855, 470] width 912 height 651
click at [676, 338] on div "gsap . set ( aImages , { scale : 0 , opacity : 0 }) ; // [DOMAIN_NAME](aImages,…" at bounding box center [855, 470] width 912 height 651
click at [700, 339] on div "gsap . set ( aImages , { scale : 0 , opacity : 0 }) ; // [DOMAIN_NAME](aImages,…" at bounding box center [855, 470] width 912 height 651
click at [690, 346] on div "gsap . set ( aImages , { scale : 0 , opacity : 0 }) ; // [DOMAIN_NAME](aImages,…" at bounding box center [855, 470] width 912 height 651
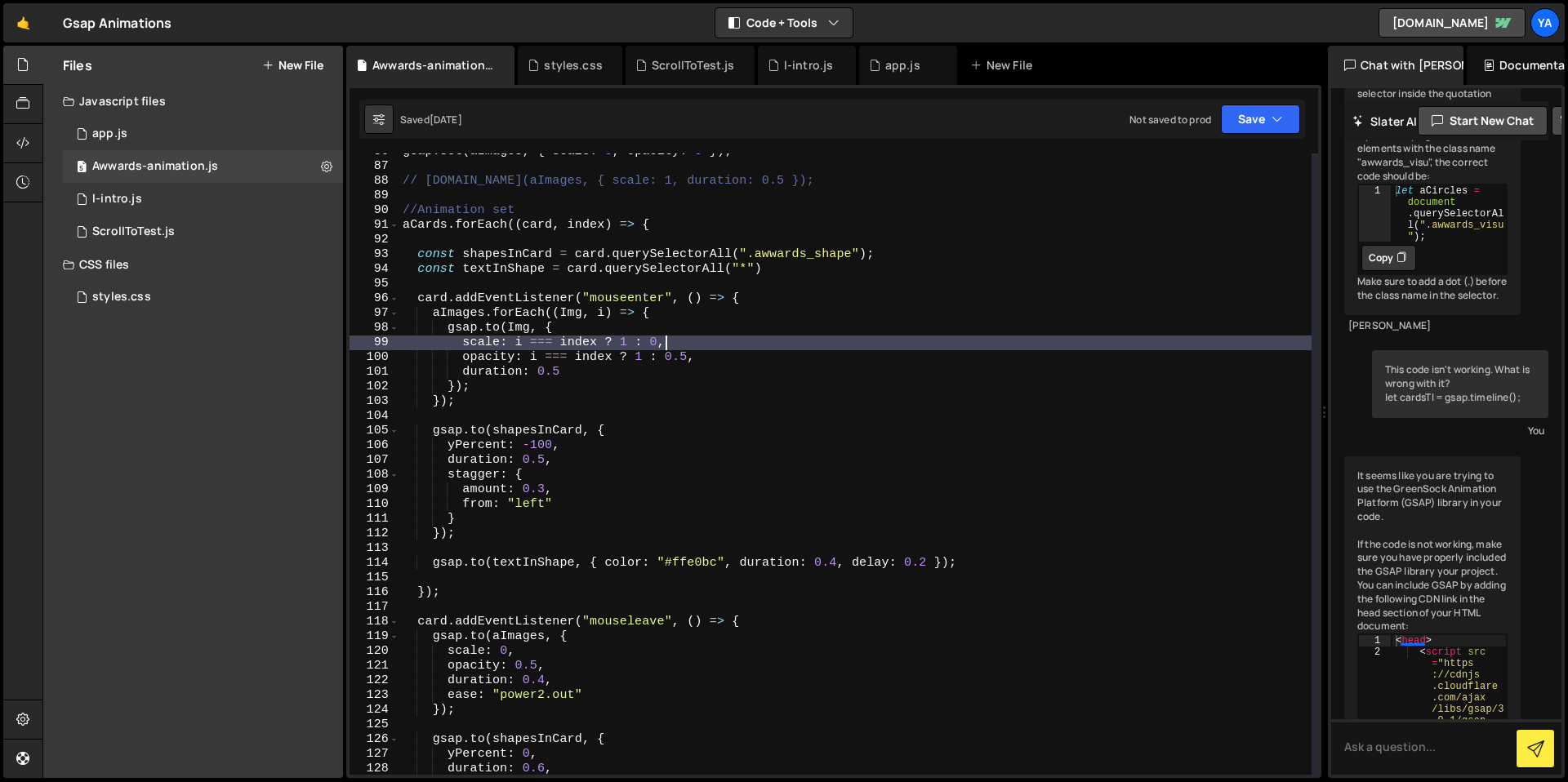
click at [806, 328] on div "gsap . set ( aImages , { scale : 0 , opacity : 0 }) ; // [DOMAIN_NAME](aImages,…" at bounding box center [855, 470] width 912 height 651
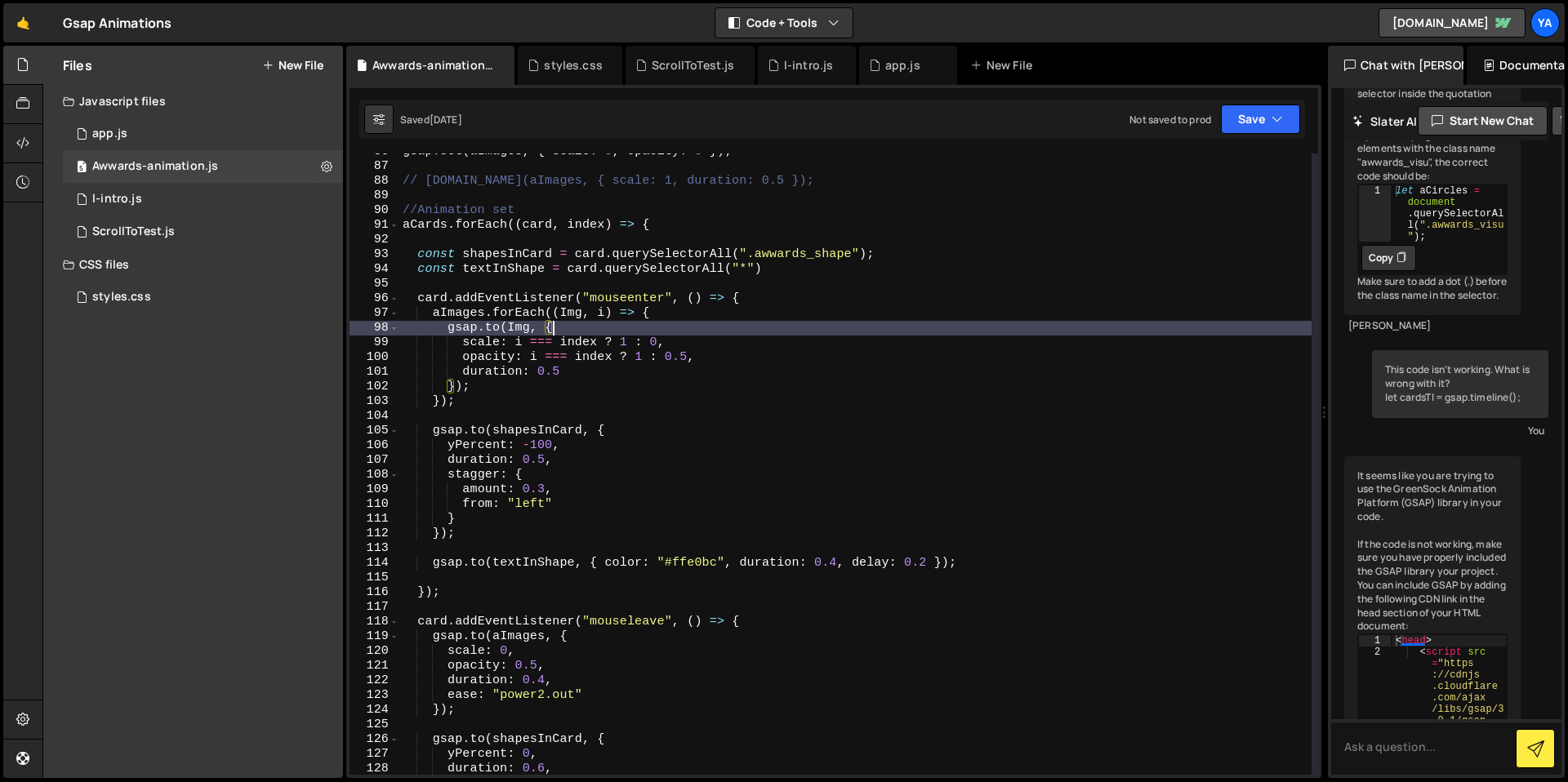
click at [762, 351] on div "gsap . set ( aImages , { scale : 0 , opacity : 0 }) ; // [DOMAIN_NAME](aImages,…" at bounding box center [855, 470] width 912 height 651
click at [825, 333] on div "gsap . set ( aImages , { scale : 0 , opacity : 0 }) ; // [DOMAIN_NAME](aImages,…" at bounding box center [855, 470] width 912 height 651
click at [696, 360] on div "gsap . set ( aImages , { scale : 0 , opacity : 0 }) ; // [DOMAIN_NAME](aImages,…" at bounding box center [855, 470] width 912 height 651
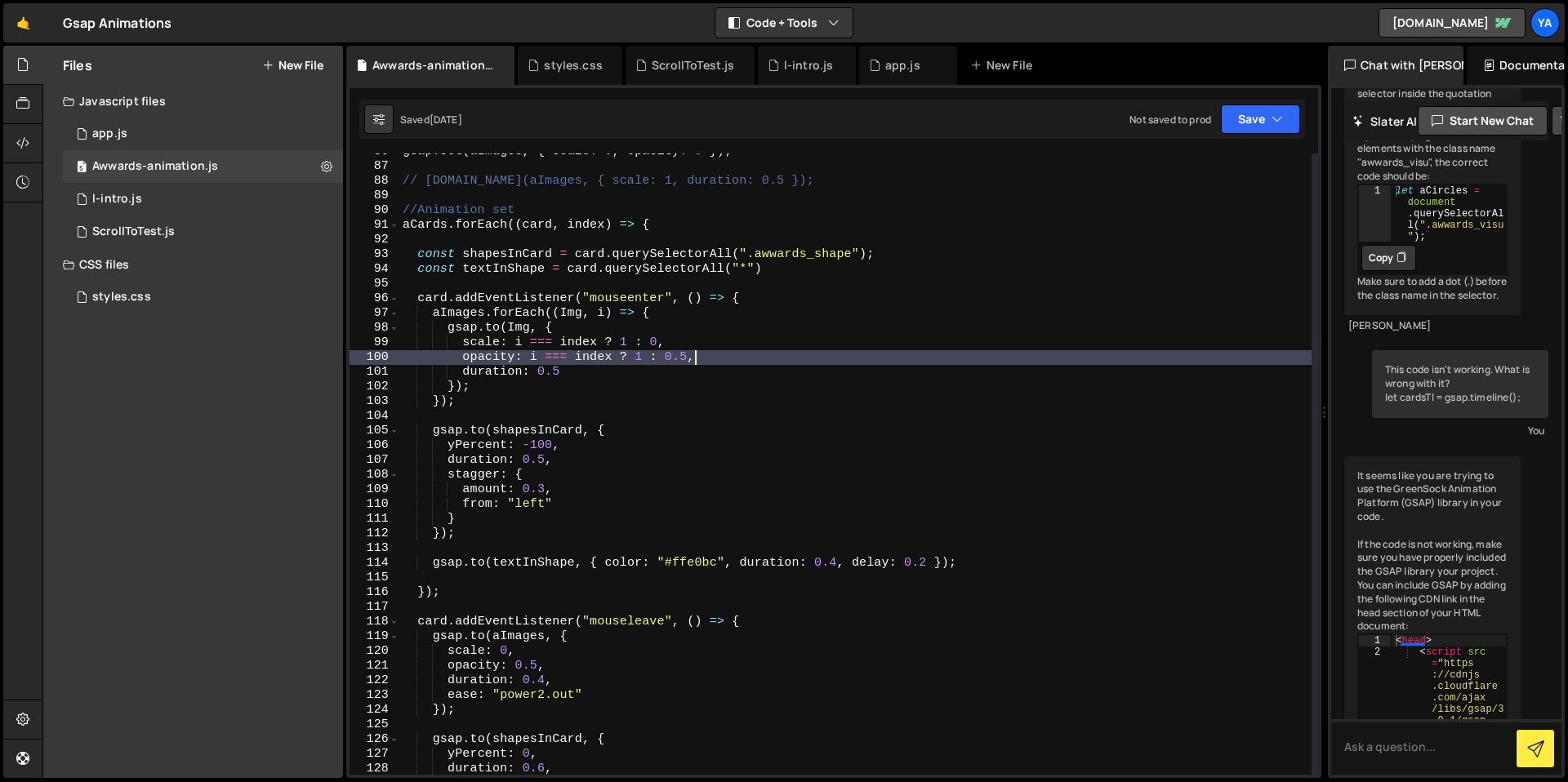
click at [699, 360] on div "gsap . set ( aImages , { scale : 0 , opacity : 0 }) ; // [DOMAIN_NAME](aImages,…" at bounding box center [855, 470] width 912 height 651
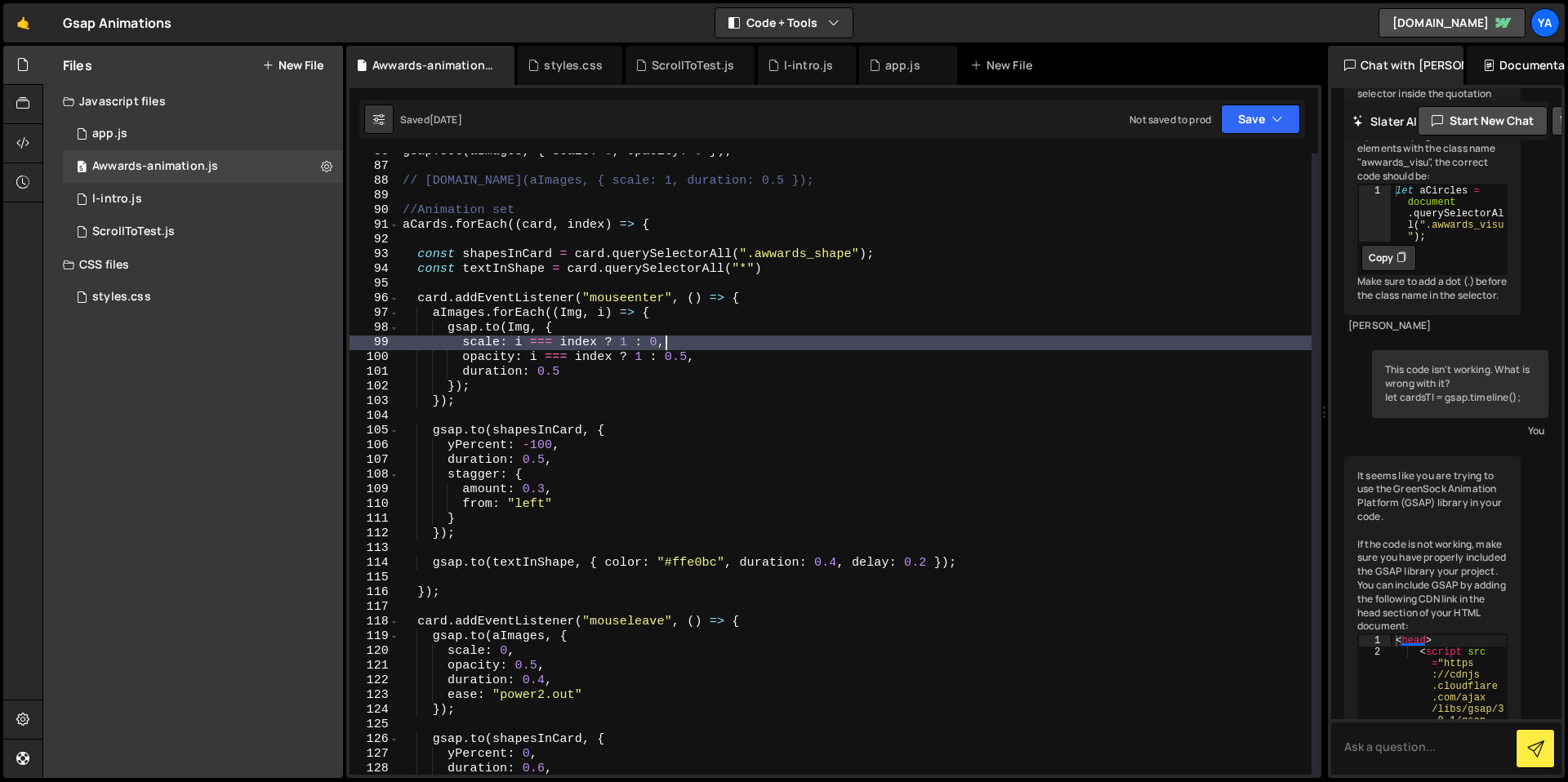
click at [723, 346] on div "gsap . set ( aImages , { scale : 0 , opacity : 0 }) ; // [DOMAIN_NAME](aImages,…" at bounding box center [855, 470] width 912 height 651
click at [740, 339] on div "gsap . set ( aImages , { scale : 0 , opacity : 0 }) ; // [DOMAIN_NAME](aImages,…" at bounding box center [855, 470] width 912 height 651
click at [749, 337] on div "gsap . set ( aImages , { scale : 0 , opacity : 0 }) ; // [DOMAIN_NAME](aImages,…" at bounding box center [855, 470] width 912 height 651
click at [721, 396] on div "gsap . set ( aImages , { scale : 0 , opacity : 0 }) ; // [DOMAIN_NAME](aImages,…" at bounding box center [855, 470] width 912 height 651
type textarea "});"
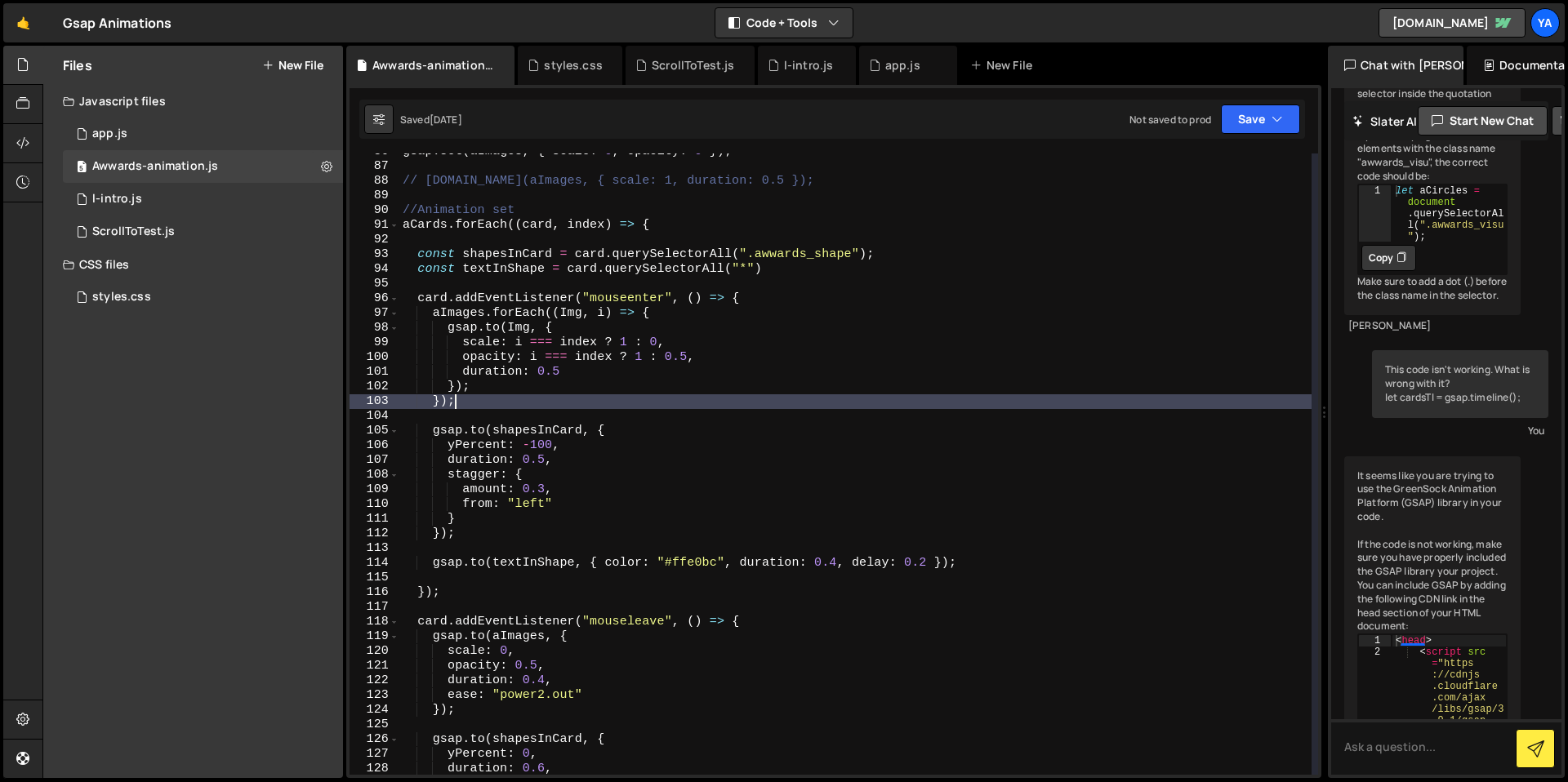
click at [783, 287] on div "gsap . set ( aImages , { scale : 0 , opacity : 0 }) ; // [DOMAIN_NAME](aImages,…" at bounding box center [855, 470] width 912 height 651
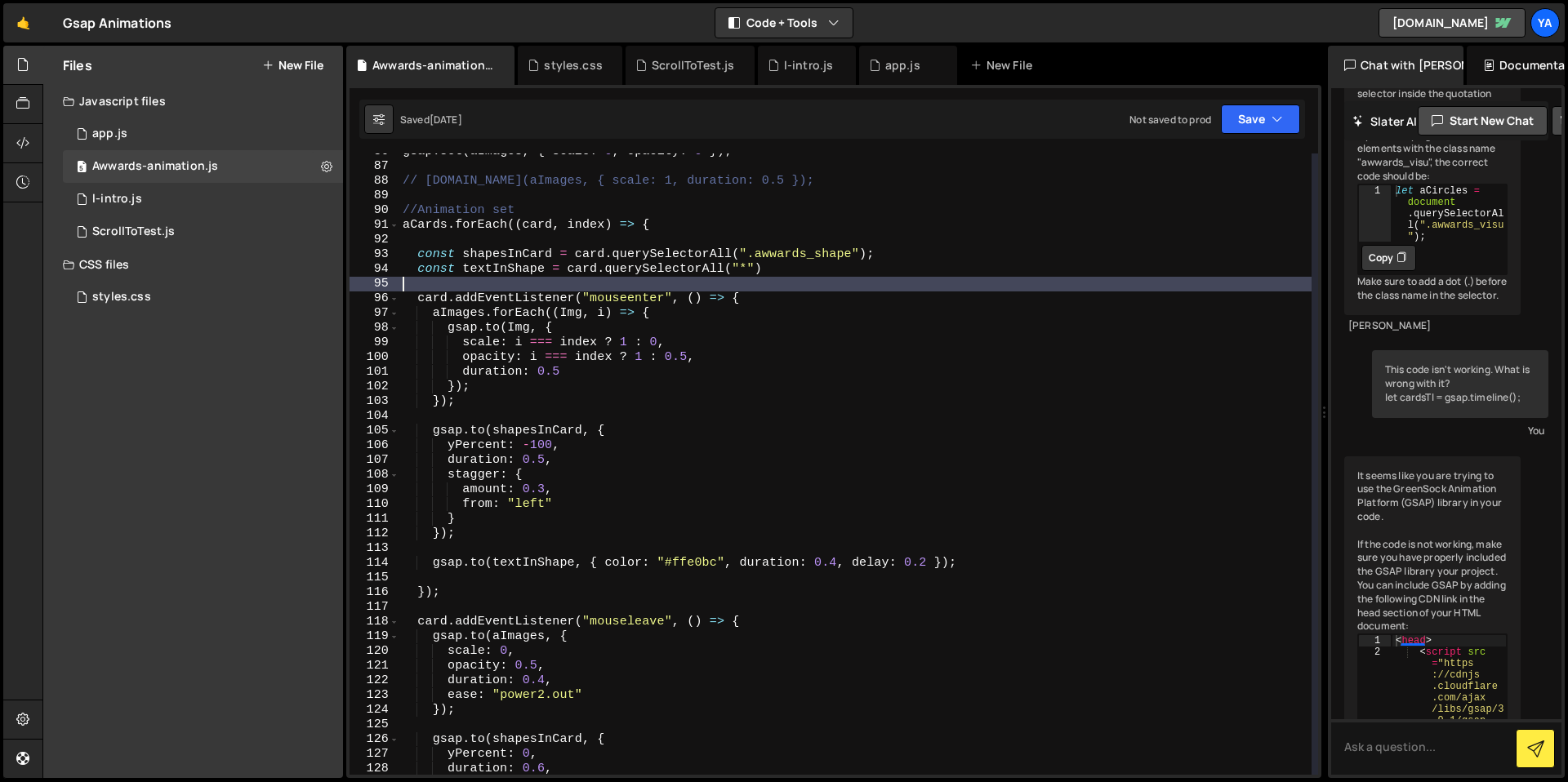
click at [804, 297] on div "gsap . set ( aImages , { scale : 0 , opacity : 0 }) ; // [DOMAIN_NAME](aImages,…" at bounding box center [855, 470] width 912 height 651
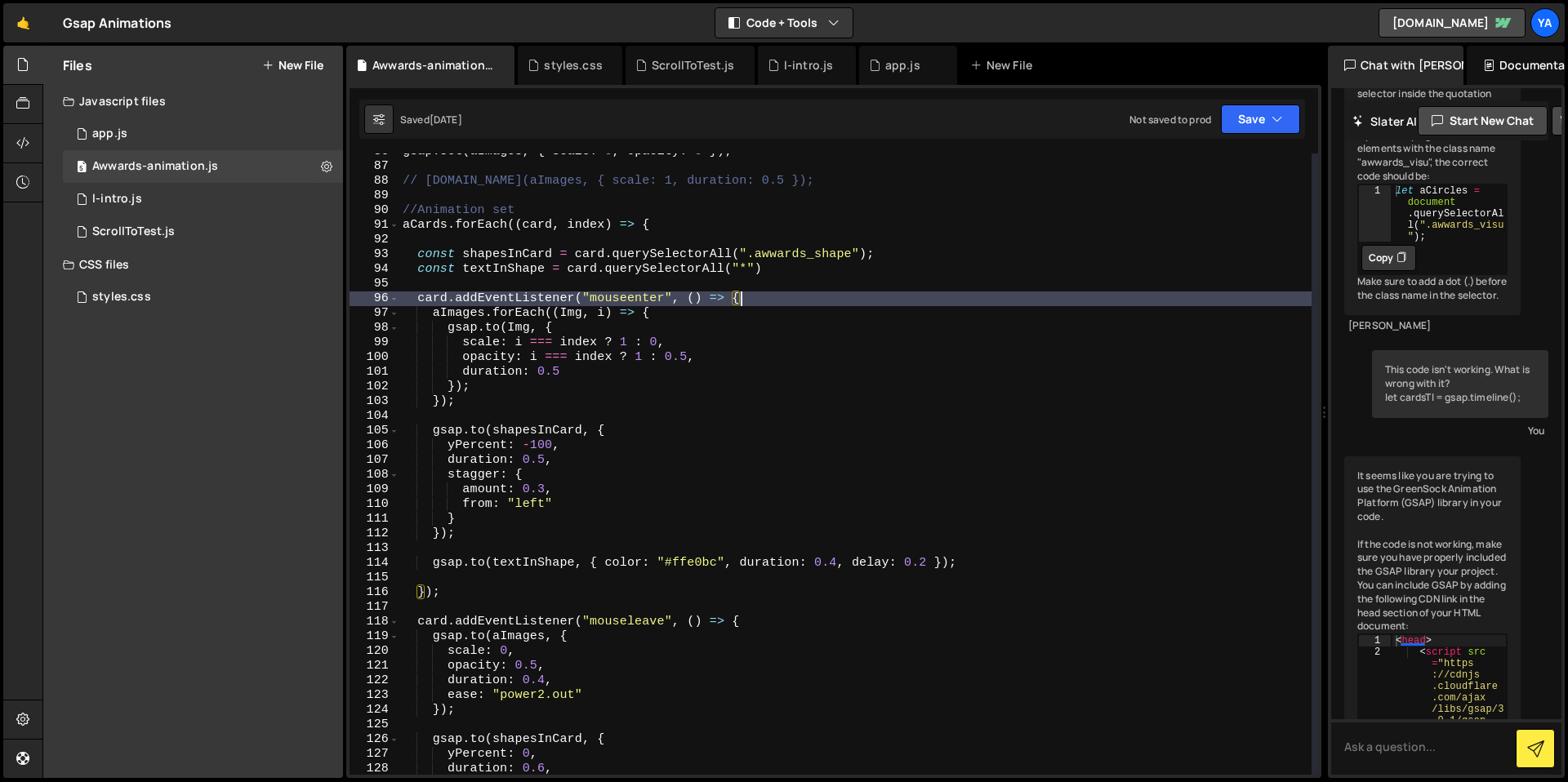
click at [774, 333] on div "gsap . set ( aImages , { scale : 0 , opacity : 0 }) ; // [DOMAIN_NAME](aImages,…" at bounding box center [855, 470] width 912 height 651
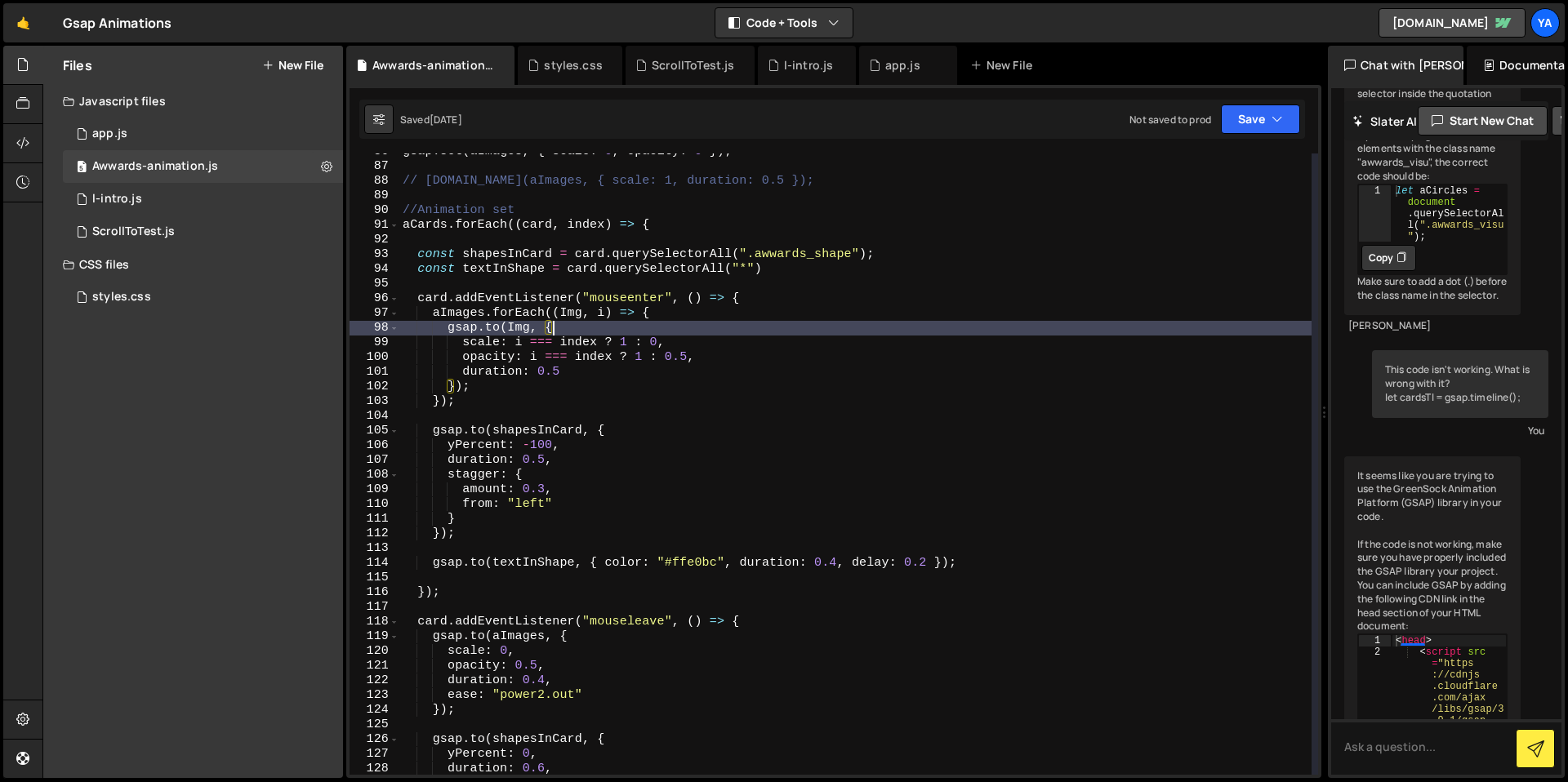
click at [760, 345] on div "gsap . set ( aImages , { scale : 0 , opacity : 0 }) ; // [DOMAIN_NAME](aImages,…" at bounding box center [855, 470] width 912 height 651
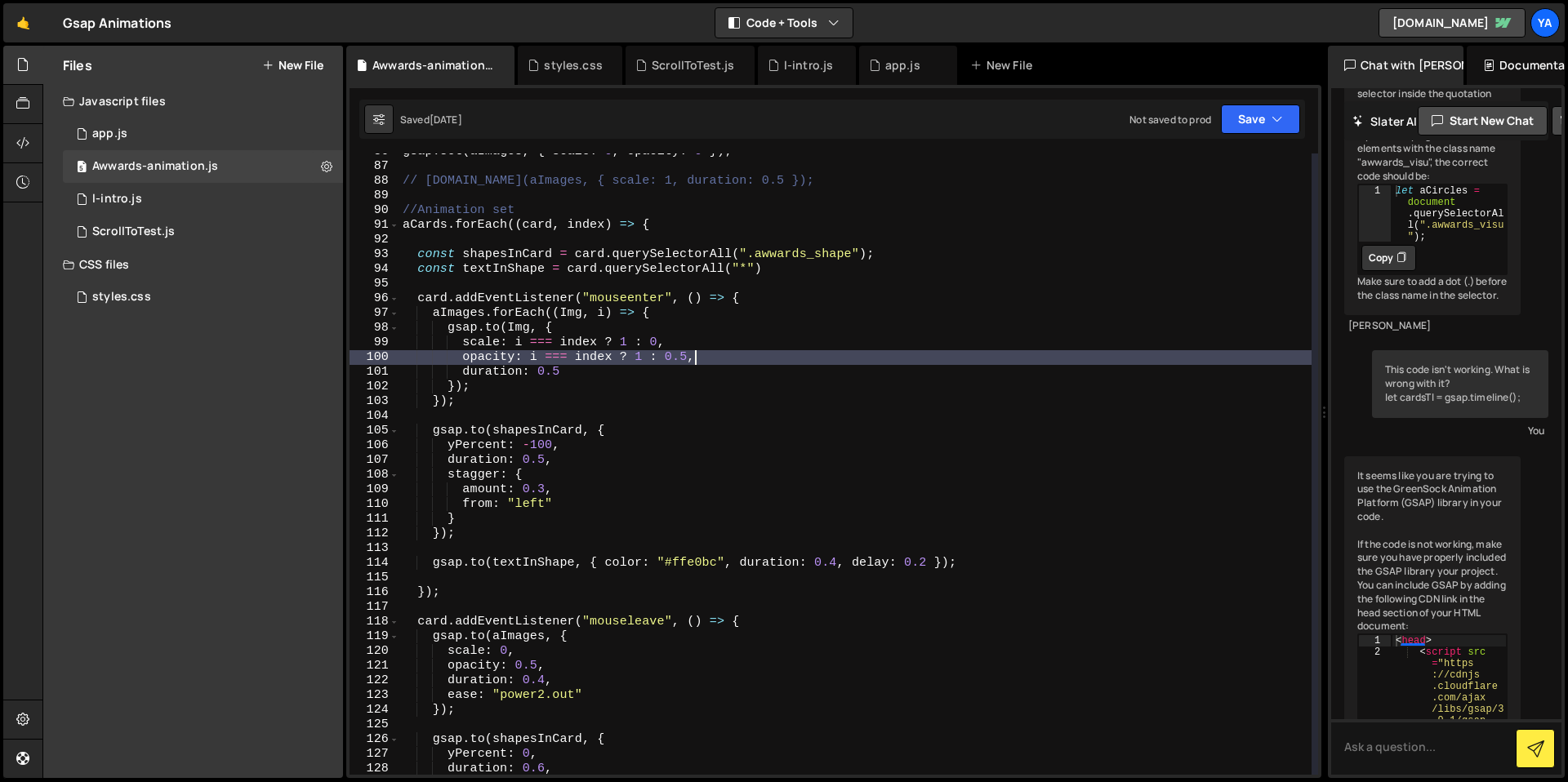
click at [725, 363] on div "gsap . set ( aImages , { scale : 0 , opacity : 0 }) ; // [DOMAIN_NAME](aImages,…" at bounding box center [855, 470] width 912 height 651
type textarea "opacity: i === index ? 1 : 0.5,"
click at [873, 246] on div "gsap . set ( aImages , { scale : 0 , opacity : 0 }) ; // [DOMAIN_NAME](aImages,…" at bounding box center [855, 470] width 912 height 651
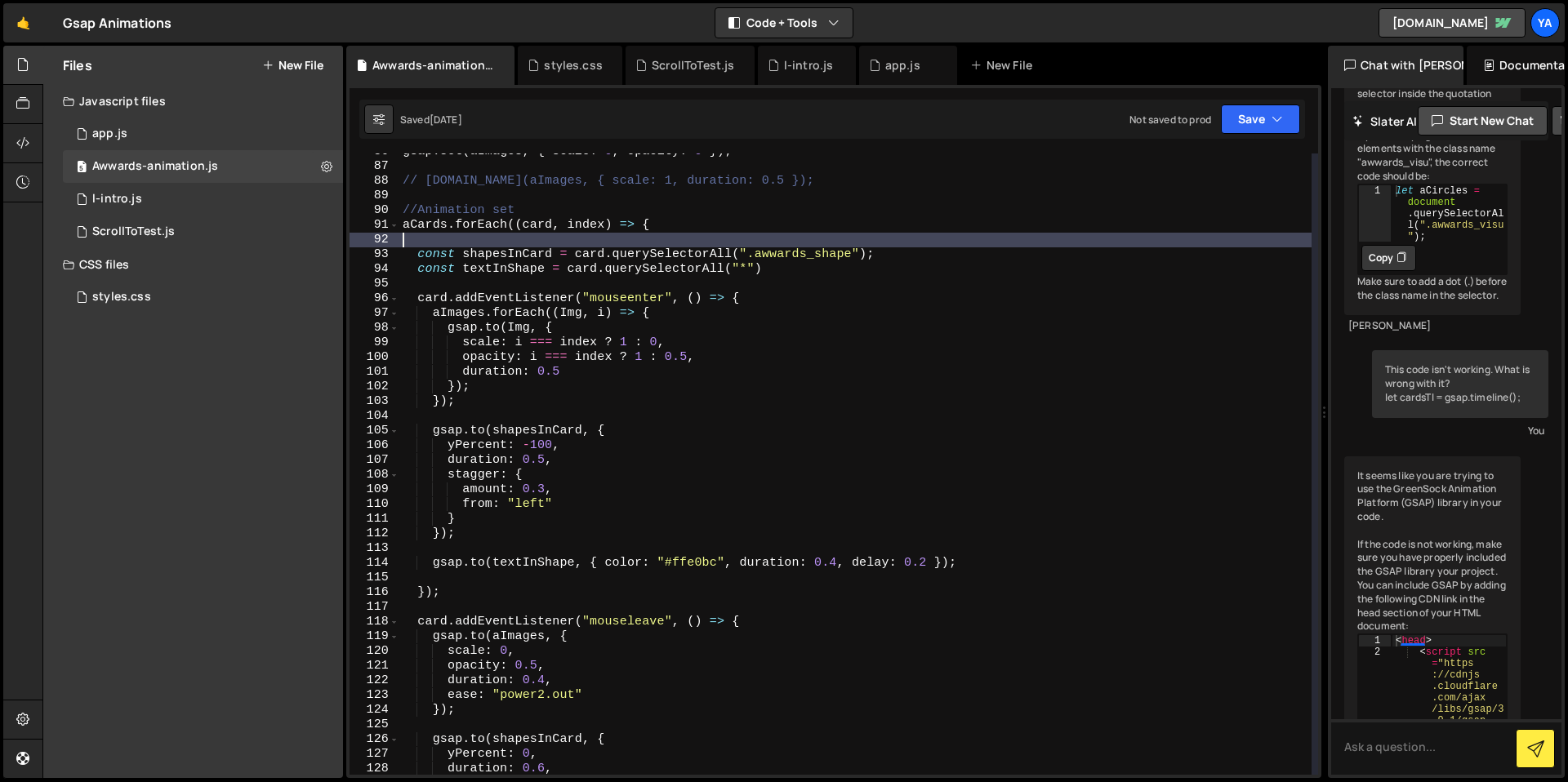
click at [873, 246] on div "gsap . set ( aImages , { scale : 0 , opacity : 0 }) ; // [DOMAIN_NAME](aImages,…" at bounding box center [855, 470] width 912 height 651
click at [888, 236] on div "gsap . set ( aImages , { scale : 0 , opacity : 0 }) ; // [DOMAIN_NAME](aImages,…" at bounding box center [855, 470] width 912 height 651
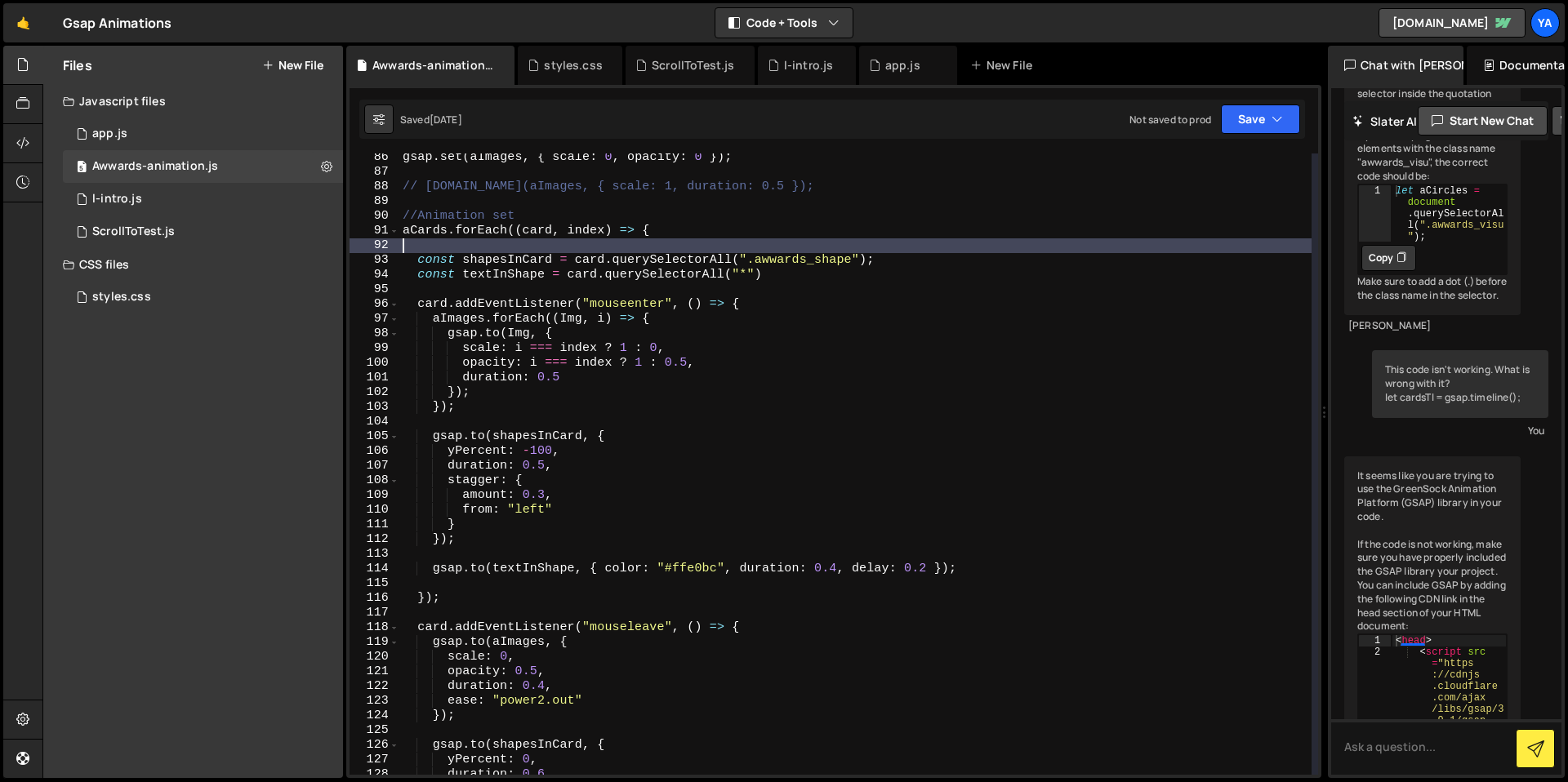
scroll to position [1246, 0]
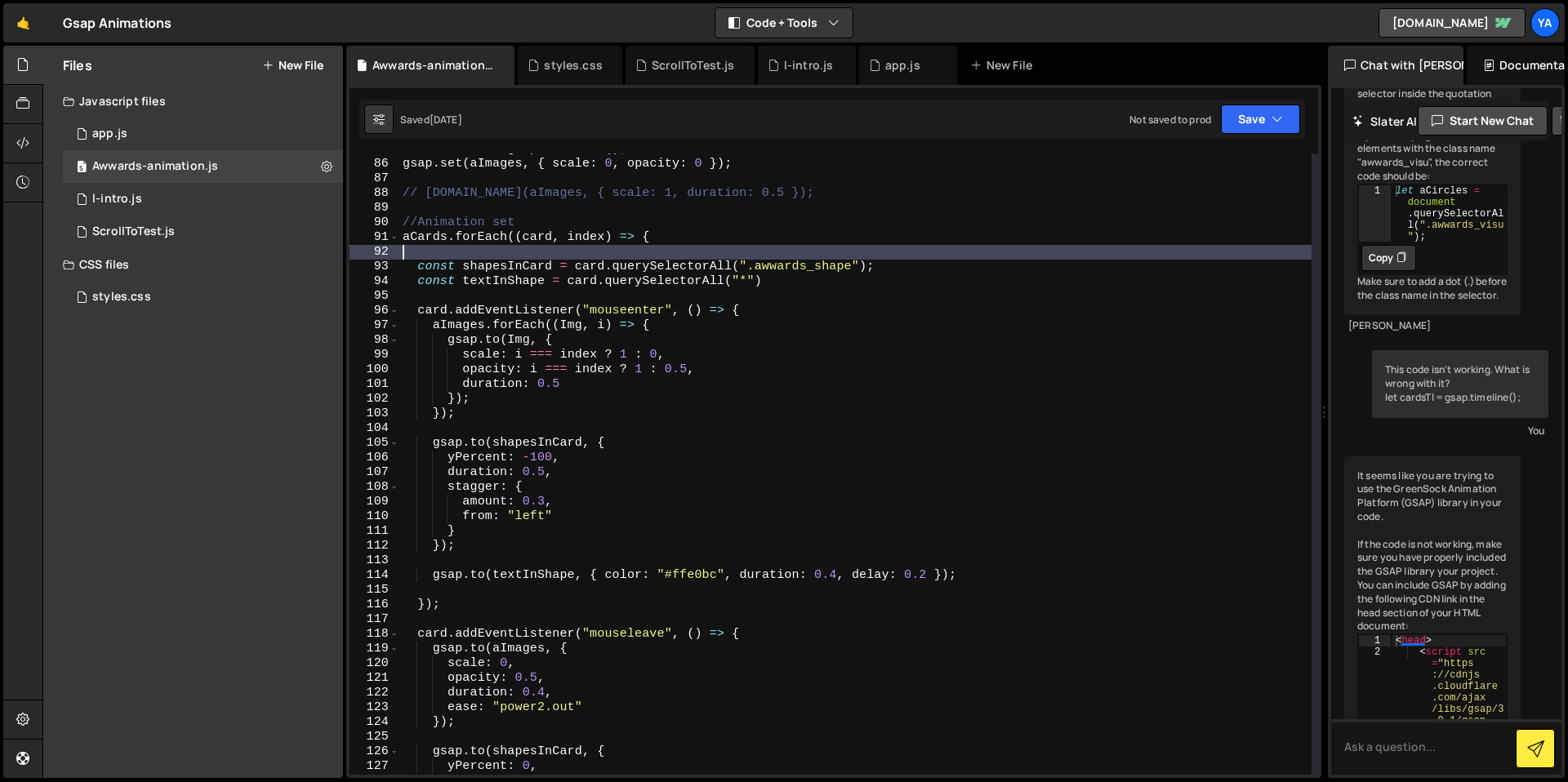
click at [699, 244] on div "let hoverTl = gsap . timeline ( ) ; gsap . set ( aImages , { scale : 0 , opacit…" at bounding box center [855, 467] width 912 height 651
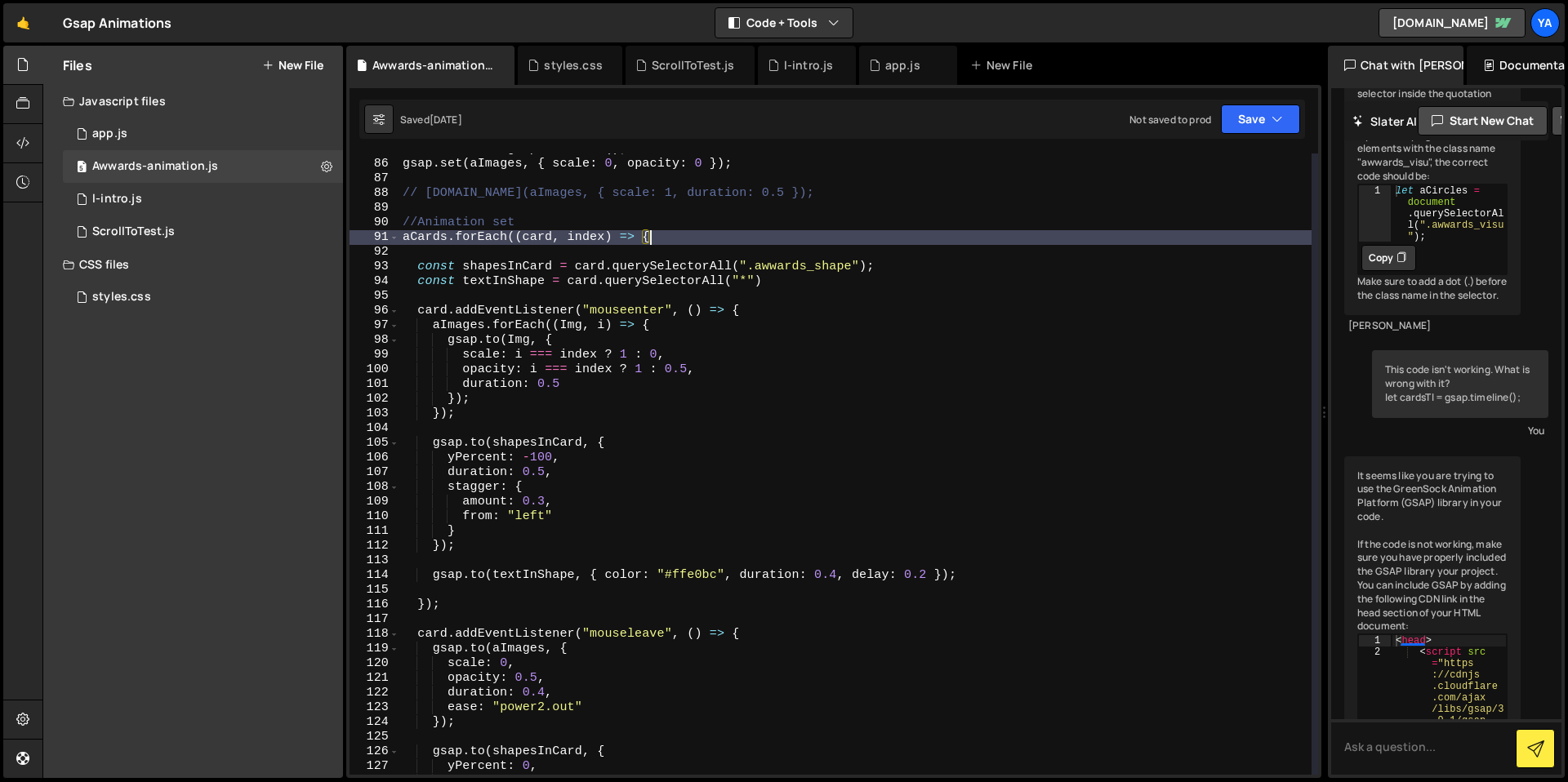
click at [756, 227] on div "let hoverTl = gsap . timeline ( ) ; gsap . set ( aImages , { scale : 0 , opacit…" at bounding box center [855, 467] width 912 height 651
type textarea "//Animation set"
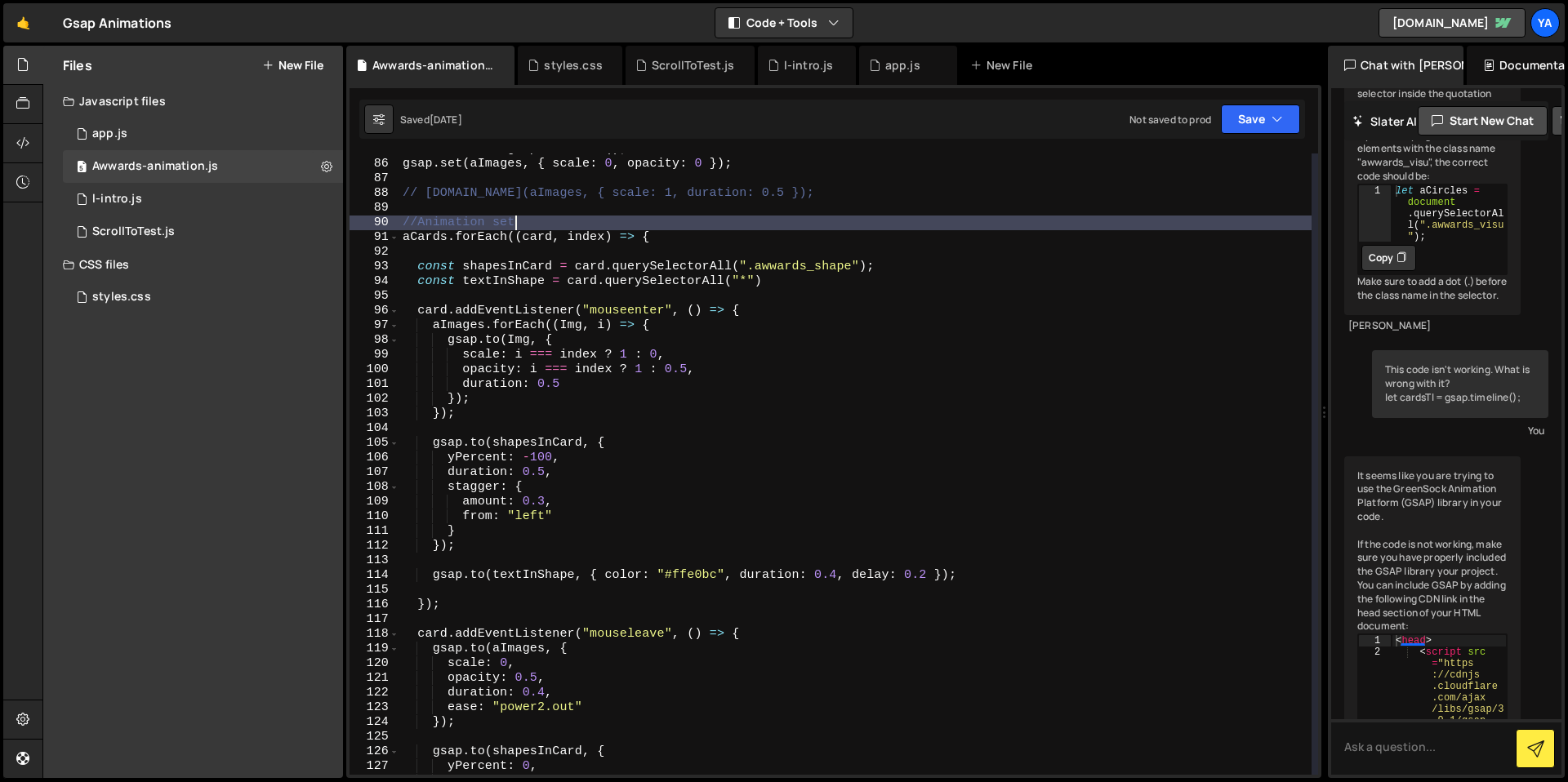
click at [771, 225] on div "let hoverTl = gsap . timeline ( ) ; gsap . set ( aImages , { scale : 0 , opacit…" at bounding box center [855, 467] width 912 height 651
click at [795, 221] on div "let hoverTl = gsap . timeline ( ) ; gsap . set ( aImages , { scale : 0 , opacit…" at bounding box center [855, 467] width 912 height 651
click at [728, 256] on div "let hoverTl = gsap . timeline ( ) ; gsap . set ( aImages , { scale : 0 , opacit…" at bounding box center [855, 467] width 912 height 651
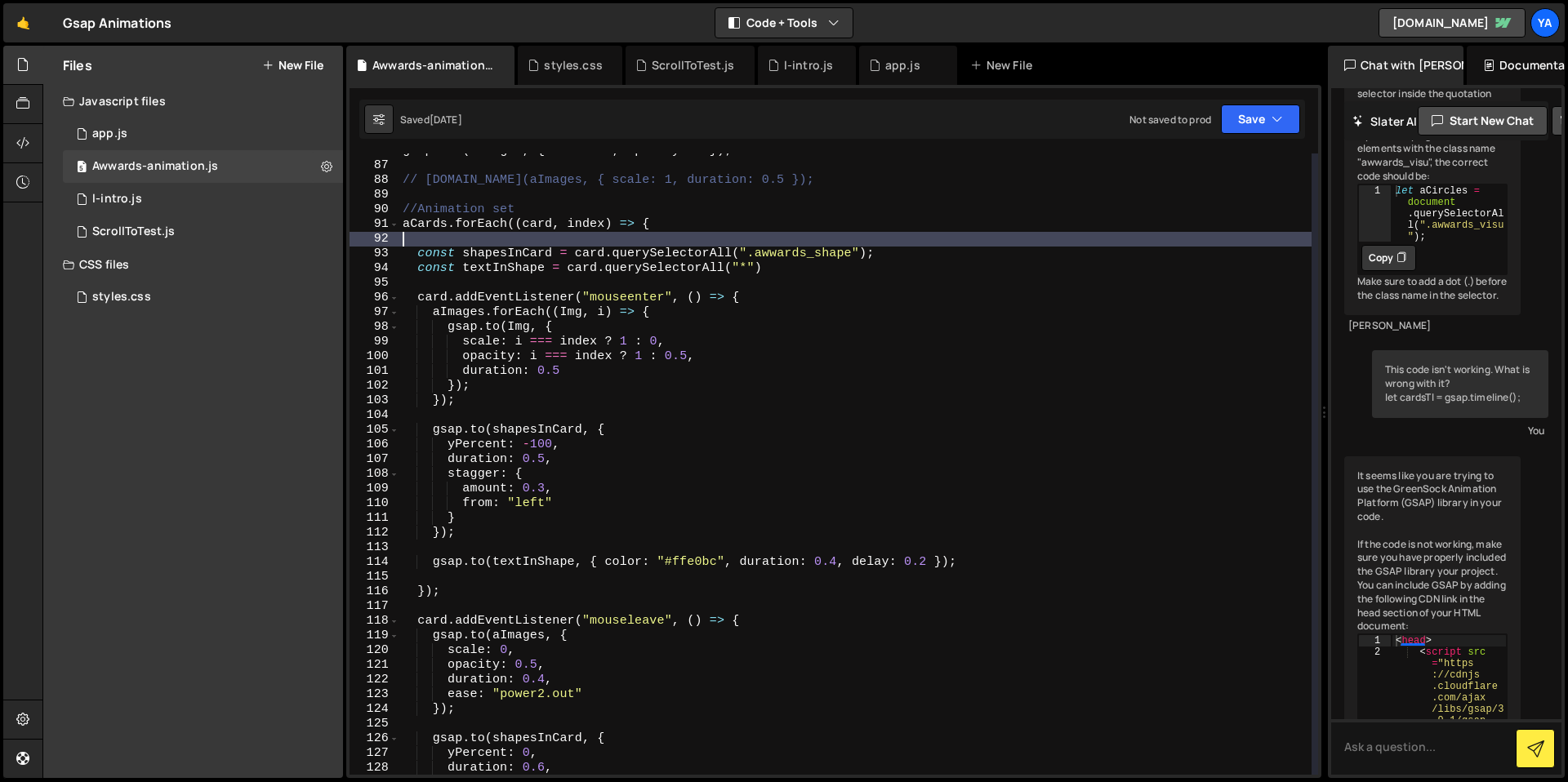
scroll to position [1259, 0]
click at [791, 321] on div "gsap . set ( aImages , { scale : 0 , opacity : 0 }) ; // [DOMAIN_NAME](aImages,…" at bounding box center [855, 469] width 912 height 651
type textarea "[DOMAIN_NAME](Img, {"
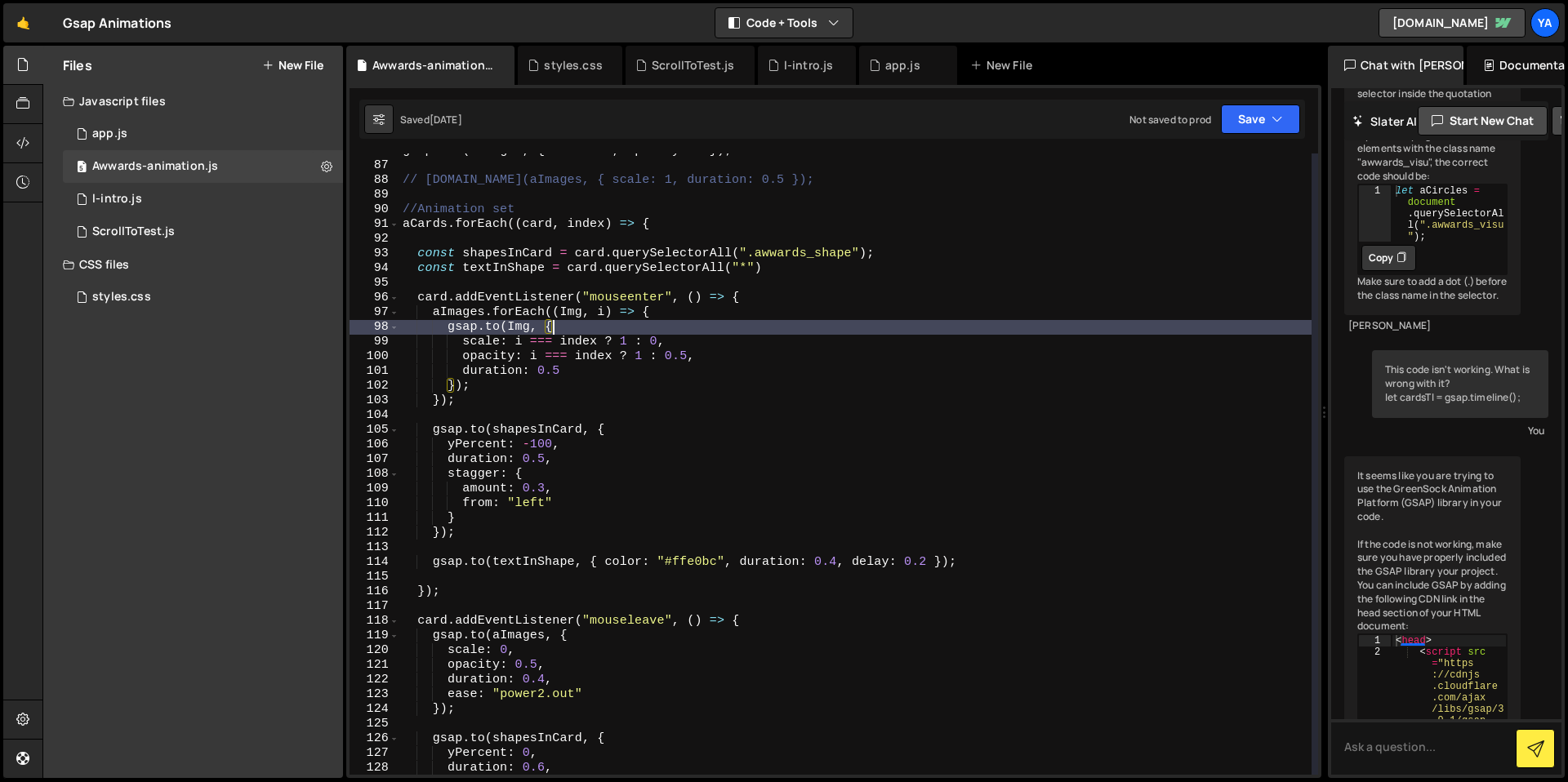
click at [813, 279] on div "gsap . set ( aImages , { scale : 0 , opacity : 0 }) ; // [DOMAIN_NAME](aImages,…" at bounding box center [855, 469] width 912 height 651
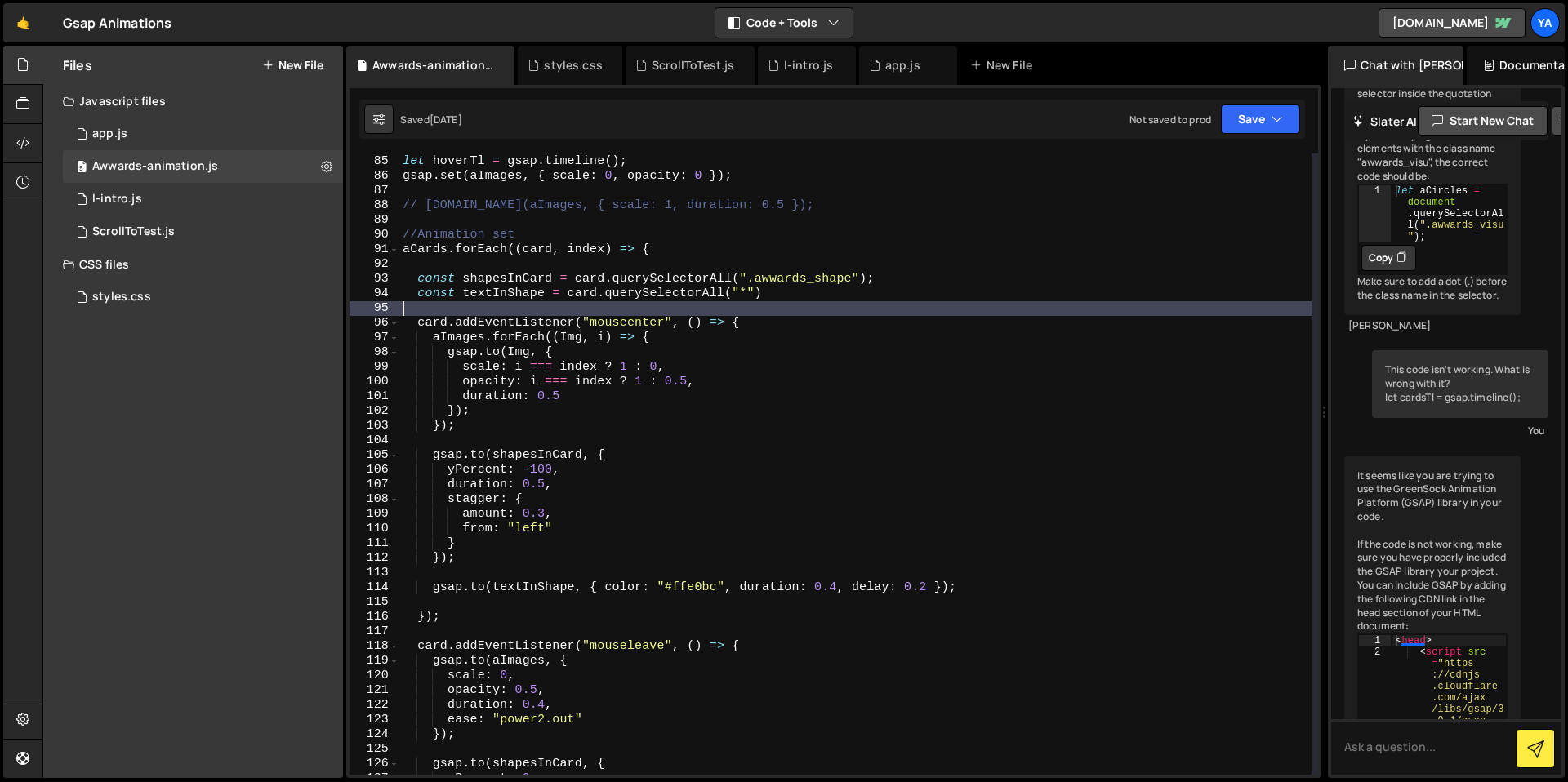
scroll to position [1228, 0]
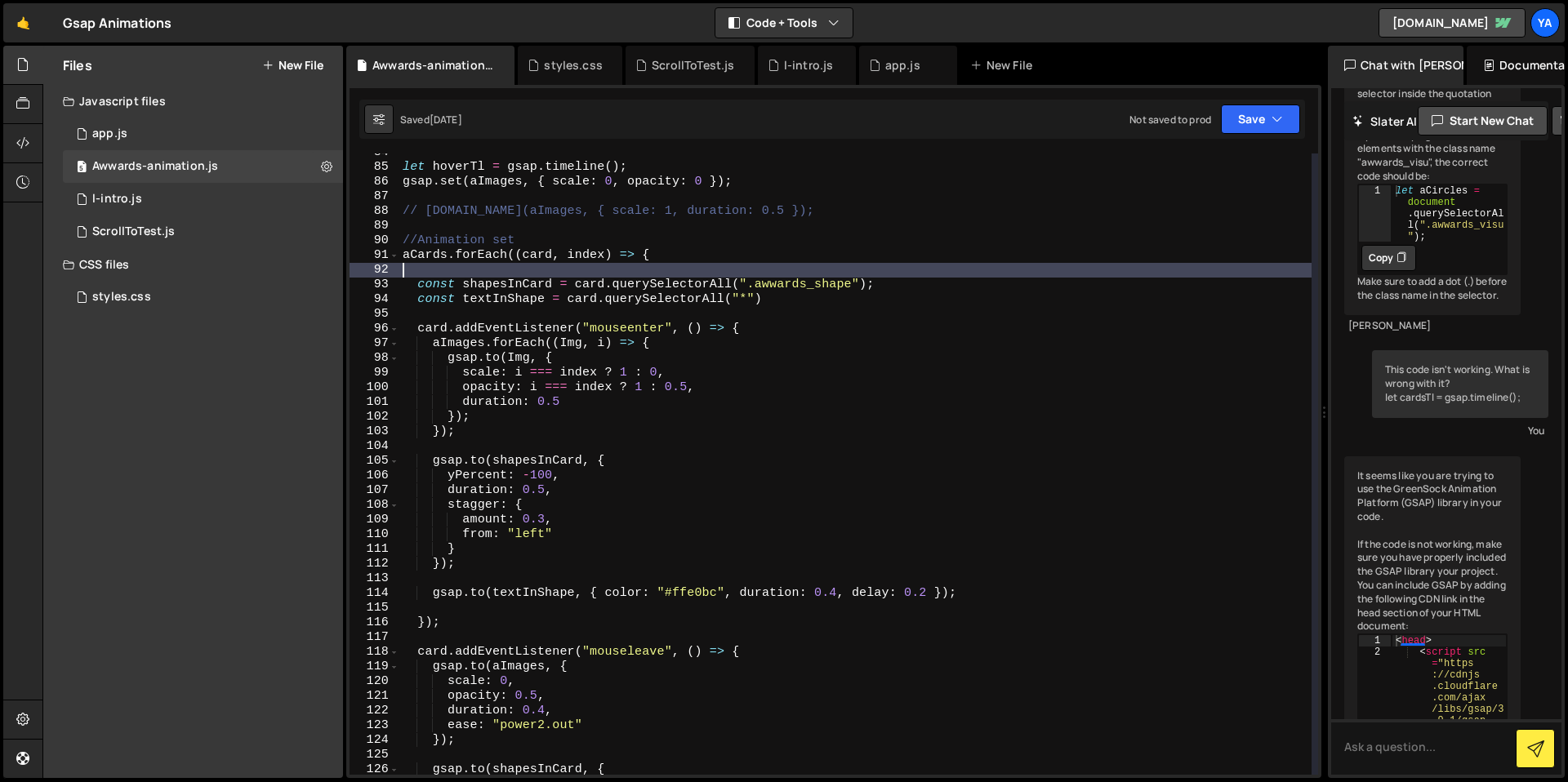
click at [755, 273] on div "let hoverTl = gsap . timeline ( ) ; gsap . set ( aImages , { scale : 0 , opacit…" at bounding box center [855, 470] width 912 height 651
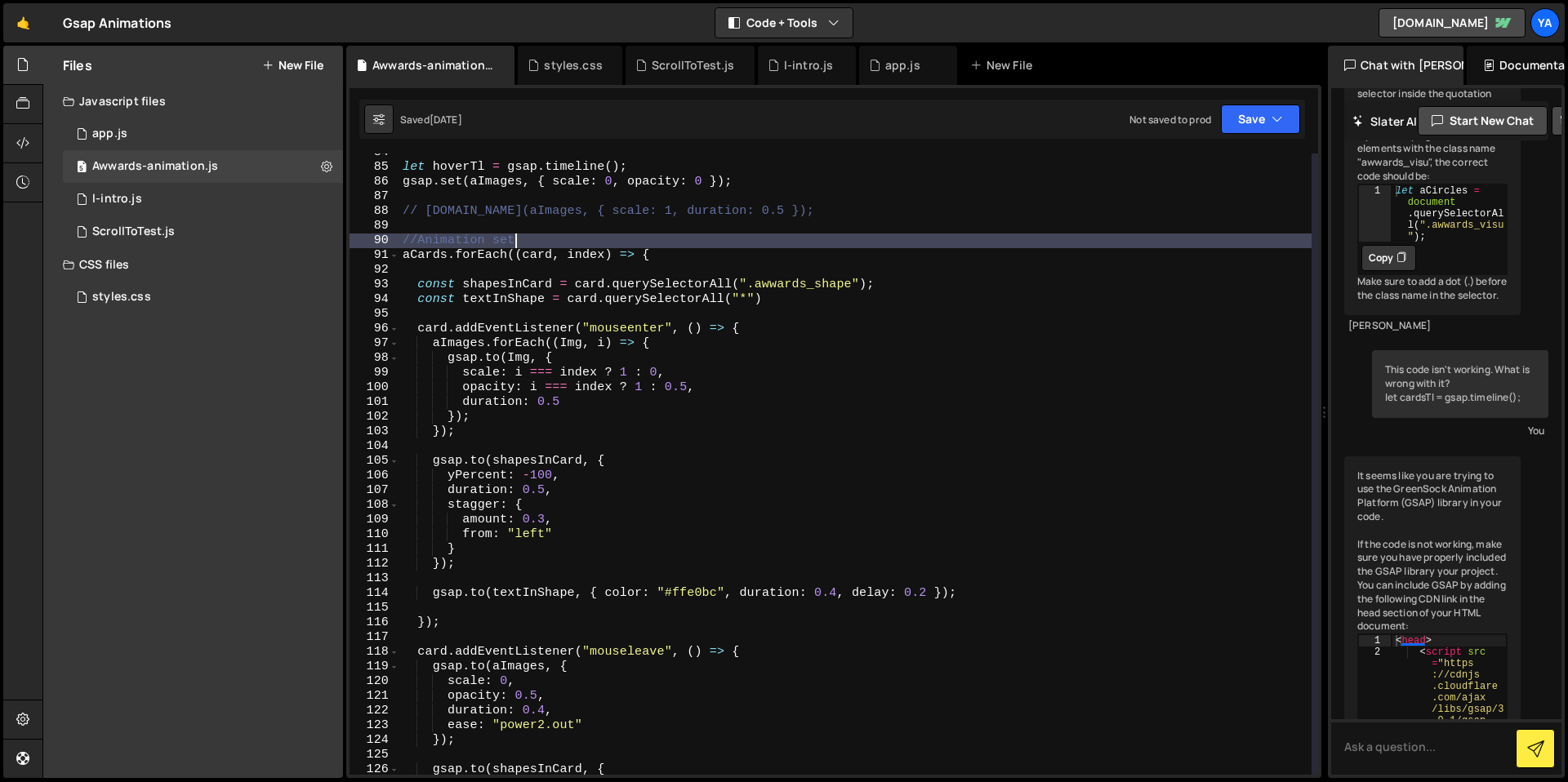
click at [790, 248] on div "let hoverTl = gsap . timeline ( ) ; gsap . set ( aImages , { scale : 0 , opacit…" at bounding box center [855, 470] width 912 height 651
type textarea "//Animation set"
click at [810, 241] on div "let hoverTl = gsap . timeline ( ) ; gsap . set ( aImages , { scale : 0 , opacit…" at bounding box center [855, 470] width 912 height 651
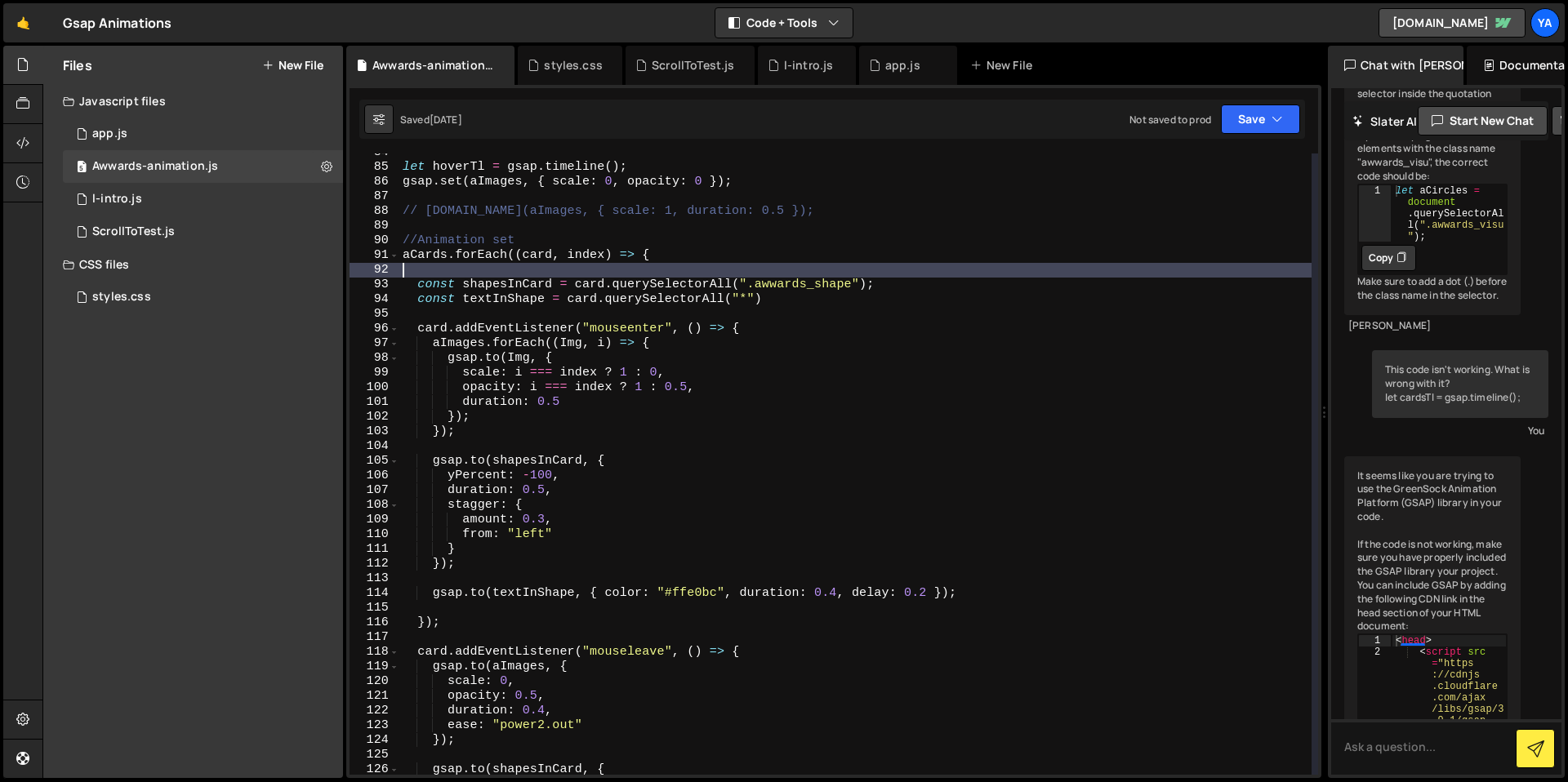
click at [817, 278] on div "let hoverTl = gsap . timeline ( ) ; gsap . set ( aImages , { scale : 0 , opacit…" at bounding box center [855, 470] width 912 height 651
click at [783, 295] on div "let hoverTl = gsap . timeline ( ) ; gsap . set ( aImages , { scale : 0 , opacit…" at bounding box center [855, 470] width 912 height 651
type textarea "const textInShape = card.querySelectorAll("*")"
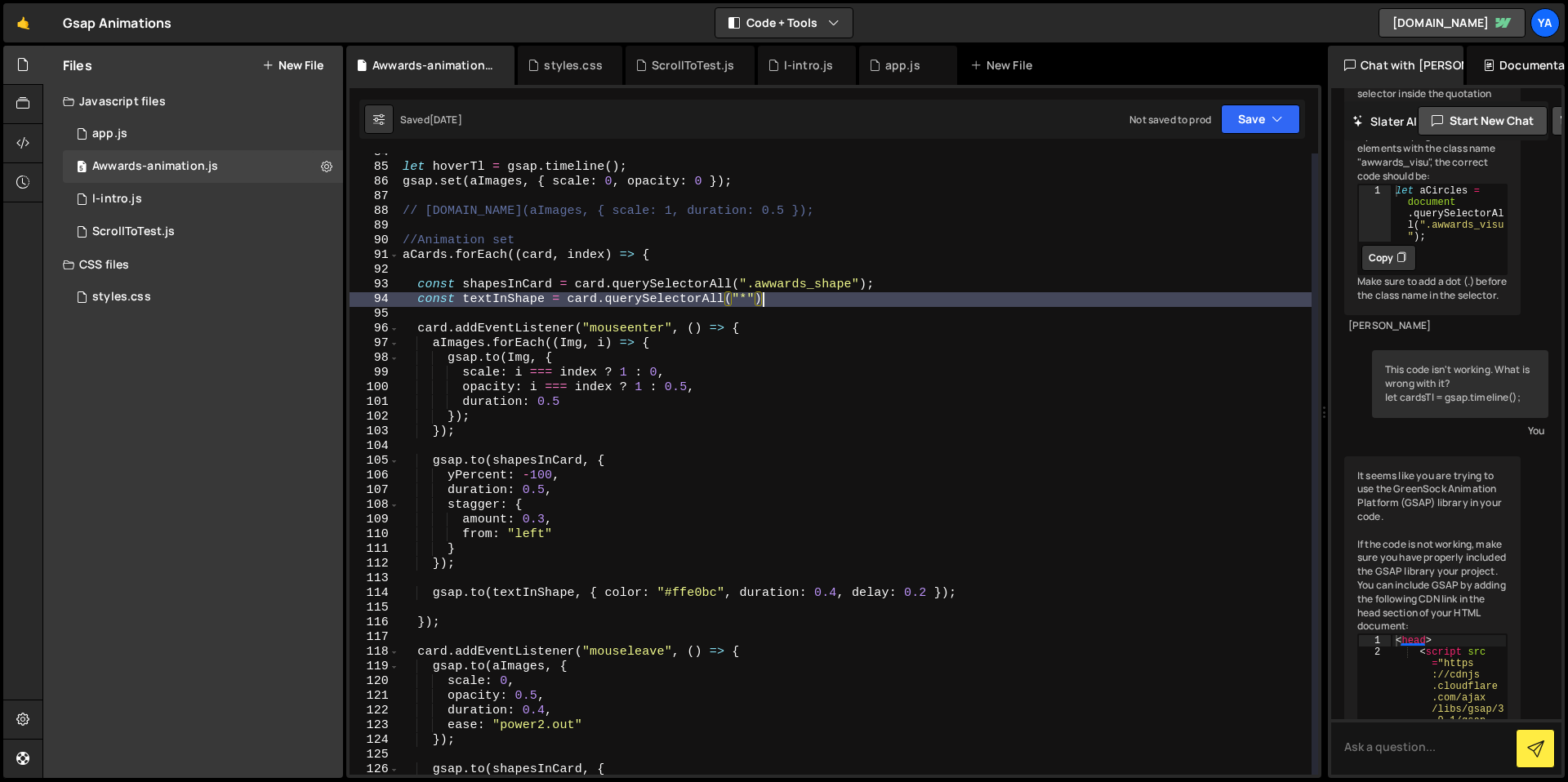
click at [770, 322] on div "let hoverTl = gsap . timeline ( ) ; gsap . set ( aImages , { scale : 0 , opacit…" at bounding box center [855, 470] width 912 height 651
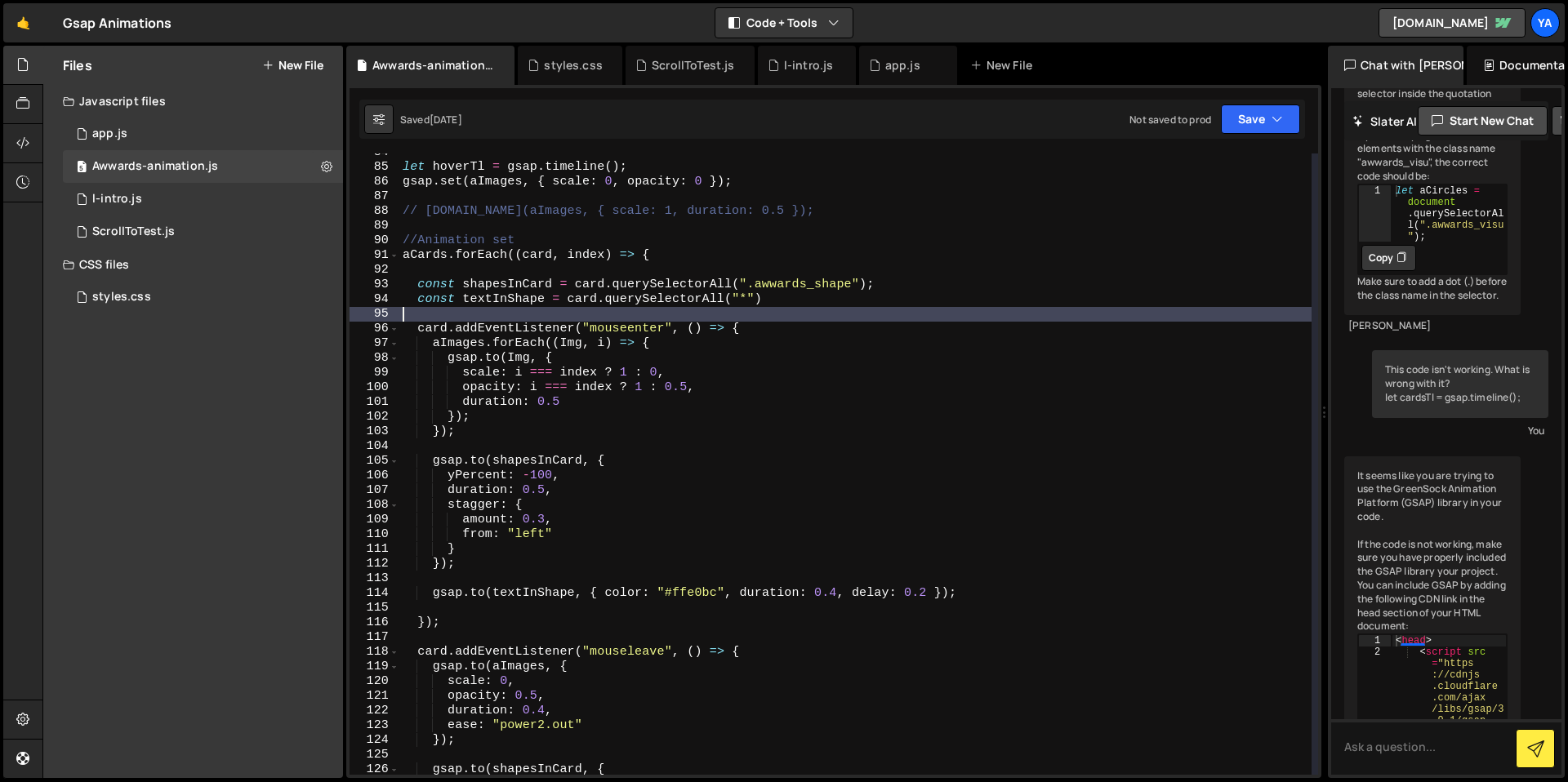
click at [725, 338] on div "let hoverTl = gsap . timeline ( ) ; gsap . set ( aImages , { scale : 0 , opacit…" at bounding box center [855, 470] width 912 height 651
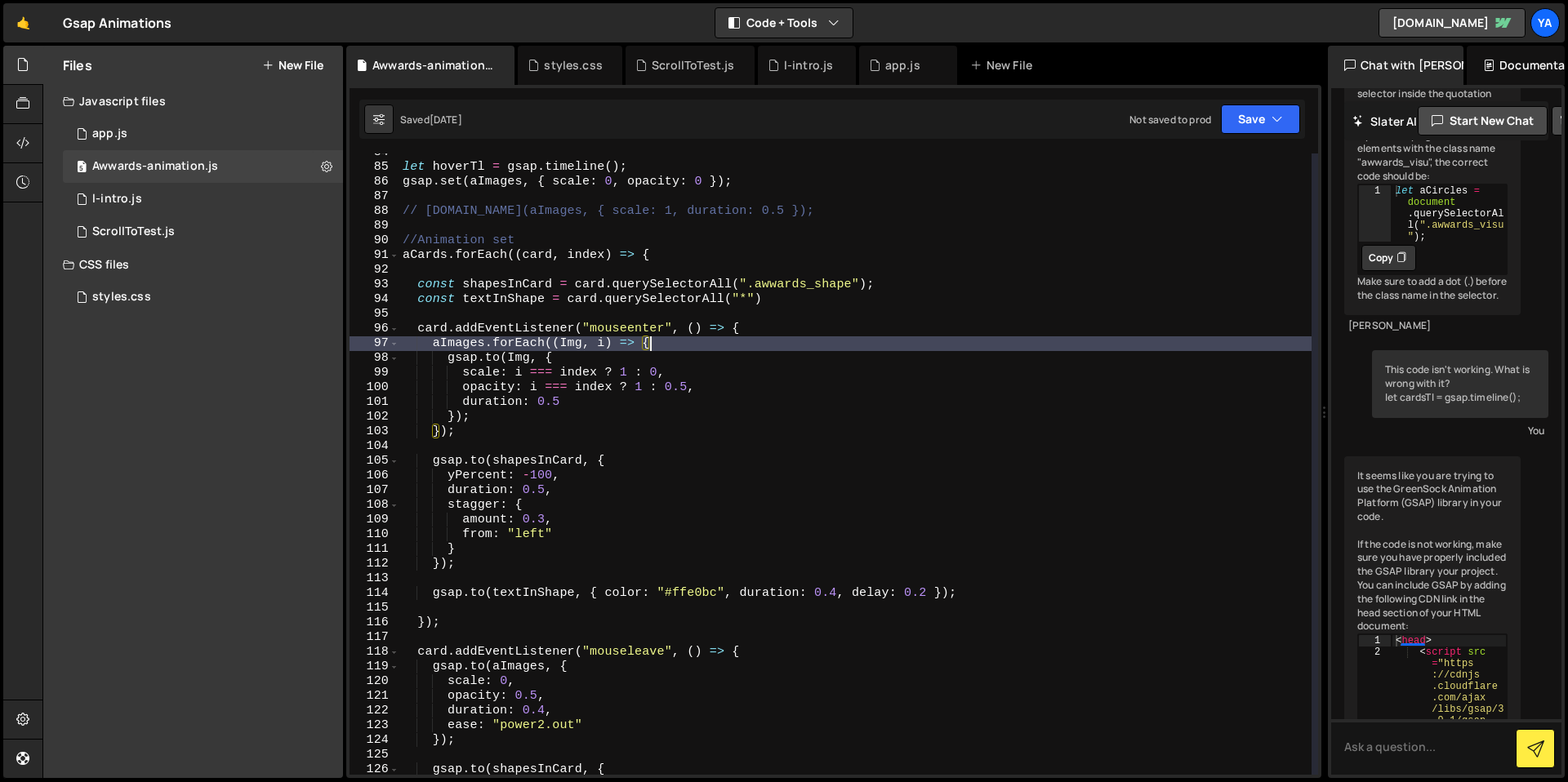
click at [748, 296] on div "let hoverTl = gsap . timeline ( ) ; gsap . set ( aImages , { scale : 0 , opacit…" at bounding box center [855, 470] width 912 height 651
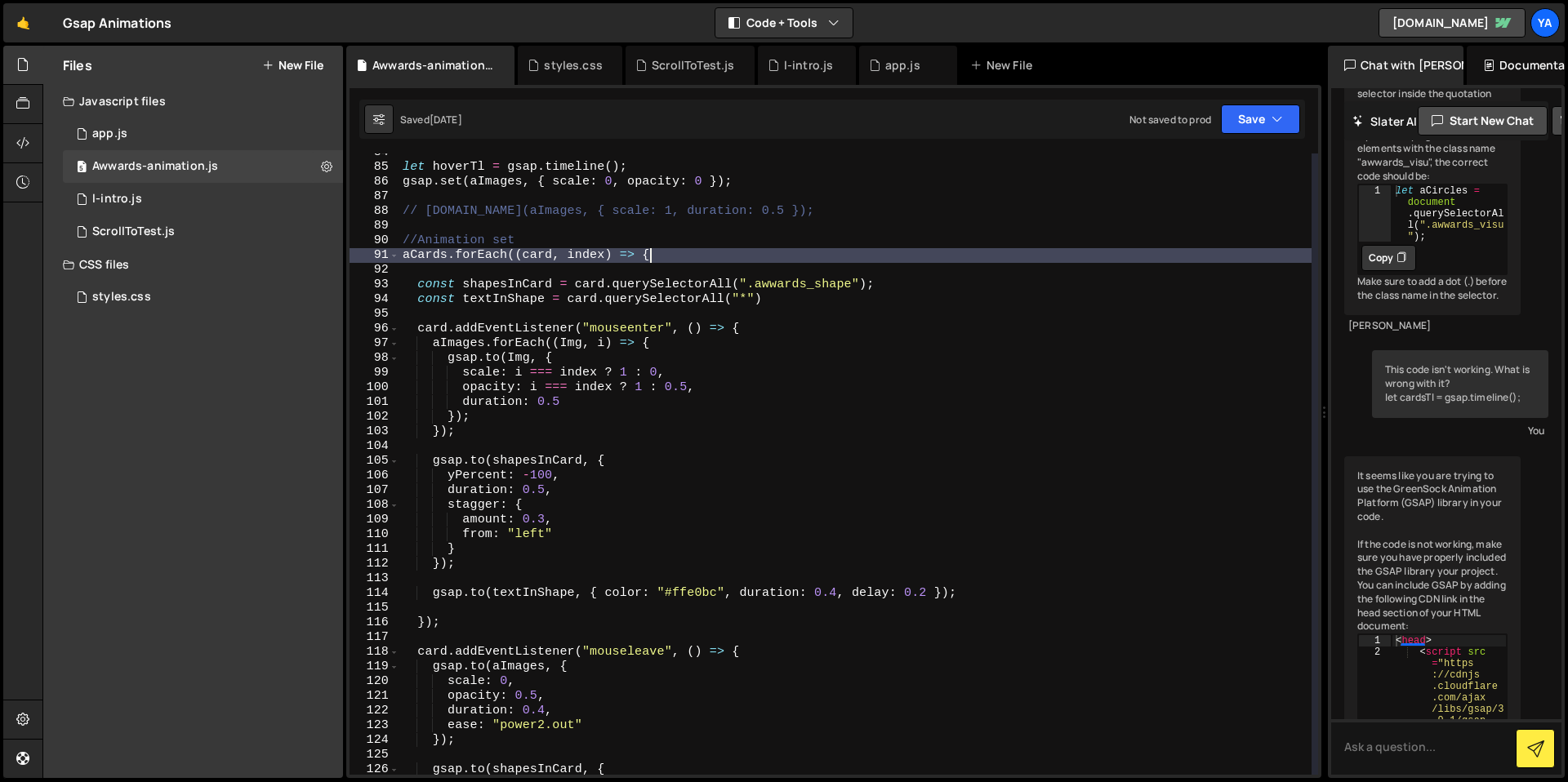
click at [795, 262] on div "let hoverTl = gsap . timeline ( ) ; gsap . set ( aImages , { scale : 0 , opacit…" at bounding box center [855, 470] width 912 height 651
click at [831, 256] on div "let hoverTl = gsap . timeline ( ) ; gsap . set ( aImages , { scale : 0 , opacit…" at bounding box center [855, 470] width 912 height 651
click at [830, 280] on div "let hoverTl = gsap . timeline ( ) ; gsap . set ( aImages , { scale : 0 , opacit…" at bounding box center [855, 470] width 912 height 651
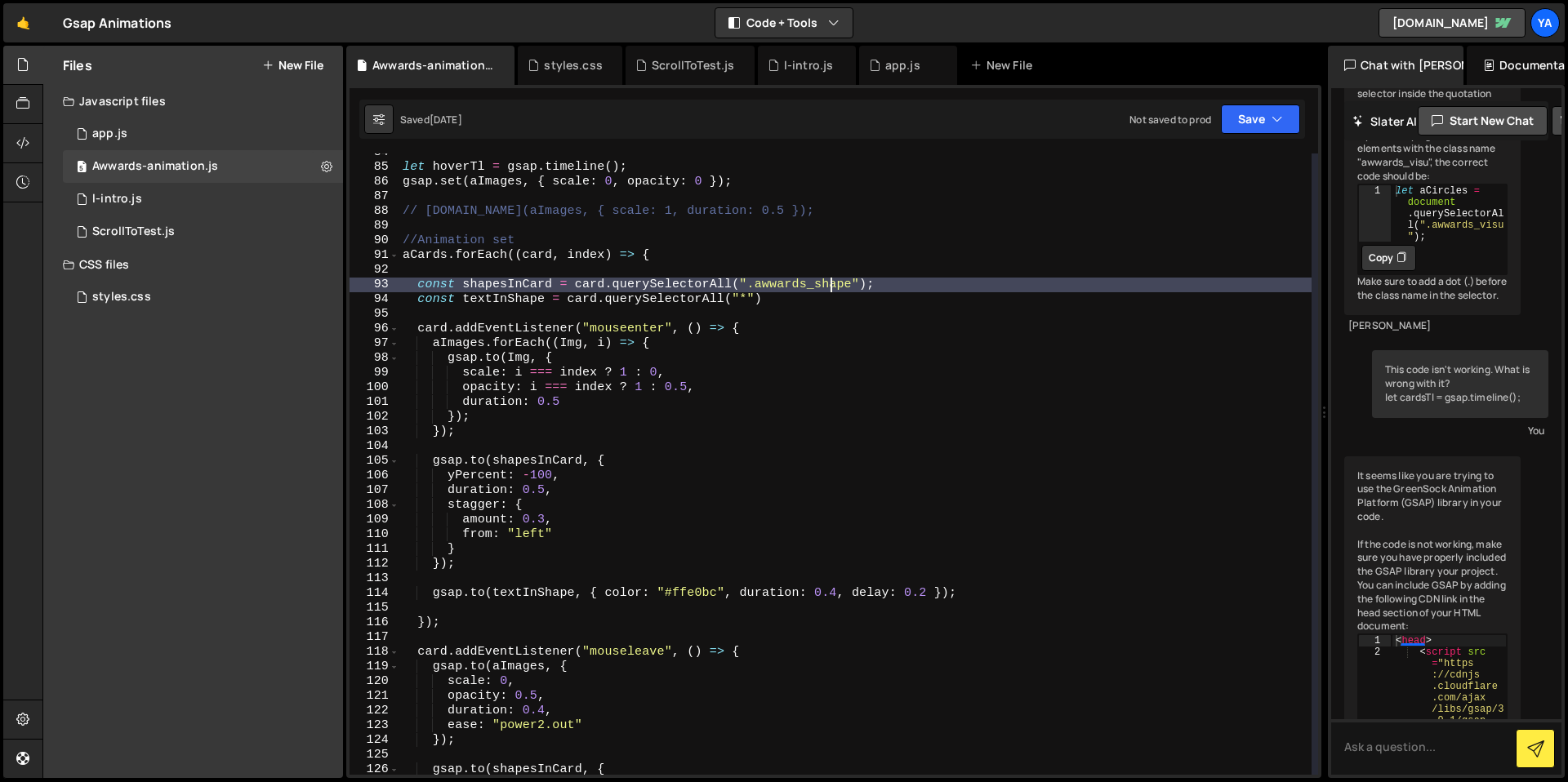
click at [795, 296] on div "let hoverTl = gsap . timeline ( ) ; gsap . set ( aImages , { scale : 0 , opacit…" at bounding box center [855, 470] width 912 height 651
type textarea "const textInShape = card.querySelectorAll("*")"
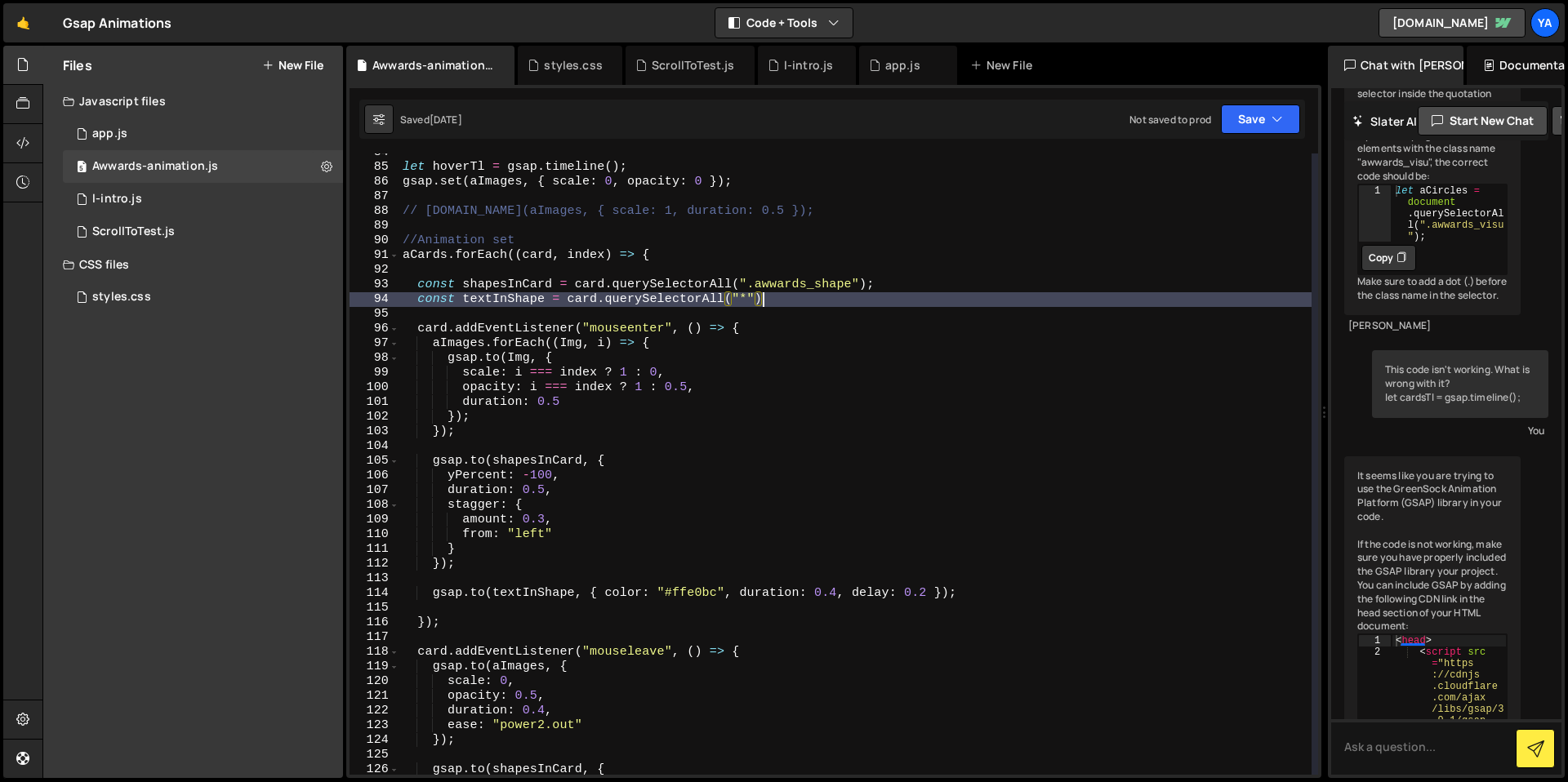
click at [788, 317] on div "let hoverTl = gsap . timeline ( ) ; gsap . set ( aImages , { scale : 0 , opacit…" at bounding box center [855, 470] width 912 height 651
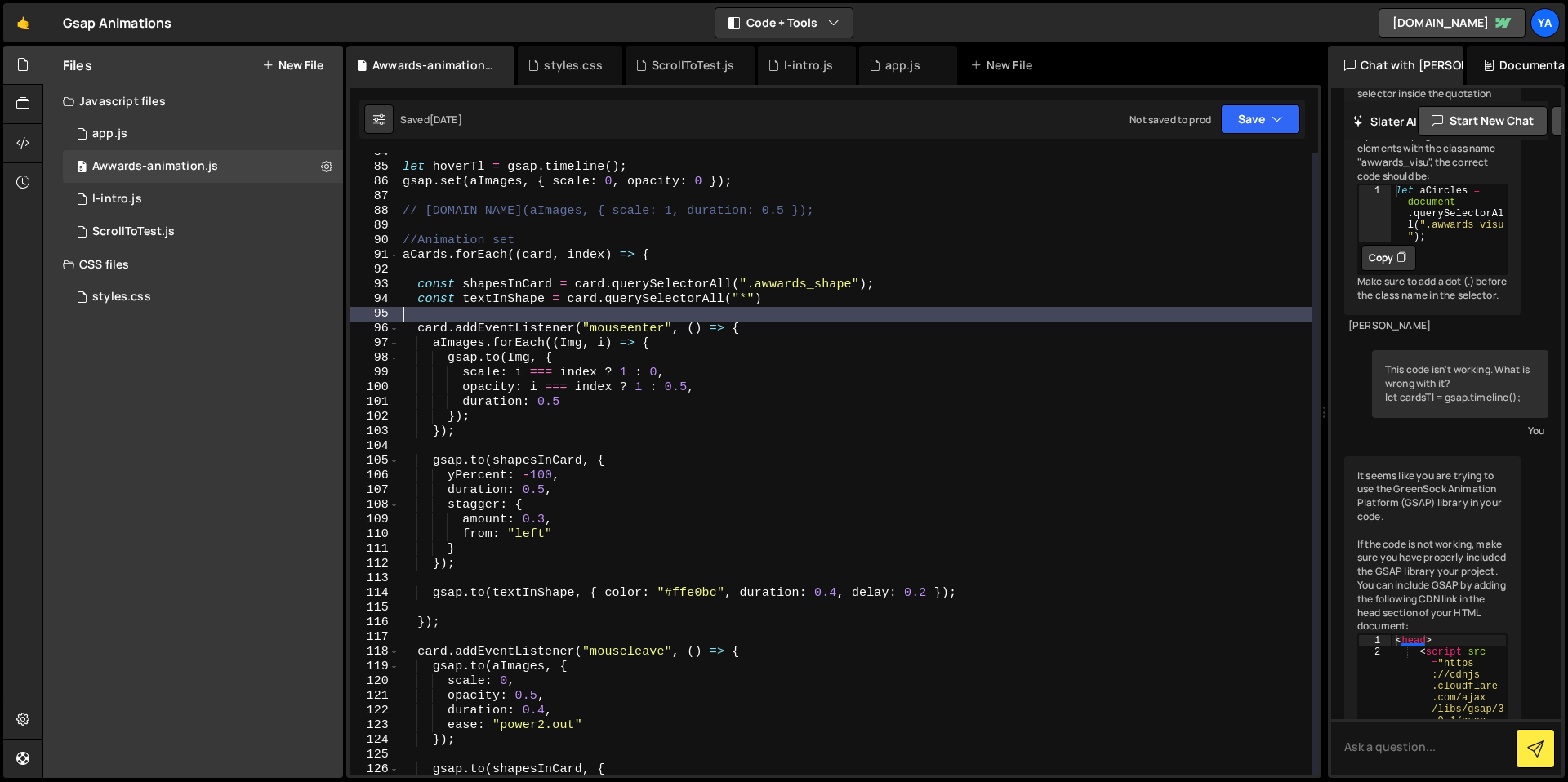
click at [819, 301] on div "let hoverTl = gsap . timeline ( ) ; gsap . set ( aImages , { scale : 0 , opacit…" at bounding box center [855, 470] width 912 height 651
type textarea "const textInShape = card.querySelectorAll("*")"
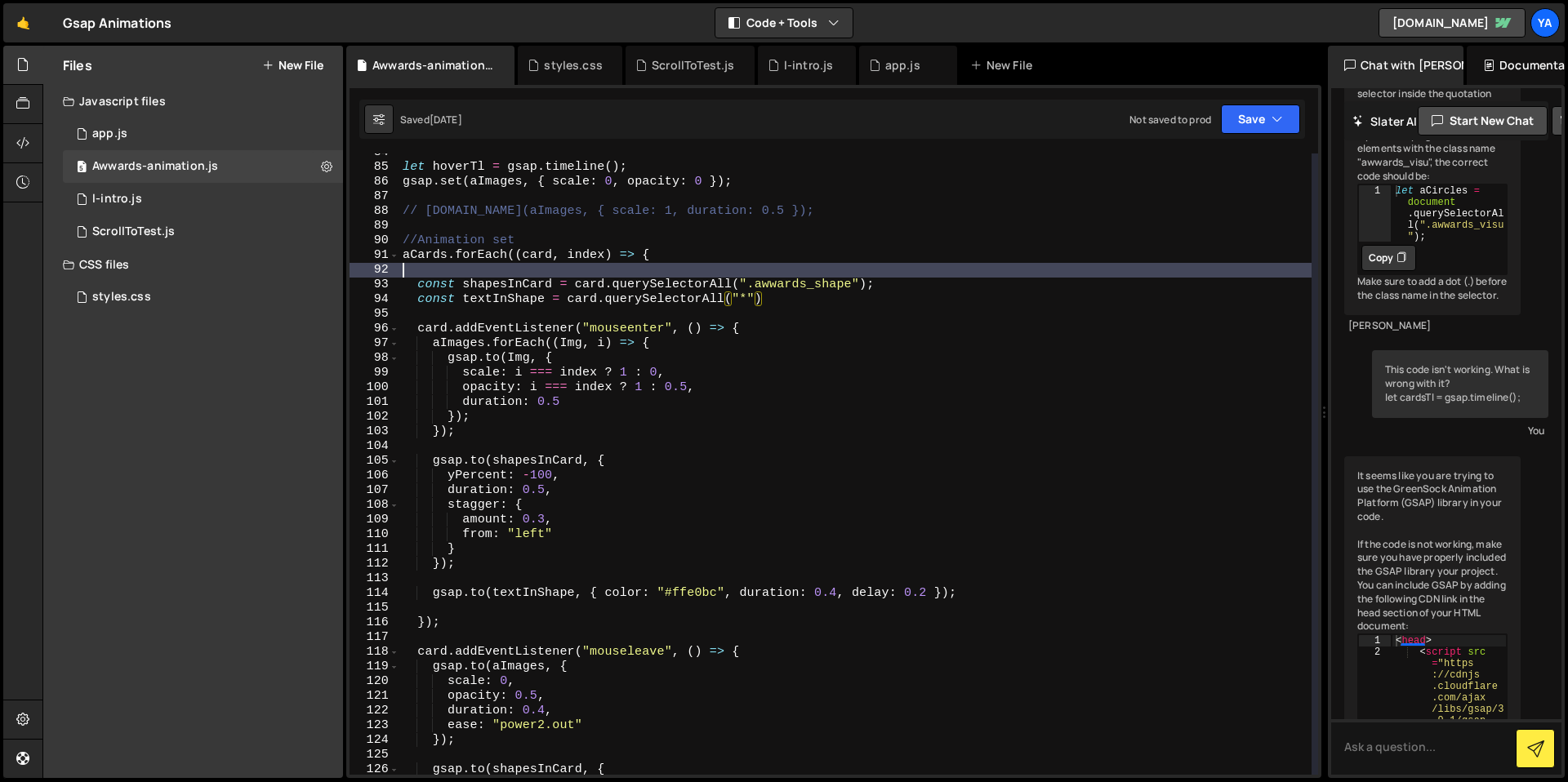
click at [842, 271] on div "let hoverTl = gsap . timeline ( ) ; gsap . set ( aImages , { scale : 0 , opacit…" at bounding box center [855, 470] width 912 height 651
